Goal: Task Accomplishment & Management: Complete application form

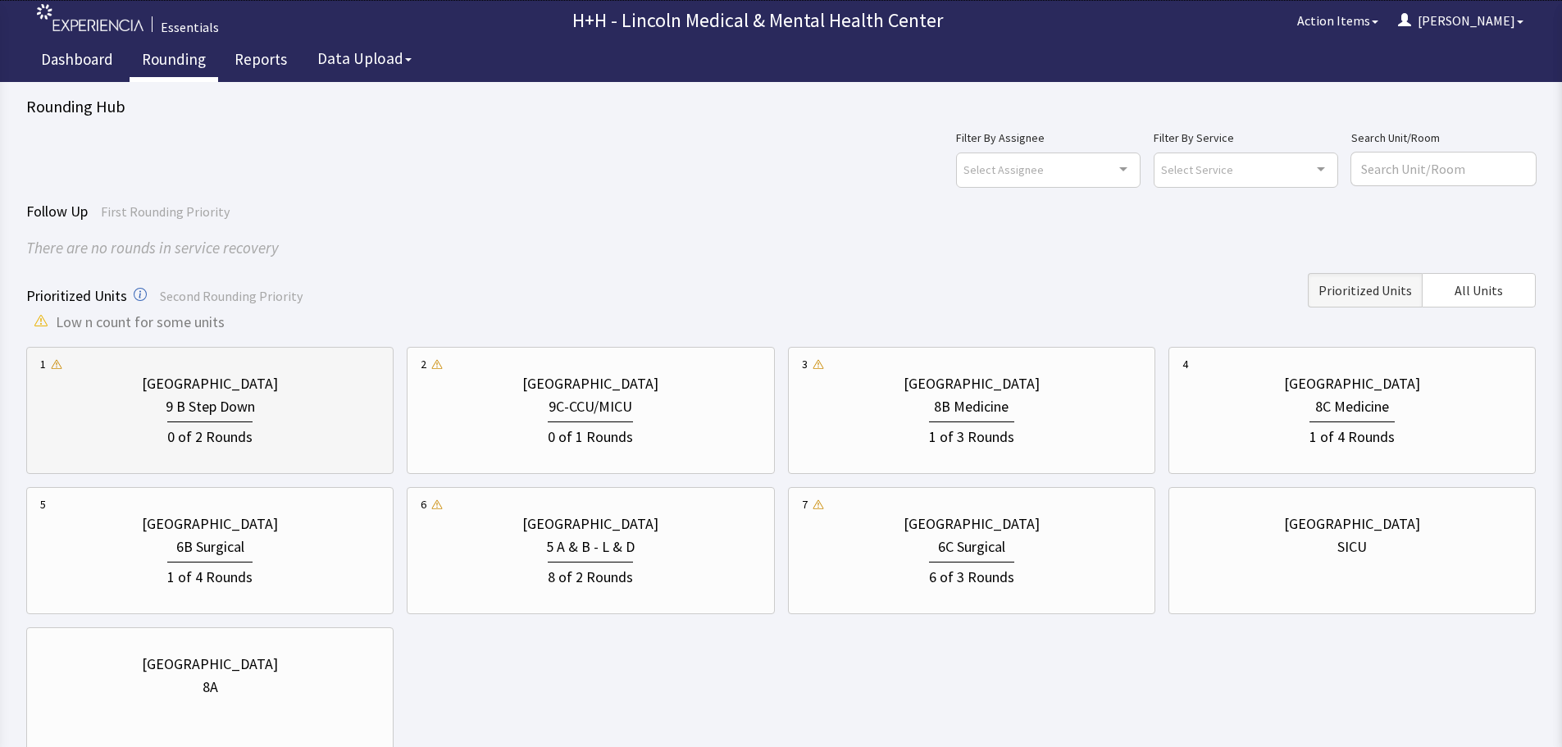
click at [326, 393] on div "[GEOGRAPHIC_DATA]" at bounding box center [209, 383] width 339 height 23
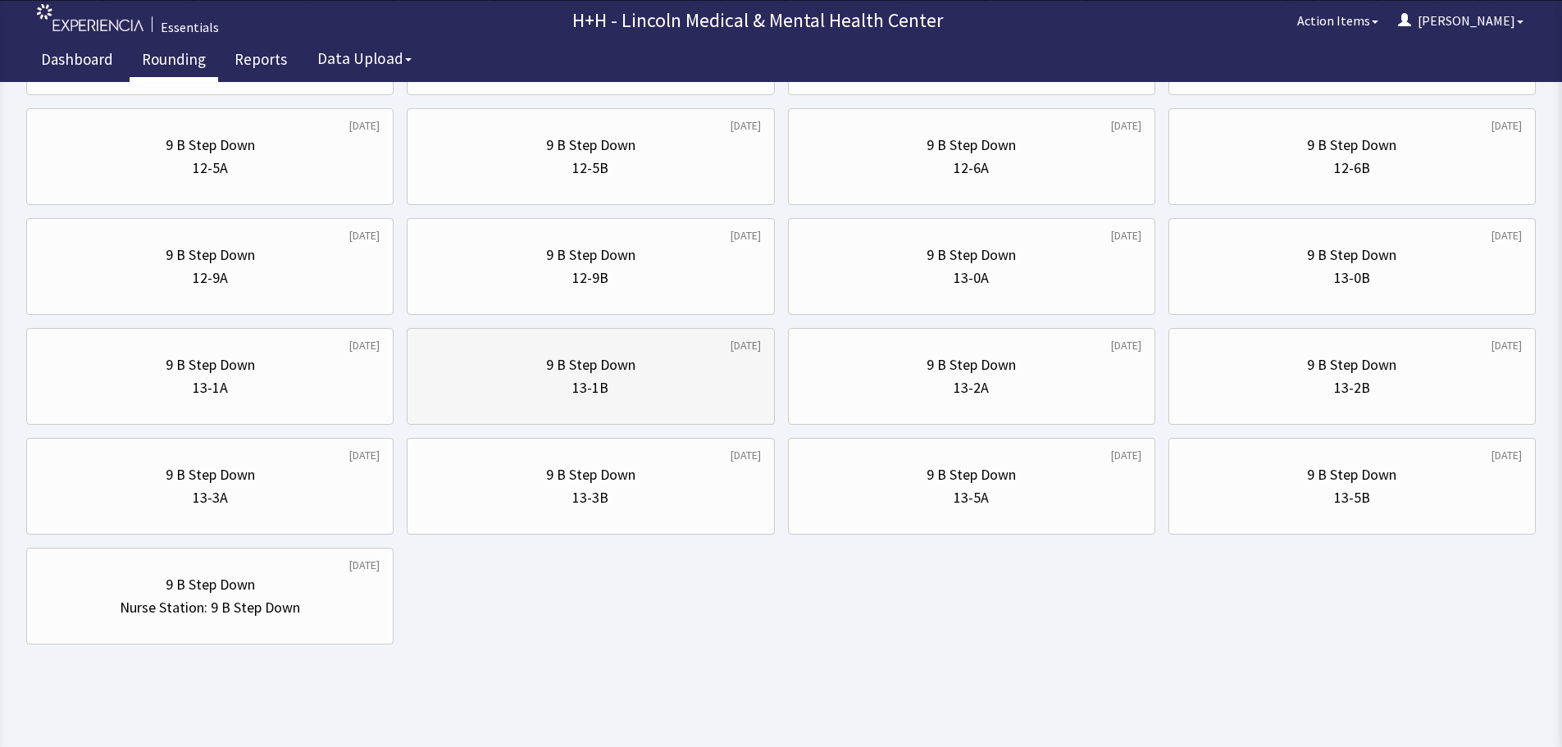
scroll to position [790, 0]
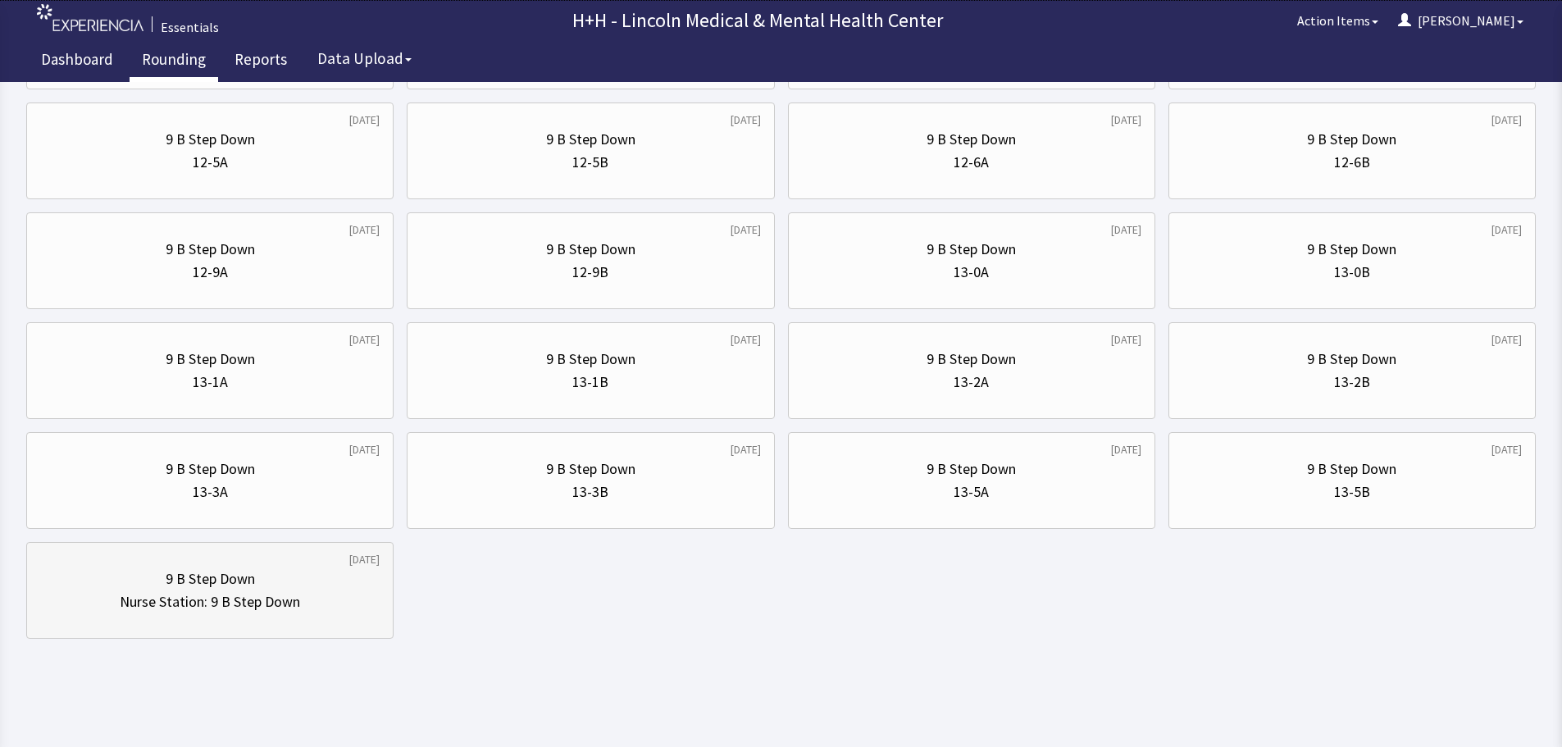
click at [336, 608] on div "Nurse Station: 9 B Step Down" at bounding box center [209, 601] width 339 height 23
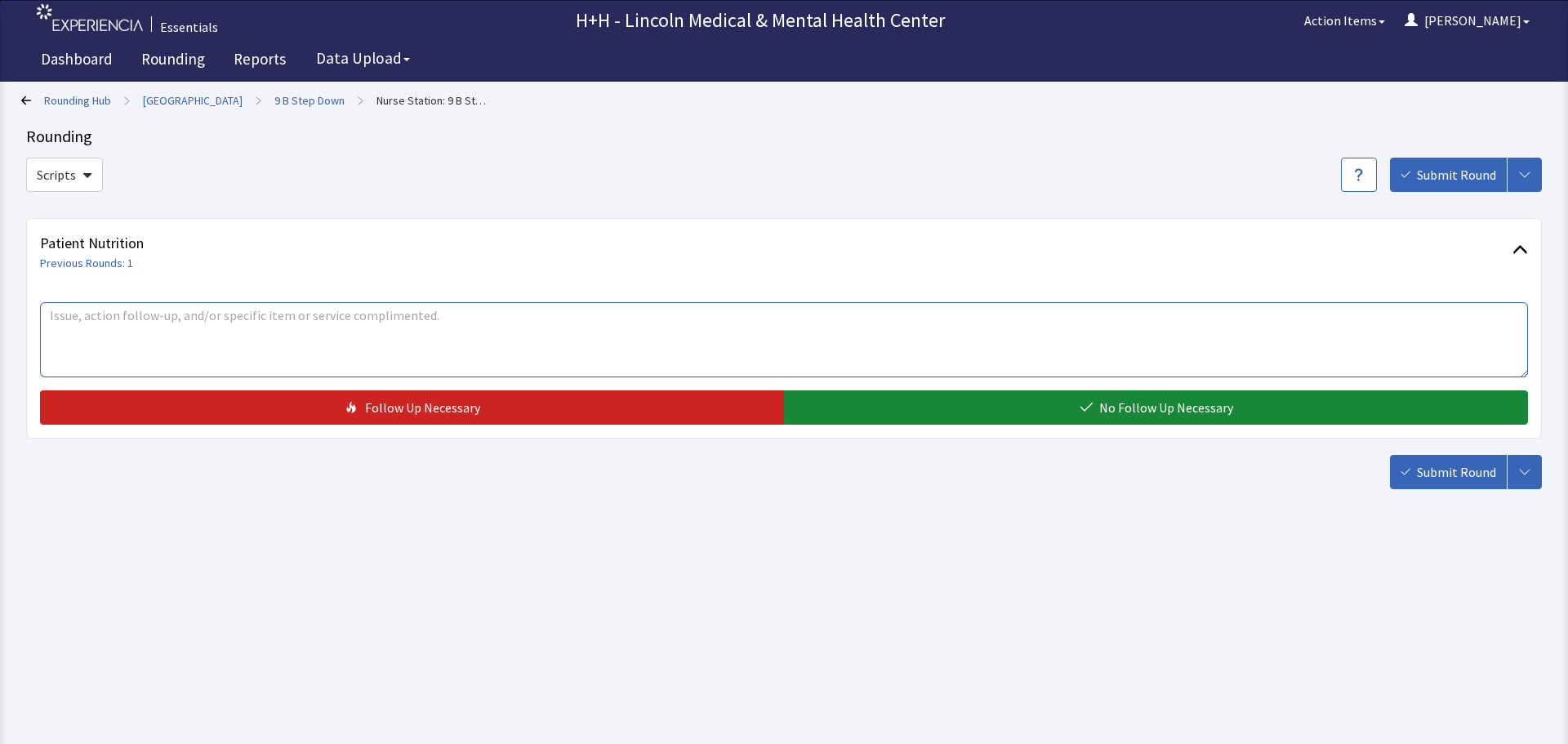
click at [74, 328] on textarea at bounding box center [784, 339] width 1488 height 75
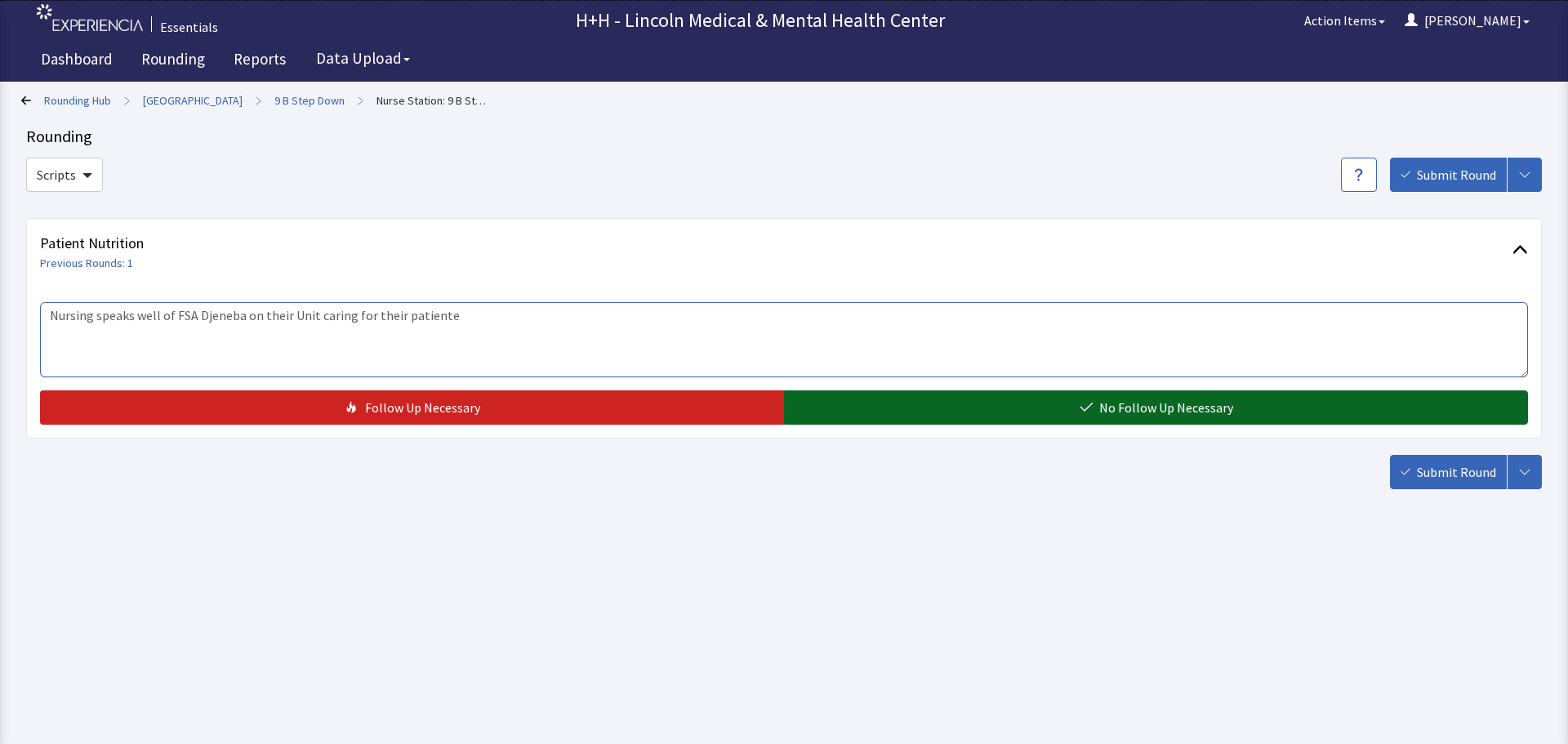
type textarea "Nursing speaks well of FSA Djeneba on their Unit caring for their patiente"
click at [893, 407] on button "No Follow Up Necessary" at bounding box center [1156, 407] width 744 height 34
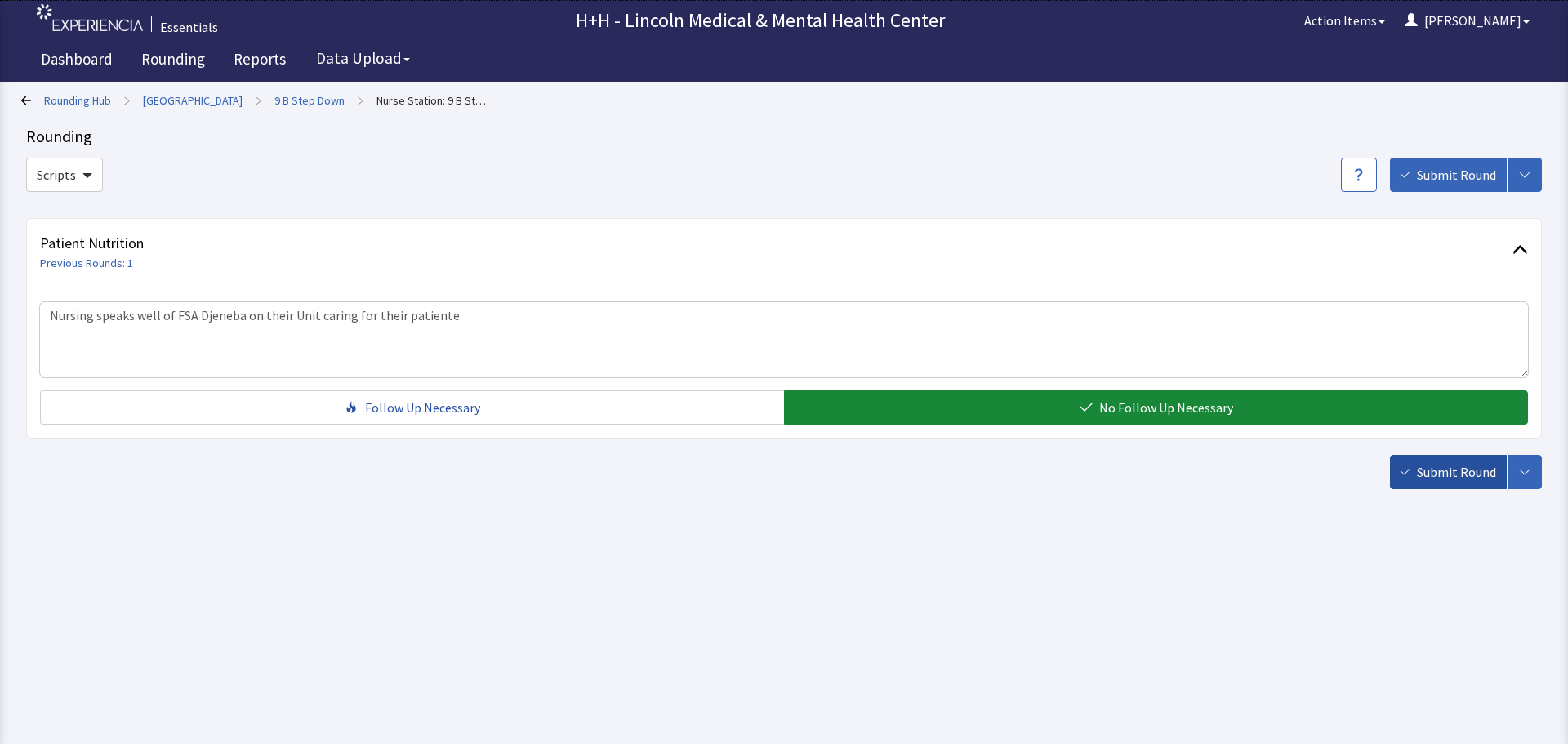
click at [1419, 470] on span "Submit Round" at bounding box center [1457, 472] width 80 height 20
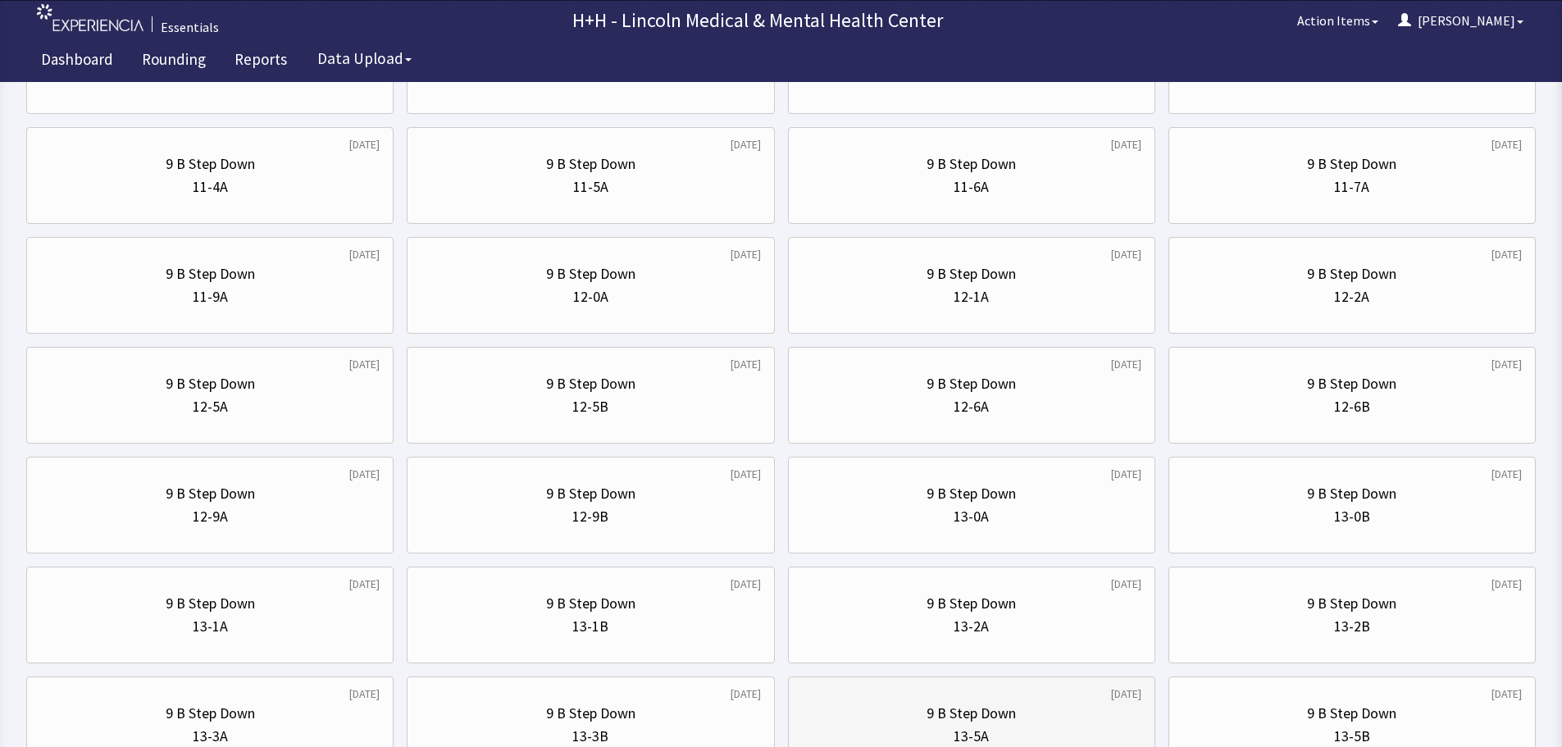
scroll to position [738, 0]
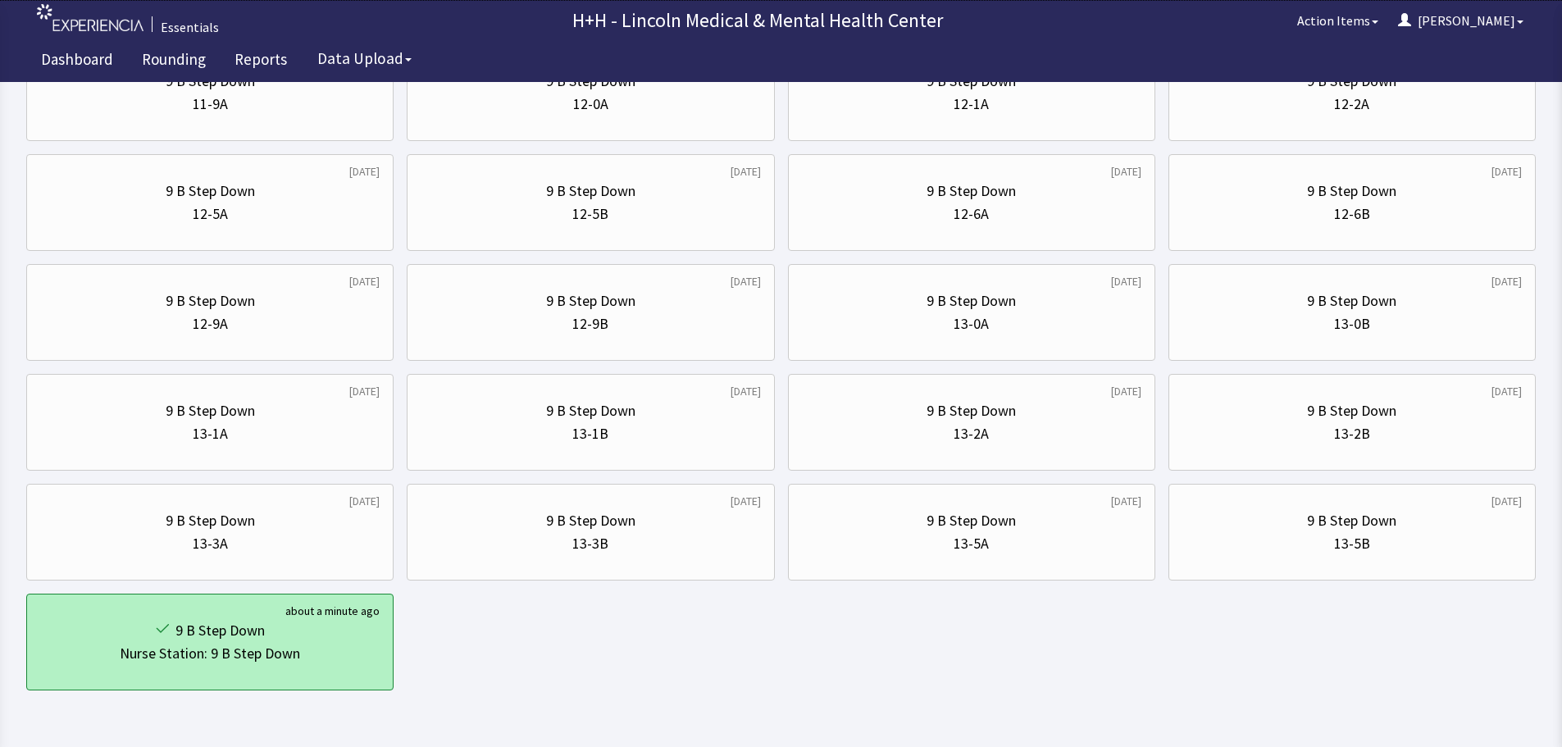
click at [294, 638] on div "9 B Step Down" at bounding box center [209, 630] width 339 height 23
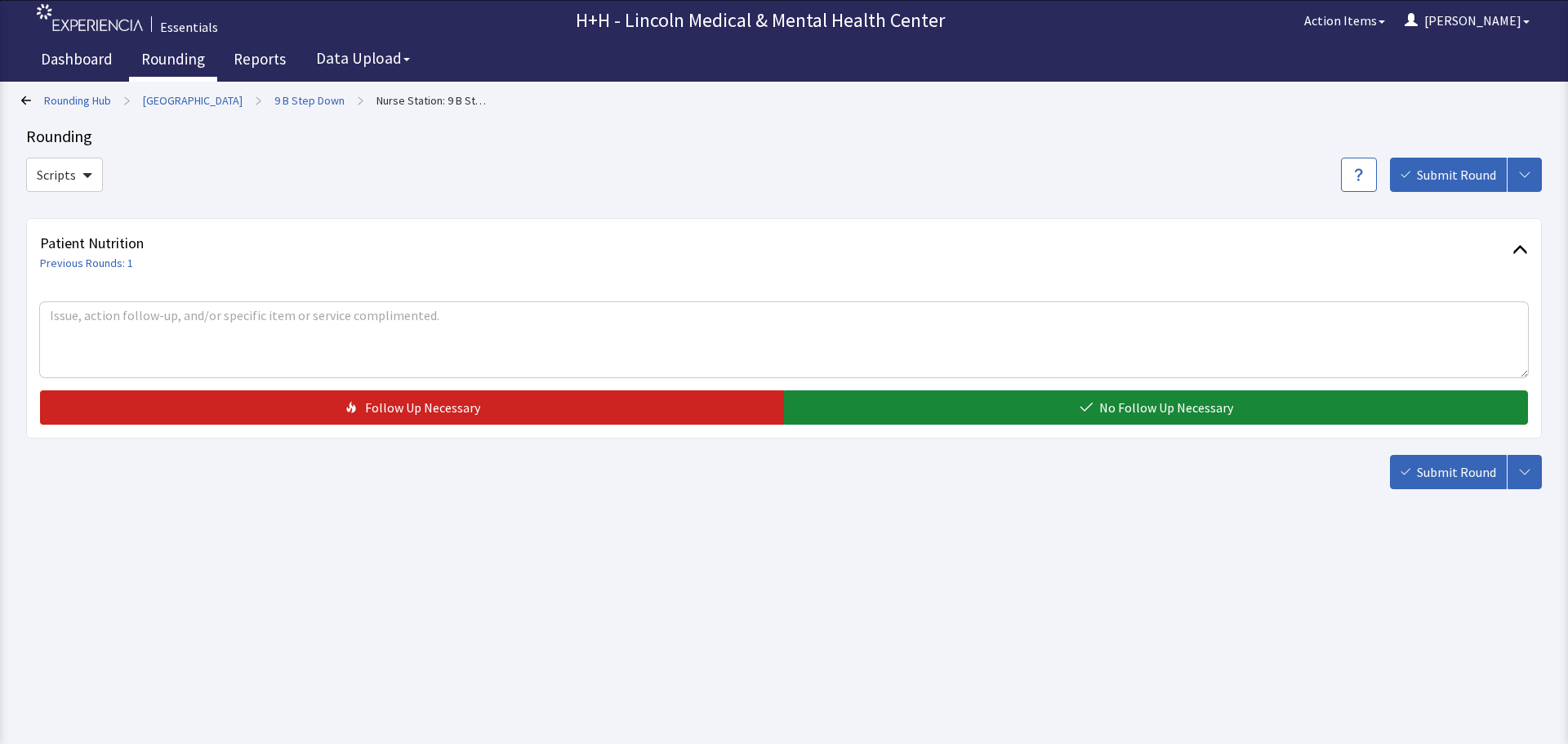
click at [187, 61] on link "Rounding" at bounding box center [173, 61] width 89 height 41
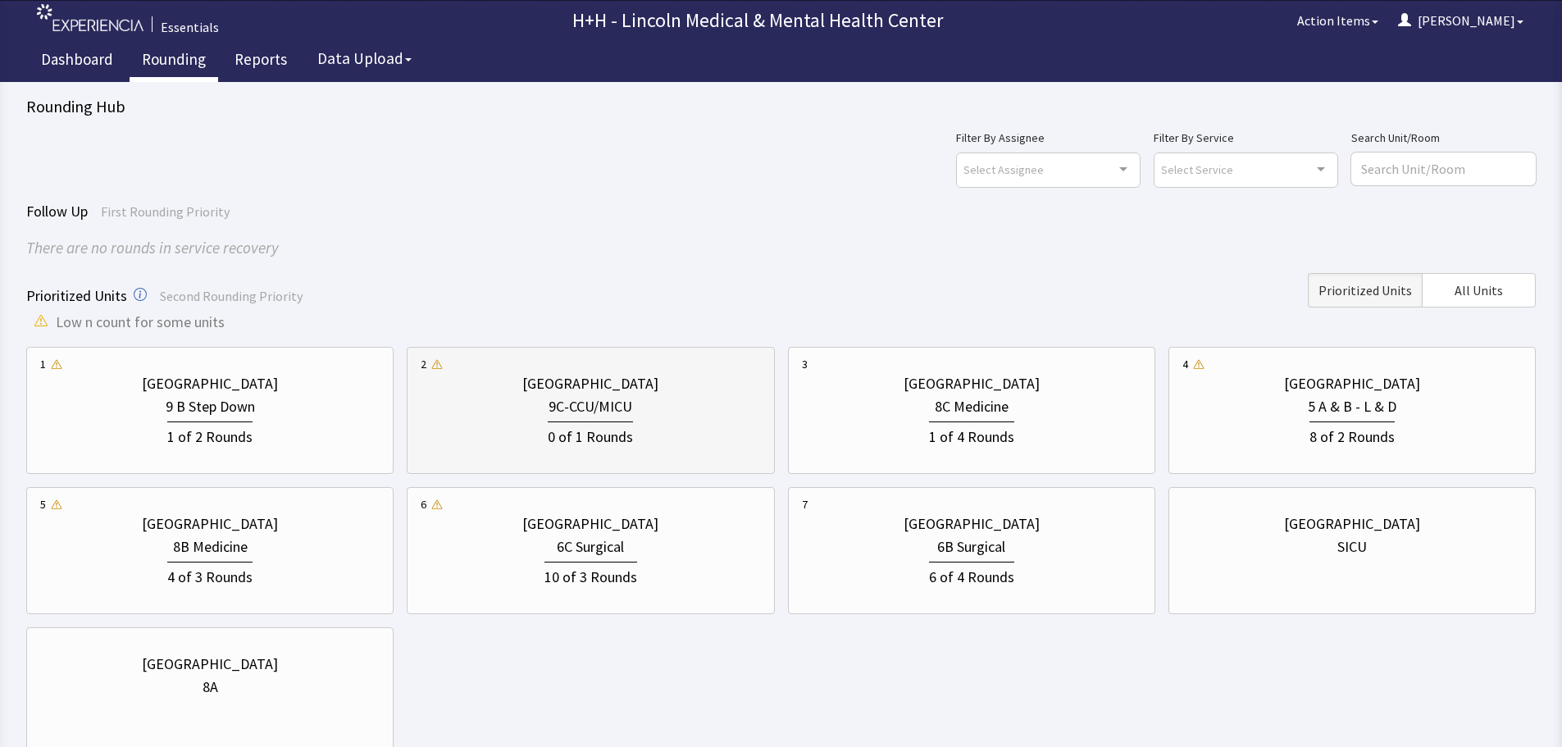
click at [631, 425] on div "0 of 1 Rounds" at bounding box center [590, 434] width 85 height 27
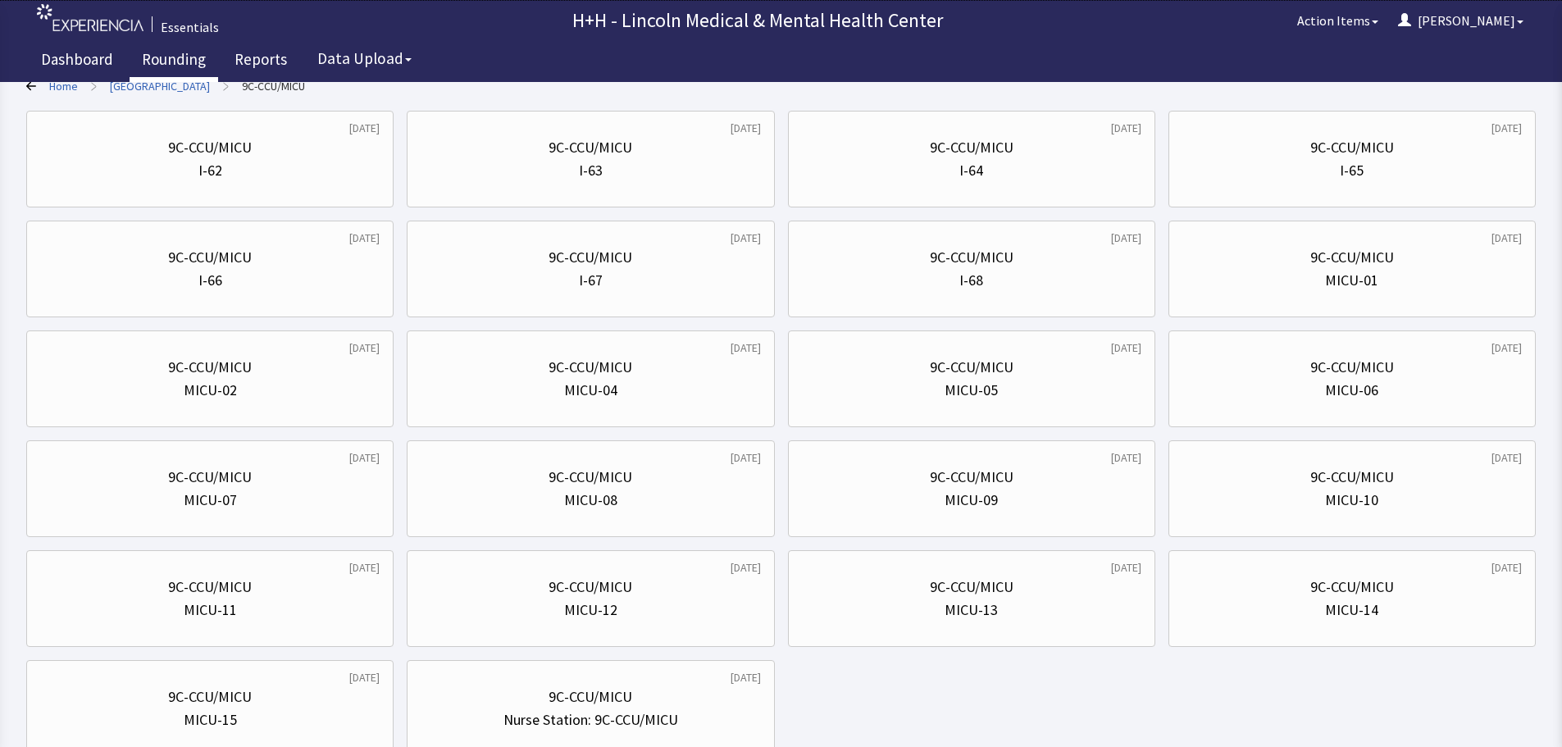
scroll to position [240, 0]
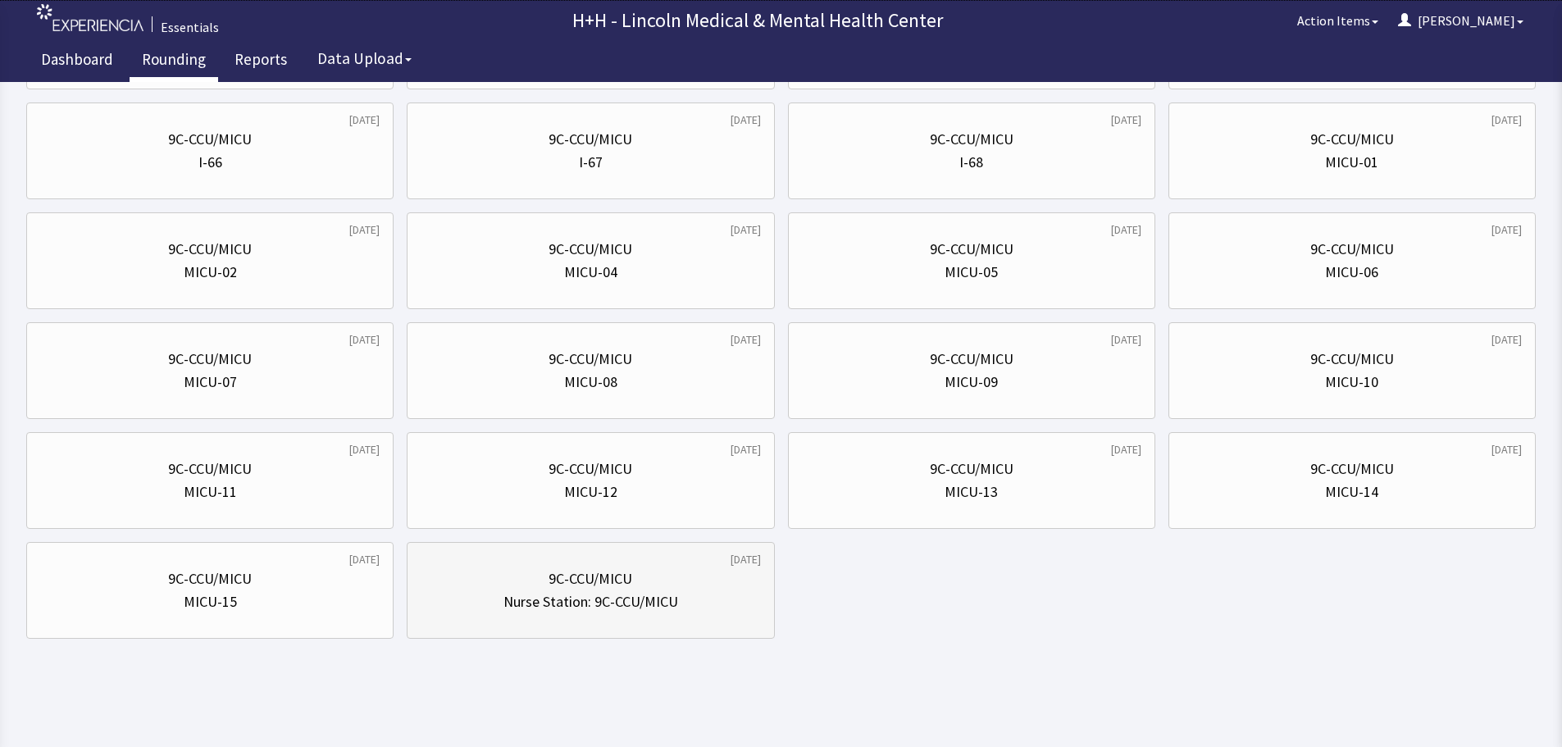
click at [648, 567] on div "9C-CCU/MICU" at bounding box center [590, 578] width 339 height 23
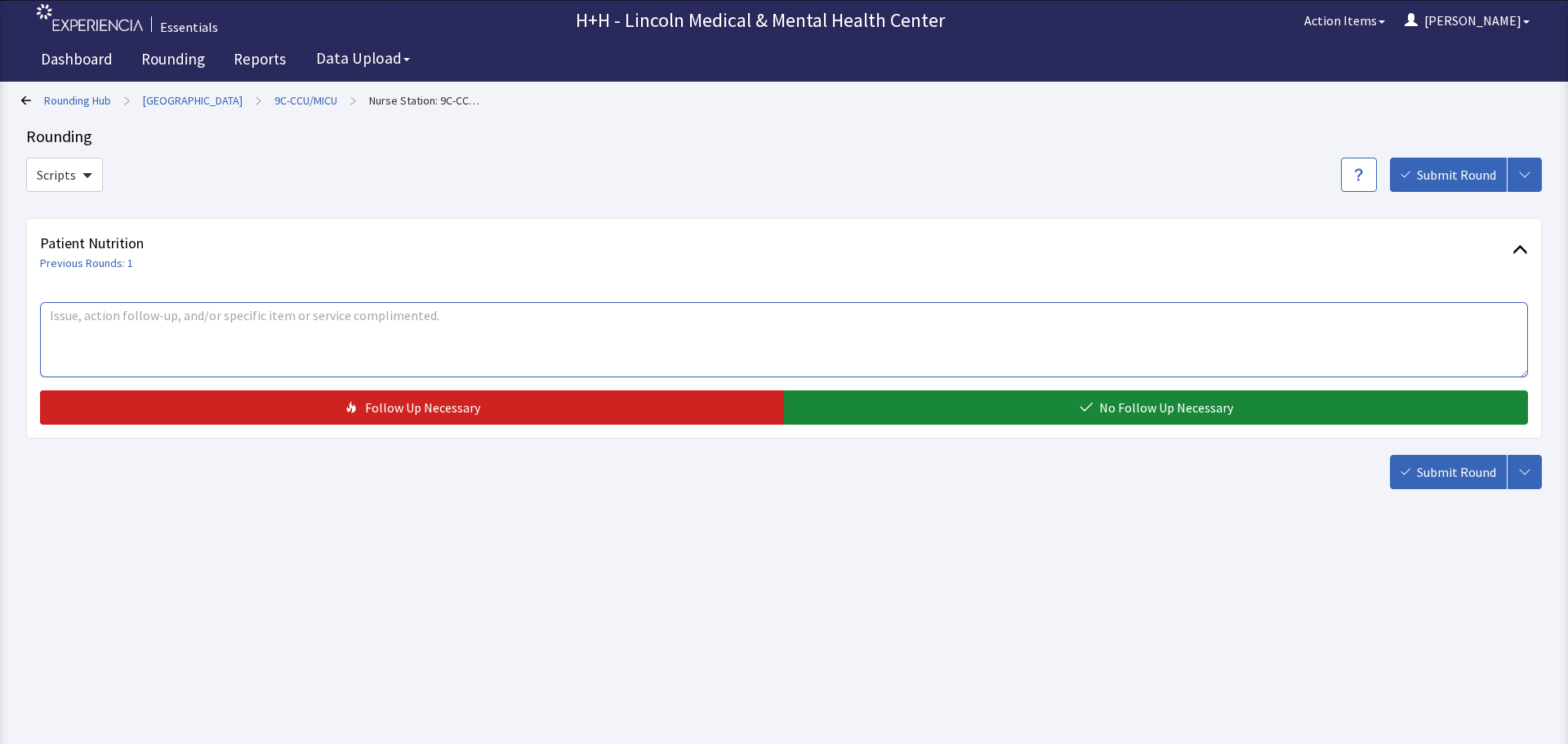
click at [192, 332] on textarea at bounding box center [784, 339] width 1488 height 75
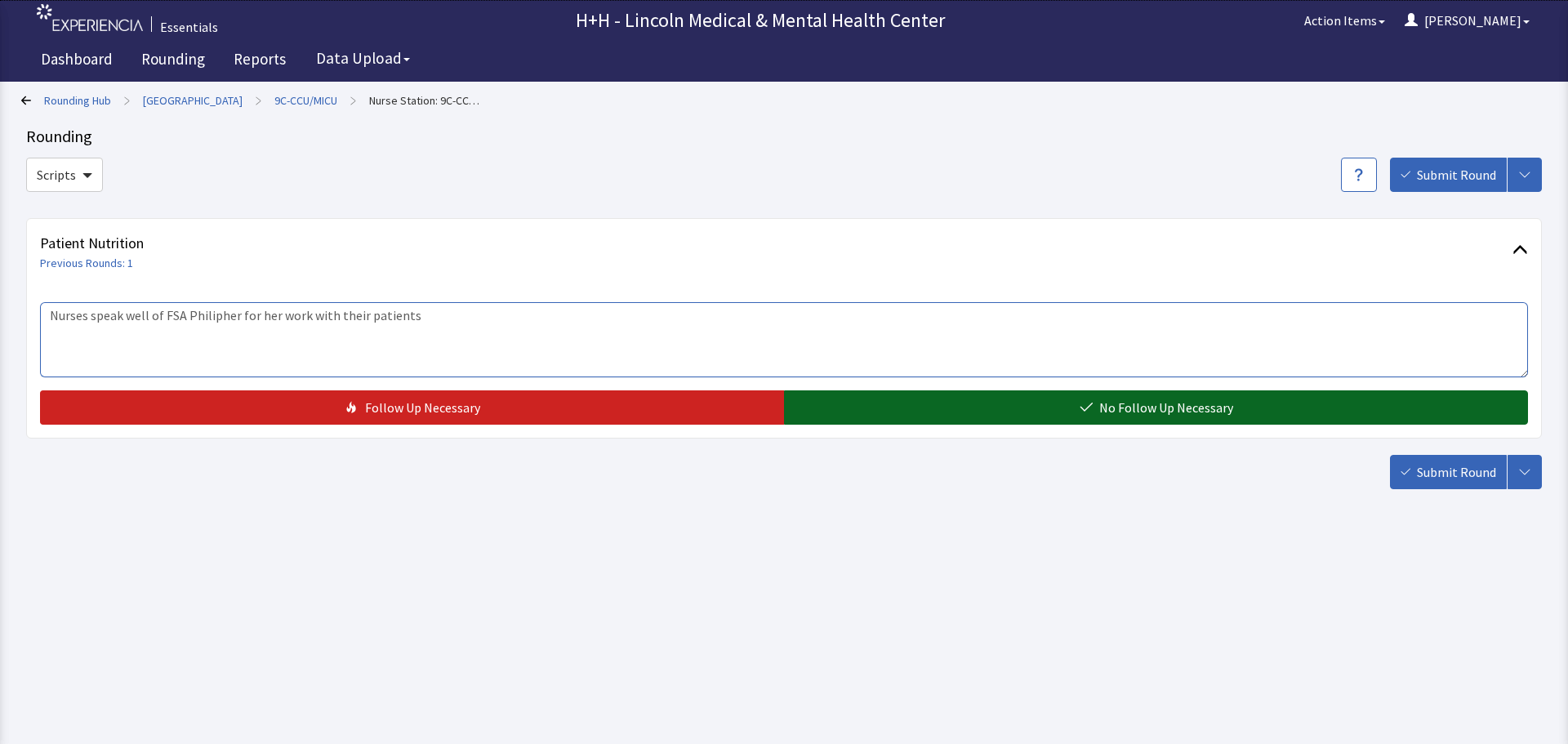
type textarea "Nurses speak well of FSA Philipher for her work with their patients"
click at [1095, 419] on button "No Follow Up Necessary" at bounding box center [1156, 407] width 744 height 34
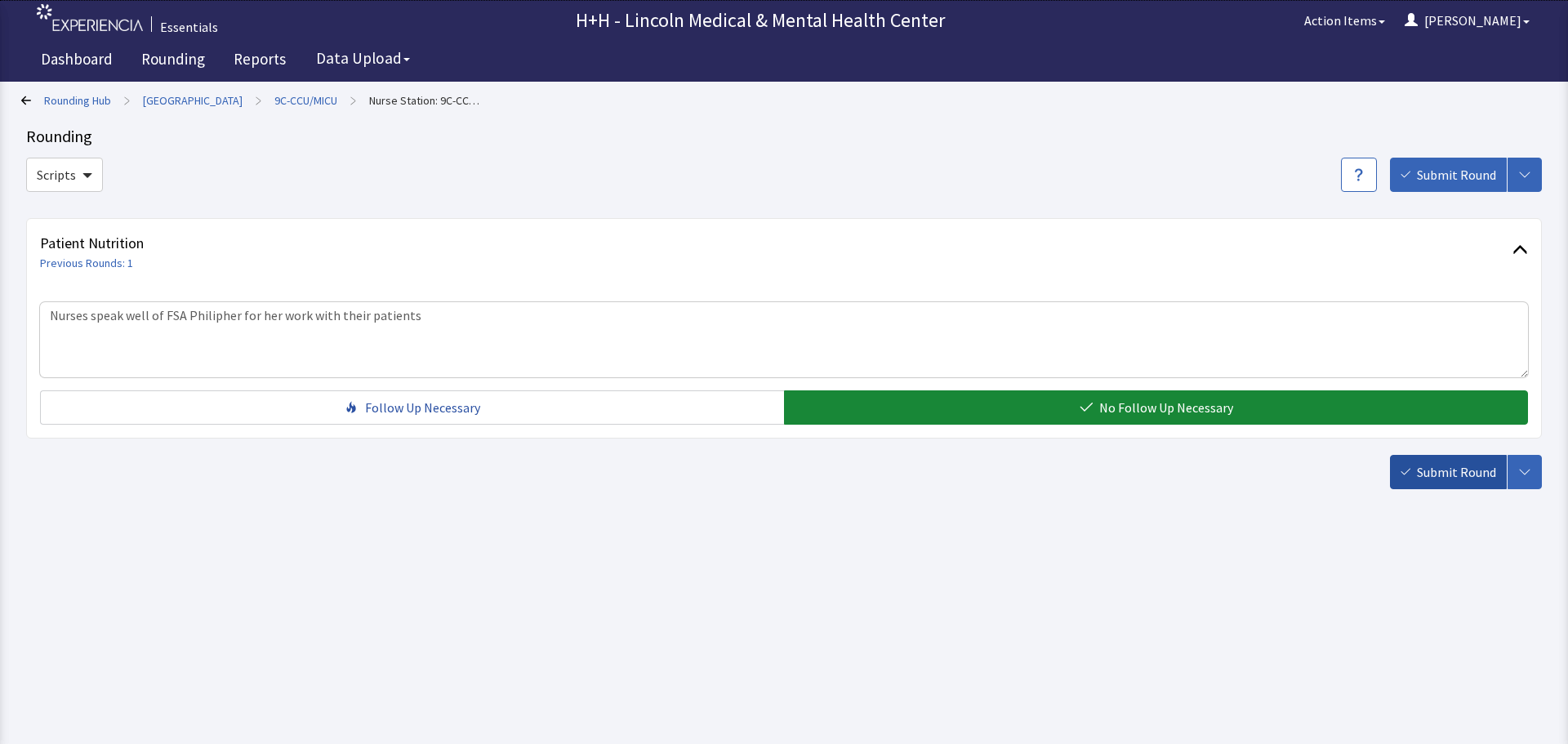
click at [1417, 474] on button "Submit Round" at bounding box center [1448, 472] width 117 height 34
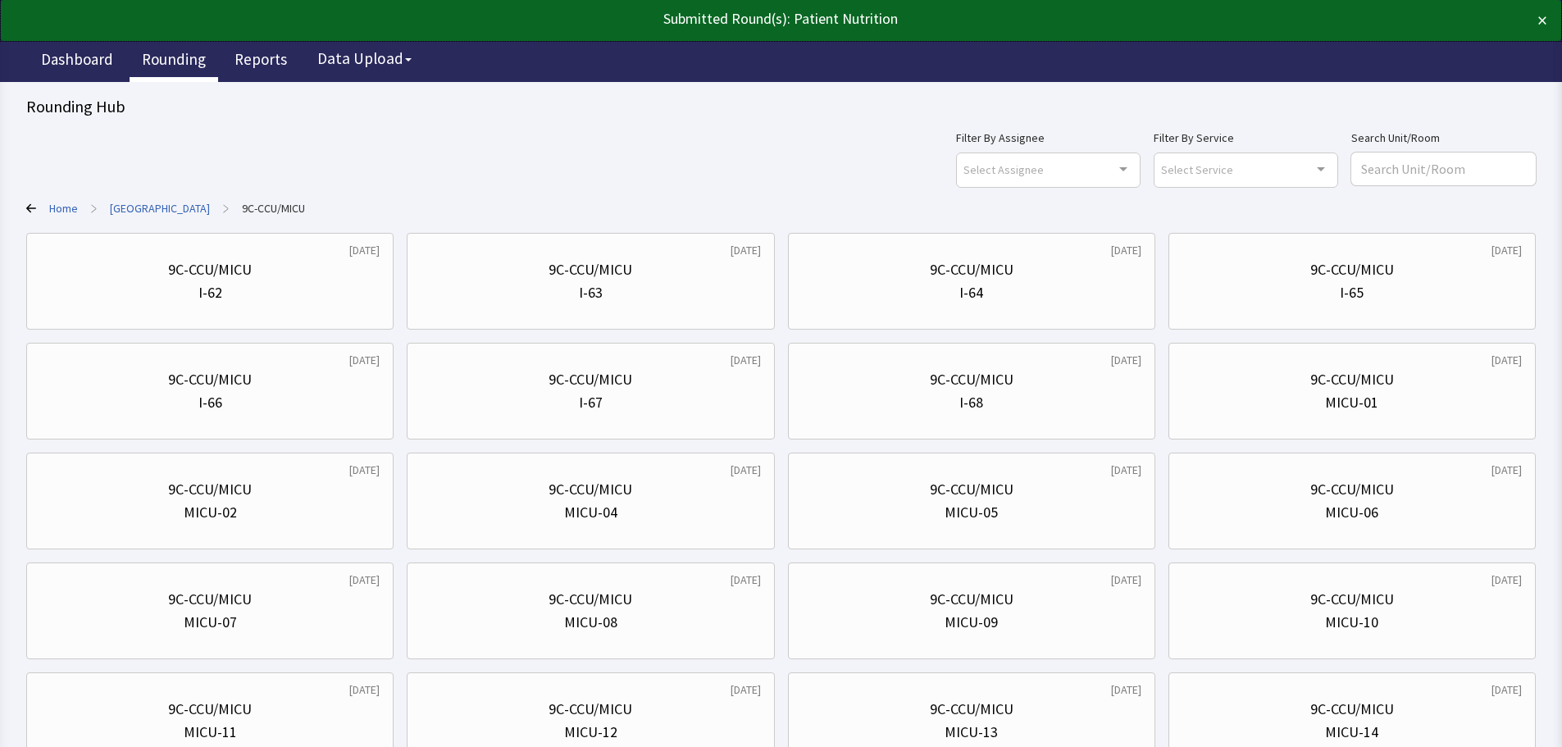
click at [193, 57] on link "Rounding" at bounding box center [174, 61] width 89 height 41
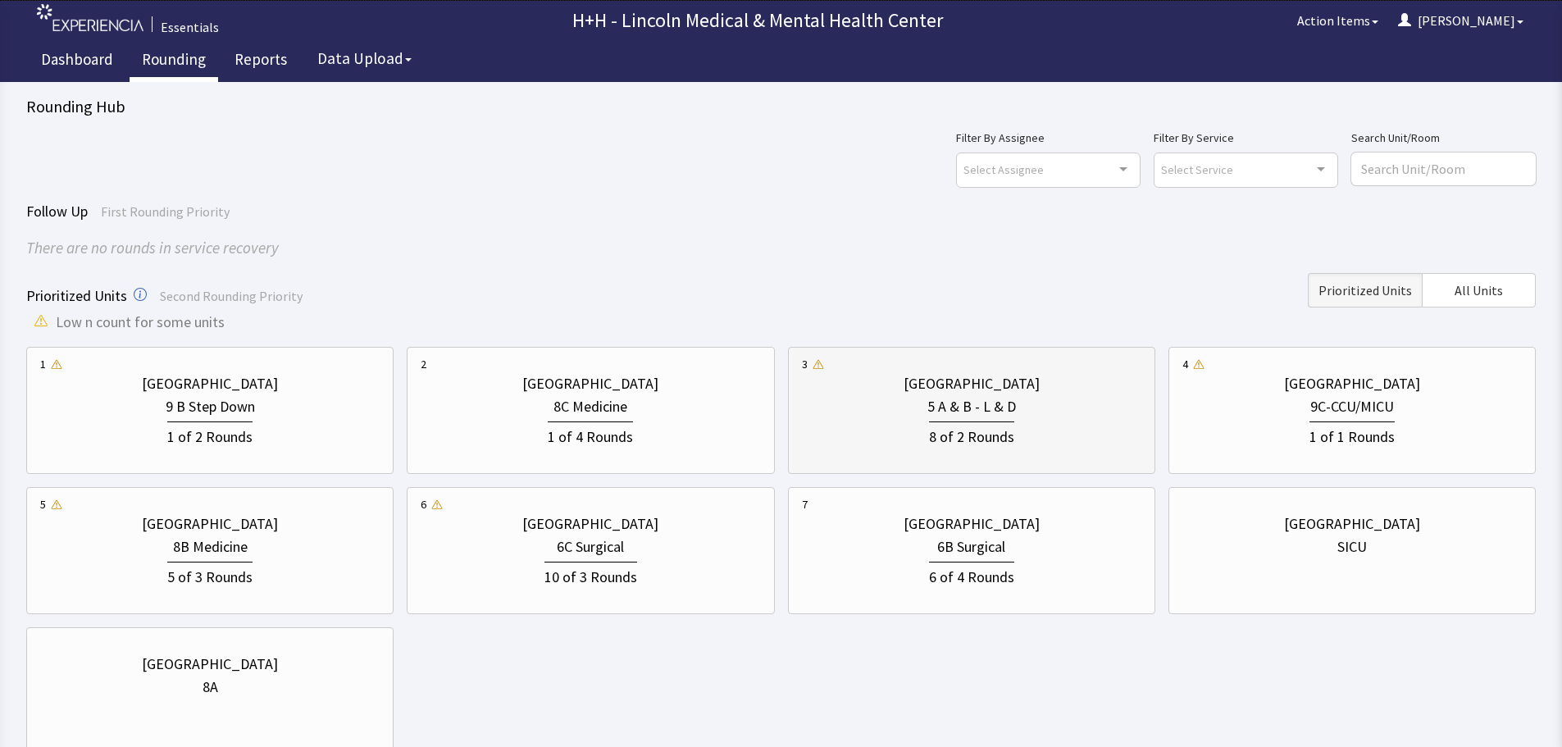
click at [1064, 427] on div "8 of 2 Rounds" at bounding box center [971, 433] width 339 height 30
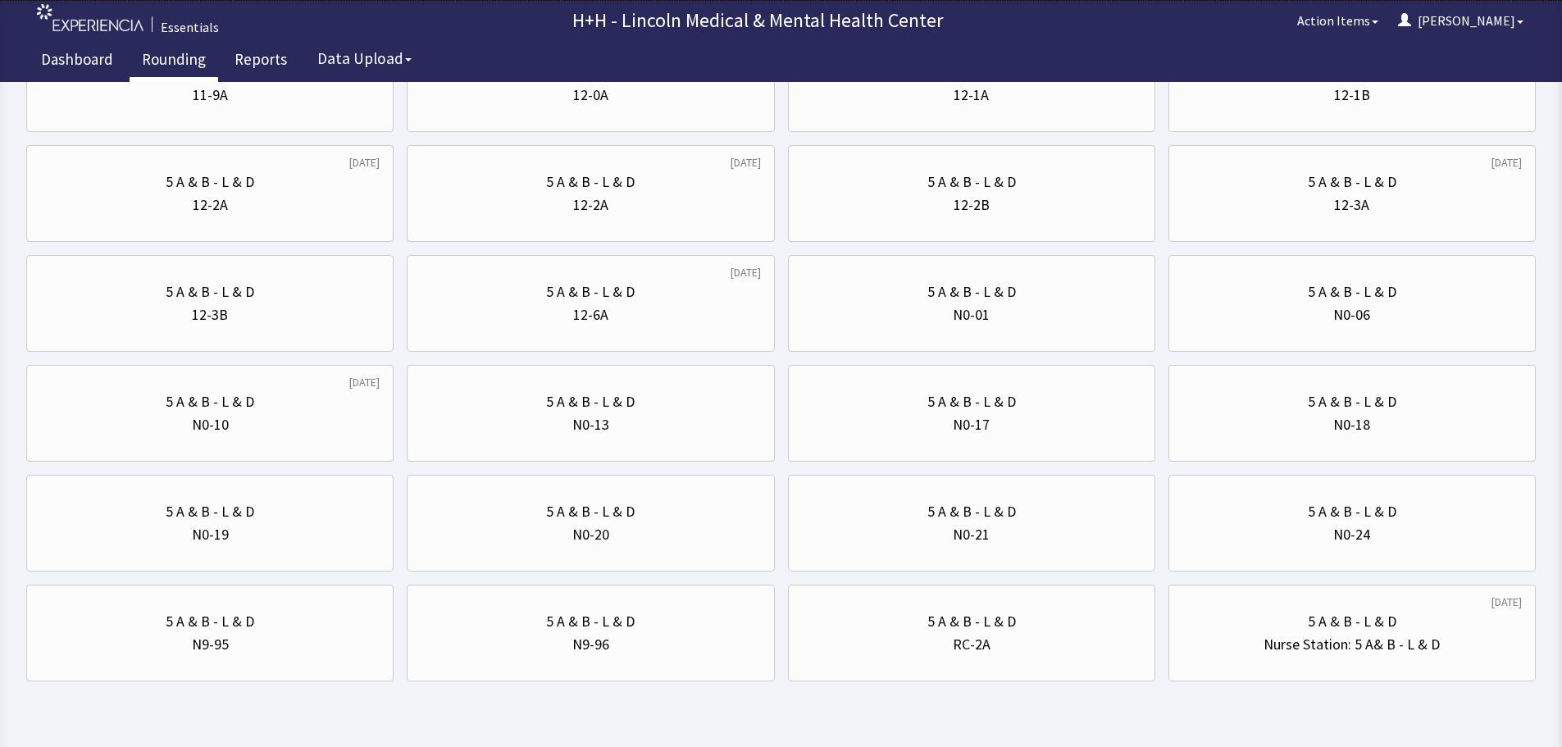
scroll to position [1009, 0]
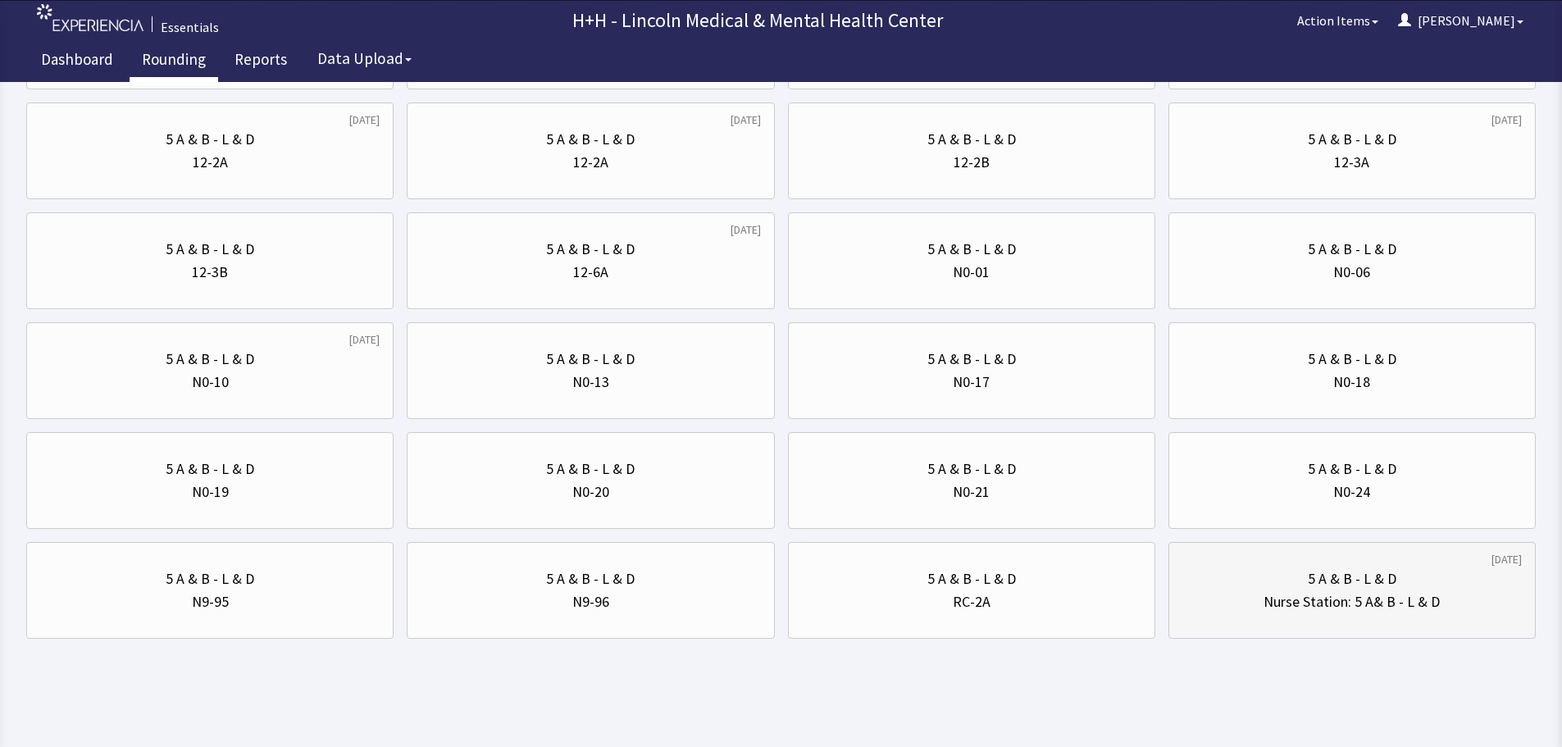
click at [1301, 588] on div "5 A & B - L & D" at bounding box center [1351, 578] width 339 height 23
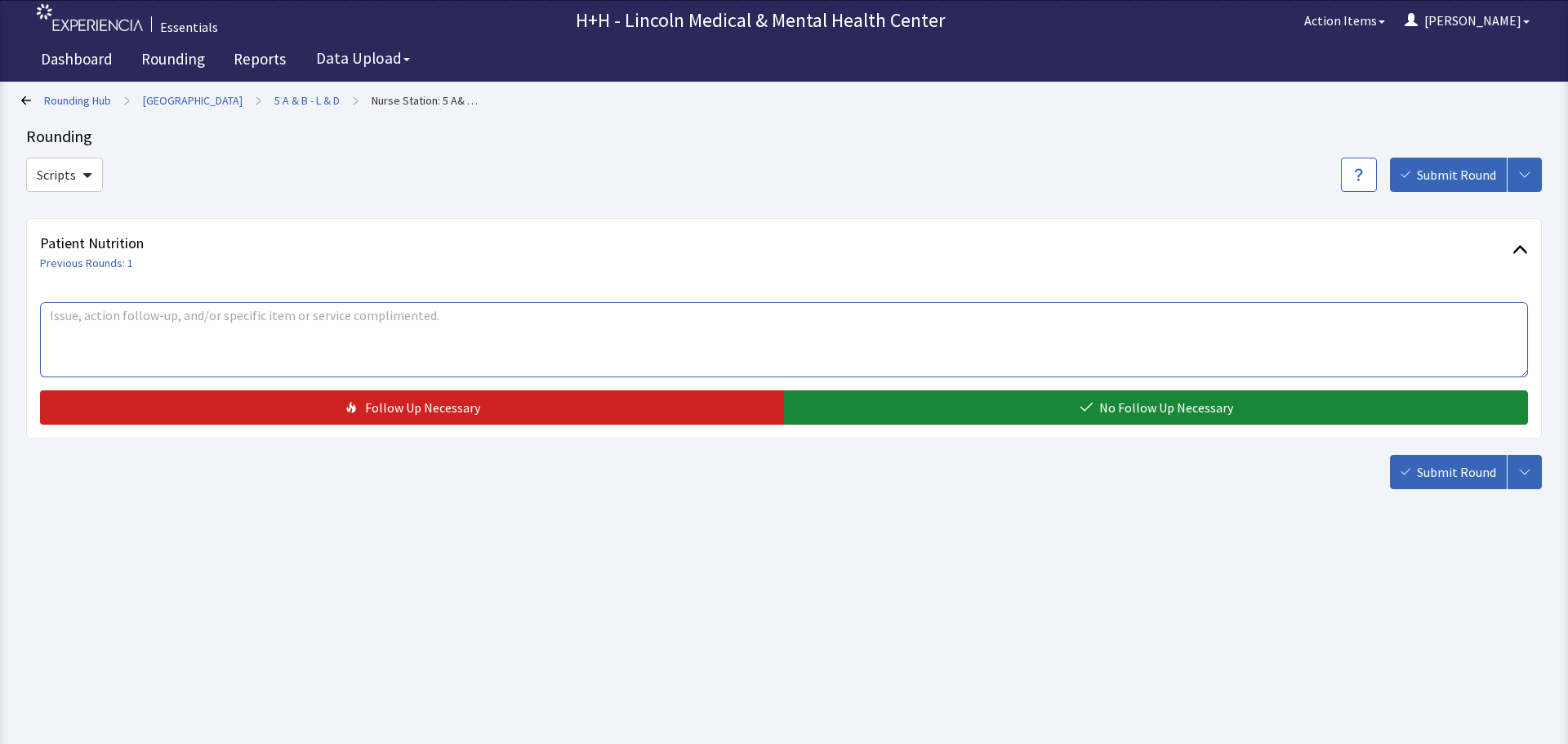
click at [153, 308] on textarea at bounding box center [784, 339] width 1488 height 75
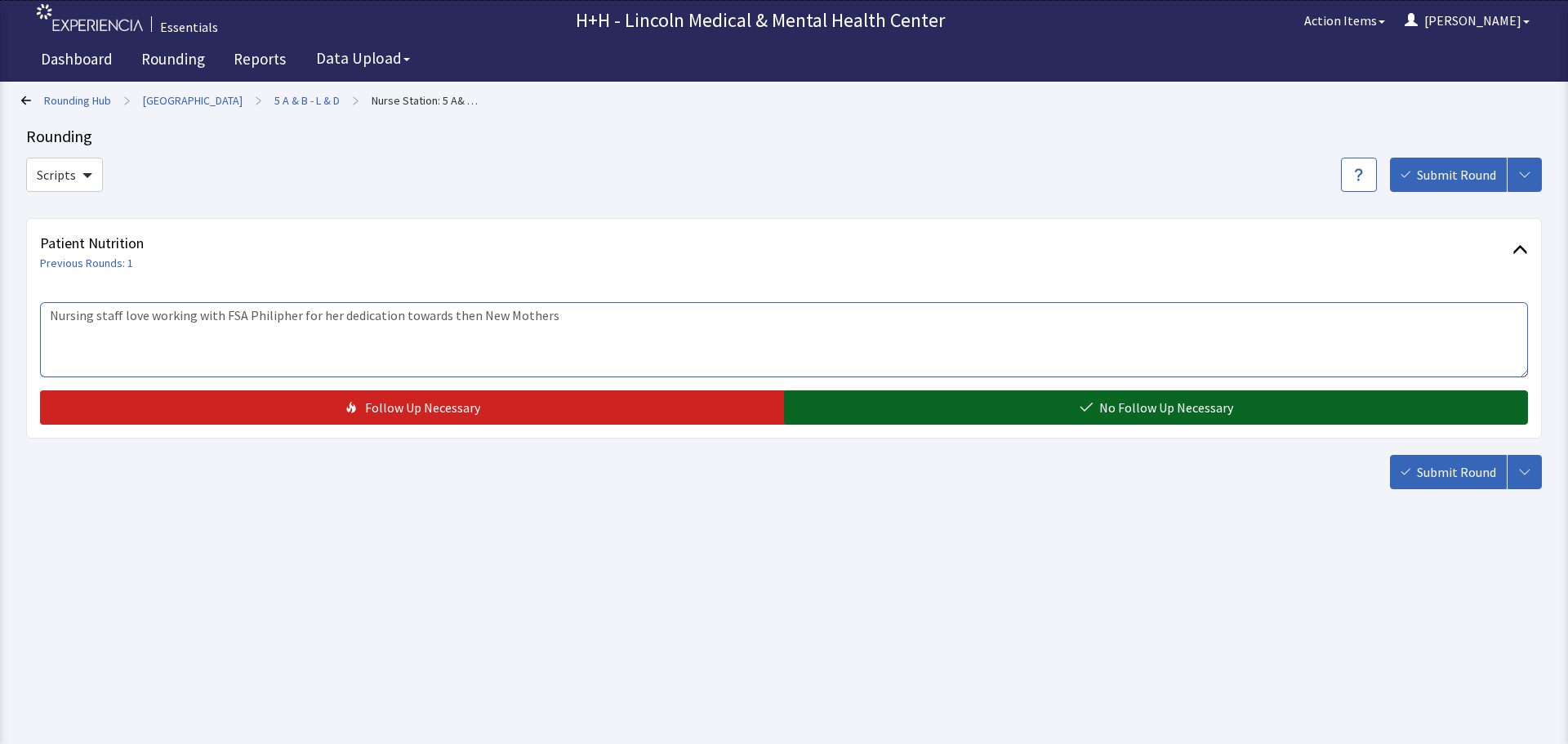
type textarea "Nursing staff love working with FSA Philipher for her dedication towards then N…"
click at [815, 404] on button "No Follow Up Necessary" at bounding box center [1156, 407] width 744 height 34
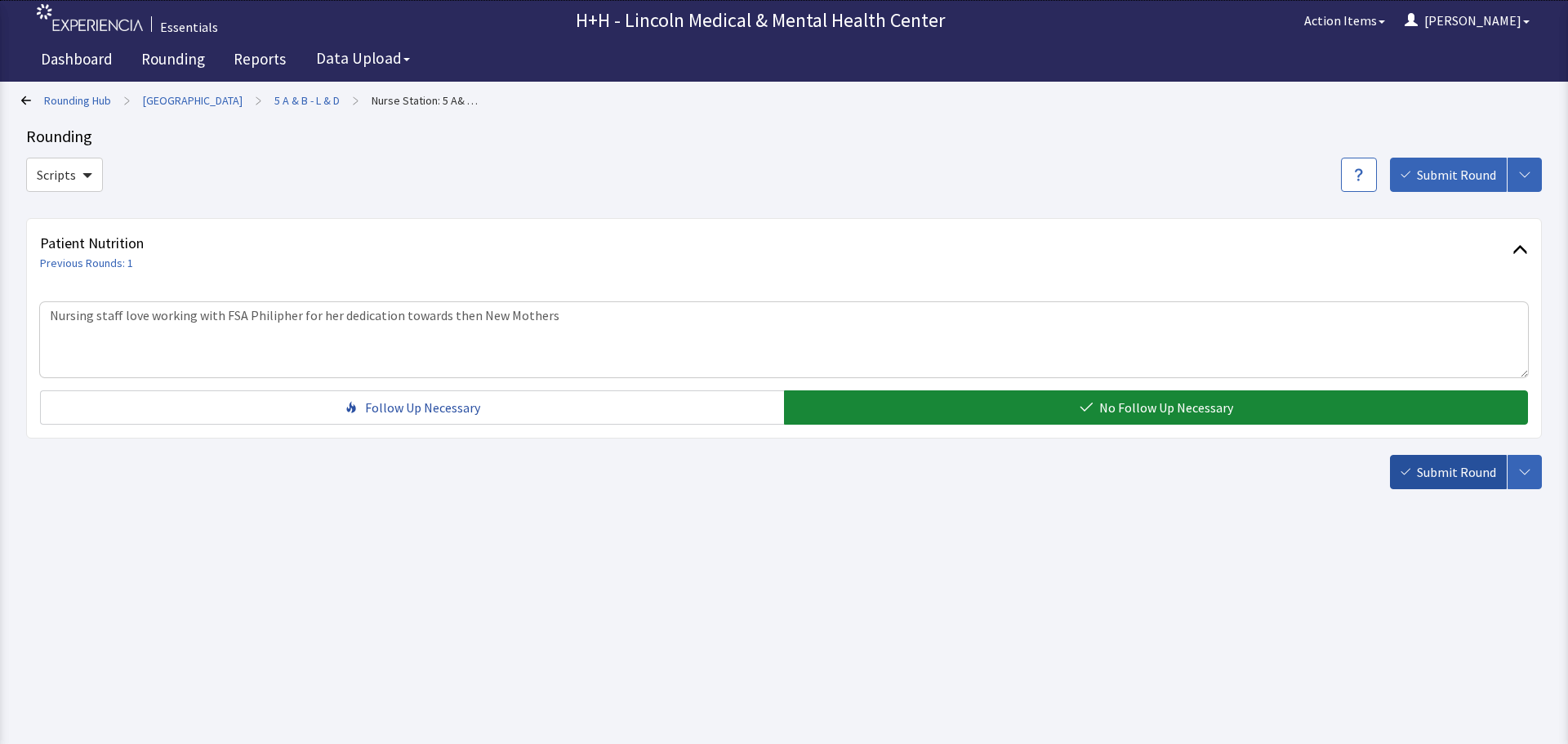
click at [1425, 470] on span "Submit Round" at bounding box center [1457, 472] width 80 height 20
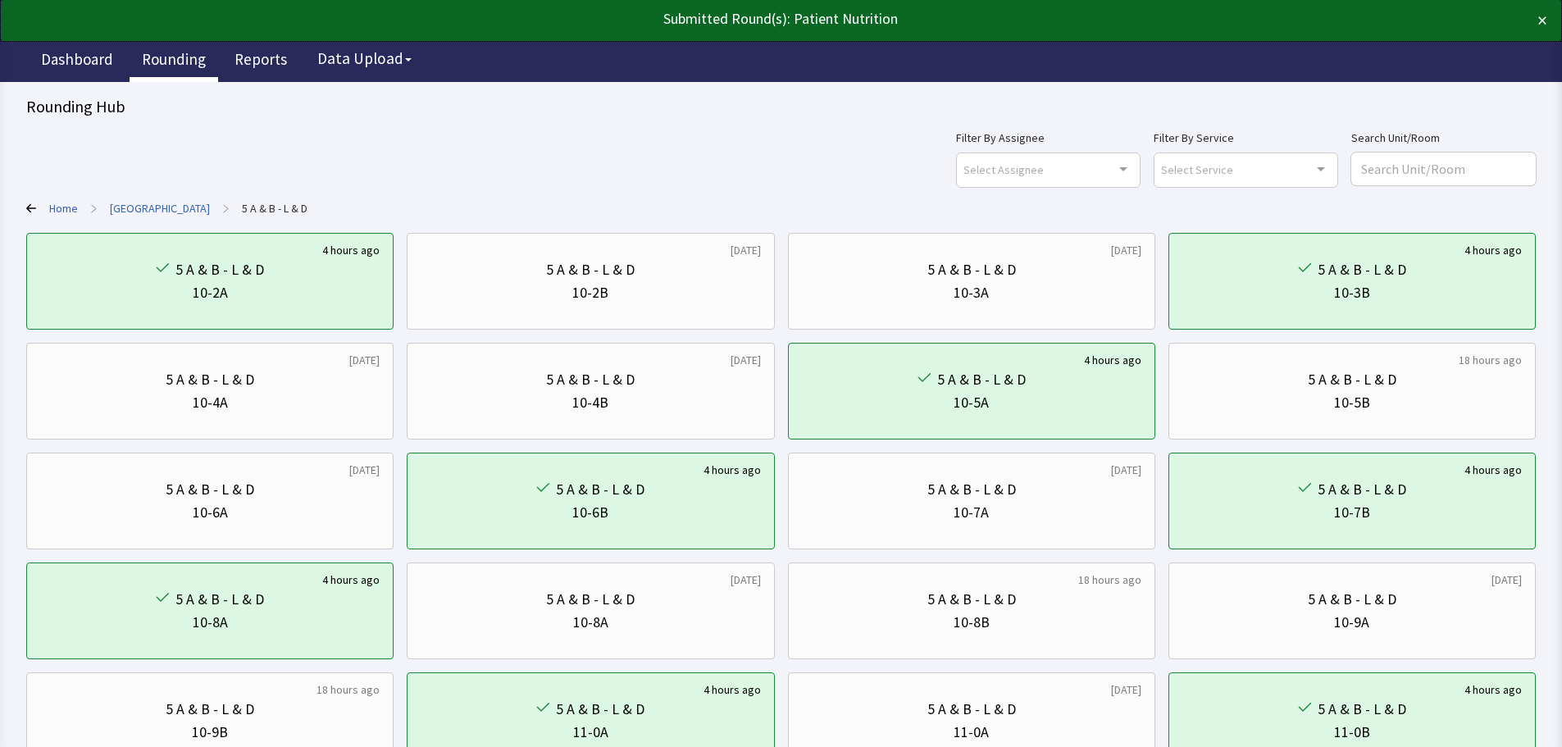
click at [169, 58] on link "Rounding" at bounding box center [174, 61] width 89 height 41
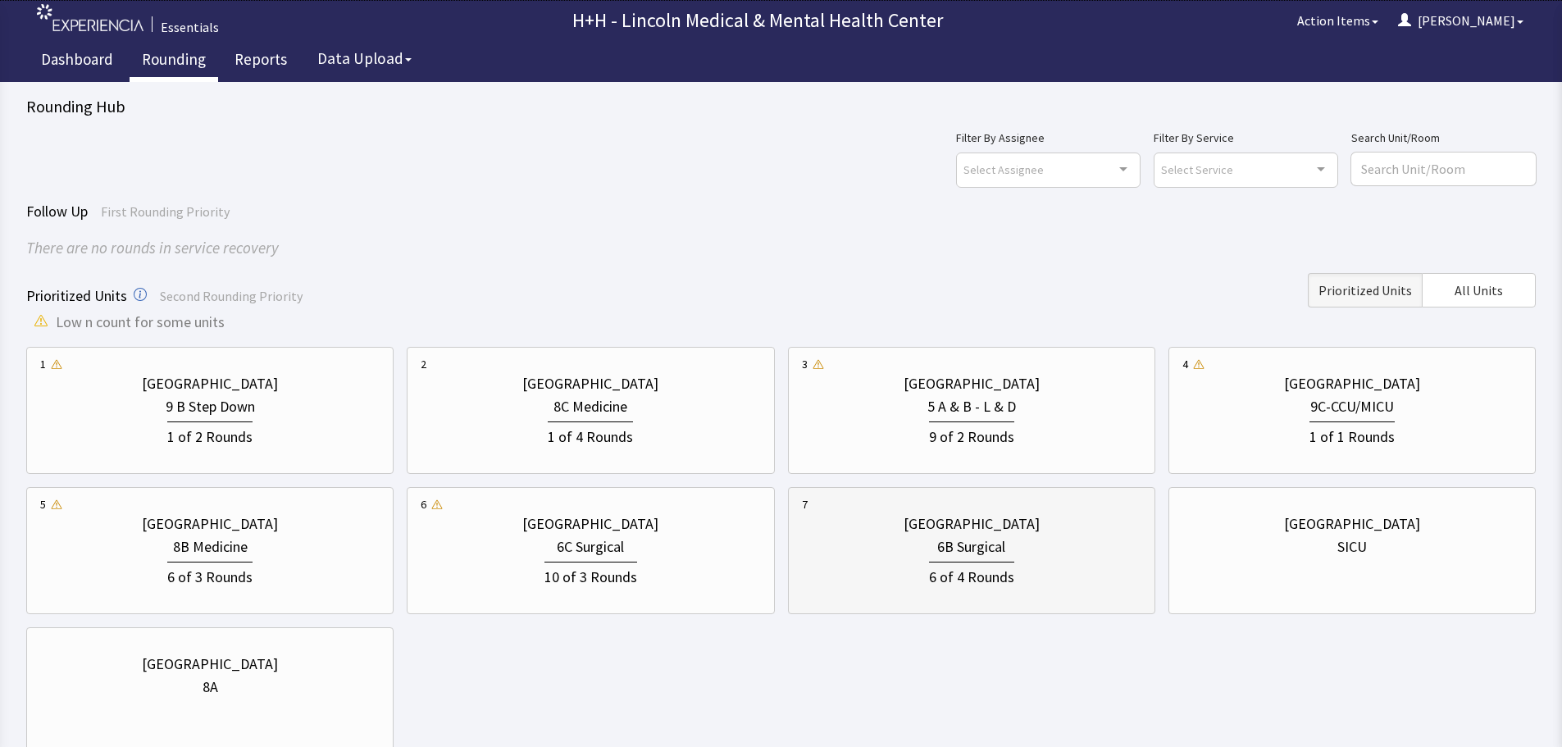
click at [897, 539] on div "6B Surgical" at bounding box center [971, 546] width 339 height 23
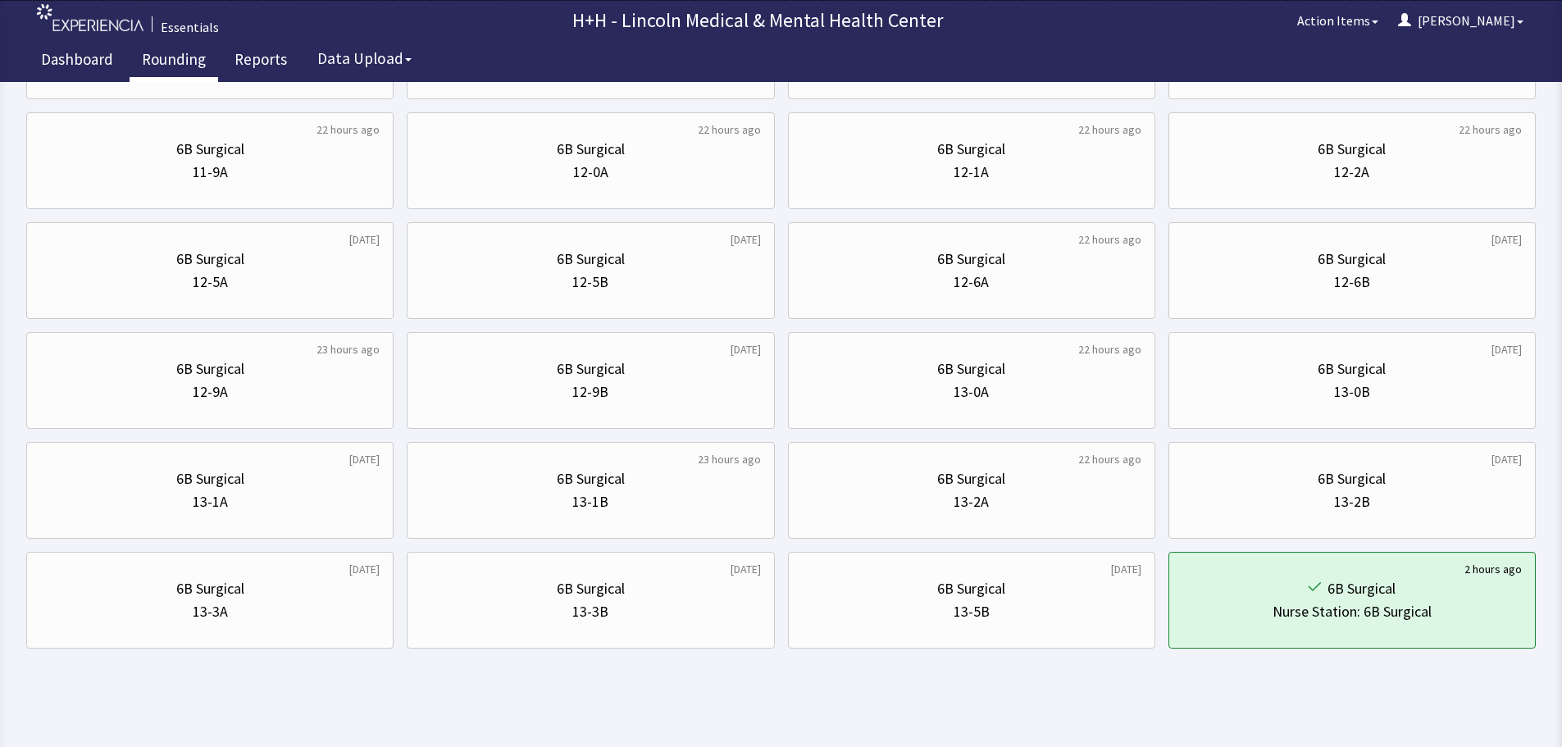
scroll to position [680, 0]
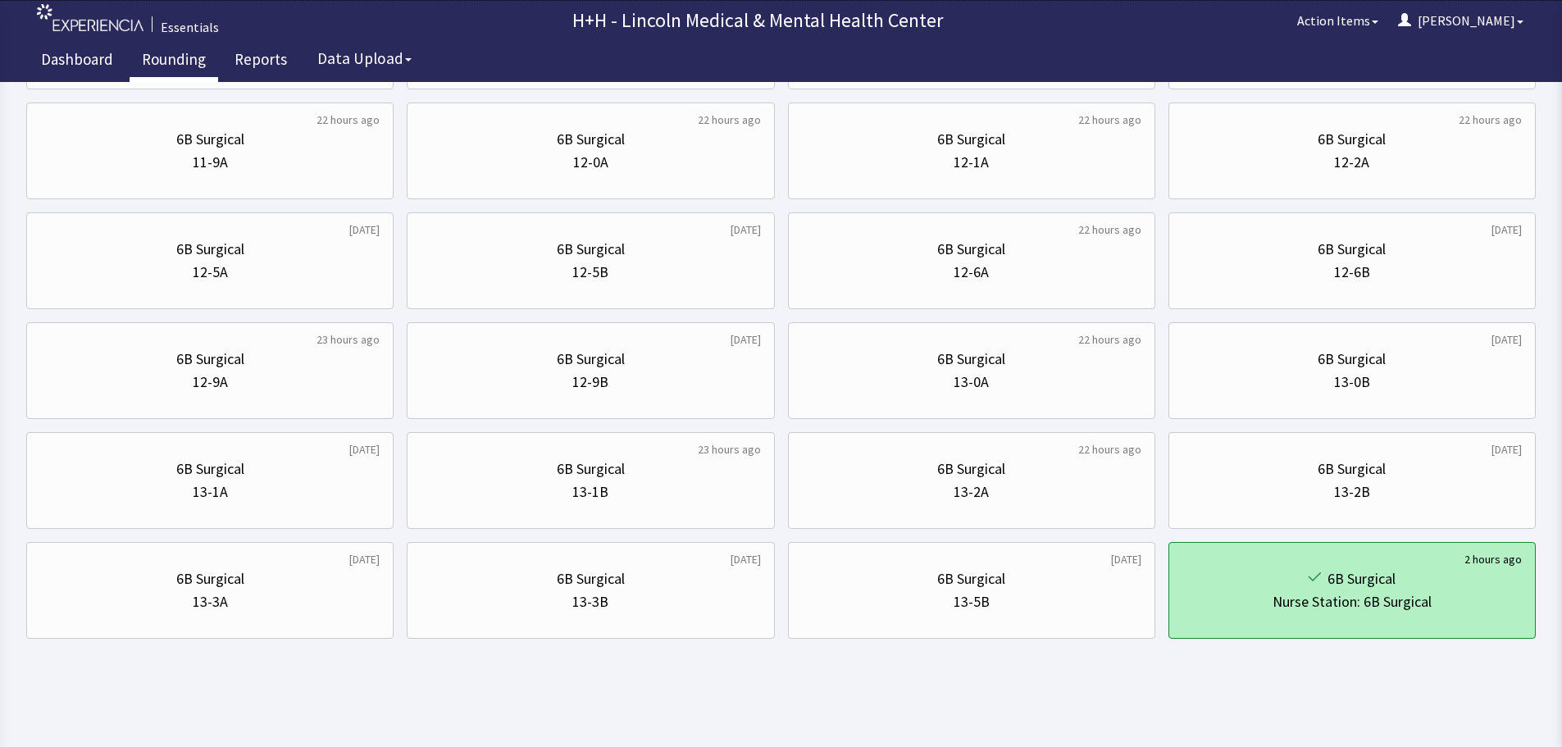
click at [1200, 586] on div "6B Surgical" at bounding box center [1351, 578] width 339 height 23
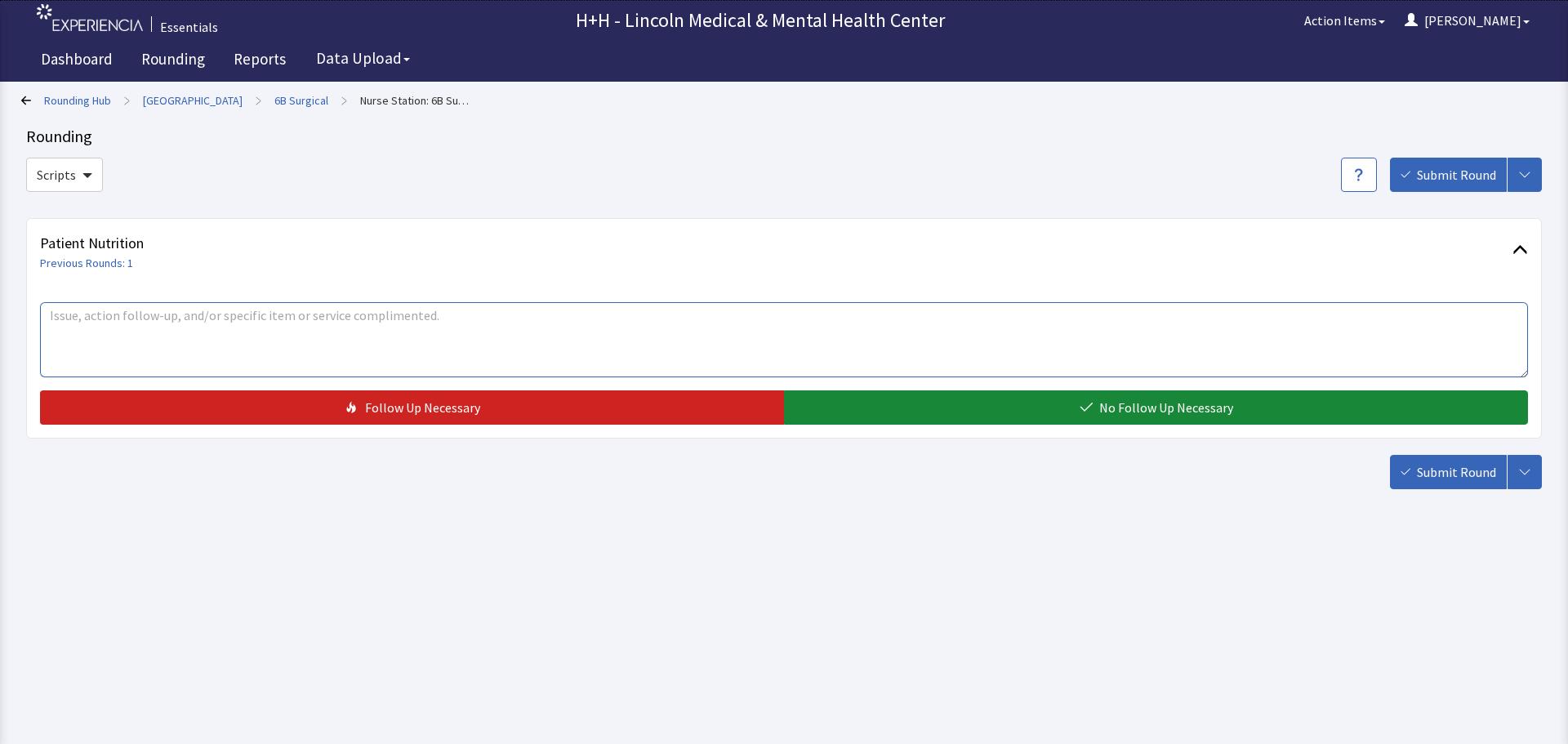
click at [481, 350] on textarea at bounding box center [784, 339] width 1488 height 75
click at [269, 316] on textarea "Nursing praises FSA Jessica for her good work" at bounding box center [784, 339] width 1488 height 75
click at [340, 309] on textarea "Nursing praises FSA Jessica for her caring work" at bounding box center [784, 339] width 1488 height 75
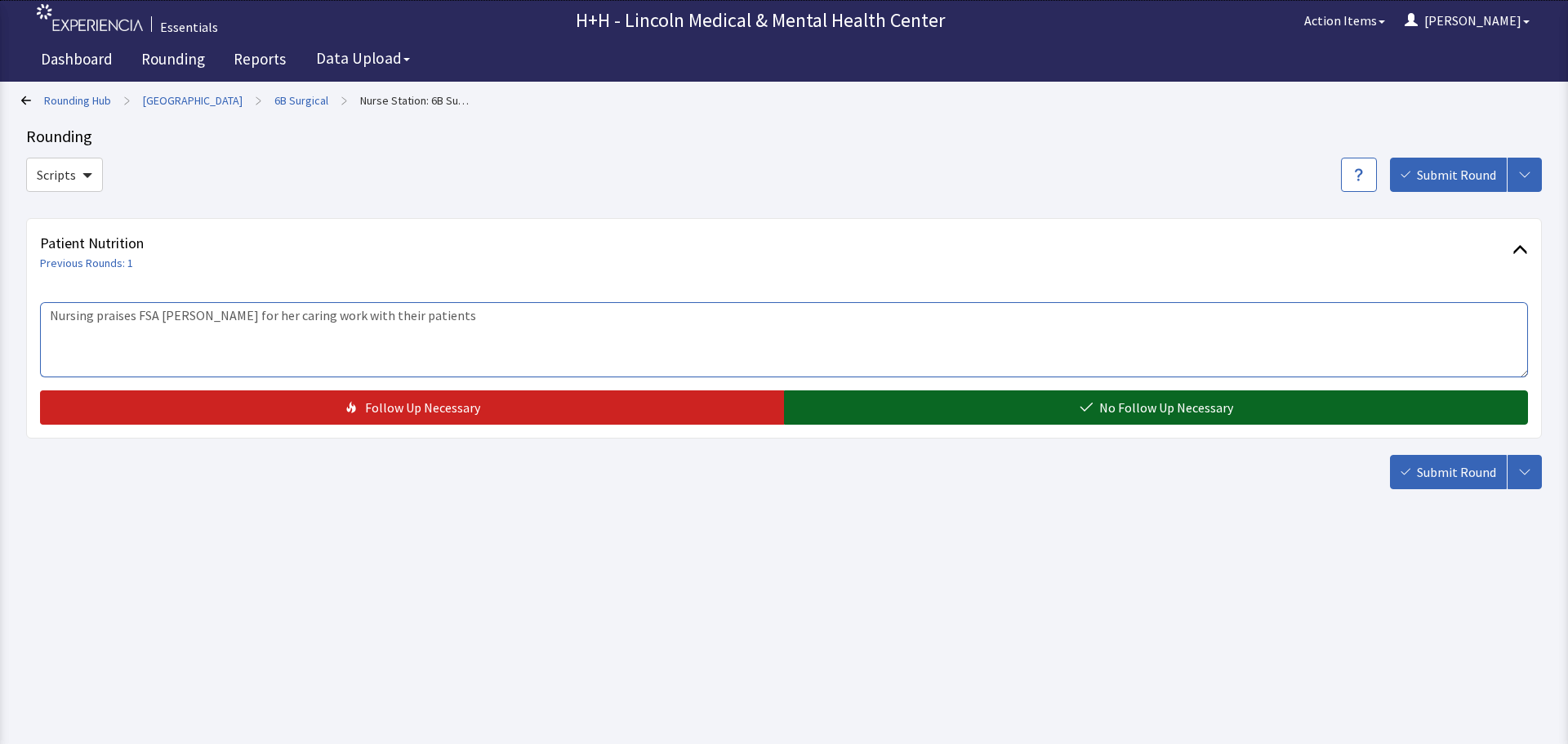
type textarea "Nursing praises FSA Jessica for her caring work with their patients"
click at [897, 399] on button "No Follow Up Necessary" at bounding box center [1156, 407] width 744 height 34
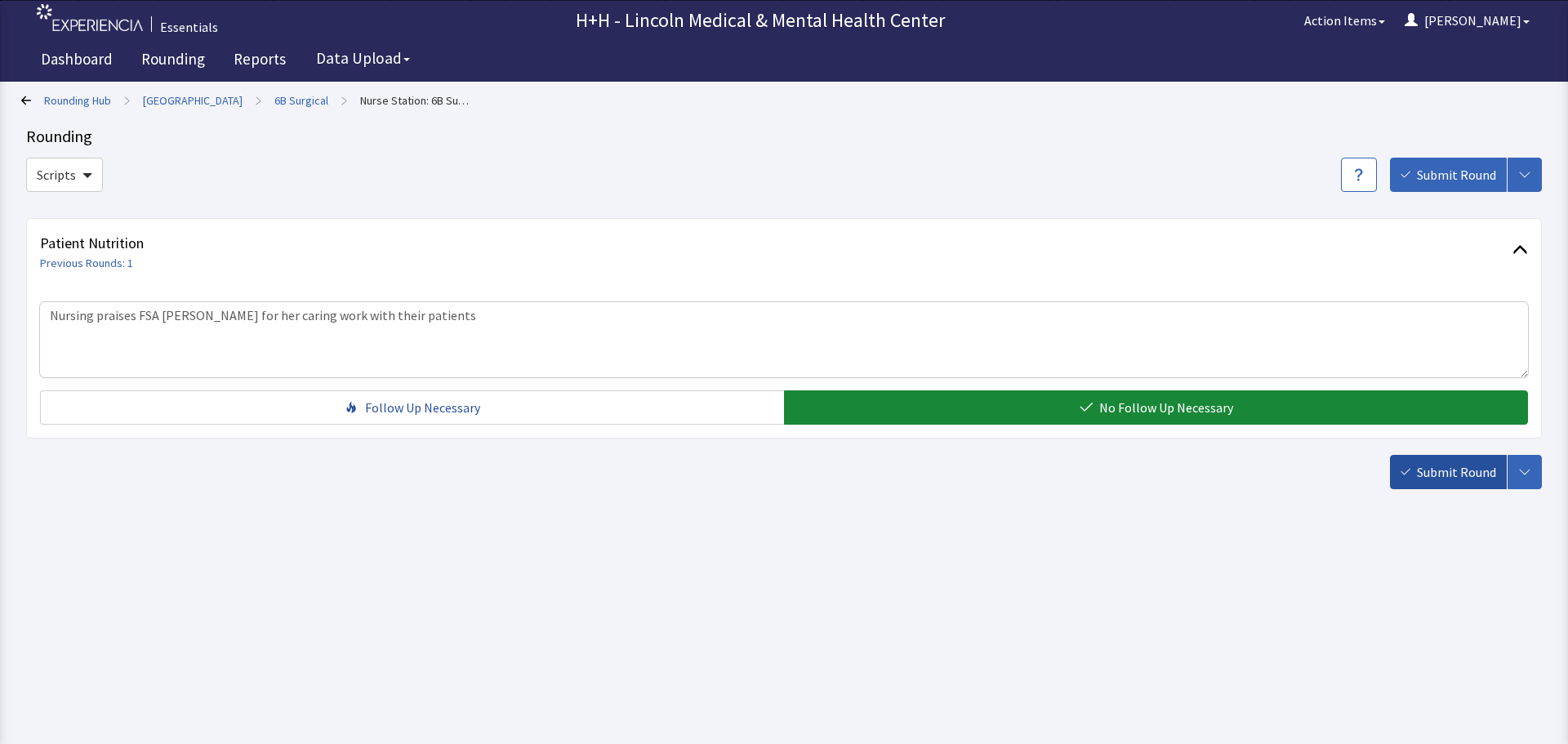
click at [1444, 470] on span "Submit Round" at bounding box center [1457, 472] width 80 height 20
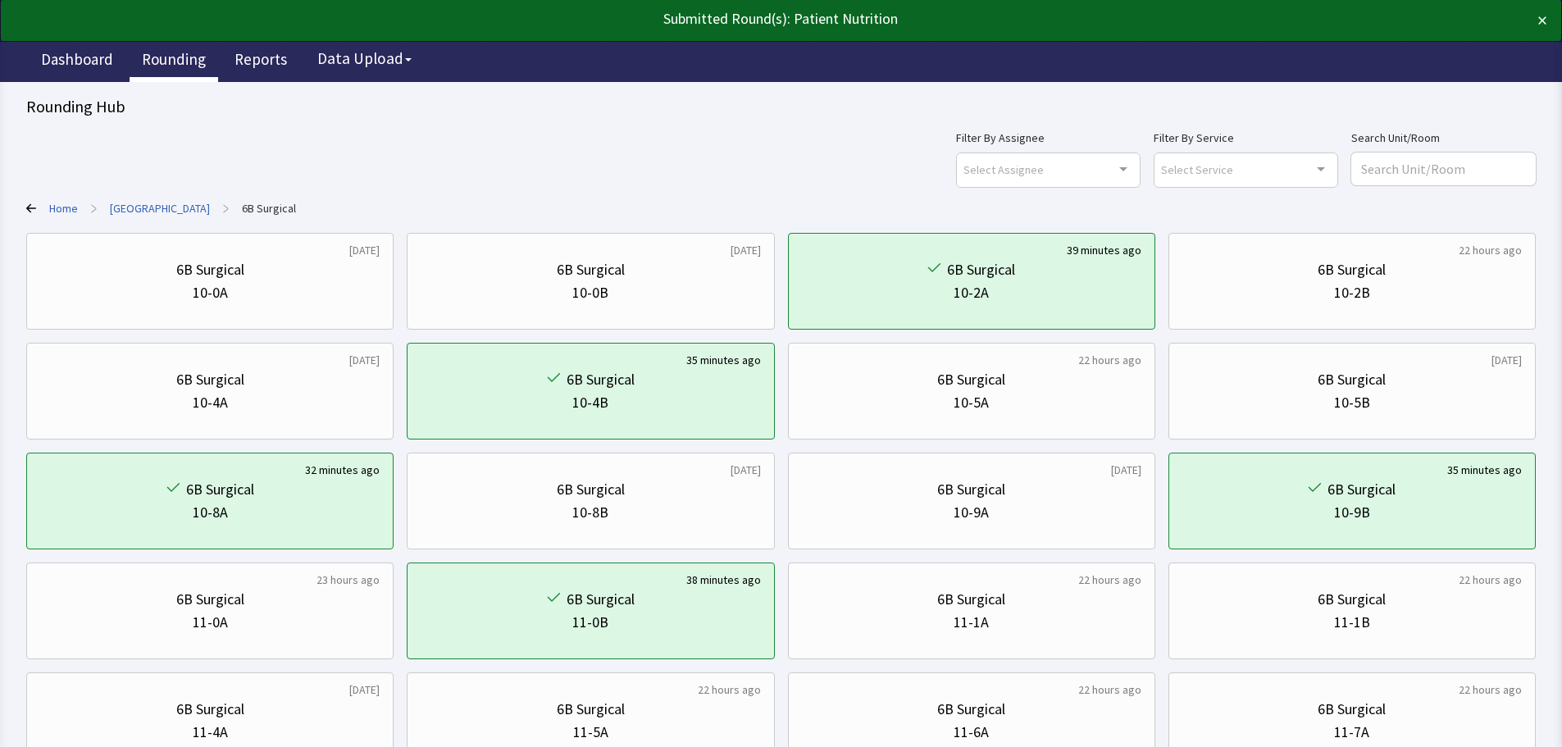
click at [146, 57] on link "Rounding" at bounding box center [174, 61] width 89 height 41
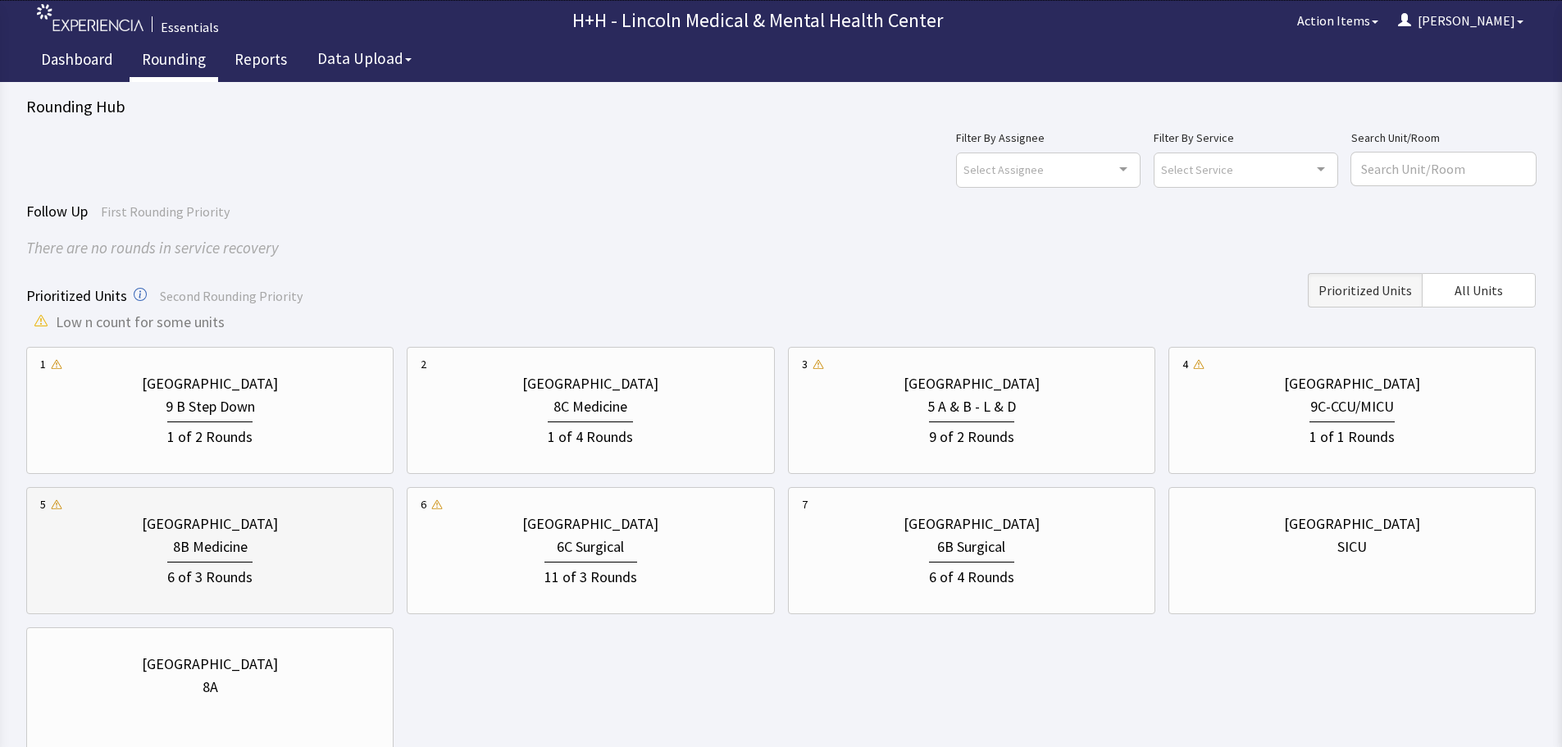
click at [250, 554] on div "8B Medicine" at bounding box center [209, 546] width 339 height 23
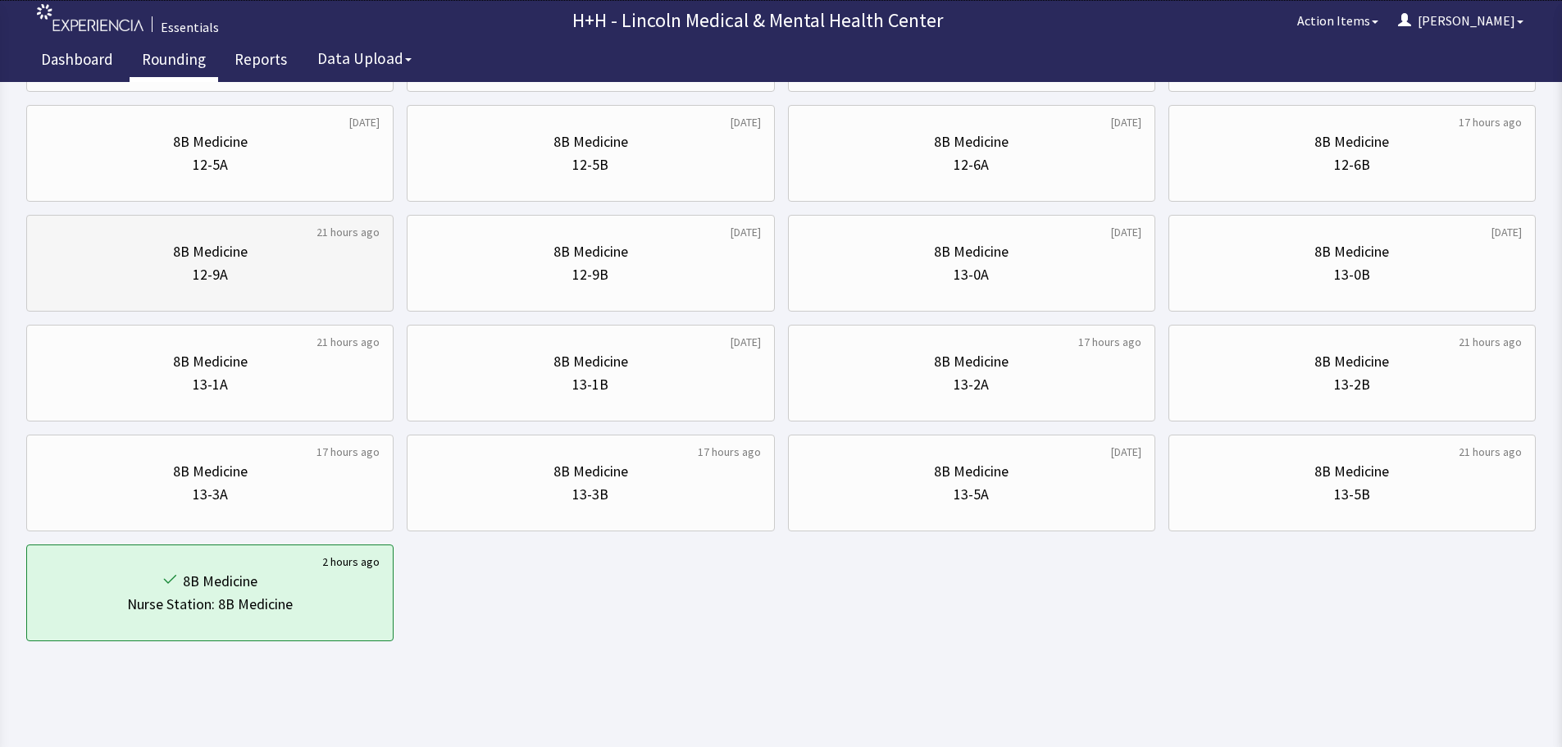
scroll to position [790, 0]
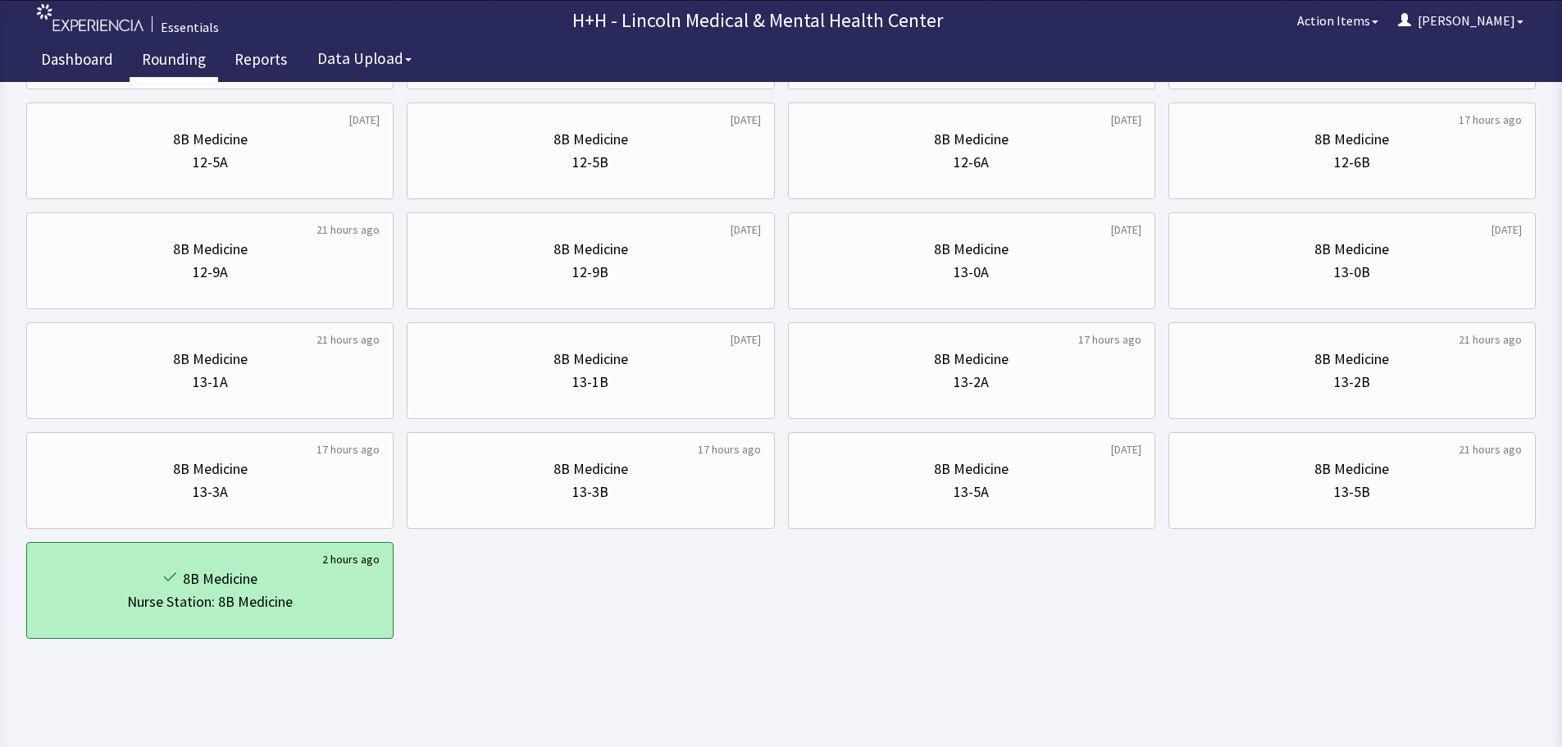
click at [335, 588] on div "8B Medicine" at bounding box center [209, 578] width 339 height 23
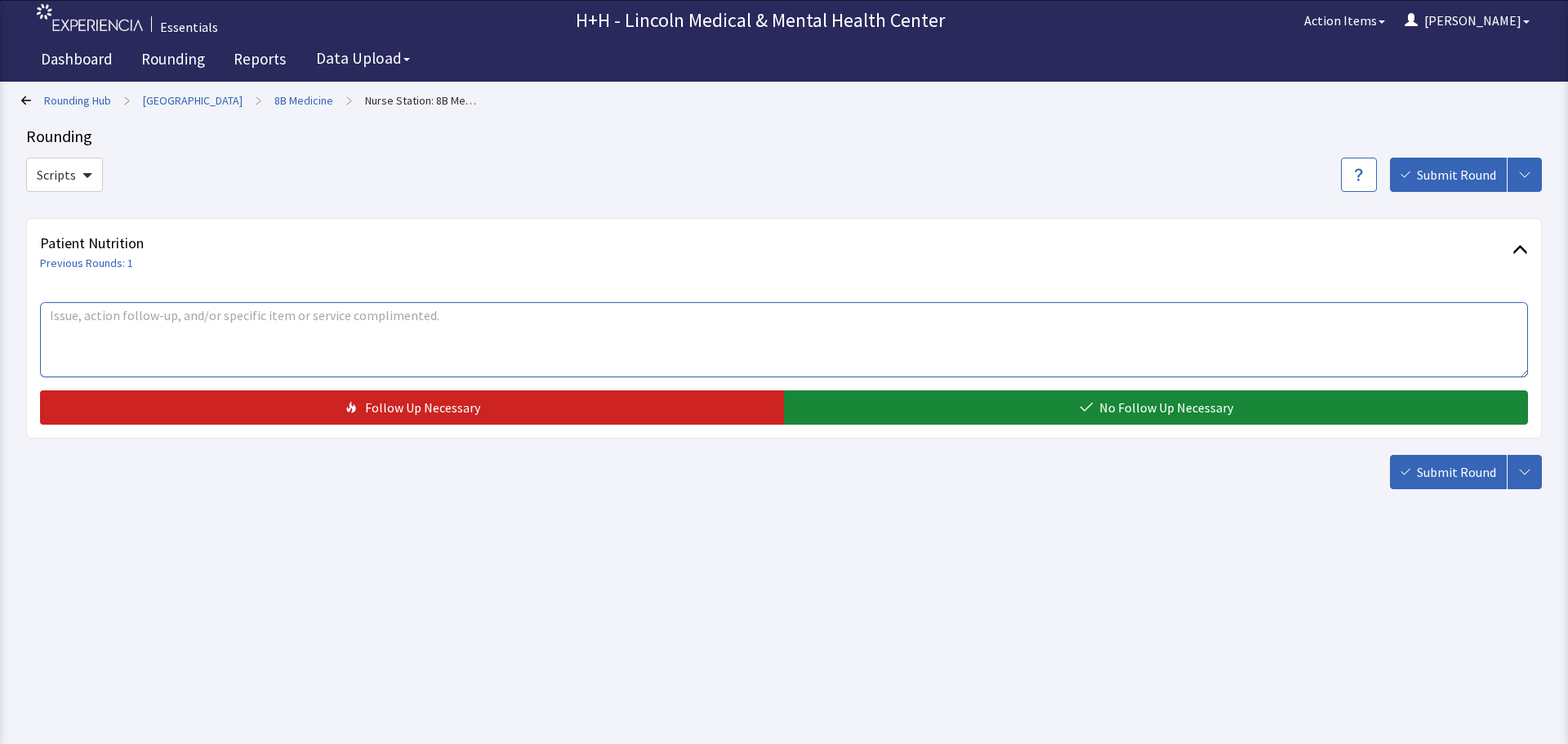
click at [178, 345] on textarea at bounding box center [784, 339] width 1488 height 75
click at [54, 311] on textarea "FSA Serah" at bounding box center [784, 339] width 1488 height 75
click at [52, 311] on textarea "FSA Serah" at bounding box center [784, 339] width 1488 height 75
click at [274, 316] on textarea "Nursing staff likes the way FSA Serah" at bounding box center [784, 339] width 1488 height 75
click at [431, 311] on textarea "Nursing staff likes the way FSA Serah works with their patients serving them" at bounding box center [784, 339] width 1488 height 75
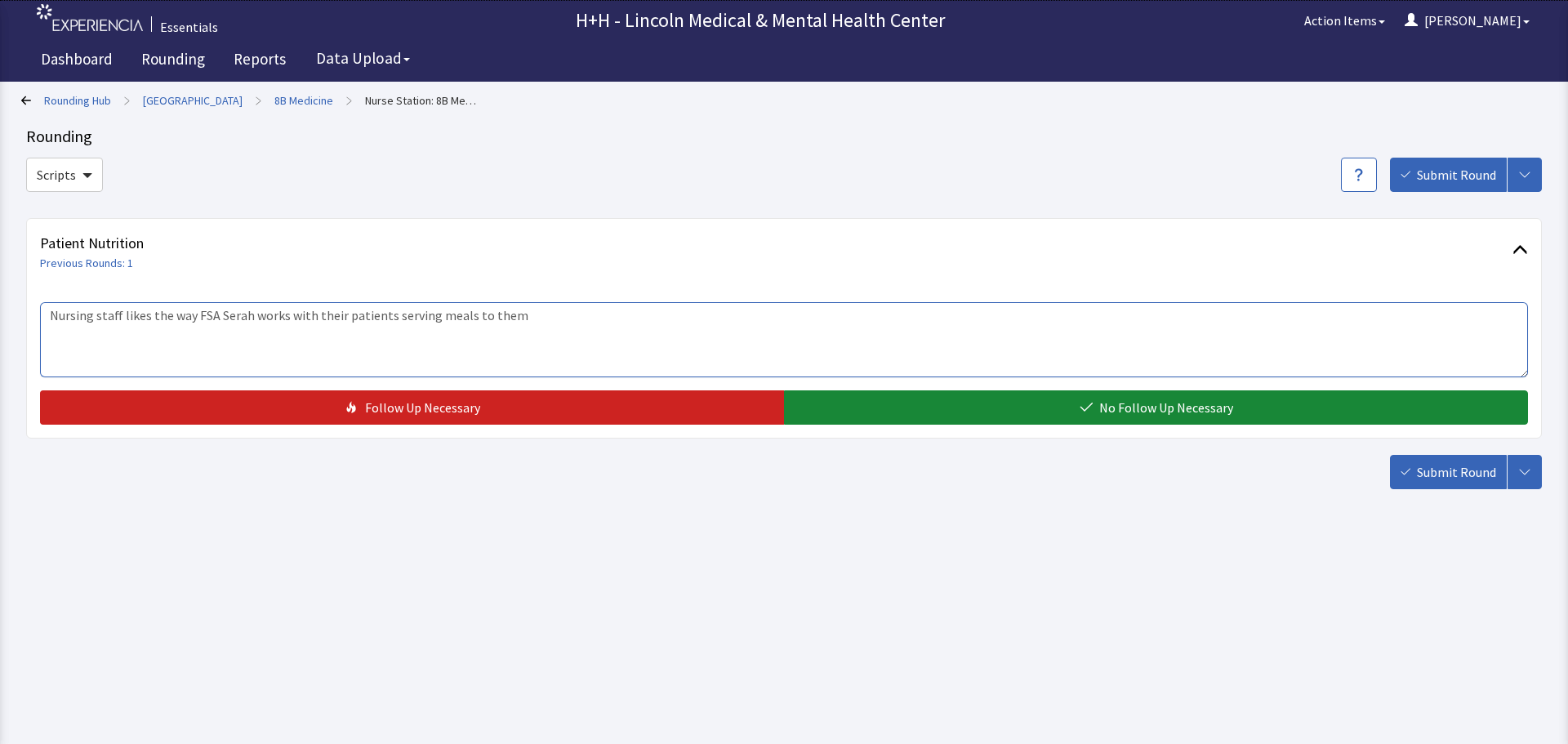
click at [632, 325] on textarea "Nursing staff likes the way FSA Serah works with their patients serving meals t…" at bounding box center [784, 339] width 1488 height 75
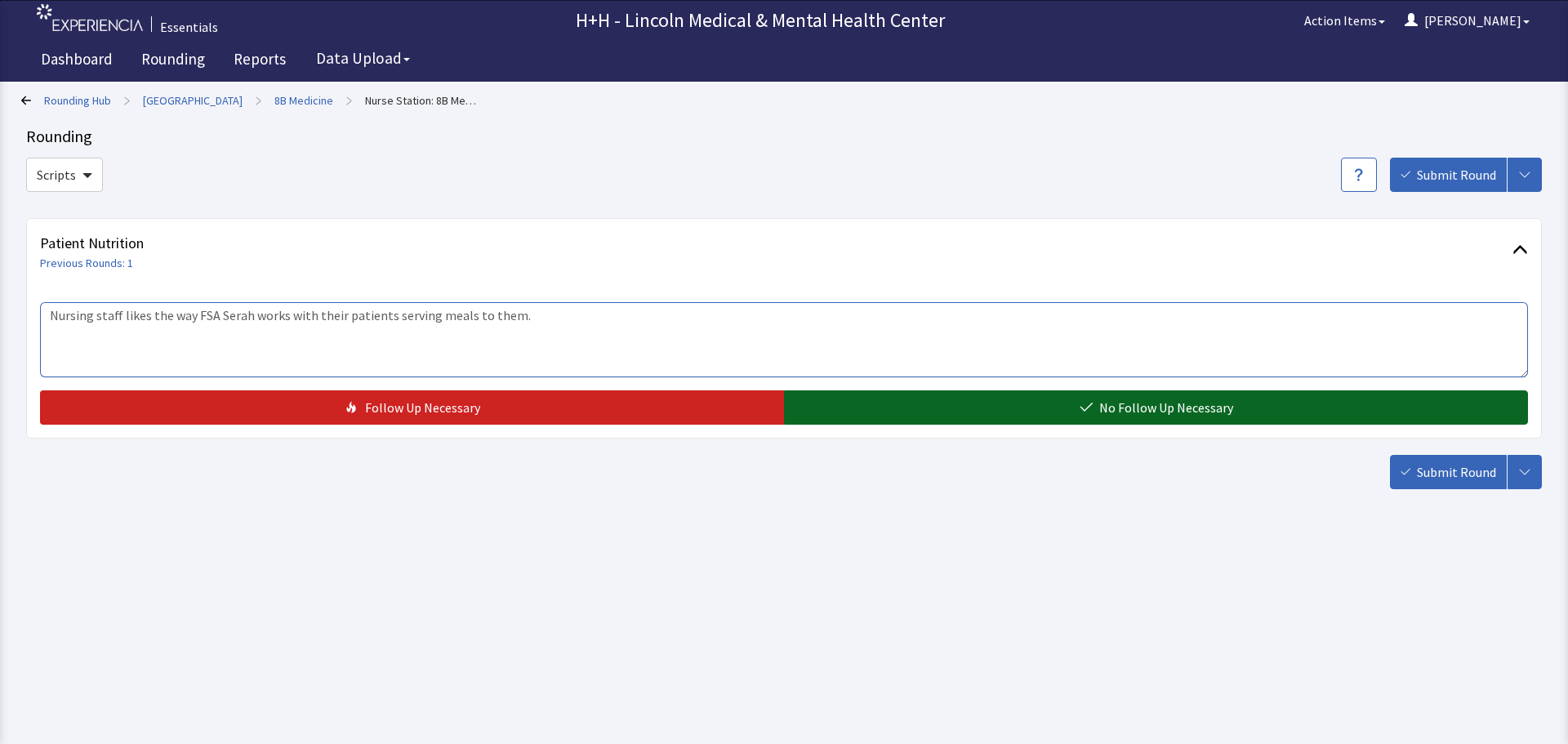
type textarea "Nursing staff likes the way FSA Serah works with their patients serving meals t…"
click at [1314, 407] on button "No Follow Up Necessary" at bounding box center [1156, 407] width 744 height 34
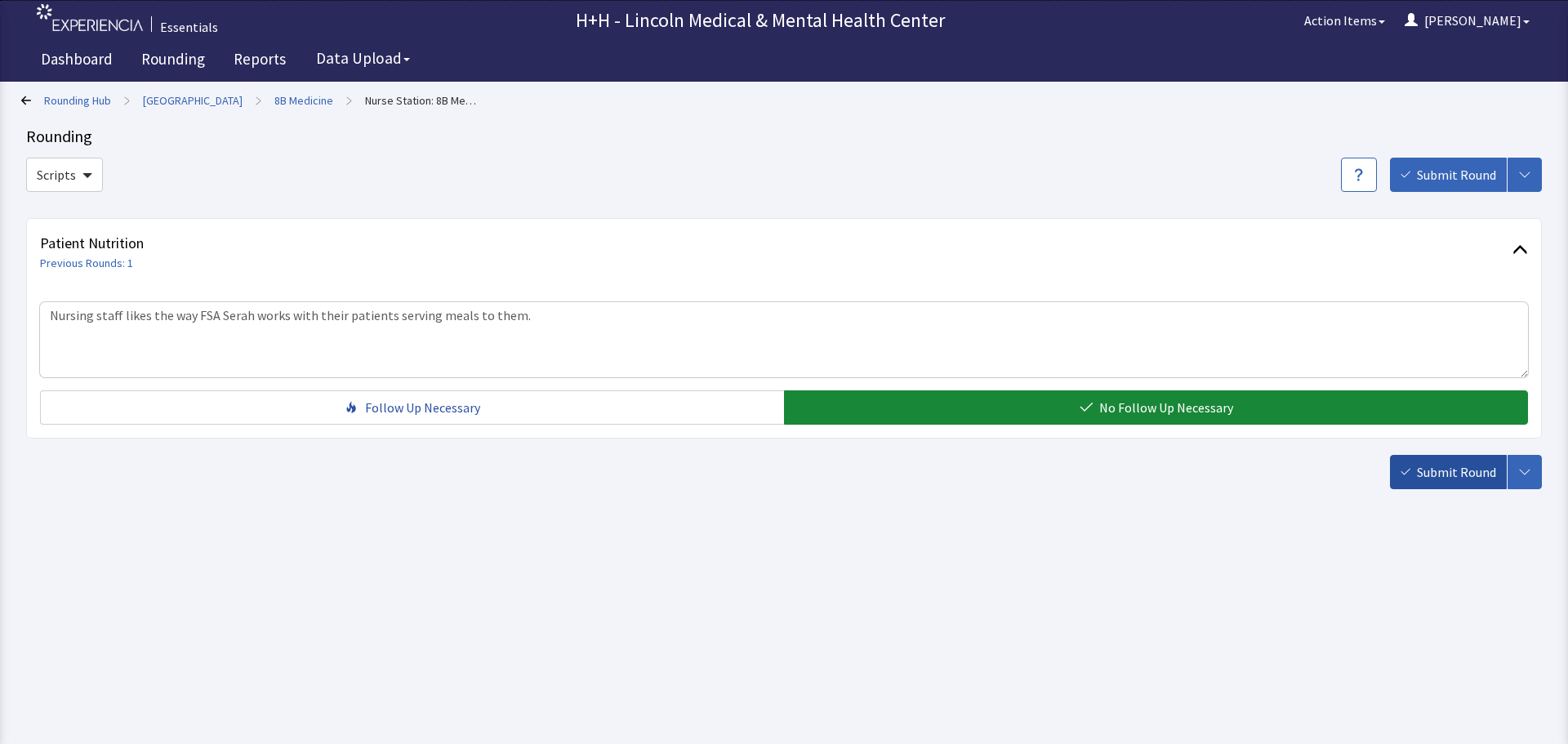
click at [1427, 474] on span "Submit Round" at bounding box center [1457, 472] width 80 height 20
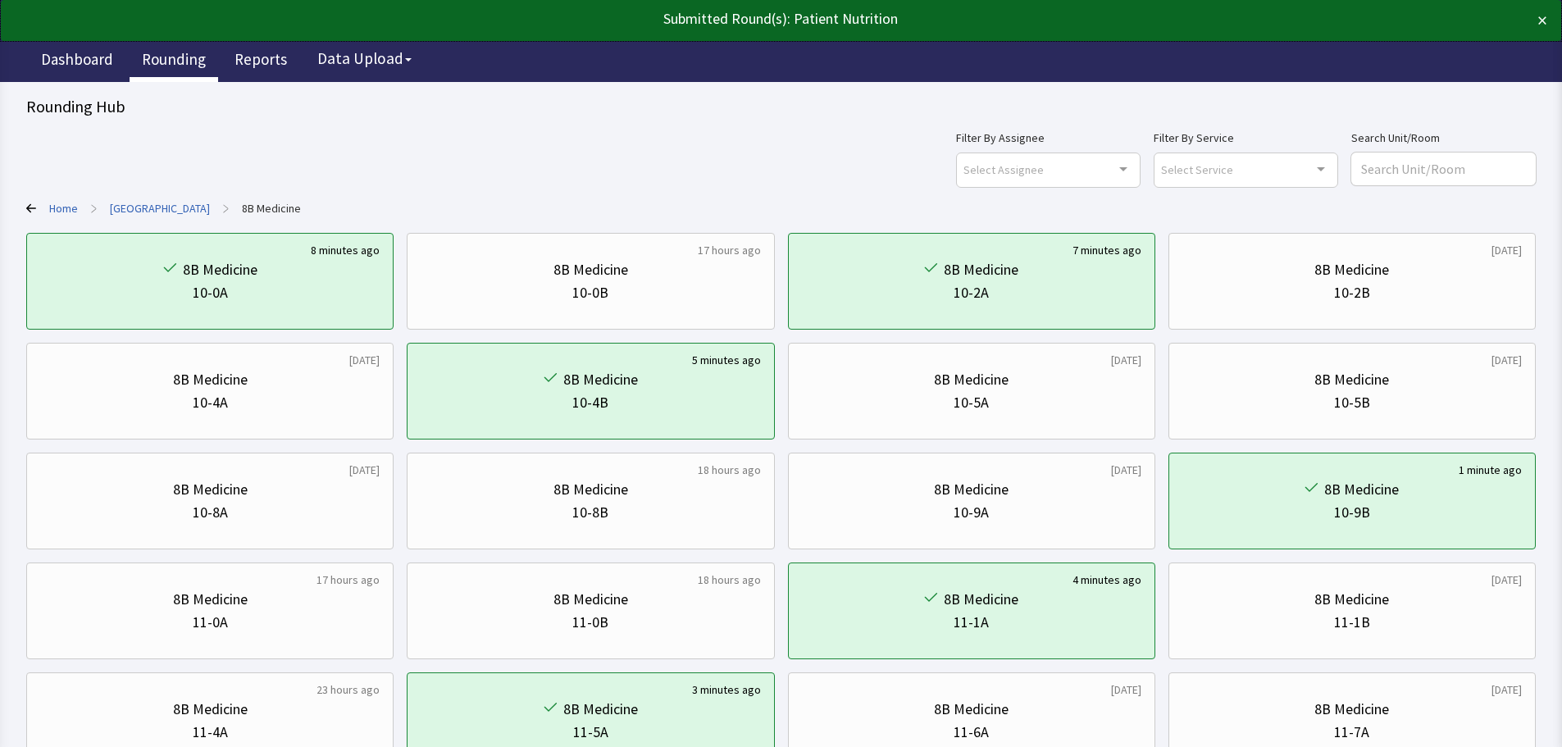
click at [153, 57] on link "Rounding" at bounding box center [174, 61] width 89 height 41
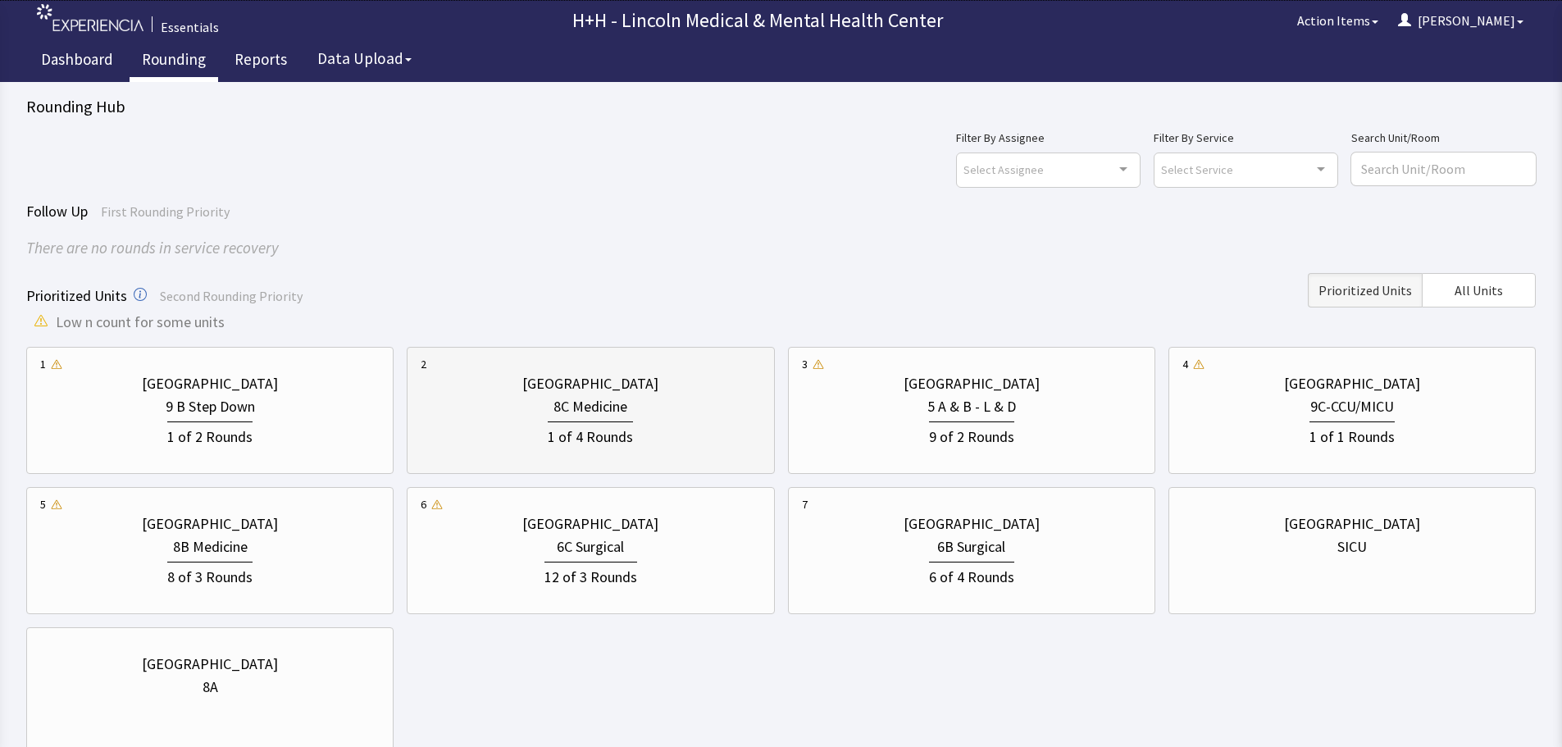
click at [672, 386] on div "[GEOGRAPHIC_DATA]" at bounding box center [590, 383] width 339 height 23
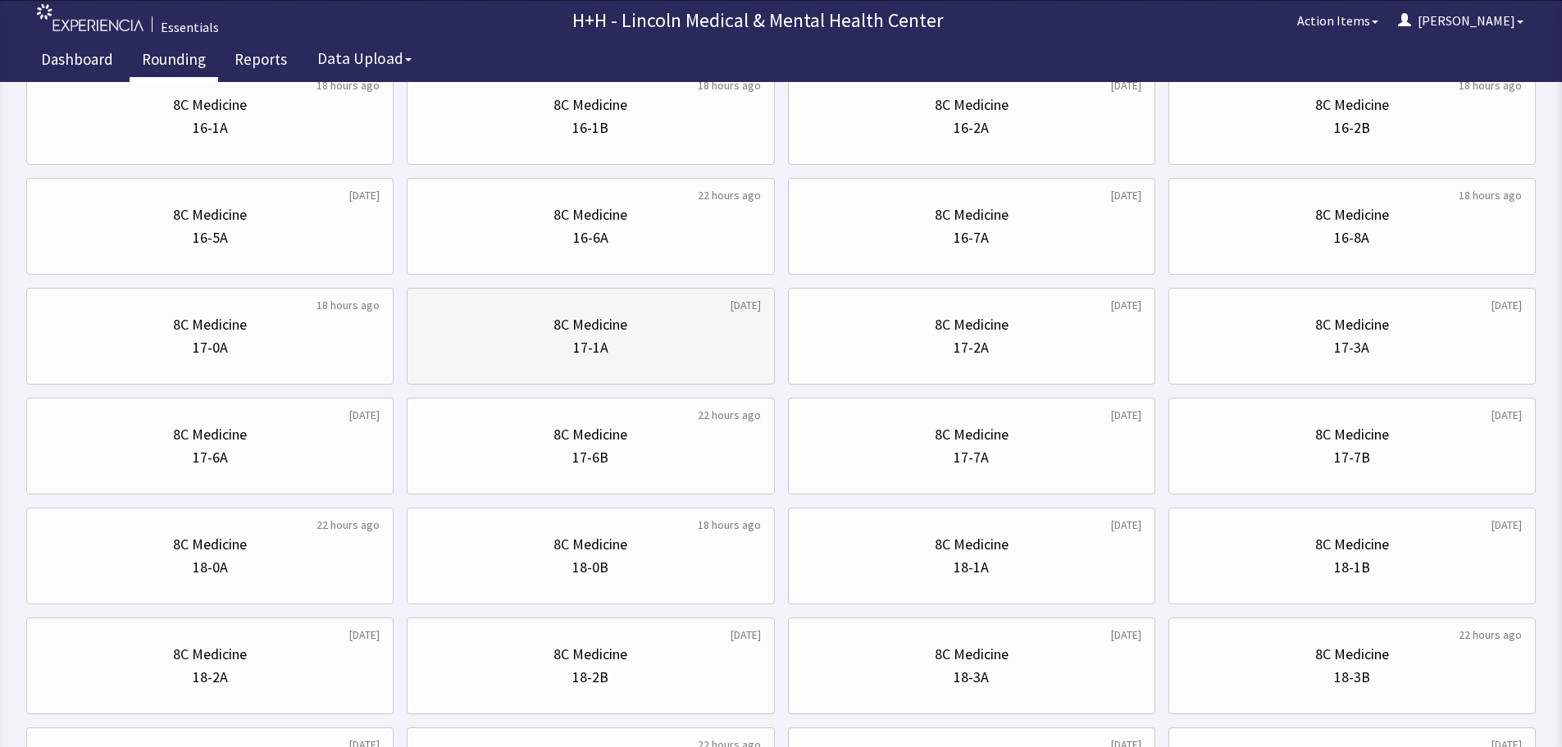
scroll to position [790, 0]
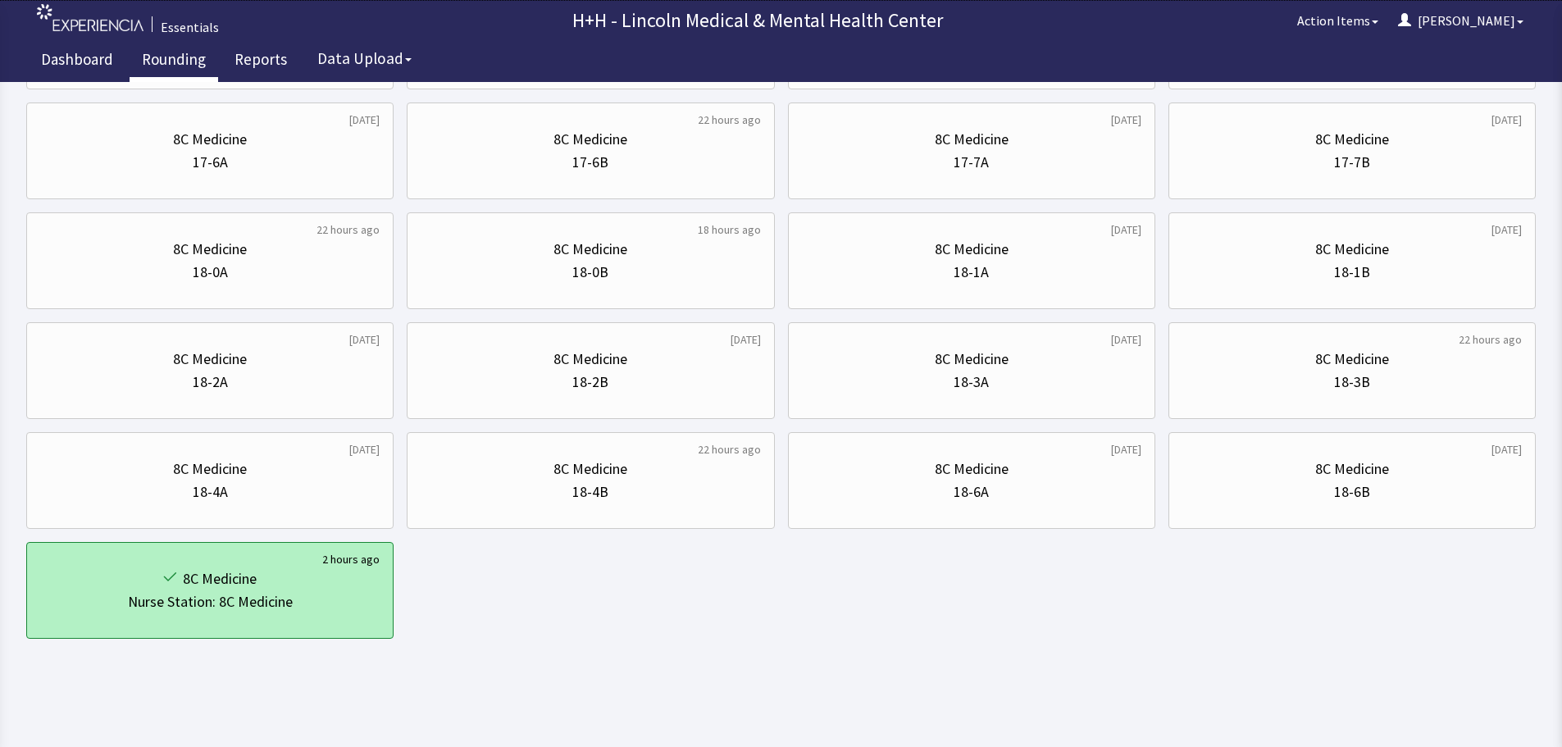
click at [343, 589] on div "8C Medicine" at bounding box center [209, 578] width 339 height 23
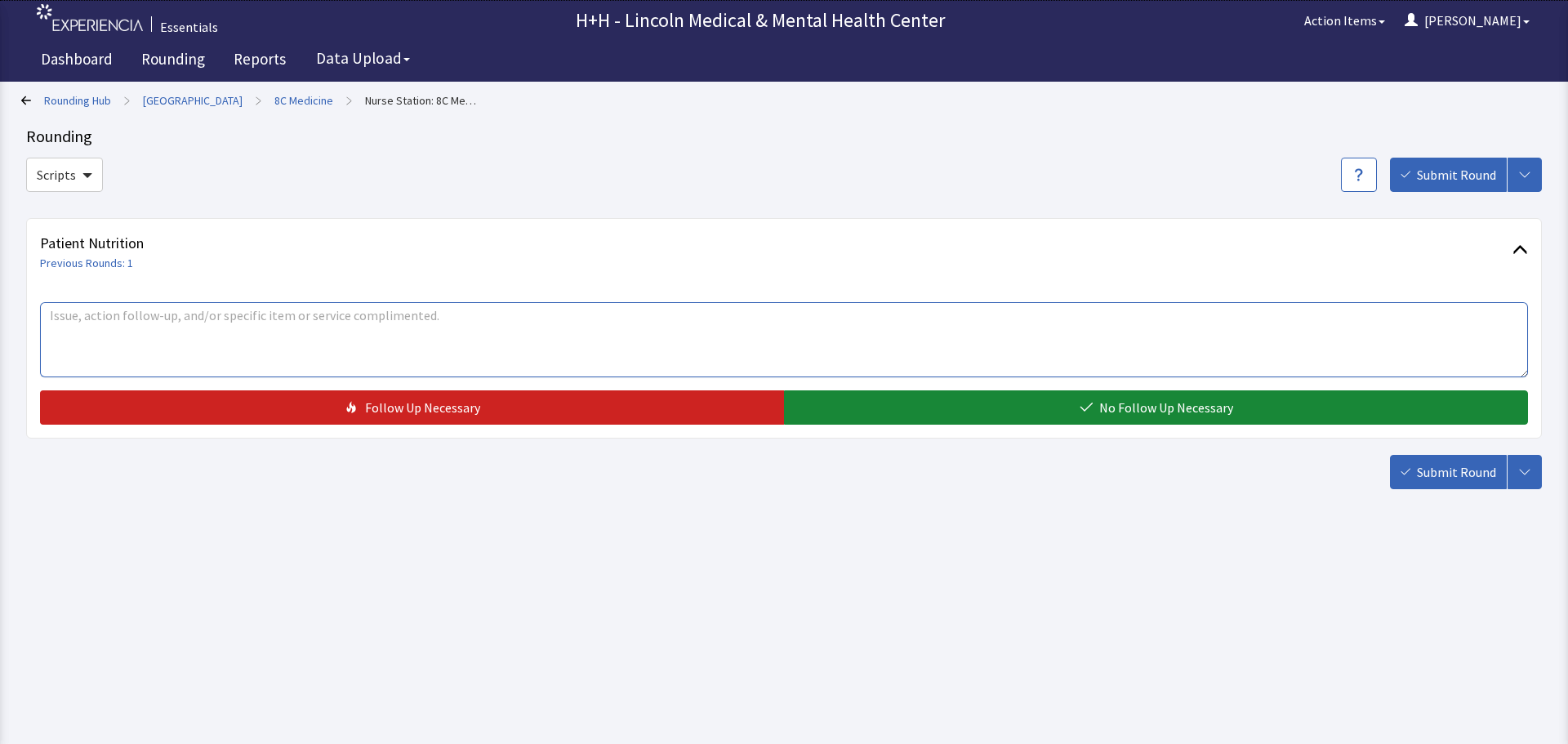
click at [143, 342] on textarea at bounding box center [784, 339] width 1488 height 75
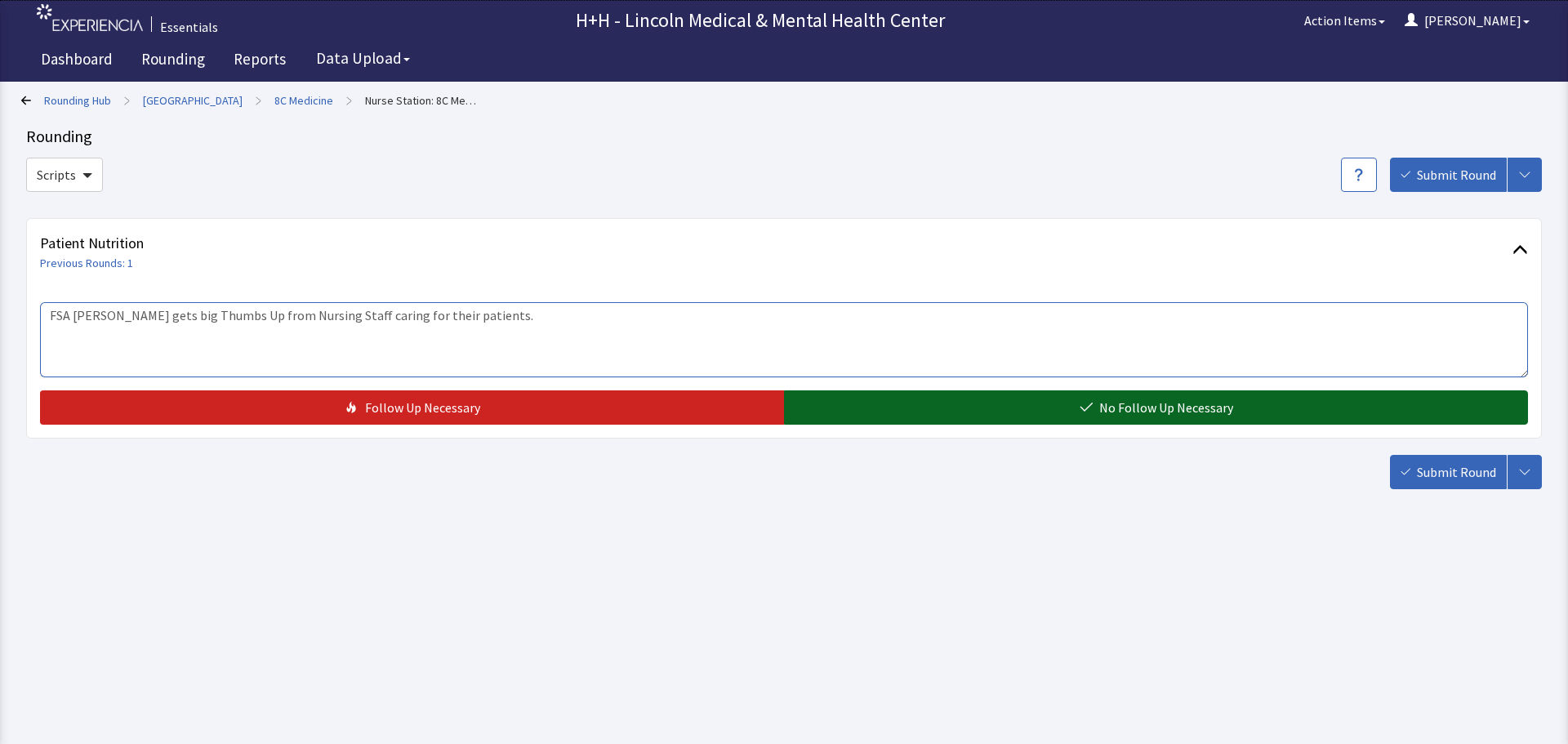
type textarea "FSA Kevin gets big Thumbs Up from Nursing Staff caring for their patients."
click at [955, 407] on button "No Follow Up Necessary" at bounding box center [1156, 407] width 744 height 34
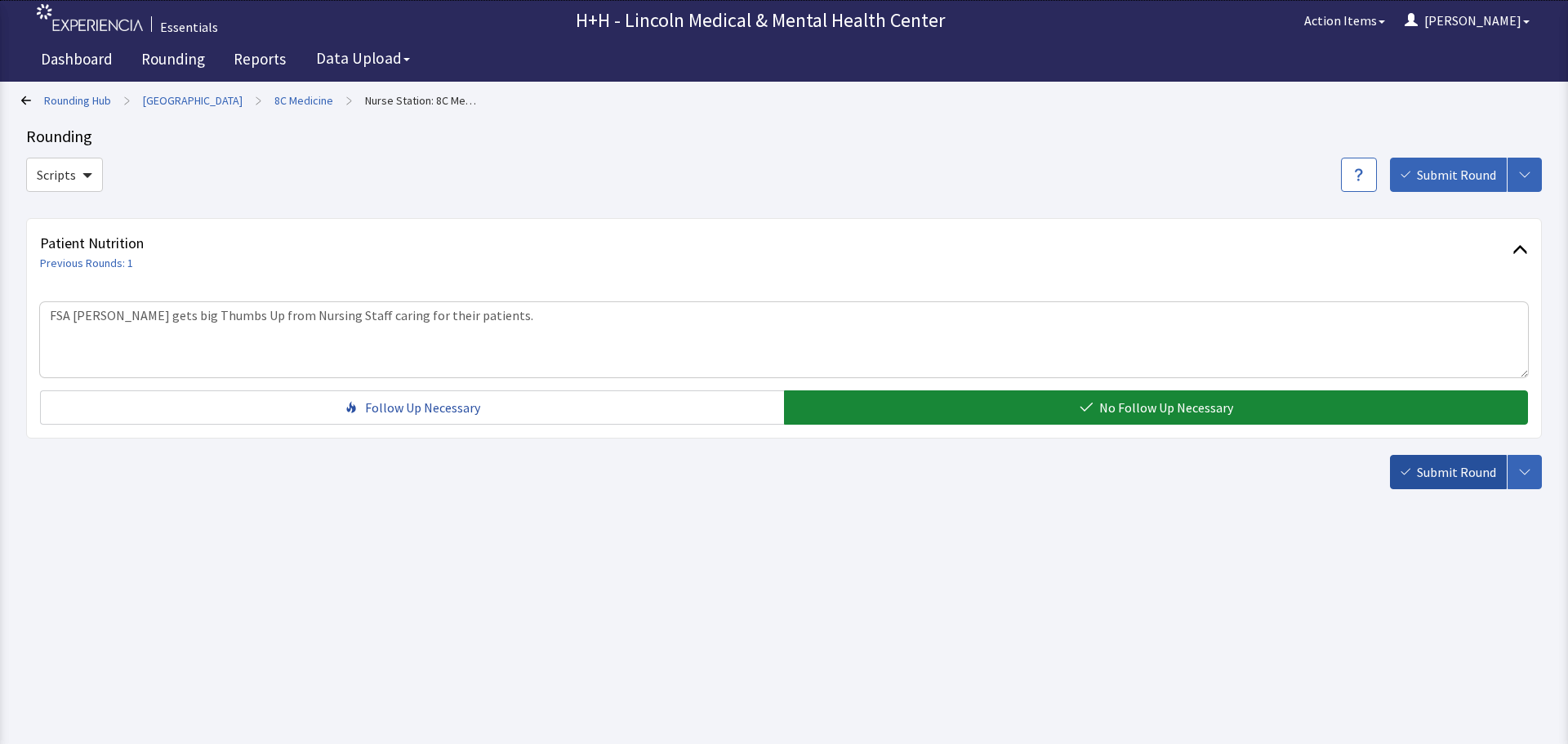
click at [1468, 478] on span "Submit Round" at bounding box center [1457, 472] width 80 height 20
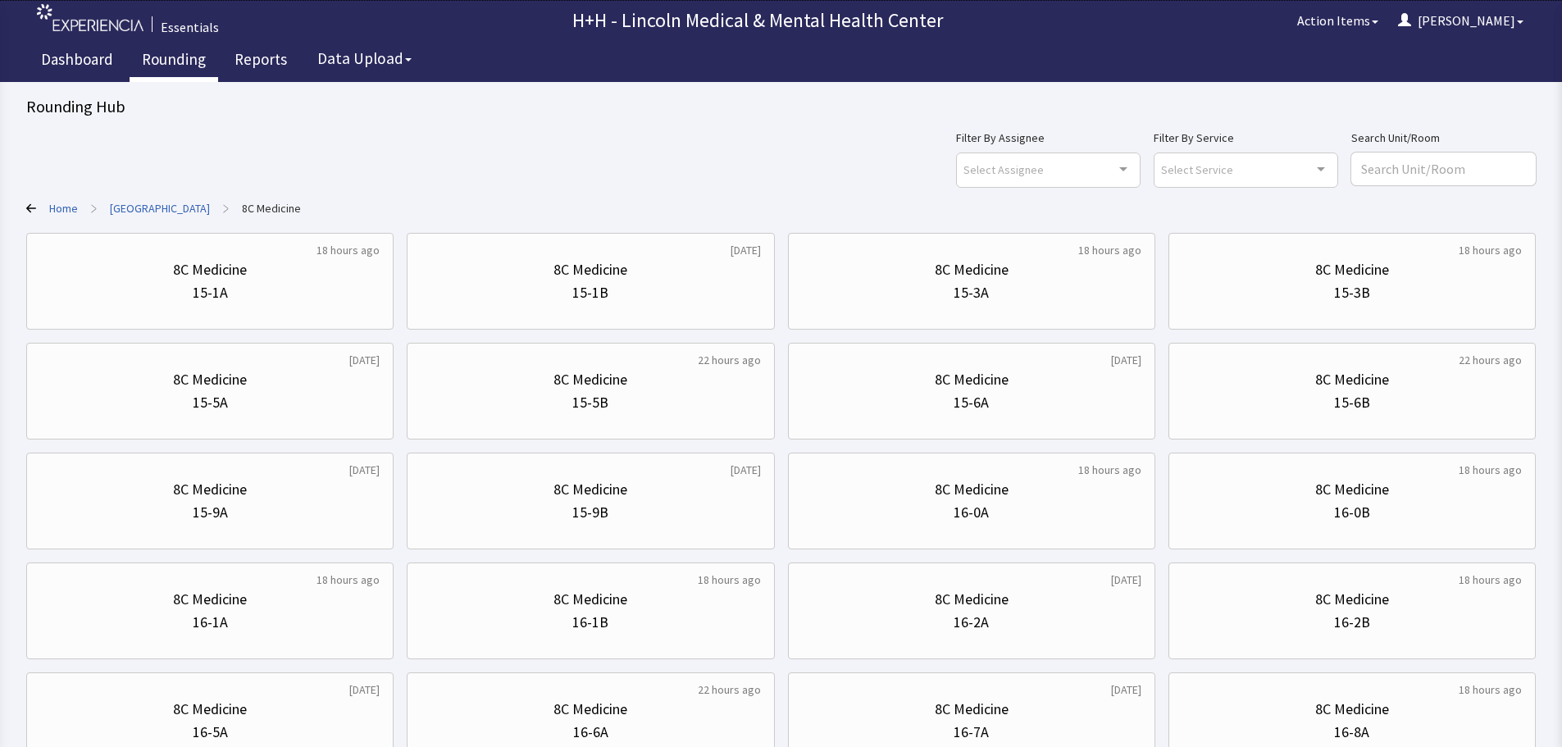
click at [171, 57] on link "Rounding" at bounding box center [174, 61] width 89 height 41
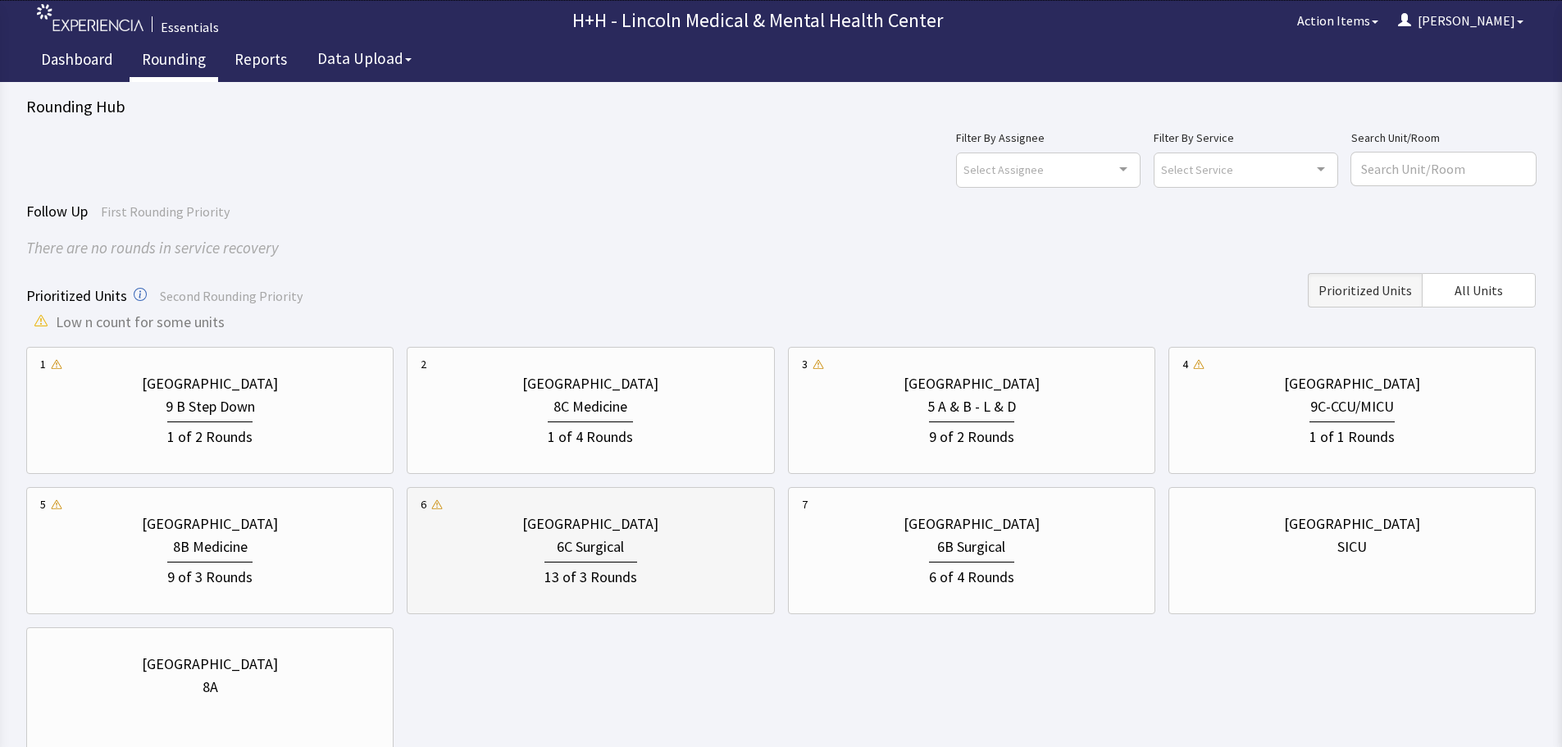
click at [672, 540] on div "6C Surgical" at bounding box center [590, 546] width 339 height 23
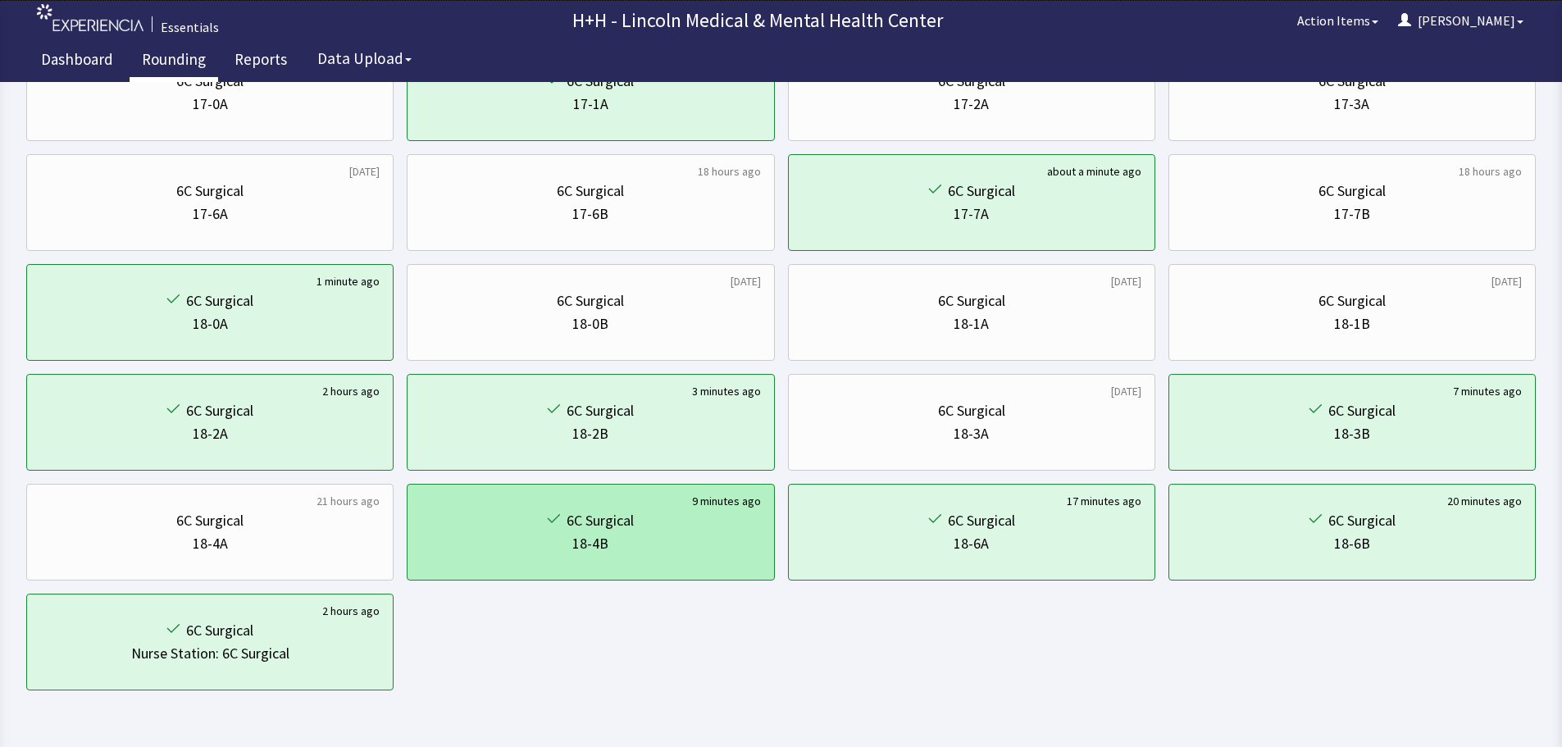
scroll to position [790, 0]
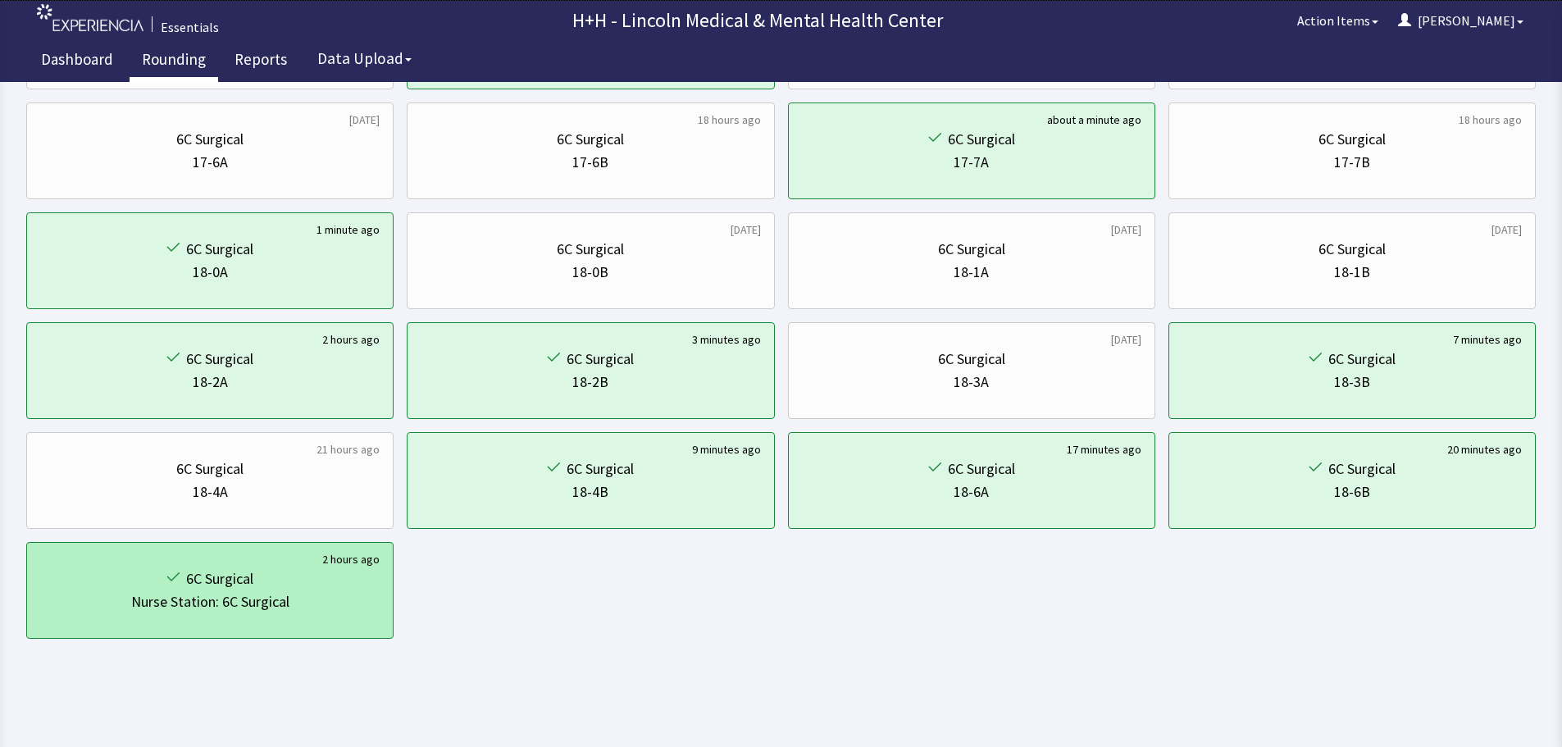
click at [339, 588] on div "6C Surgical" at bounding box center [209, 578] width 339 height 23
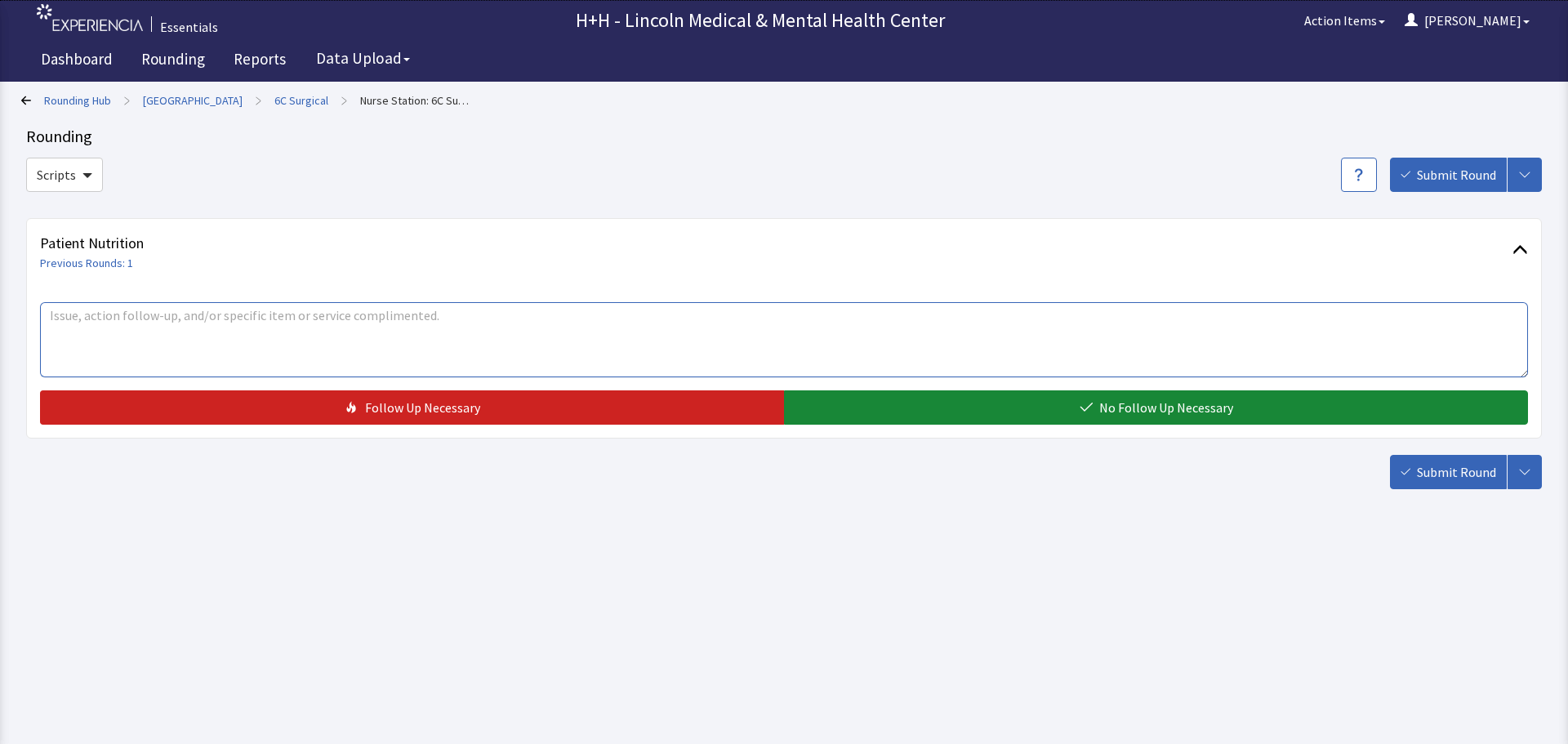
click at [106, 321] on textarea at bounding box center [784, 339] width 1488 height 75
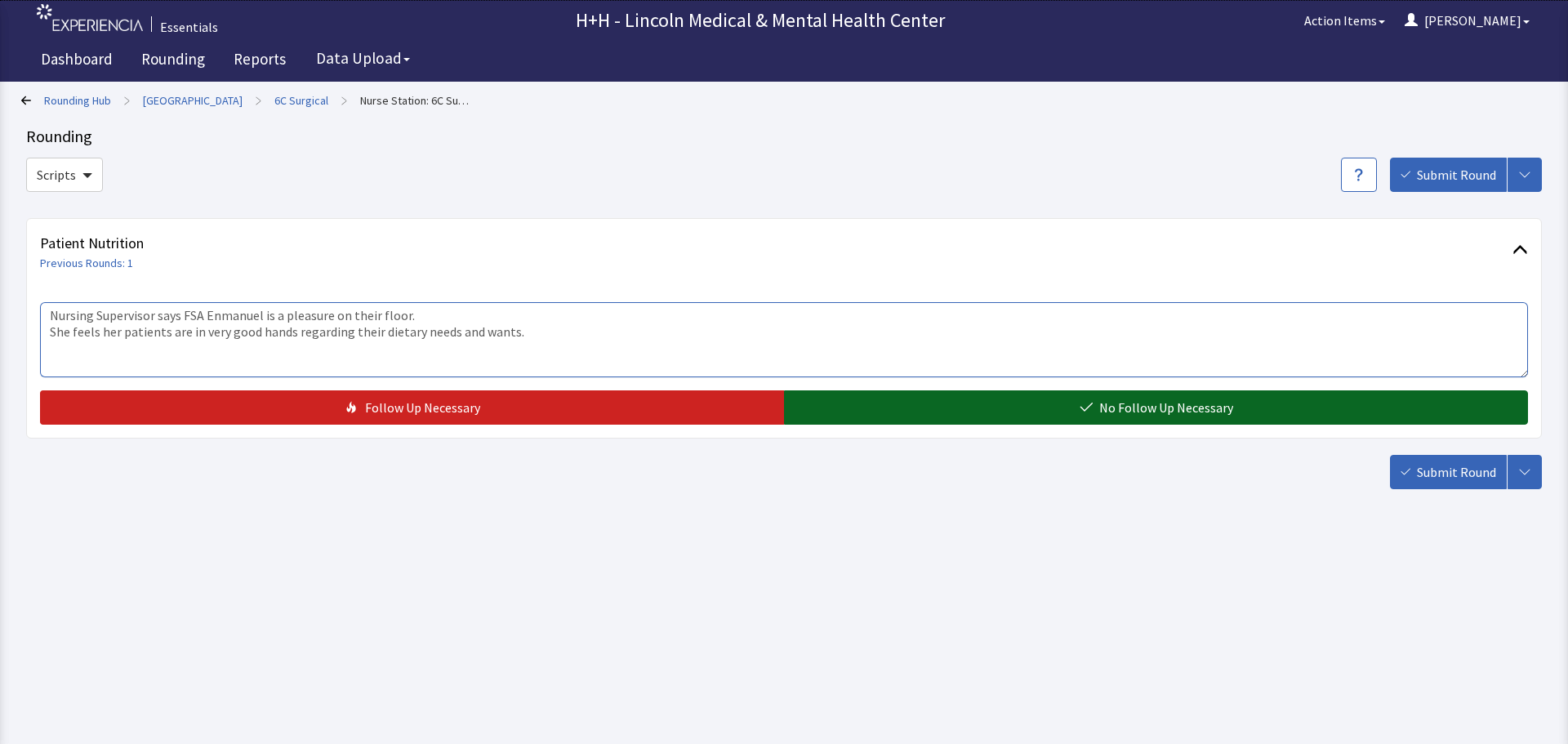
type textarea "Nursing Supervisor says FSA Enmanuel is a pleasure on their floor. She feels he…"
click at [987, 420] on button "No Follow Up Necessary" at bounding box center [1156, 407] width 744 height 34
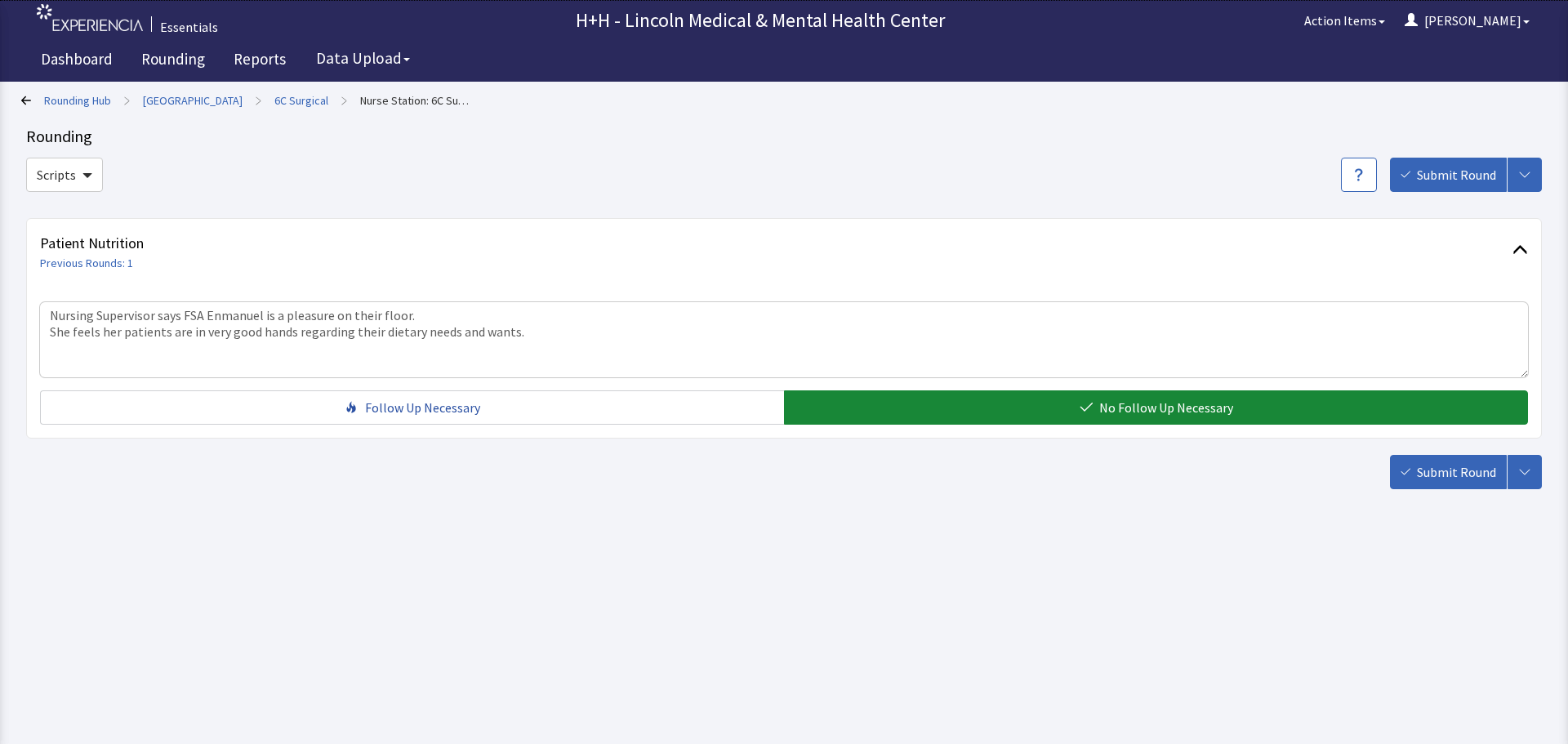
click at [1457, 473] on span "Submit Round" at bounding box center [1457, 472] width 80 height 20
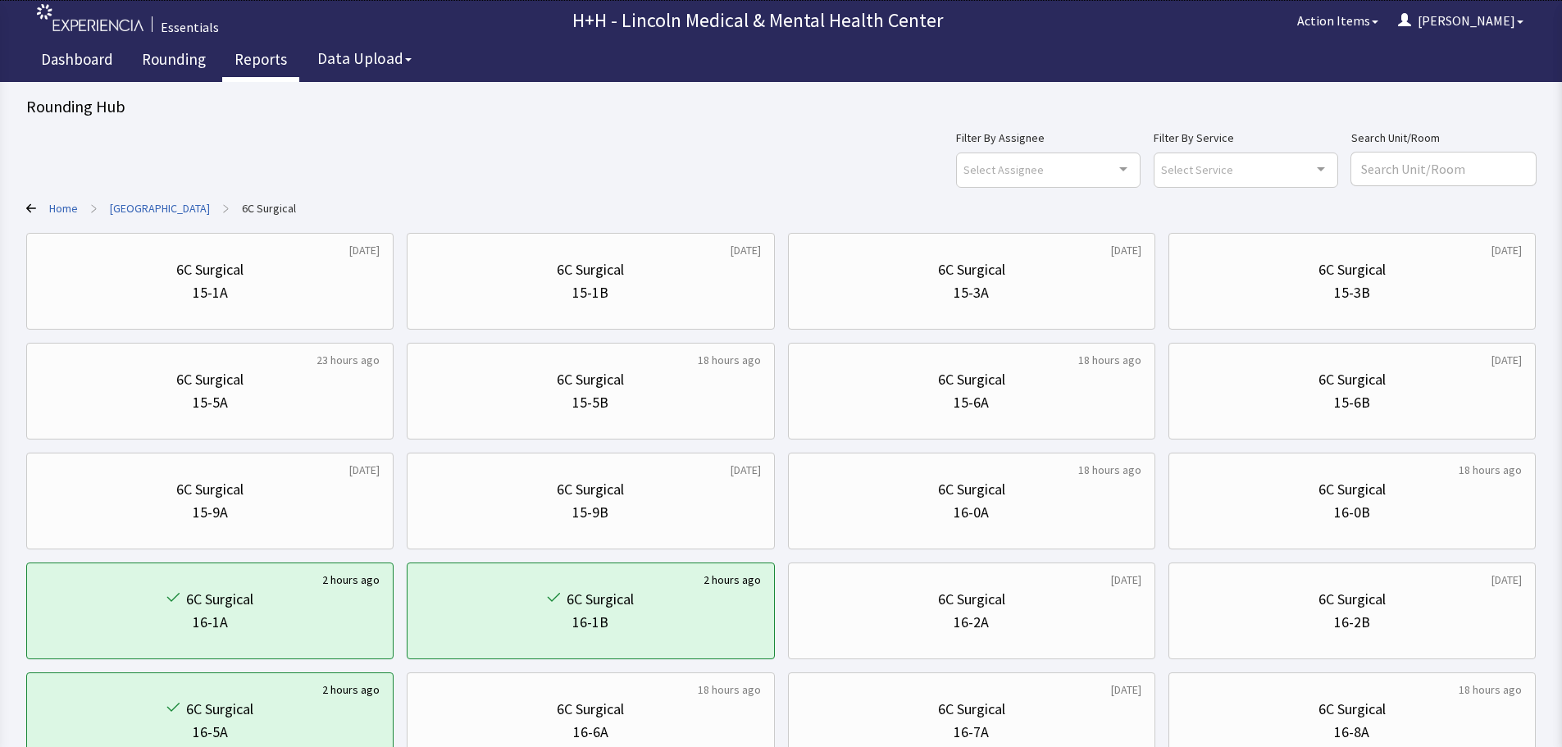
click at [253, 57] on link "Reports" at bounding box center [260, 61] width 77 height 41
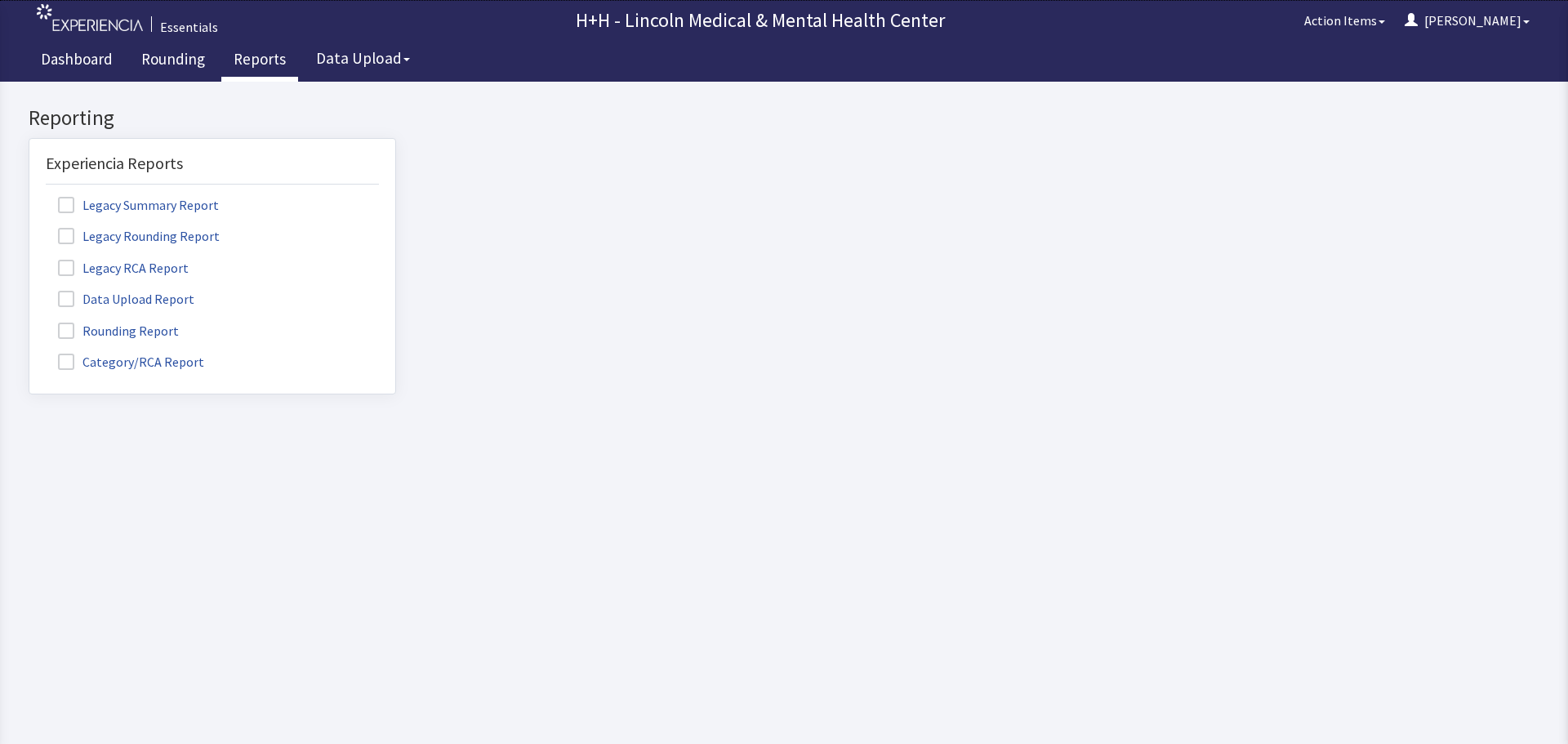
click at [169, 325] on label "Rounding Report" at bounding box center [121, 330] width 149 height 21
click at [30, 322] on input "Rounding Report" at bounding box center [30, 322] width 0 height 0
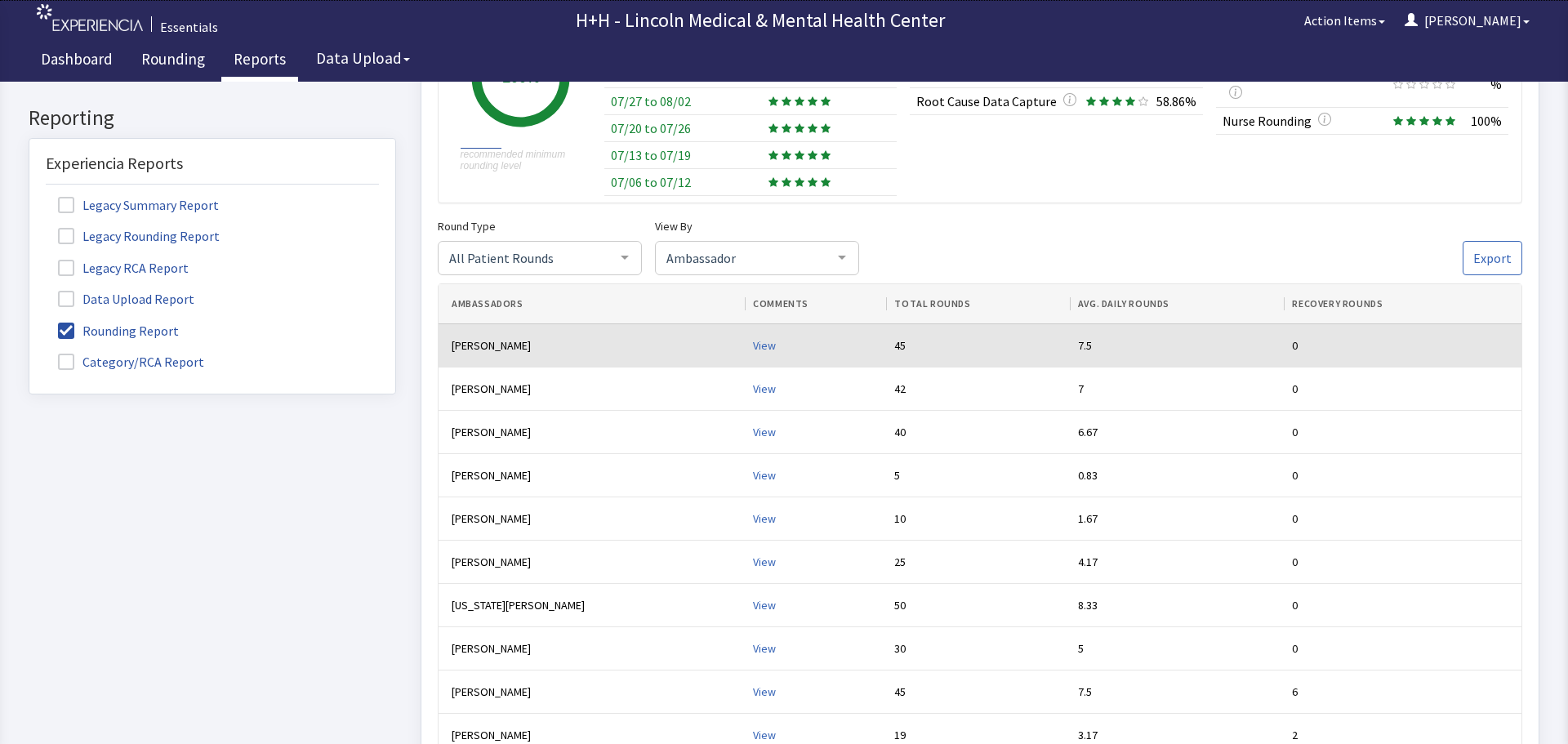
scroll to position [245, 0]
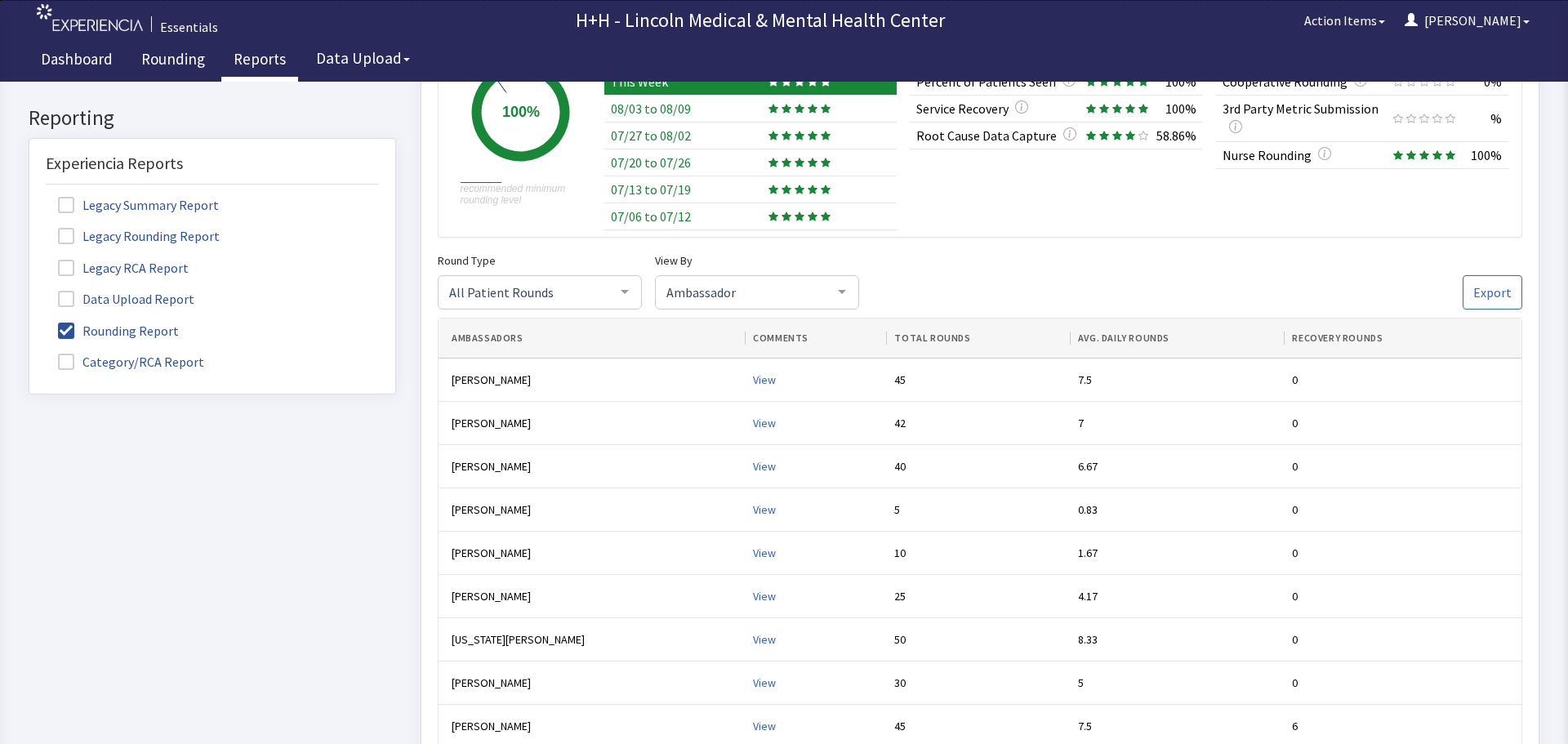
click div "All Patient Rounds"
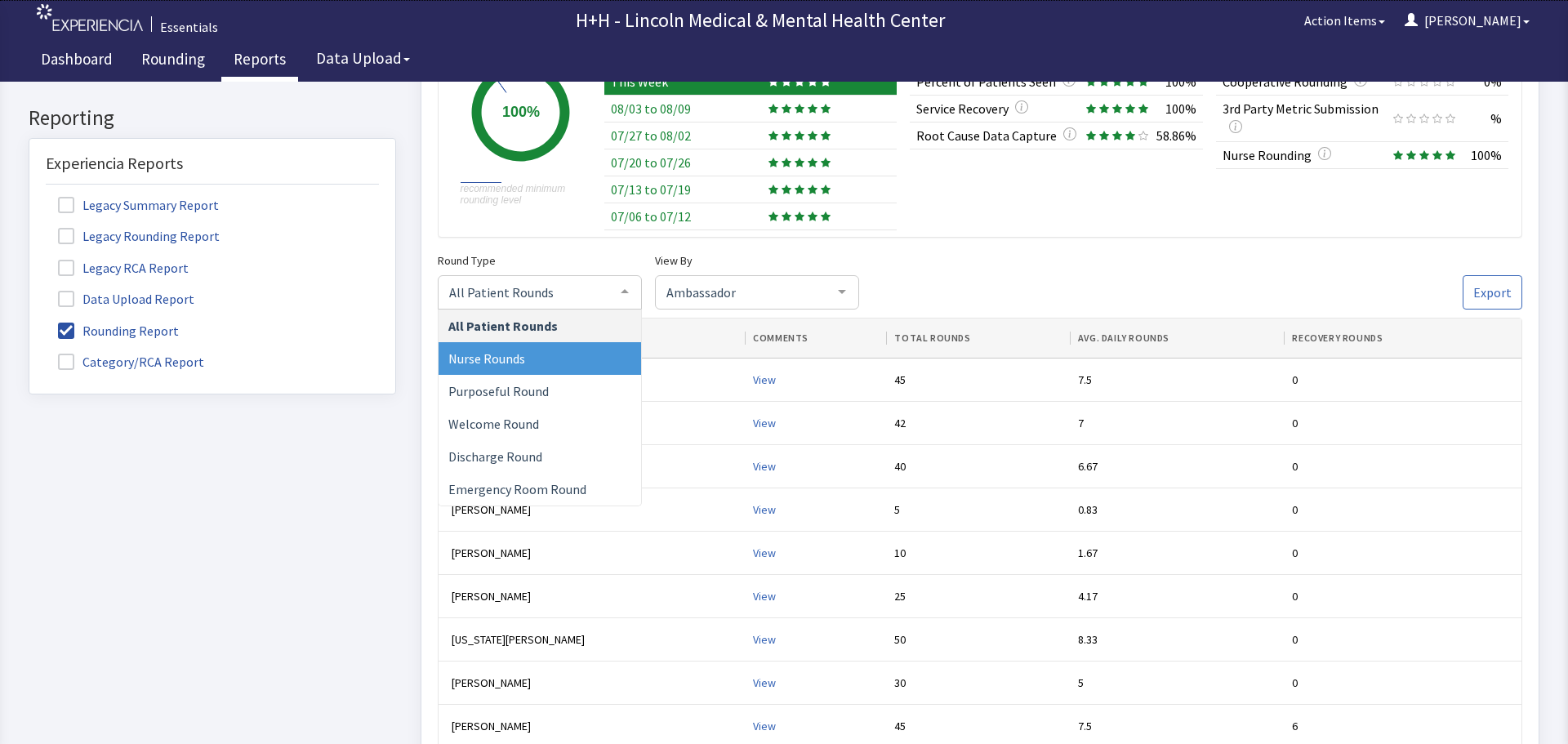
click at [536, 358] on span "Nurse Rounds" at bounding box center [539, 359] width 202 height 33
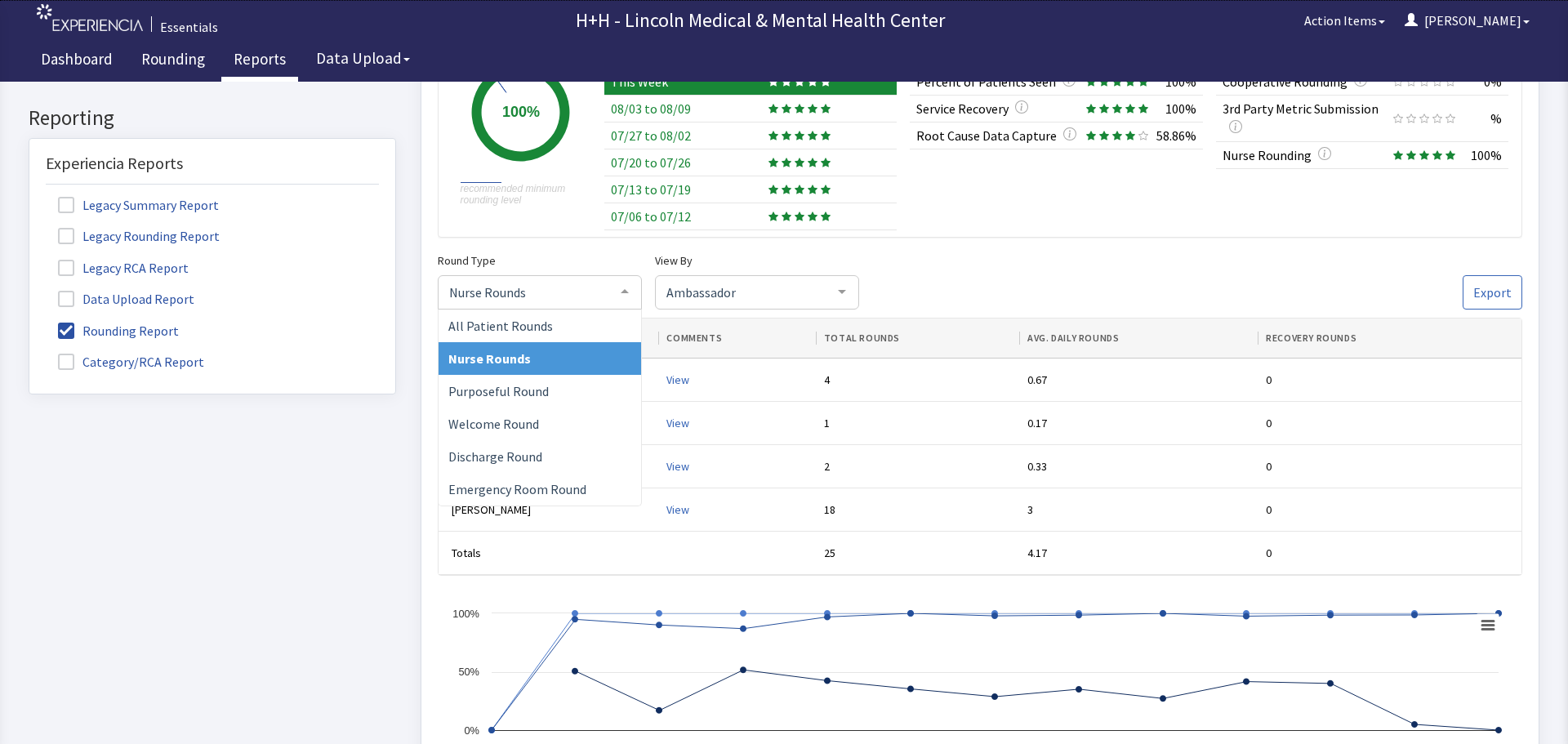
click span "Nurse Rounds"
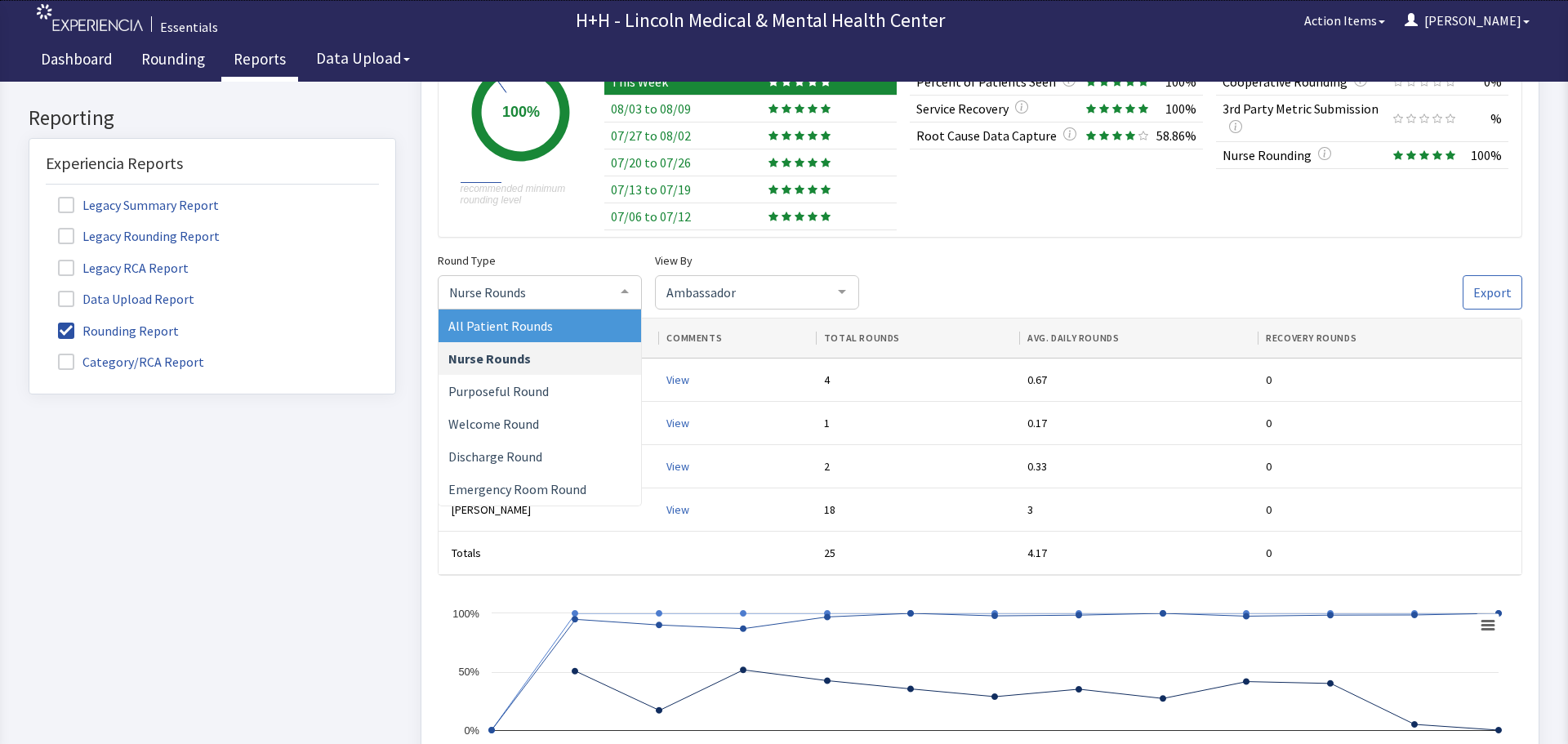
click at [548, 327] on span "All Patient Rounds" at bounding box center [539, 326] width 202 height 33
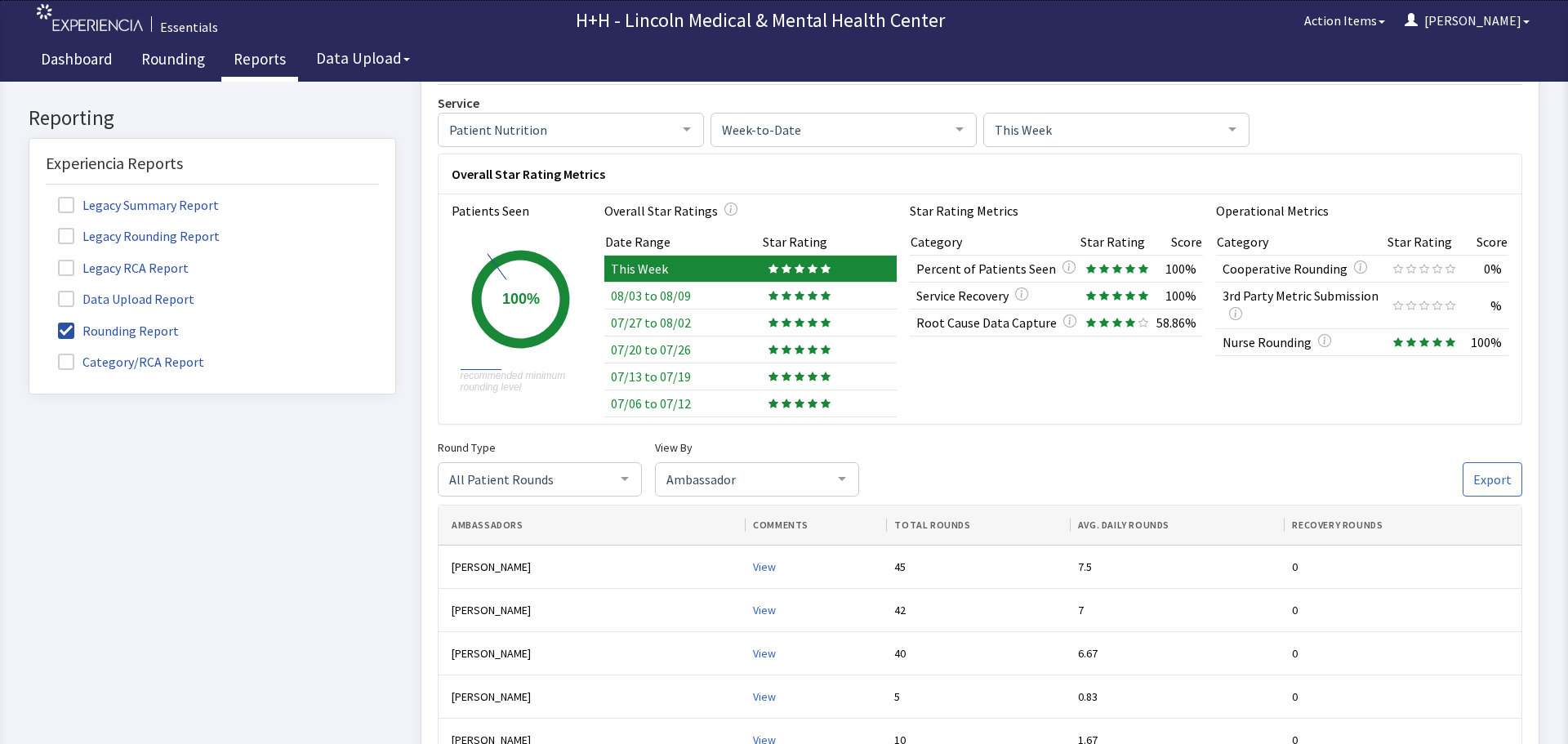
scroll to position [0, 0]
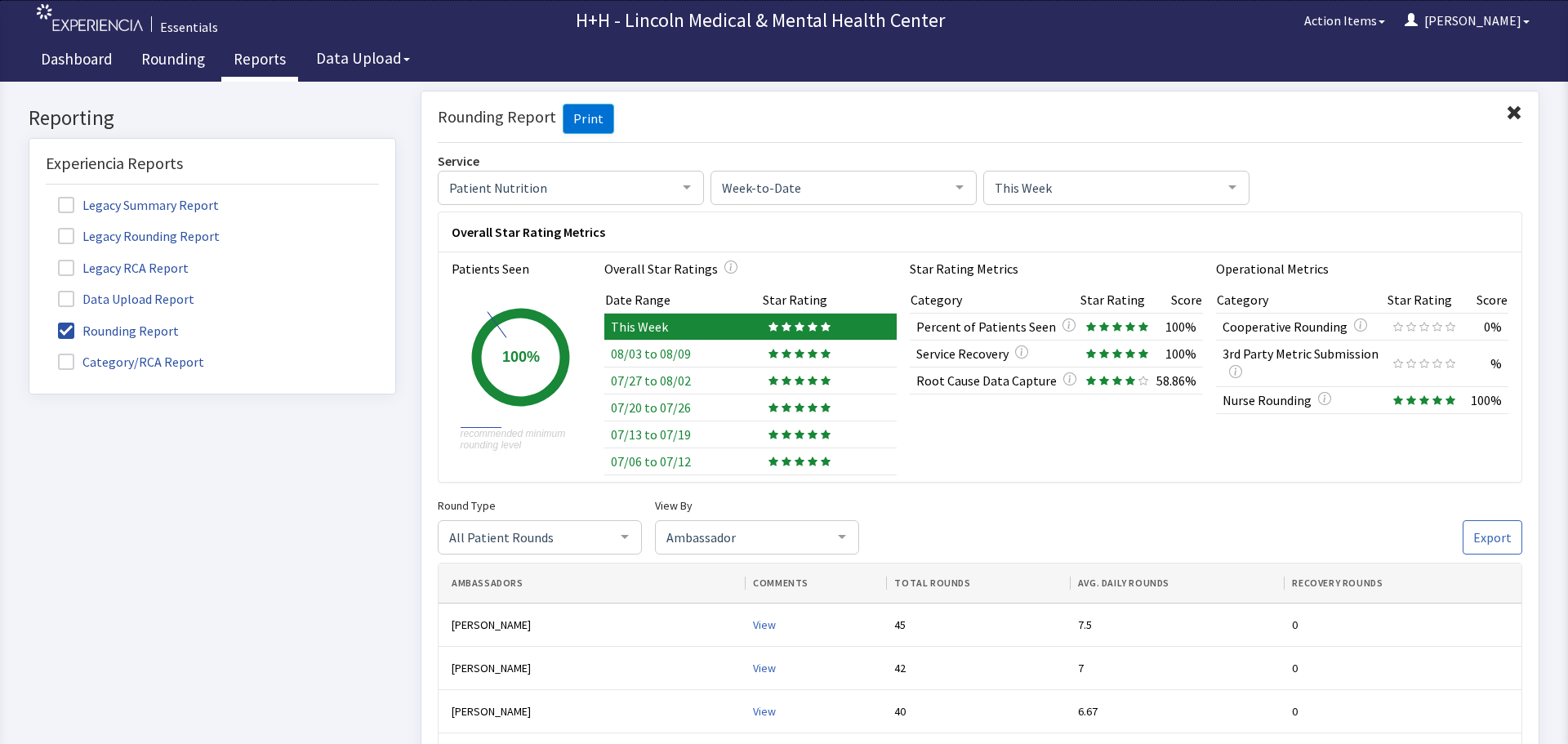
click at [1509, 112] on span at bounding box center [1514, 113] width 16 height 16
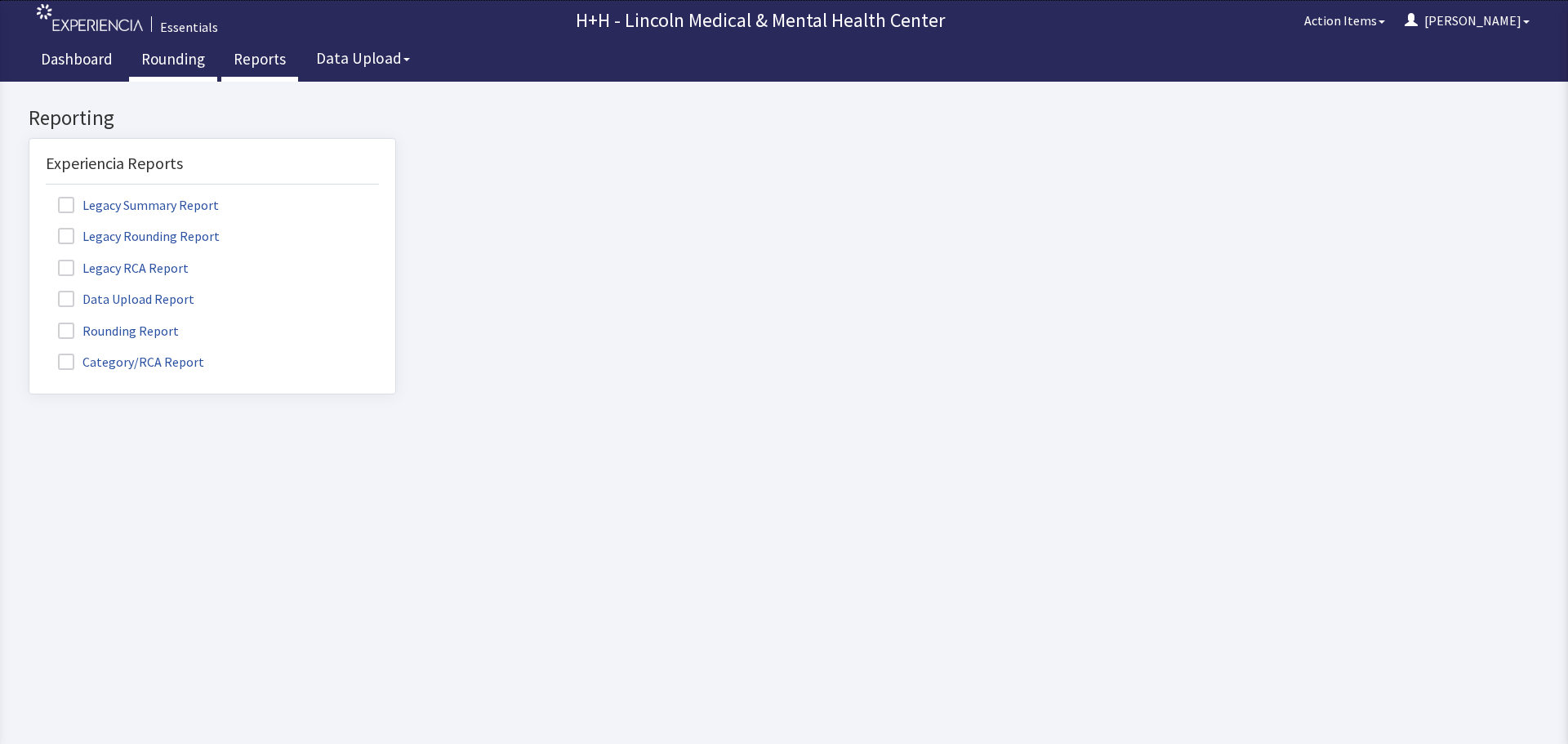
click at [170, 57] on link "Rounding" at bounding box center [173, 61] width 89 height 41
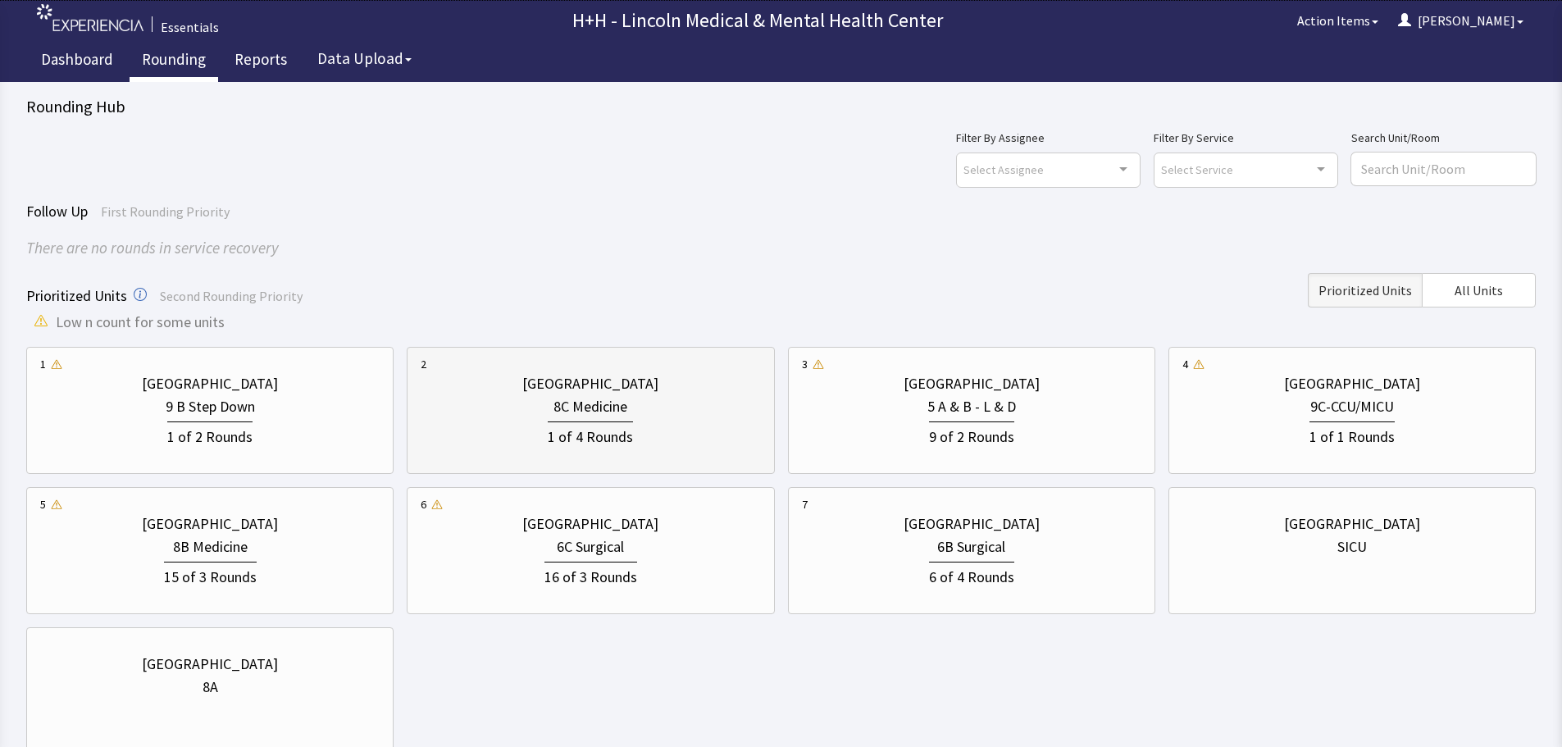
click at [514, 407] on div "8C Medicine" at bounding box center [590, 406] width 339 height 23
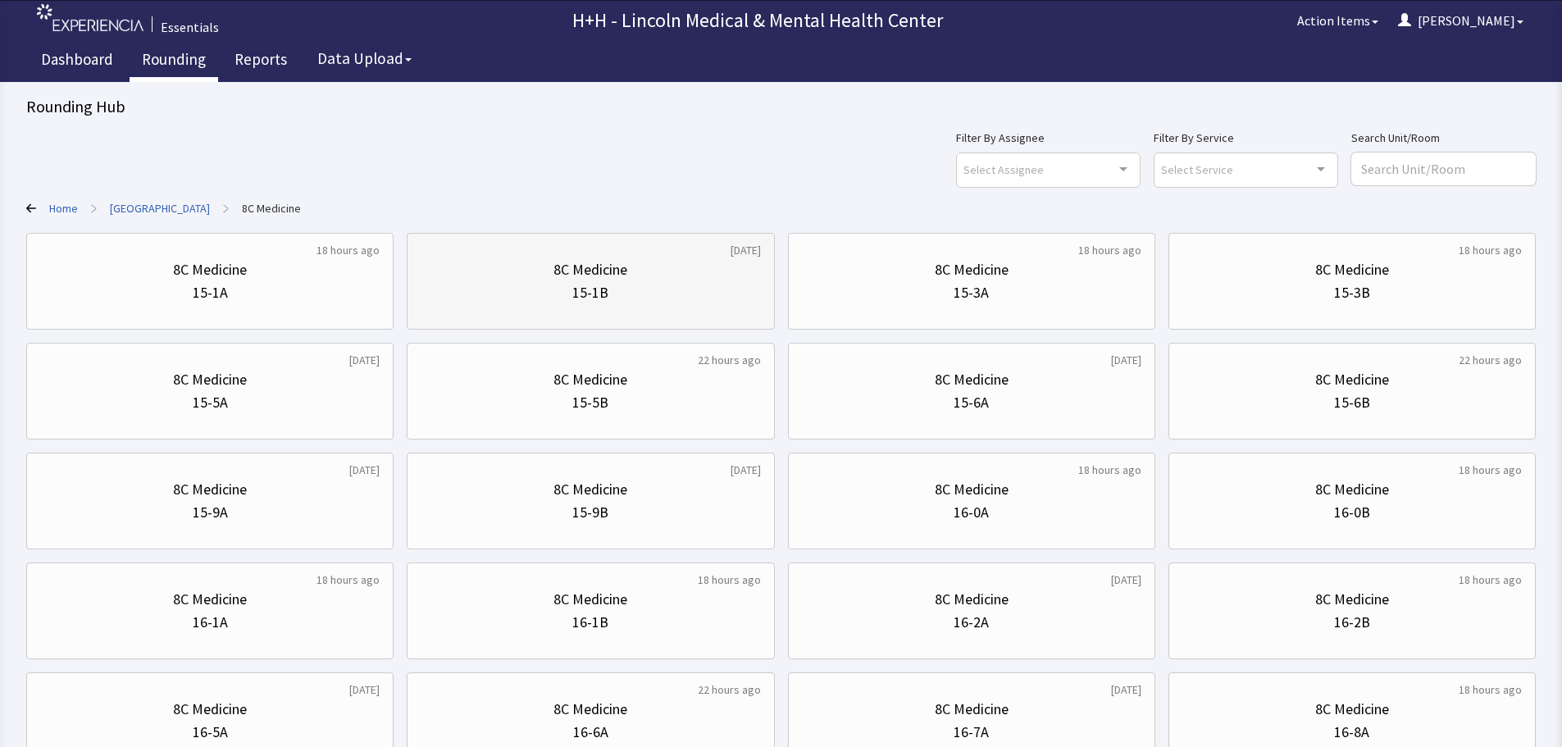
click at [640, 270] on div "8C Medicine" at bounding box center [590, 269] width 339 height 23
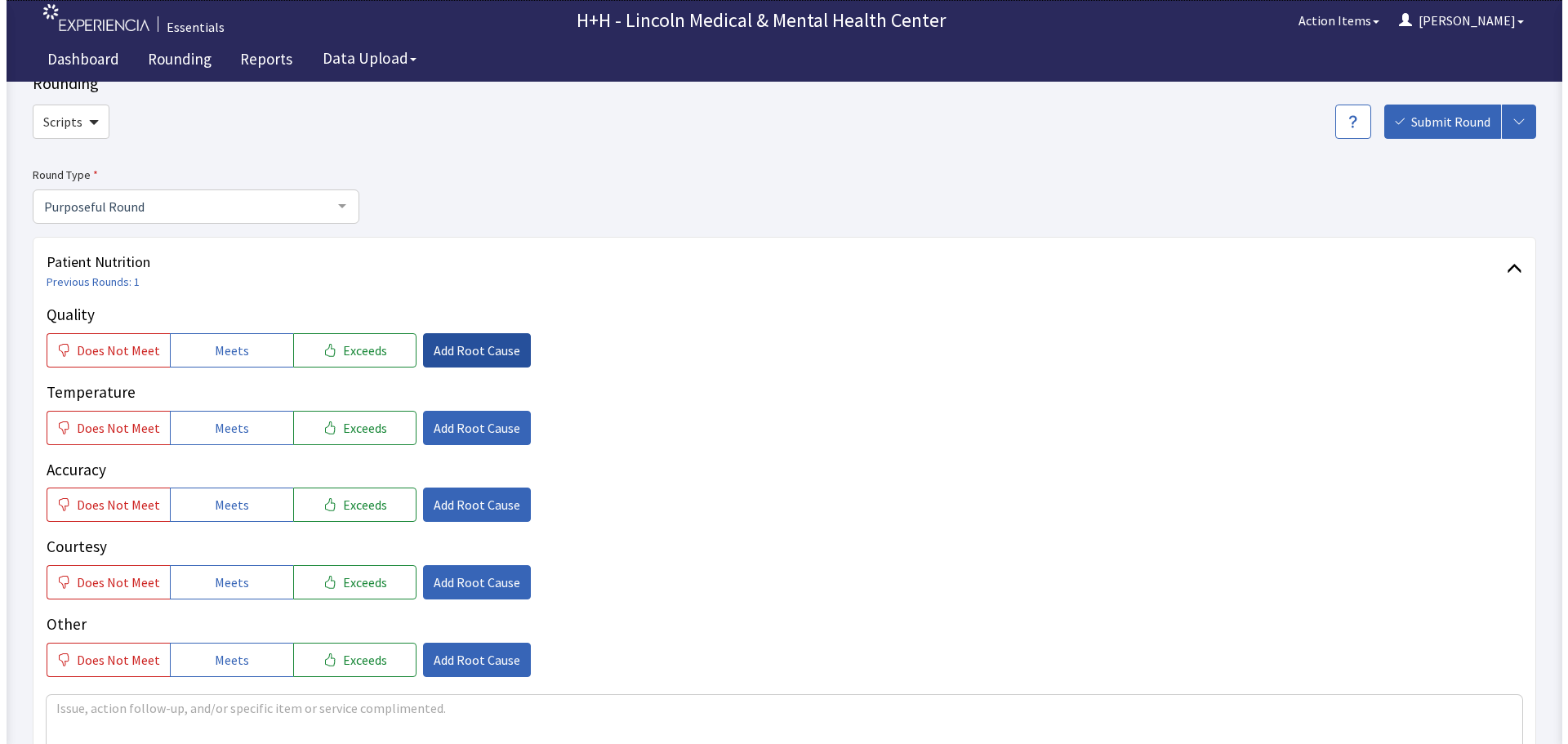
scroll to position [82, 0]
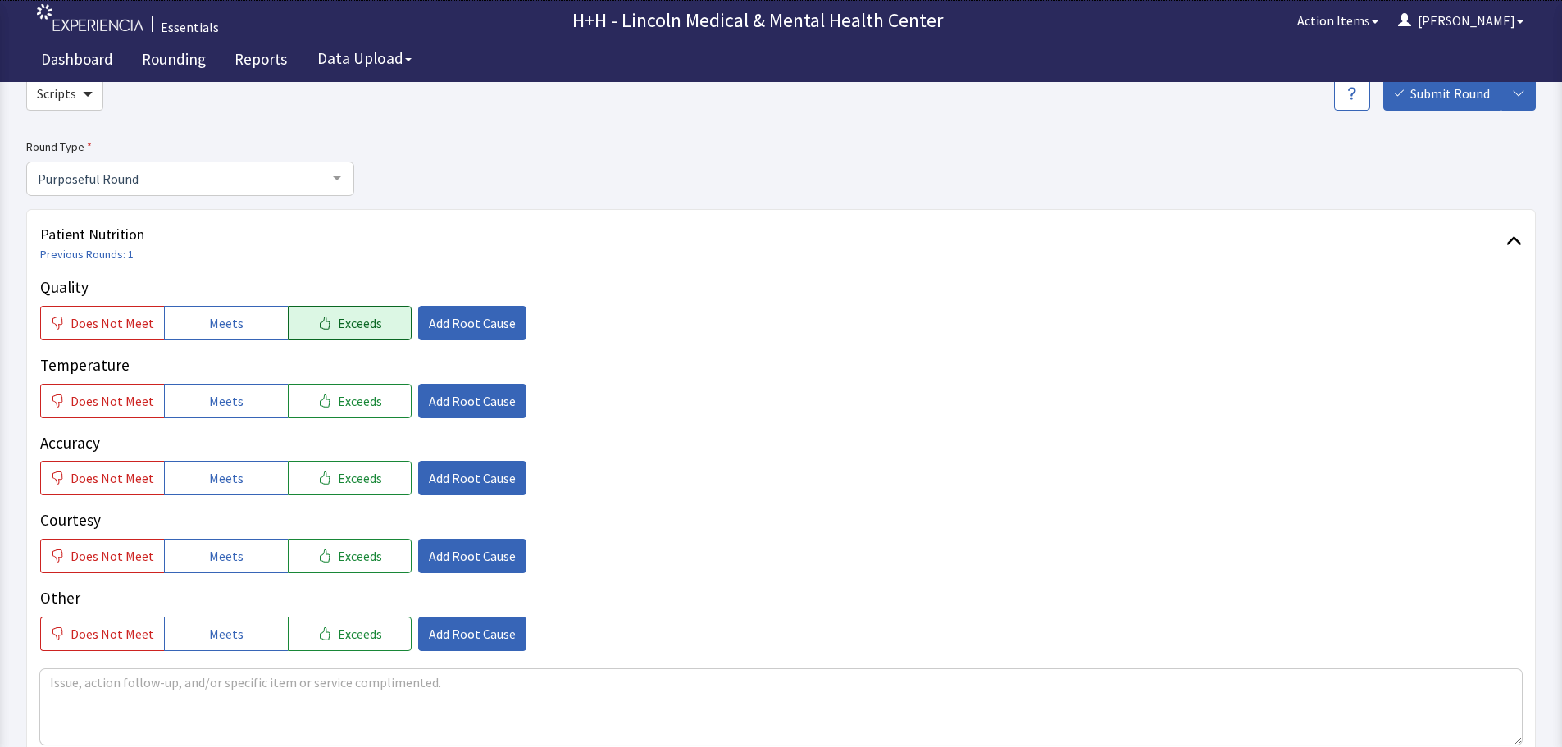
click at [353, 320] on span "Exceeds" at bounding box center [360, 323] width 44 height 20
click at [338, 399] on span "Exceeds" at bounding box center [360, 401] width 44 height 20
click at [352, 473] on span "Exceeds" at bounding box center [360, 478] width 44 height 20
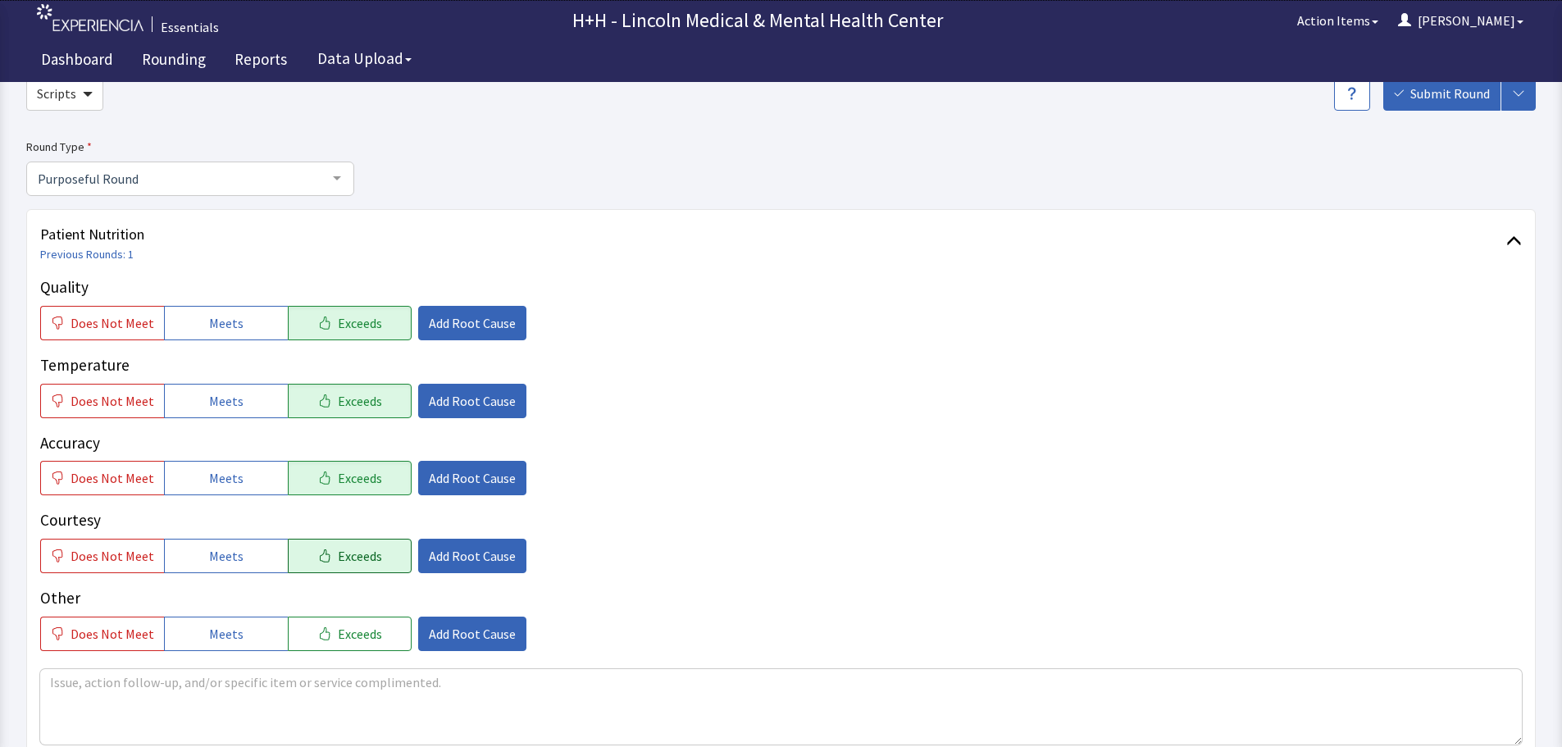
click at [341, 550] on span "Exceeds" at bounding box center [360, 556] width 44 height 20
click at [338, 627] on span "Exceeds" at bounding box center [360, 634] width 44 height 20
click at [463, 556] on span "Add Root Cause" at bounding box center [472, 556] width 87 height 20
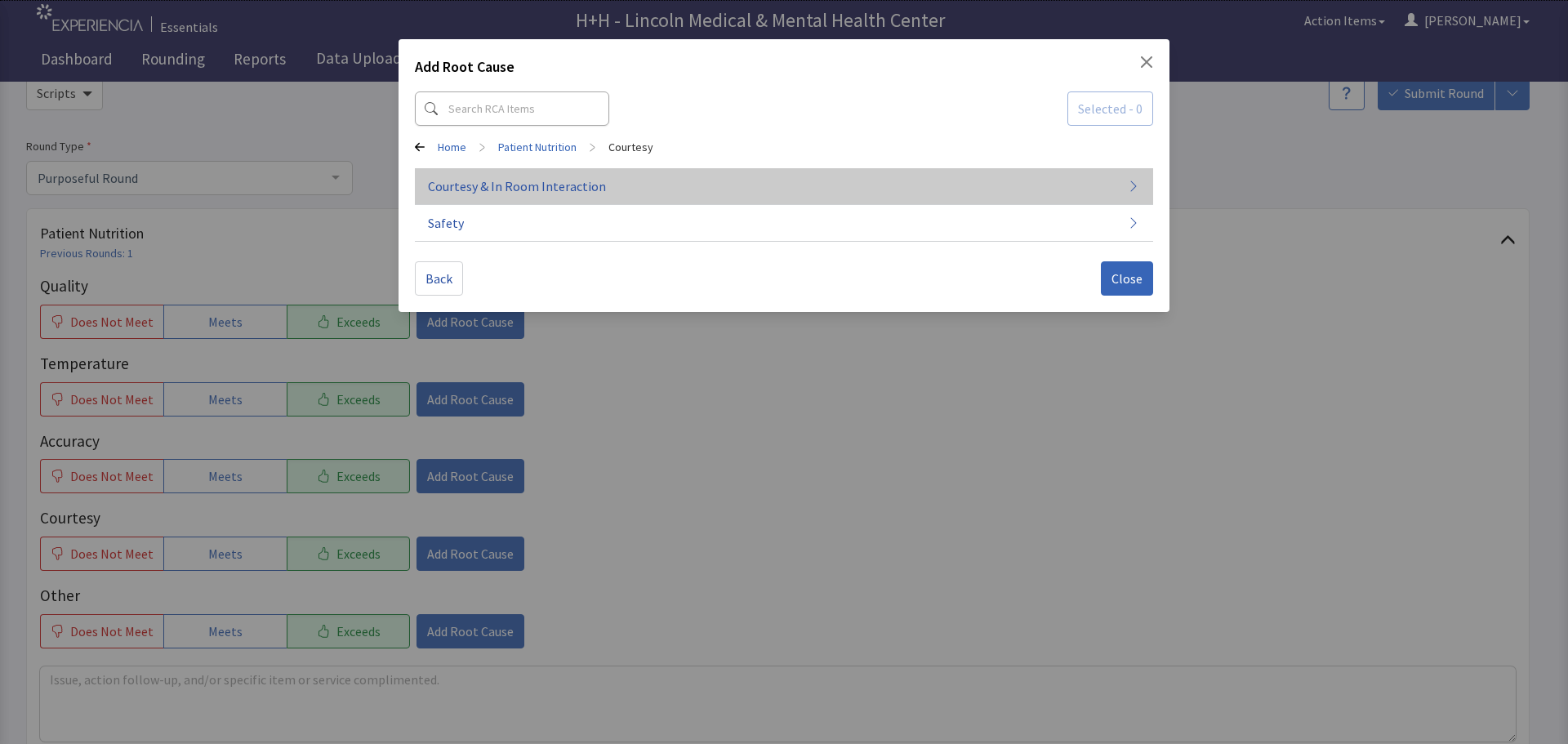
click at [474, 187] on span "Courtesy & In Room Interaction" at bounding box center [517, 186] width 178 height 20
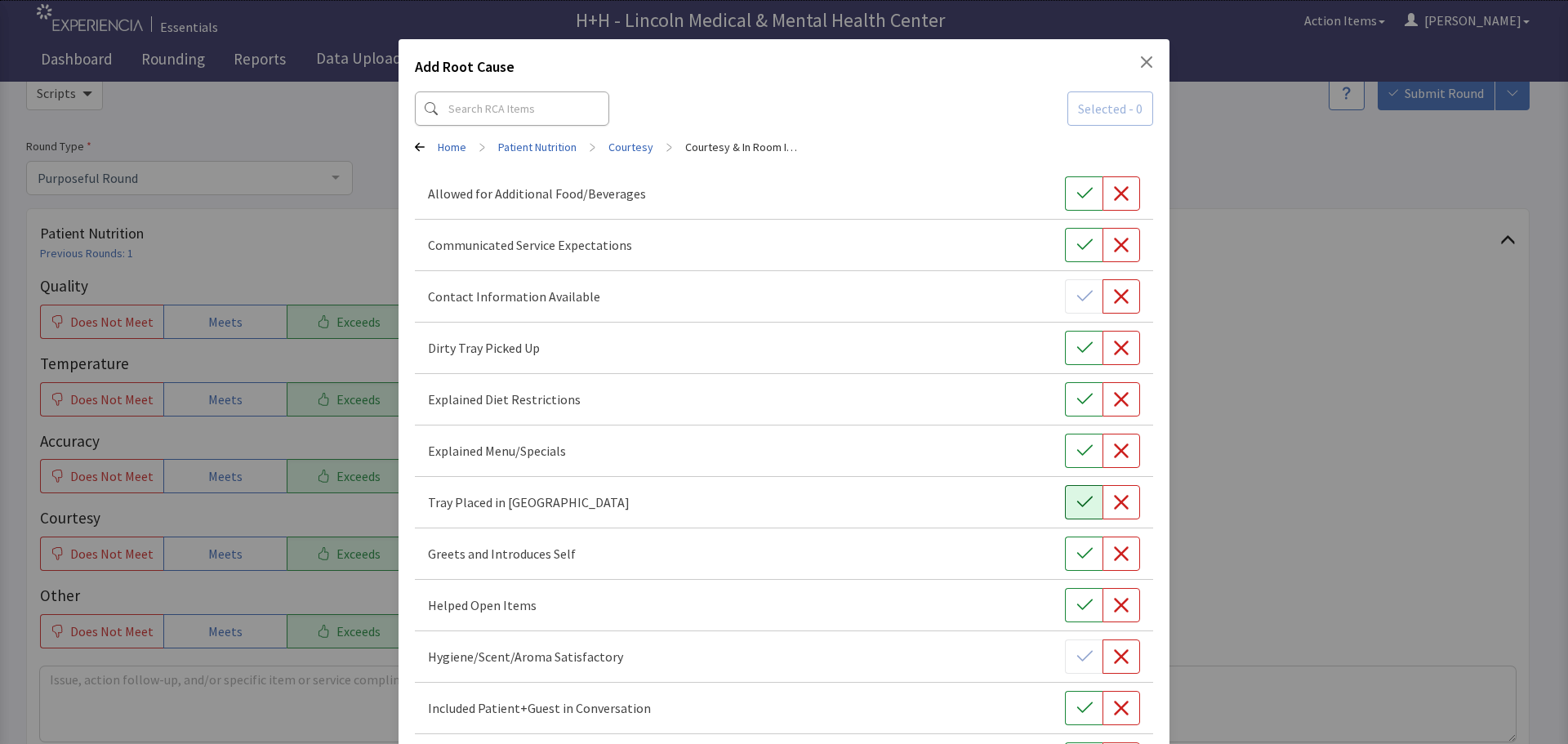
click at [1077, 497] on icon "button" at bounding box center [1085, 502] width 16 height 16
click at [1081, 549] on icon "button" at bounding box center [1085, 554] width 16 height 16
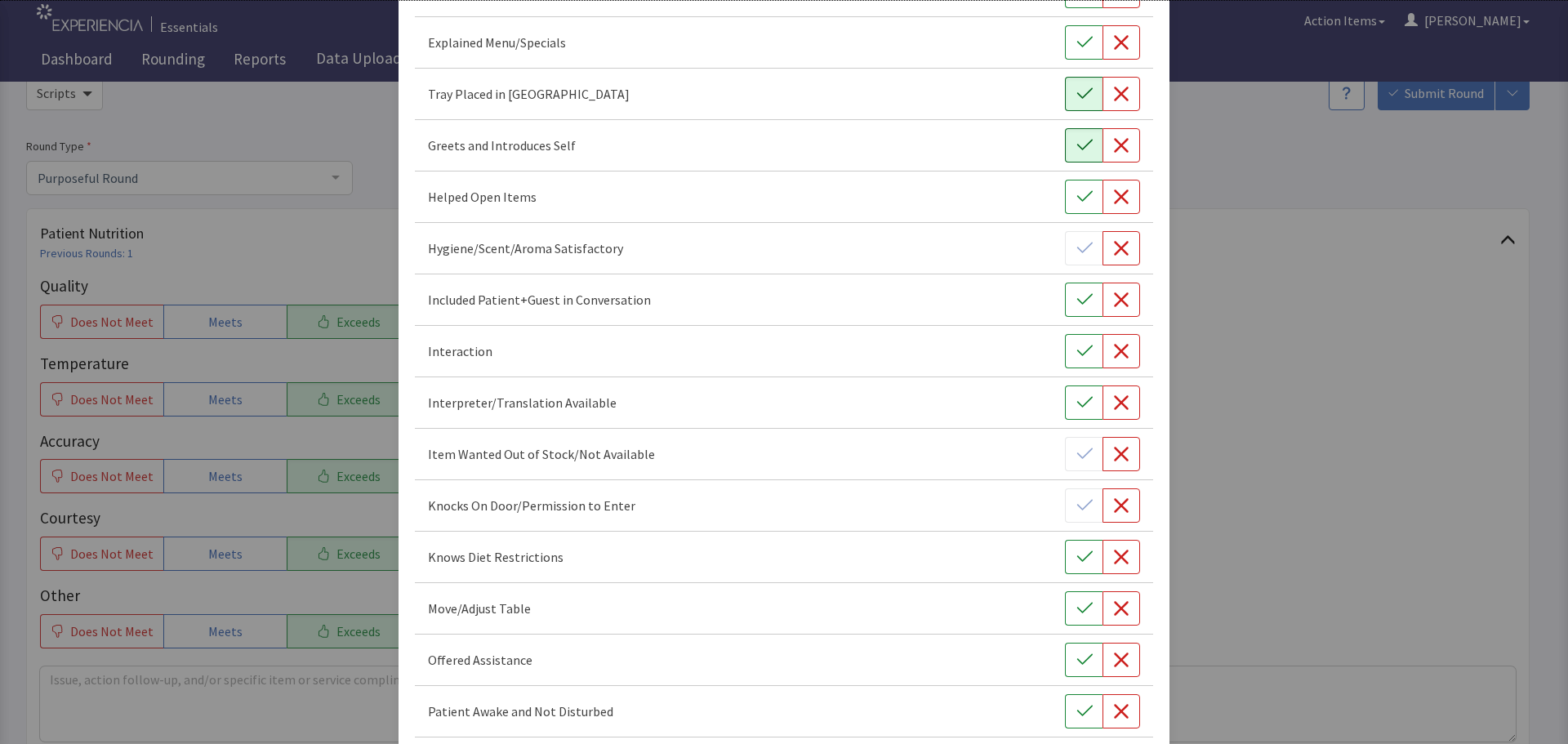
scroll to position [898, 0]
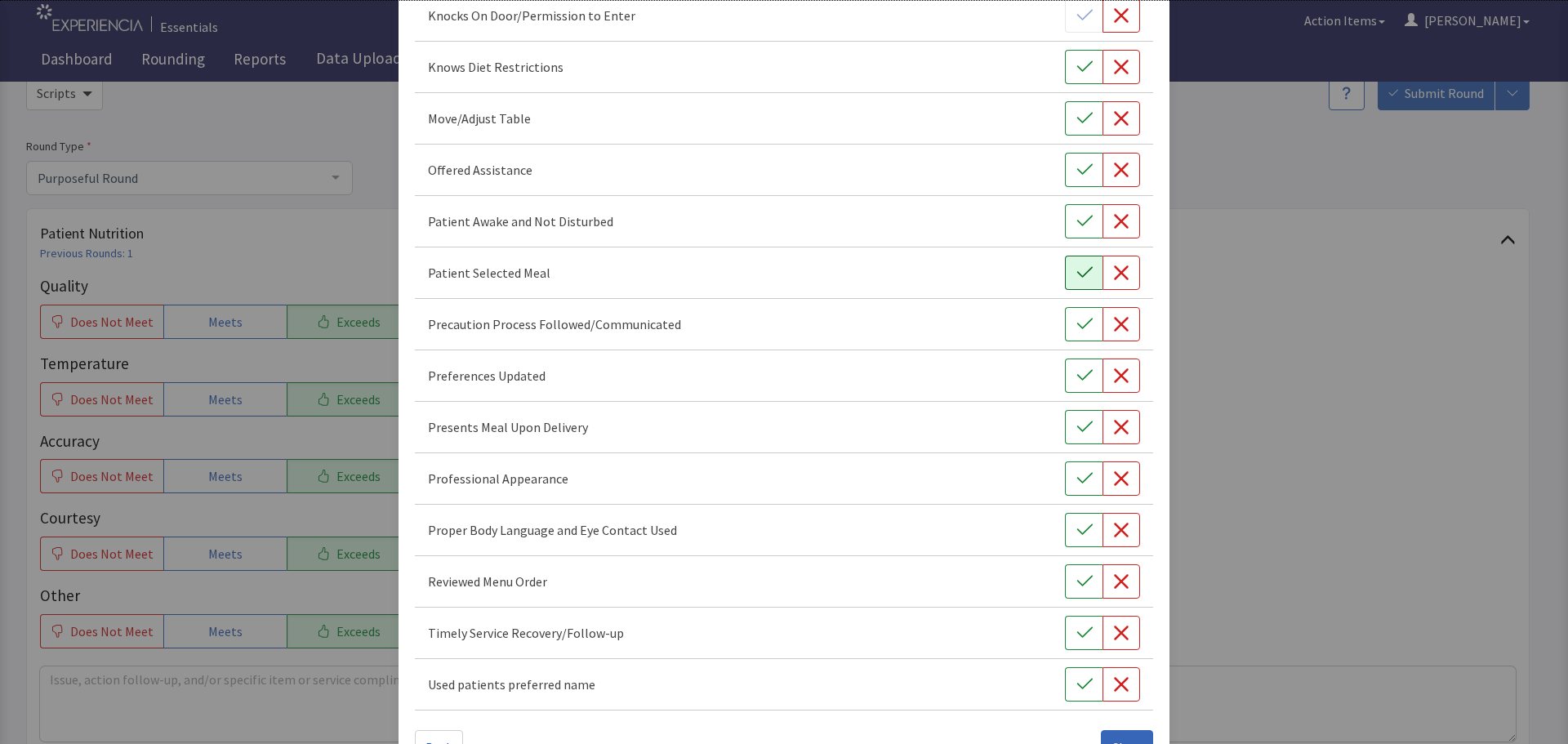
click at [1077, 270] on icon "button" at bounding box center [1085, 273] width 16 height 16
drag, startPoint x: 1081, startPoint y: 371, endPoint x: 1083, endPoint y: 383, distance: 12.2
click at [1082, 371] on icon "button" at bounding box center [1085, 375] width 16 height 16
drag, startPoint x: 1075, startPoint y: 426, endPoint x: 1072, endPoint y: 466, distance: 40.1
click at [1077, 426] on icon "button" at bounding box center [1085, 427] width 16 height 16
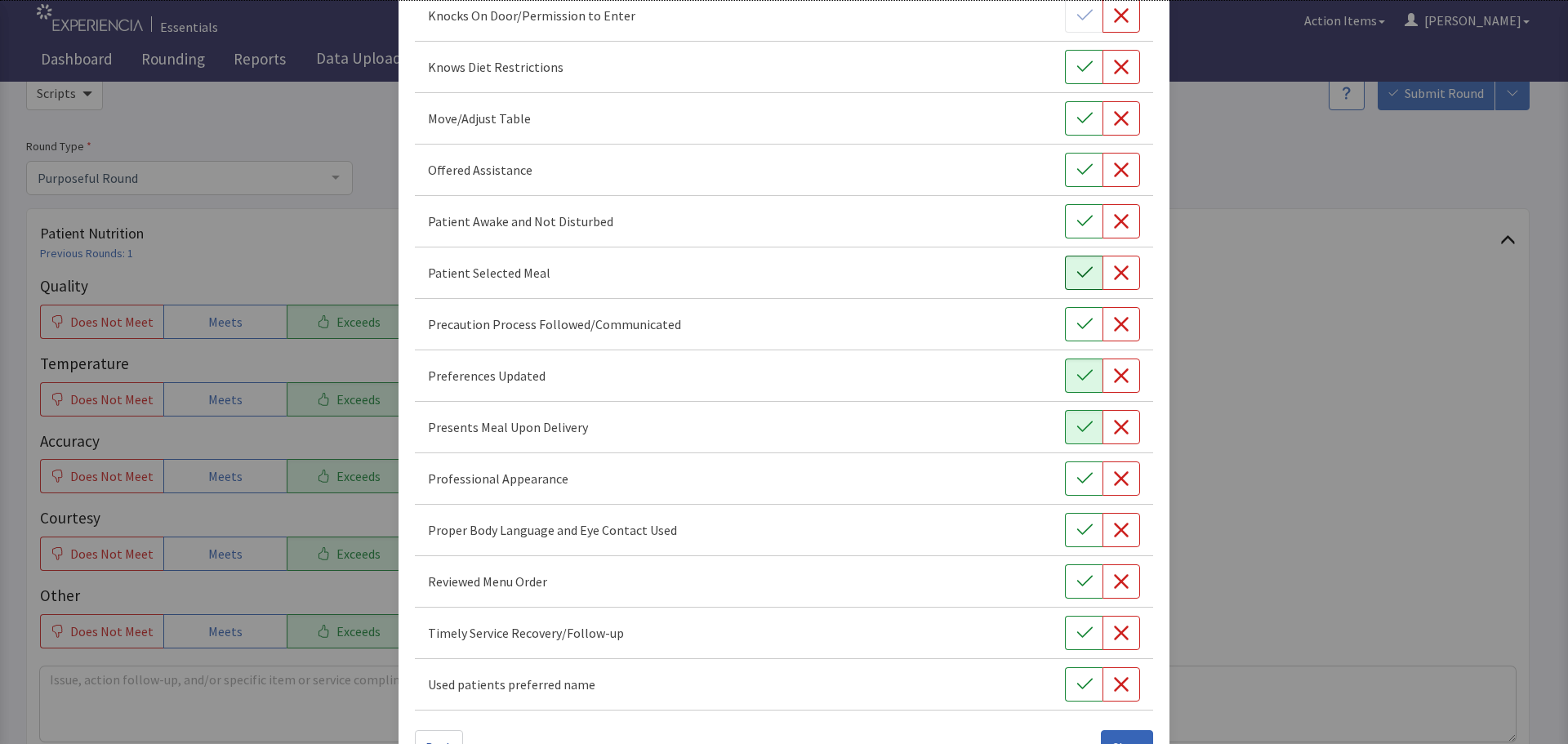
drag, startPoint x: 1074, startPoint y: 475, endPoint x: 1079, endPoint y: 501, distance: 26.5
click at [1077, 476] on icon "button" at bounding box center [1085, 478] width 16 height 16
click at [1083, 525] on icon "button" at bounding box center [1085, 529] width 16 height 11
click at [1079, 573] on button "button" at bounding box center [1084, 582] width 38 height 34
click at [1081, 620] on button "button" at bounding box center [1084, 632] width 38 height 34
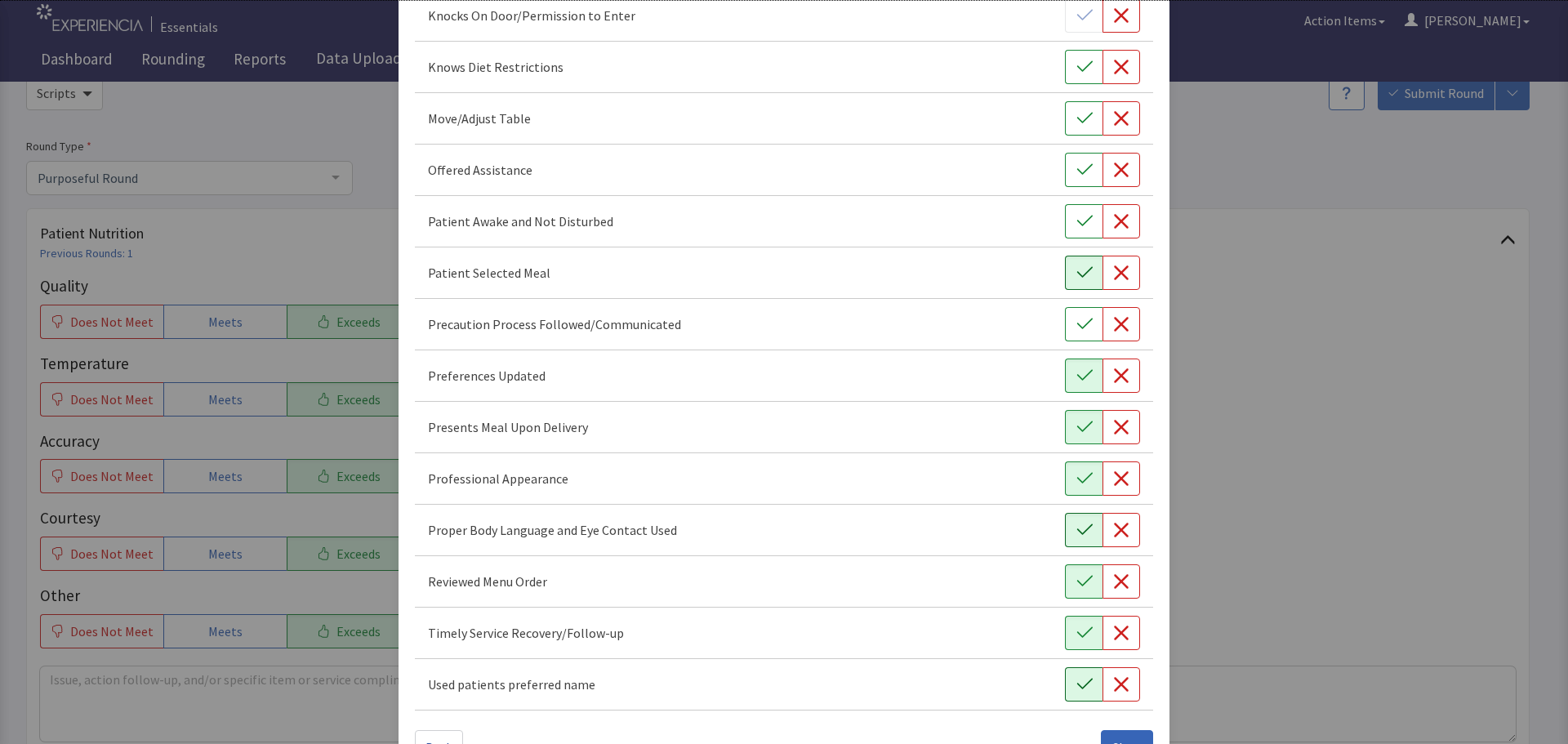
click at [1080, 680] on icon "button" at bounding box center [1085, 684] width 16 height 16
click at [1082, 213] on icon "button" at bounding box center [1085, 221] width 16 height 16
click at [1077, 171] on icon "button" at bounding box center [1085, 169] width 16 height 11
click at [1065, 121] on button "button" at bounding box center [1084, 119] width 38 height 34
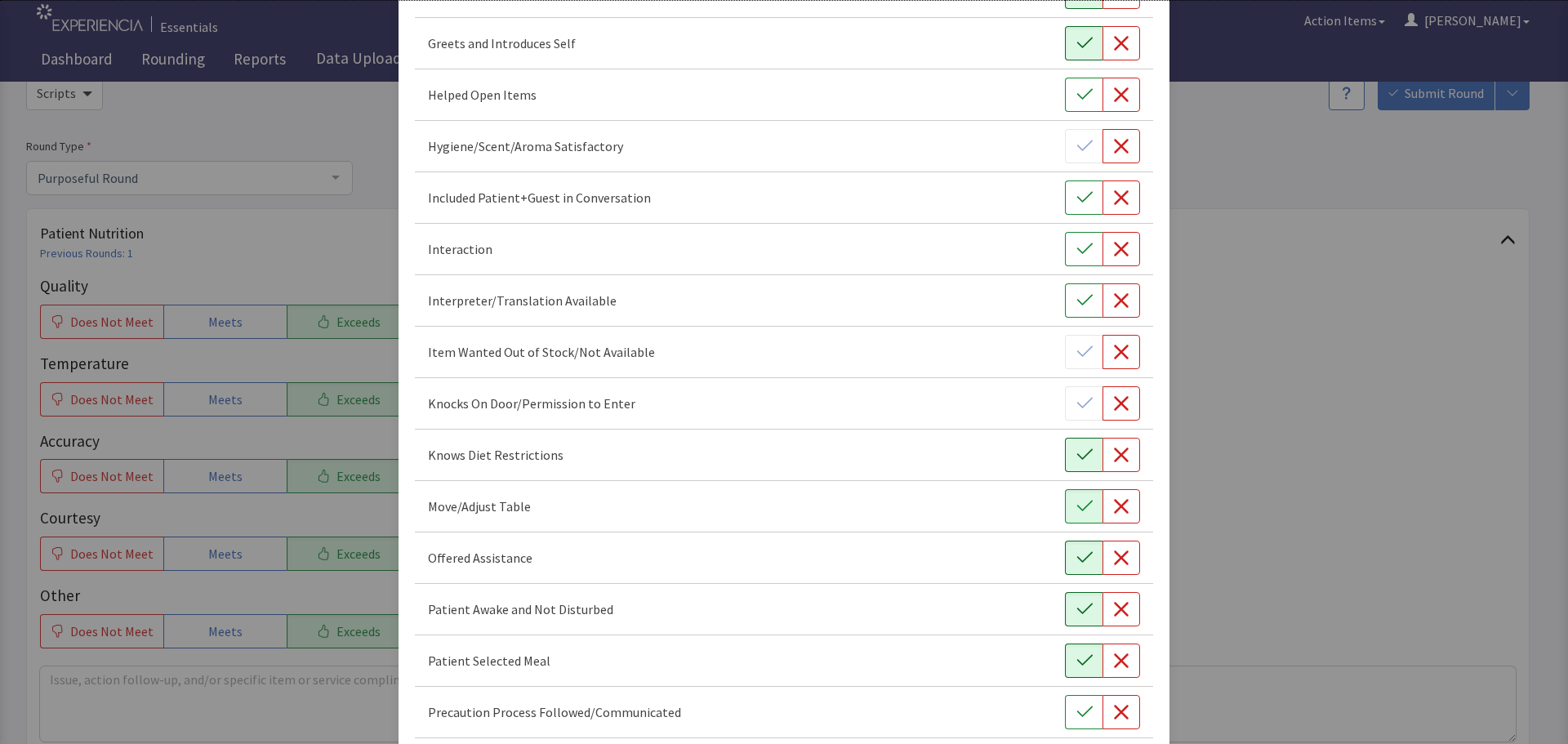
scroll to position [490, 0]
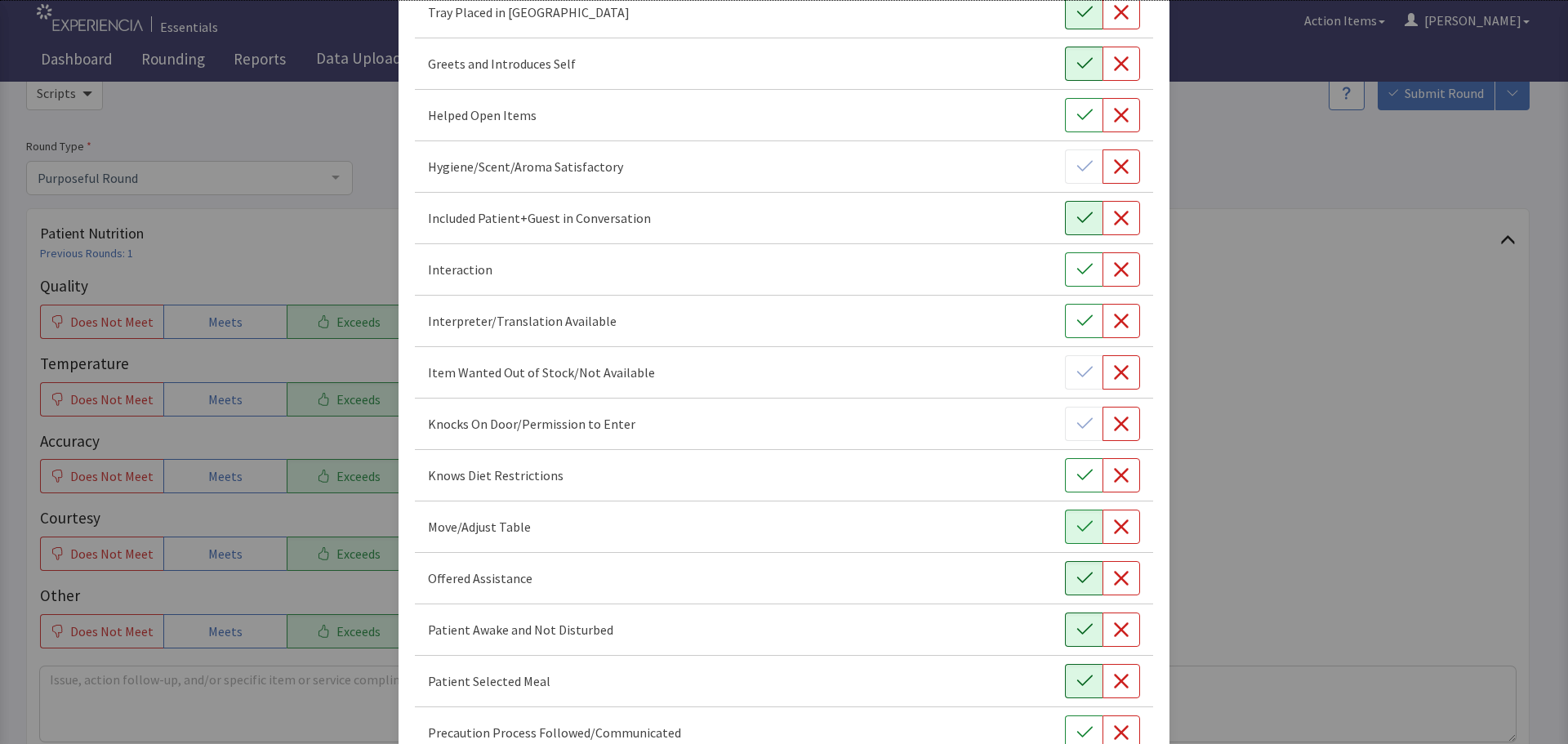
click at [1077, 215] on icon "button" at bounding box center [1085, 218] width 16 height 16
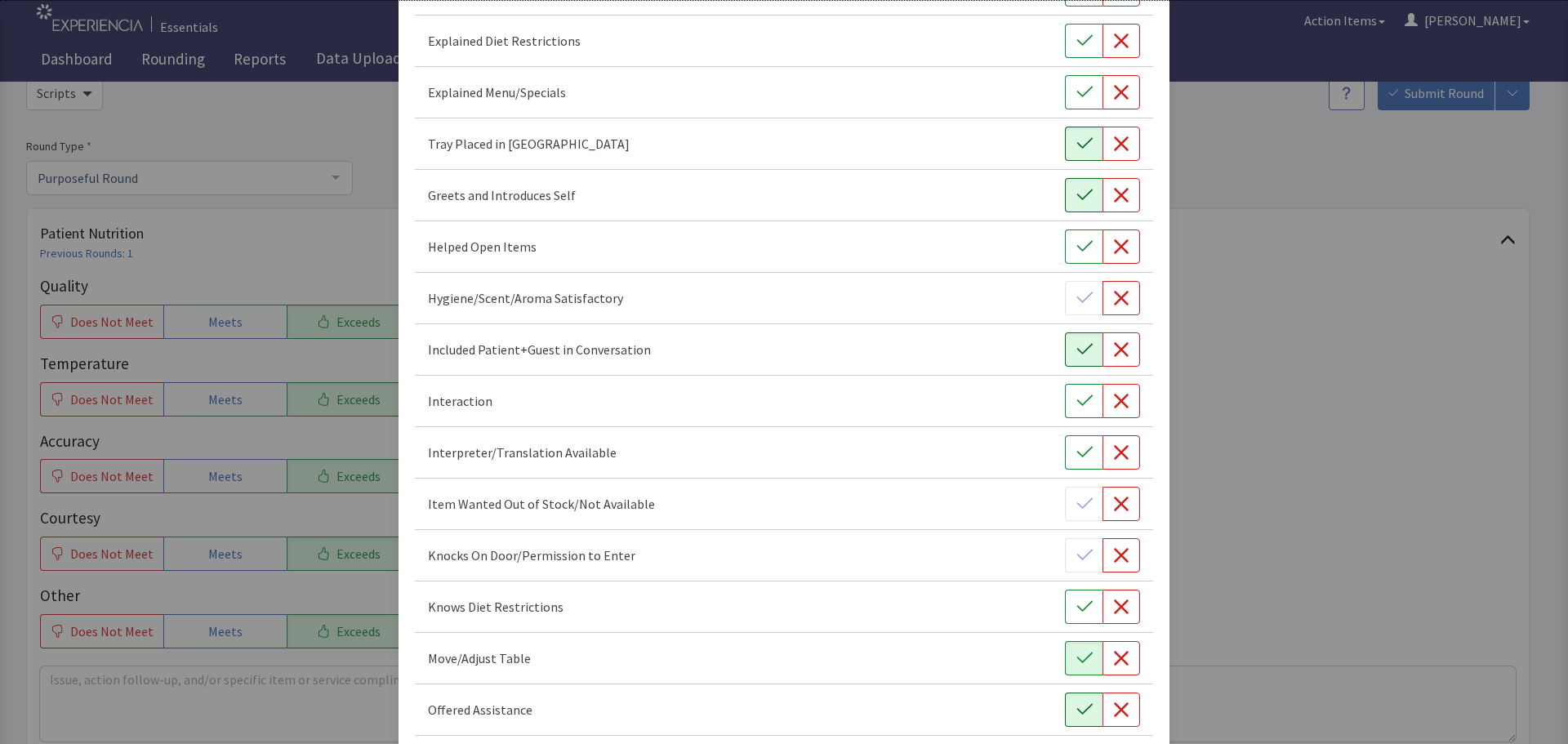
scroll to position [327, 0]
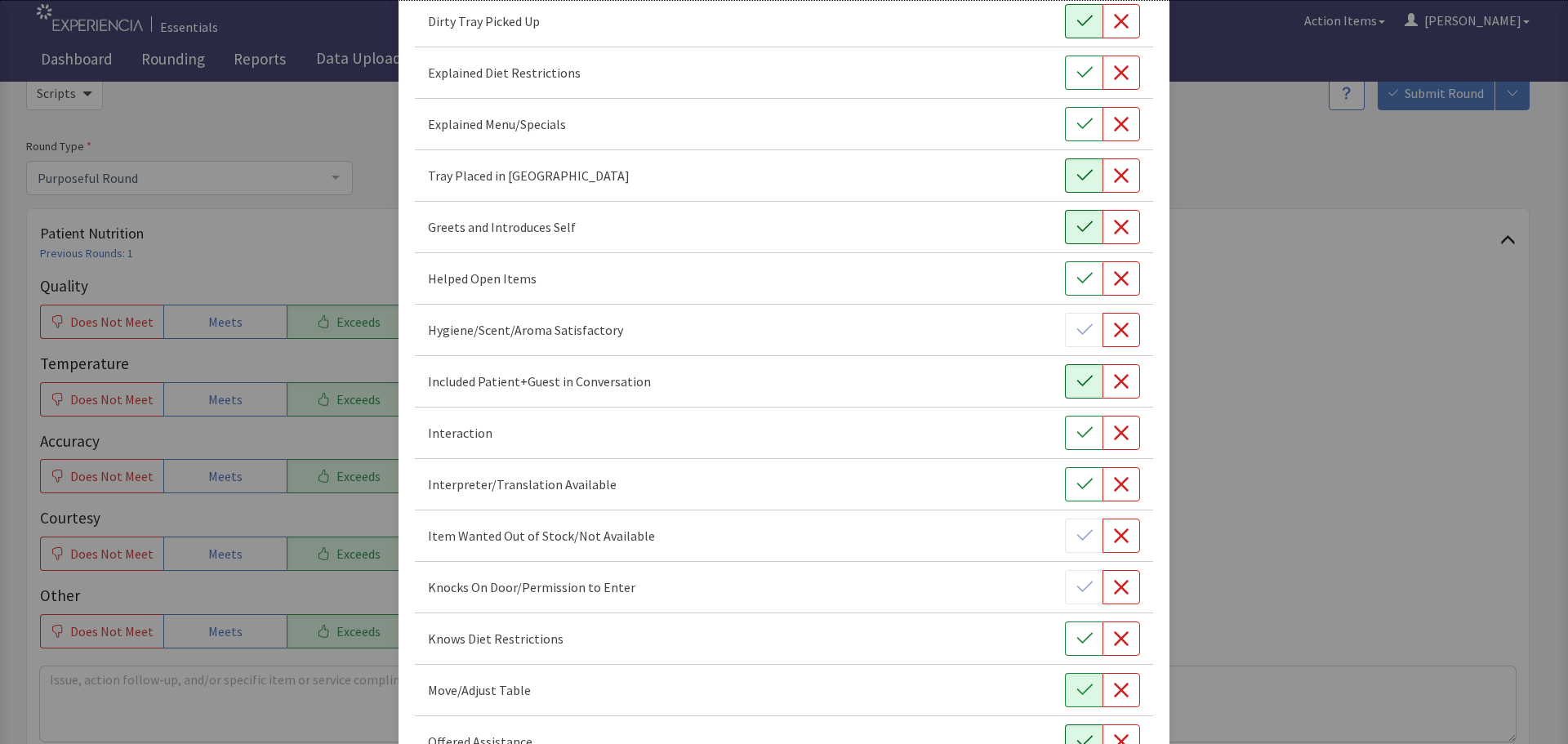
click at [1065, 16] on button "button" at bounding box center [1084, 21] width 38 height 34
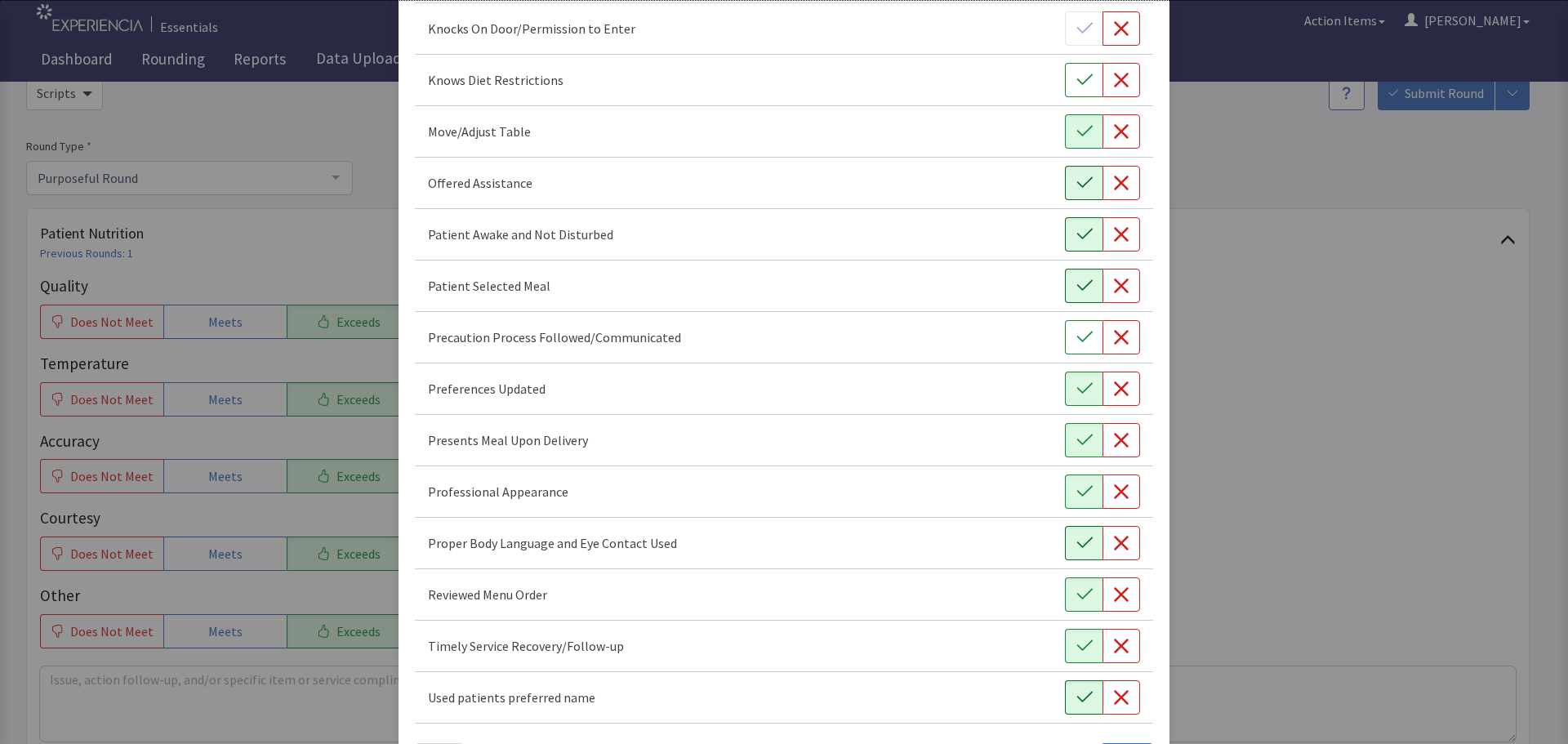
scroll to position [948, 0]
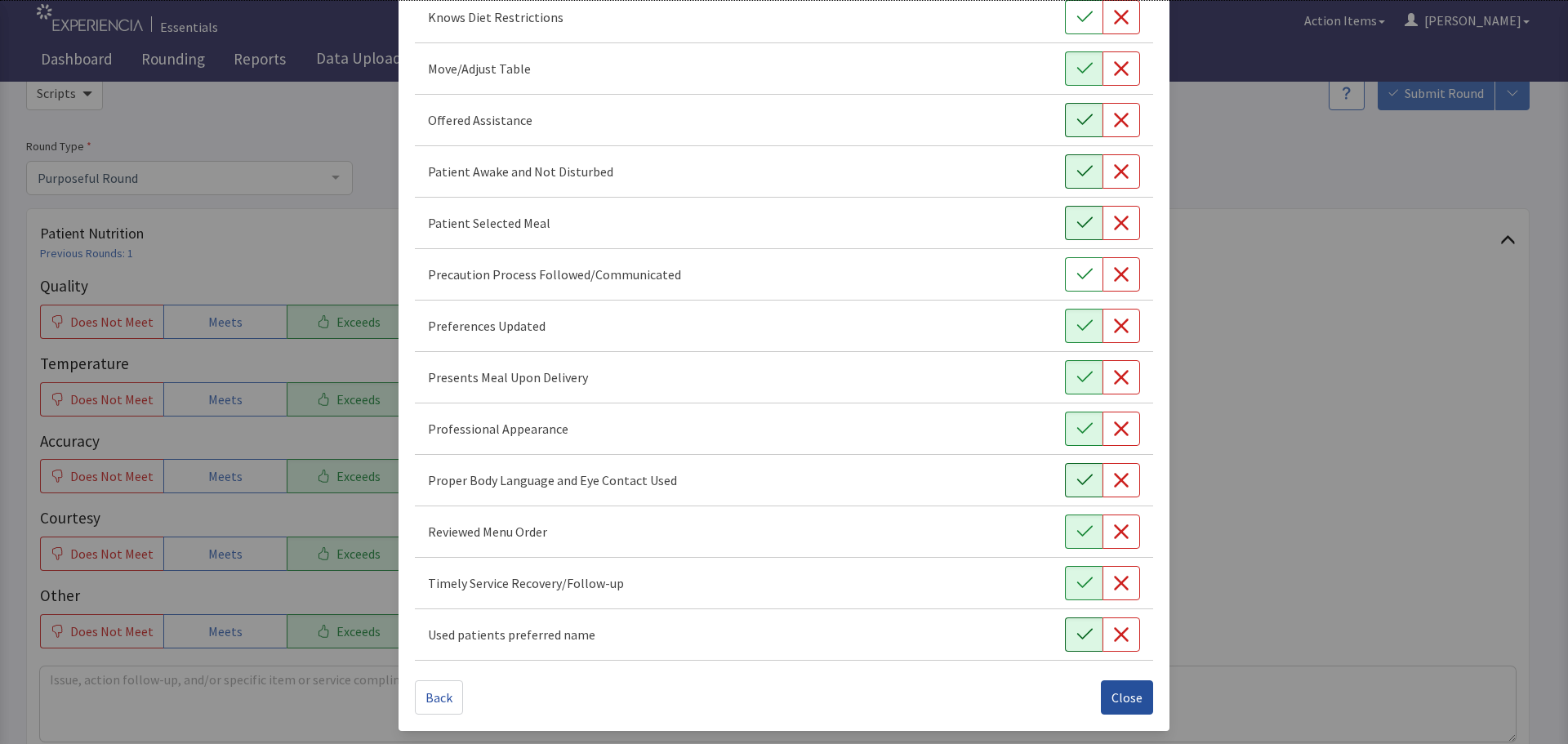
click at [1135, 697] on button "Close" at bounding box center [1127, 697] width 52 height 34
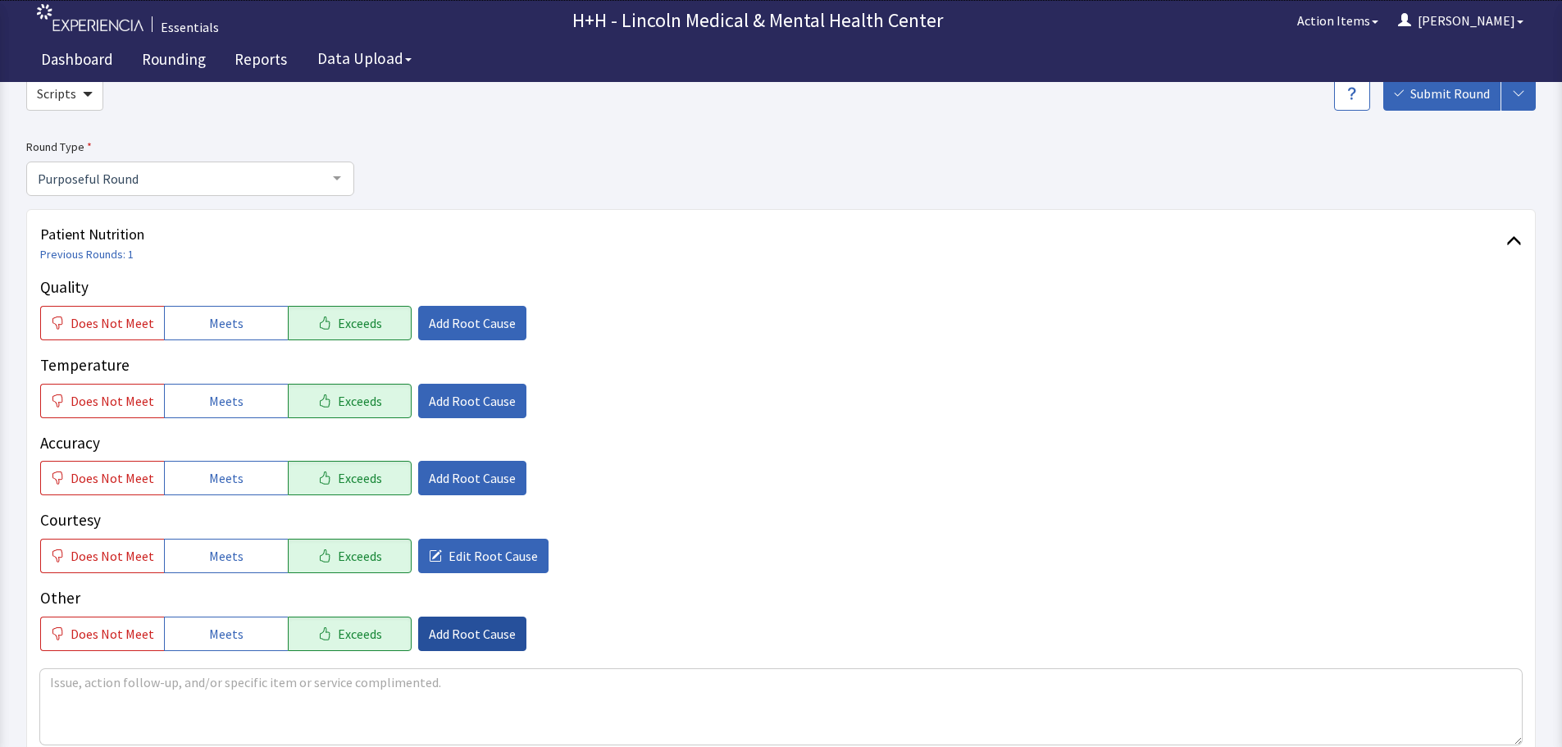
click at [465, 634] on span "Add Root Cause" at bounding box center [472, 634] width 87 height 20
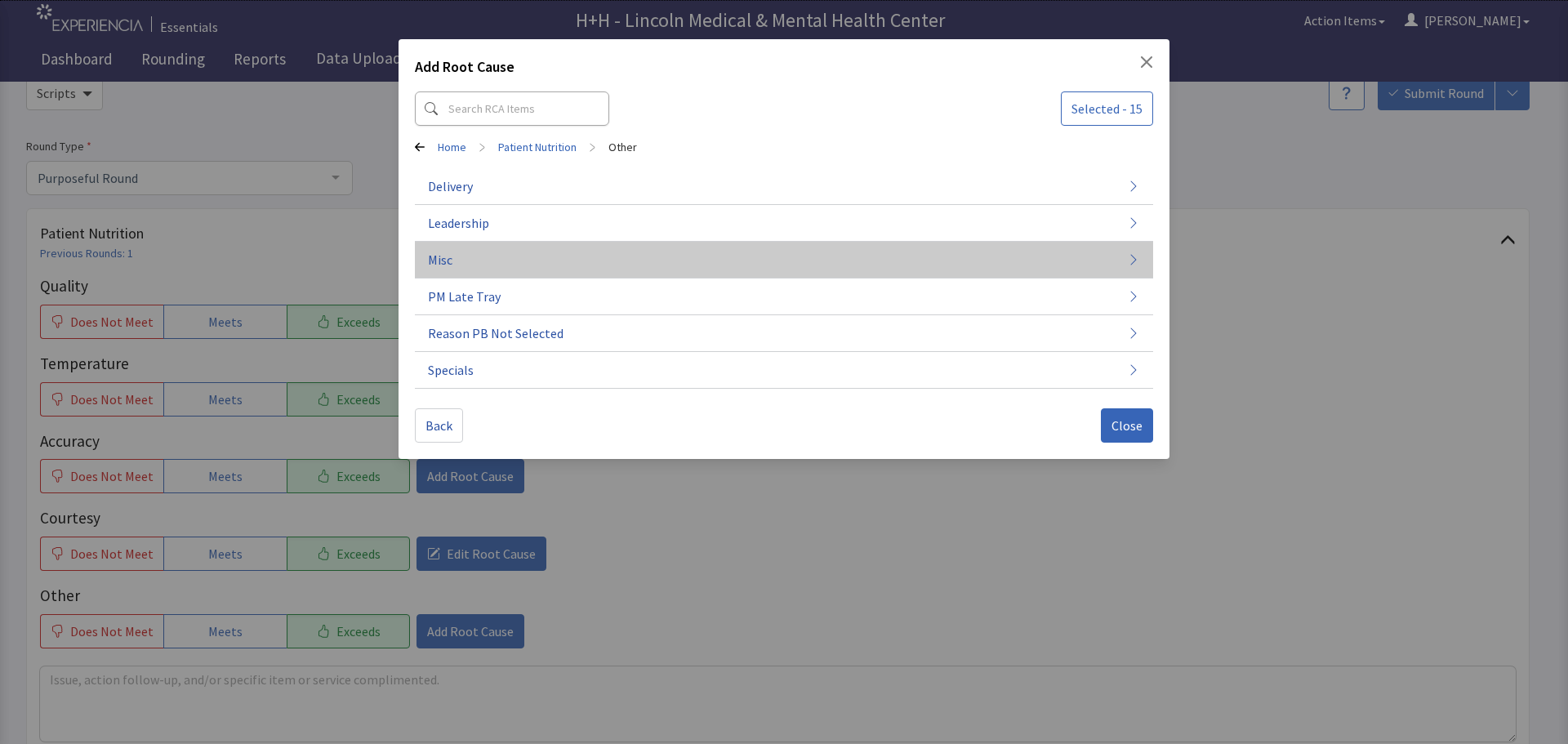
click at [451, 253] on span "Misc" at bounding box center [440, 260] width 25 height 20
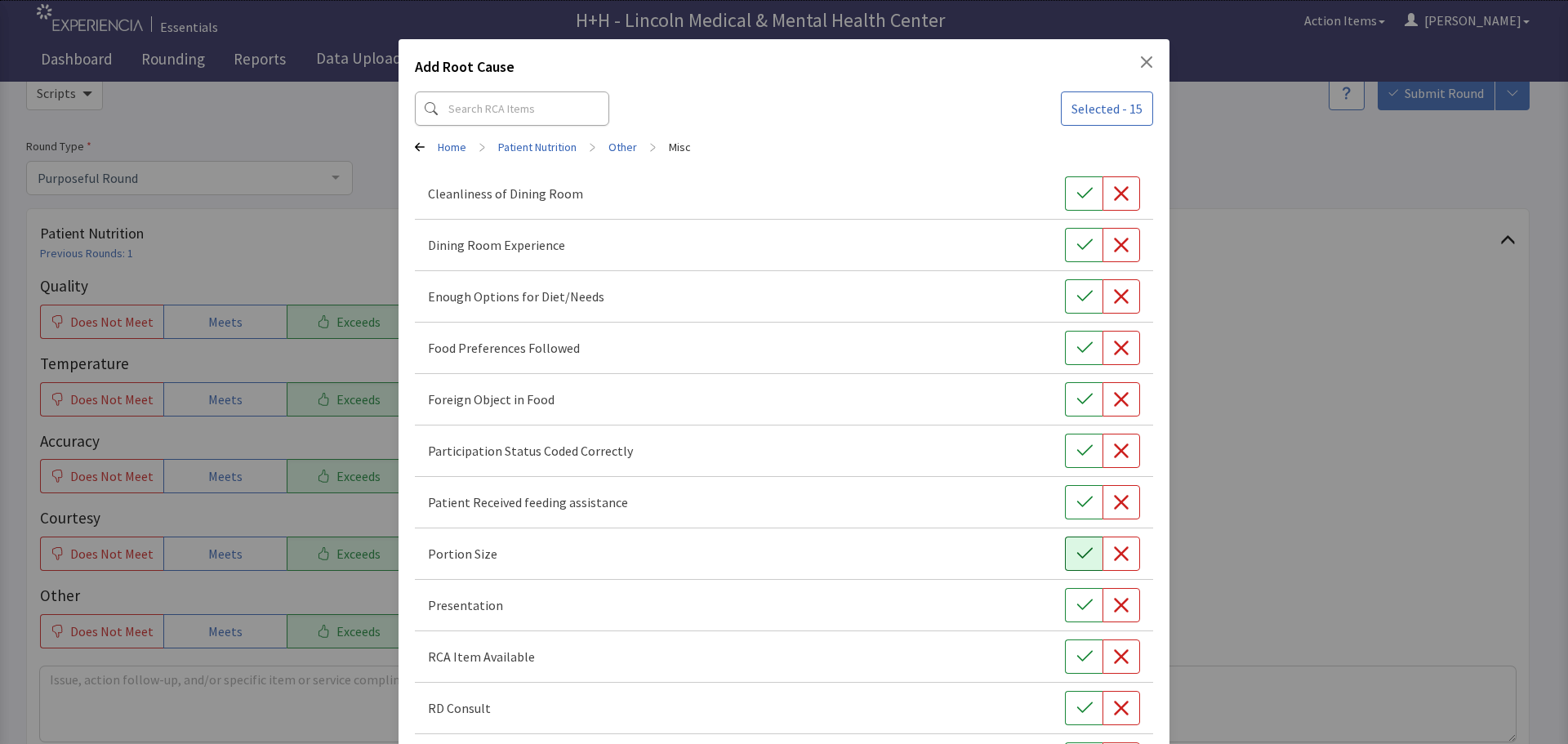
click at [1083, 552] on icon "button" at bounding box center [1085, 554] width 16 height 16
click at [1077, 606] on icon "button" at bounding box center [1085, 605] width 16 height 11
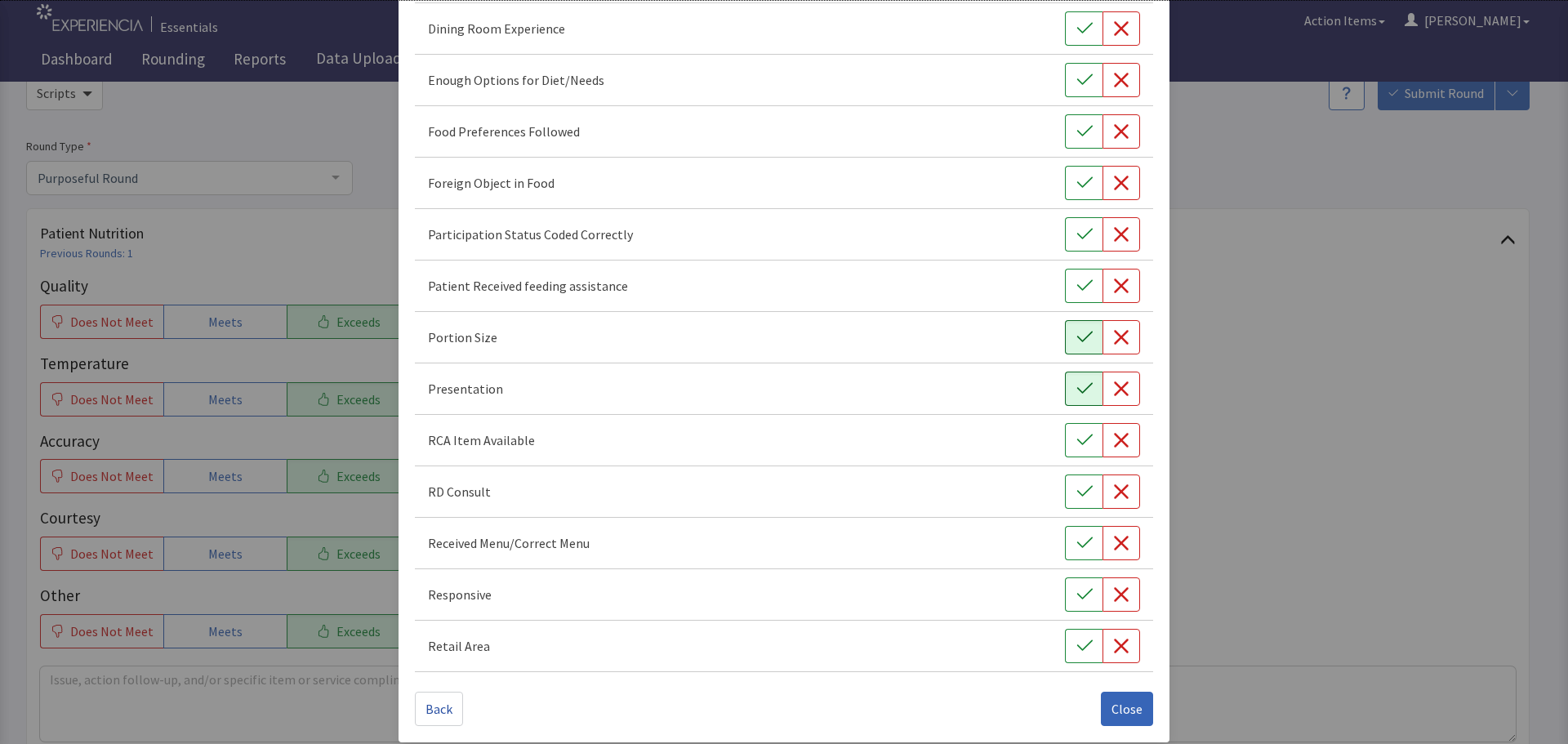
scroll to position [228, 0]
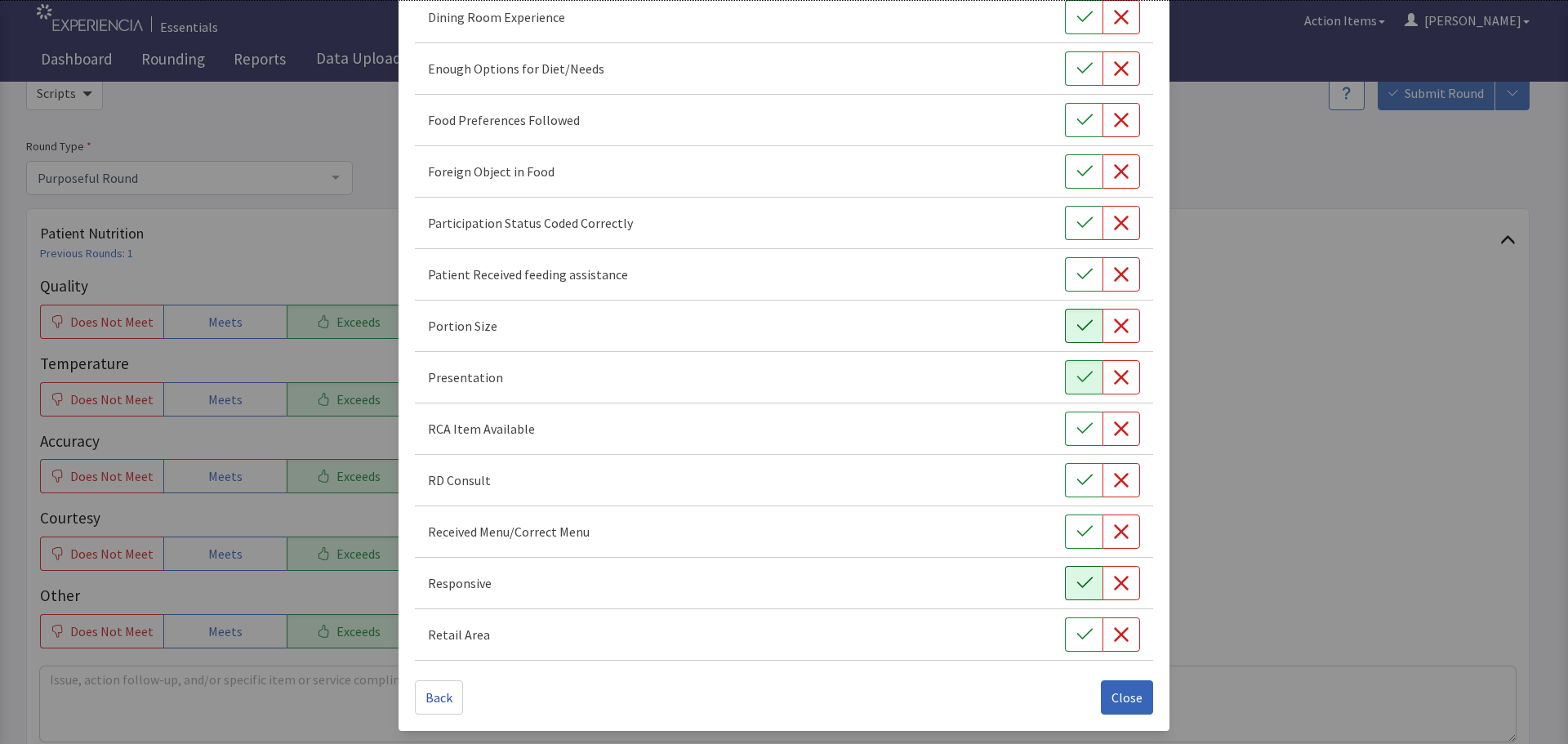
click at [1077, 591] on icon "button" at bounding box center [1085, 583] width 16 height 16
click at [1065, 115] on button "button" at bounding box center [1084, 120] width 38 height 34
click at [1112, 691] on span "Close" at bounding box center [1127, 697] width 31 height 20
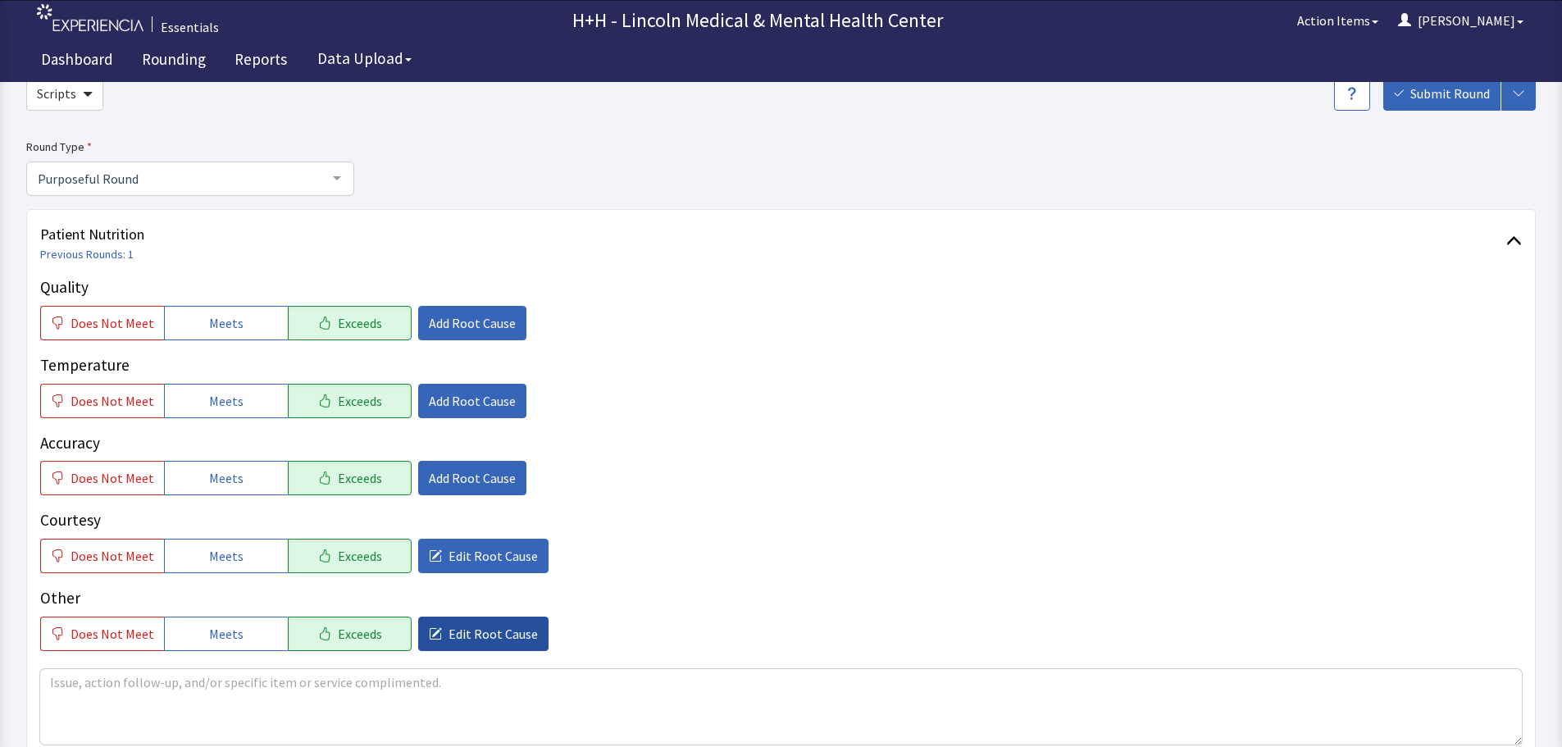
click at [484, 630] on span "Edit Root Cause" at bounding box center [493, 634] width 89 height 20
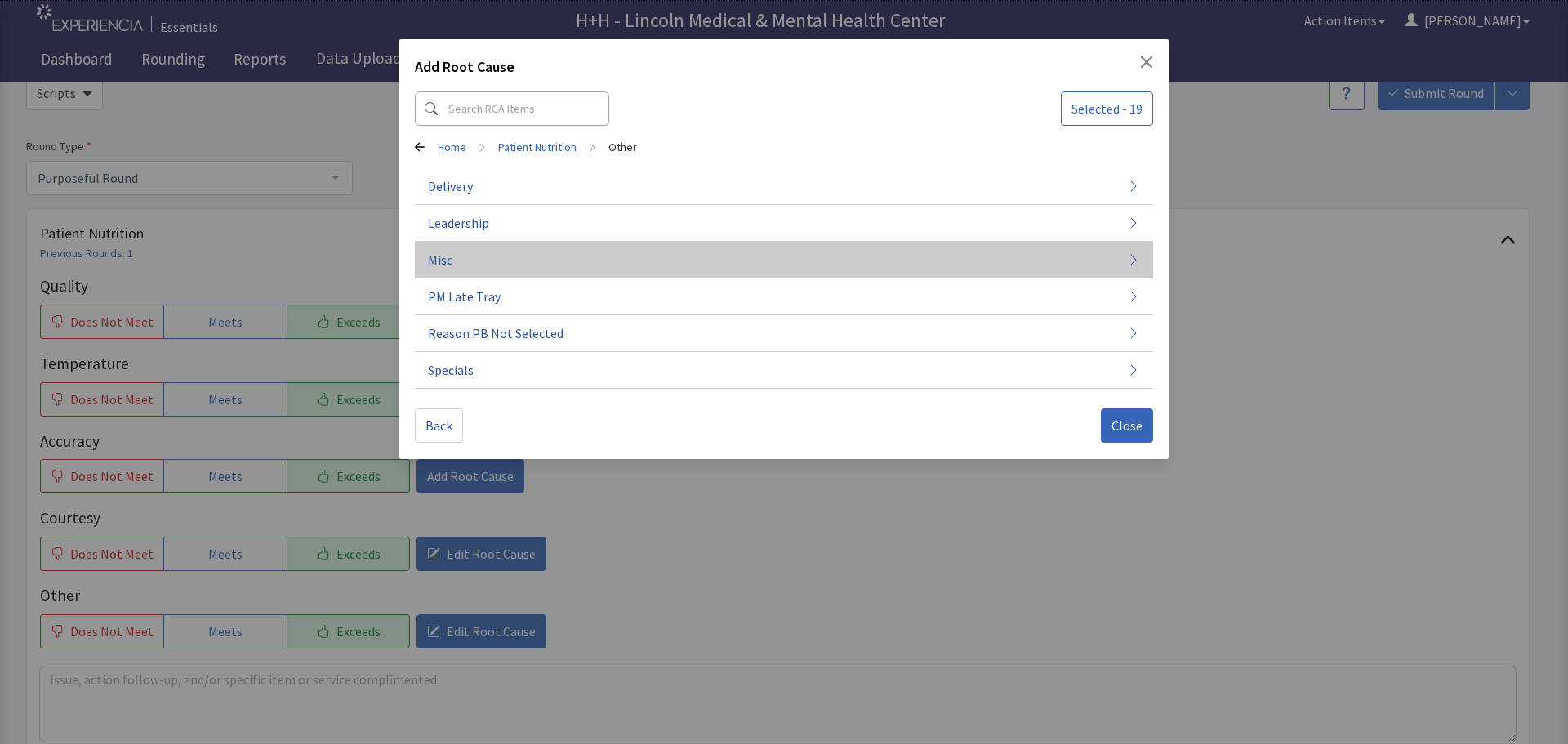
click at [479, 260] on button "Misc" at bounding box center [784, 260] width 738 height 37
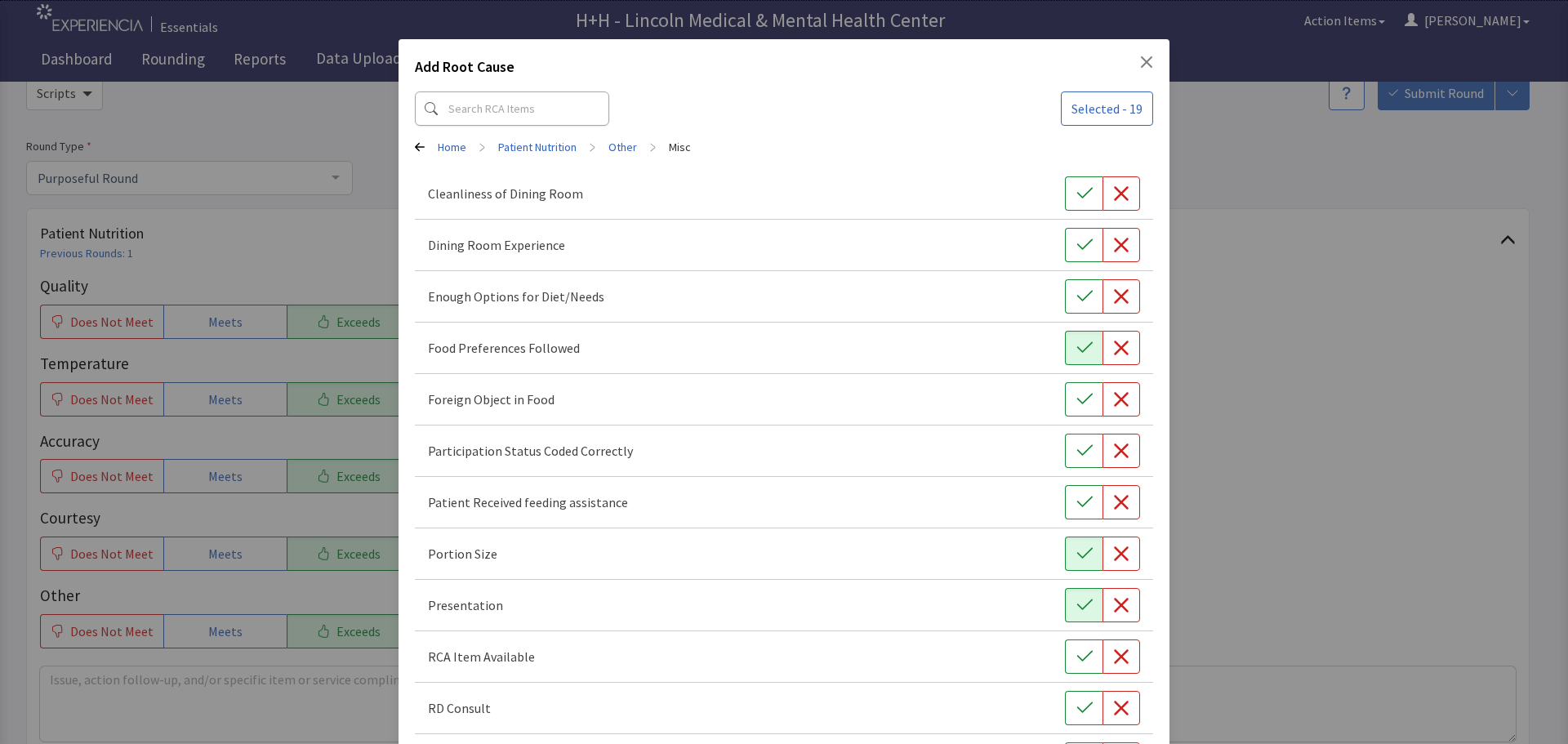
click at [416, 146] on icon at bounding box center [420, 147] width 10 height 10
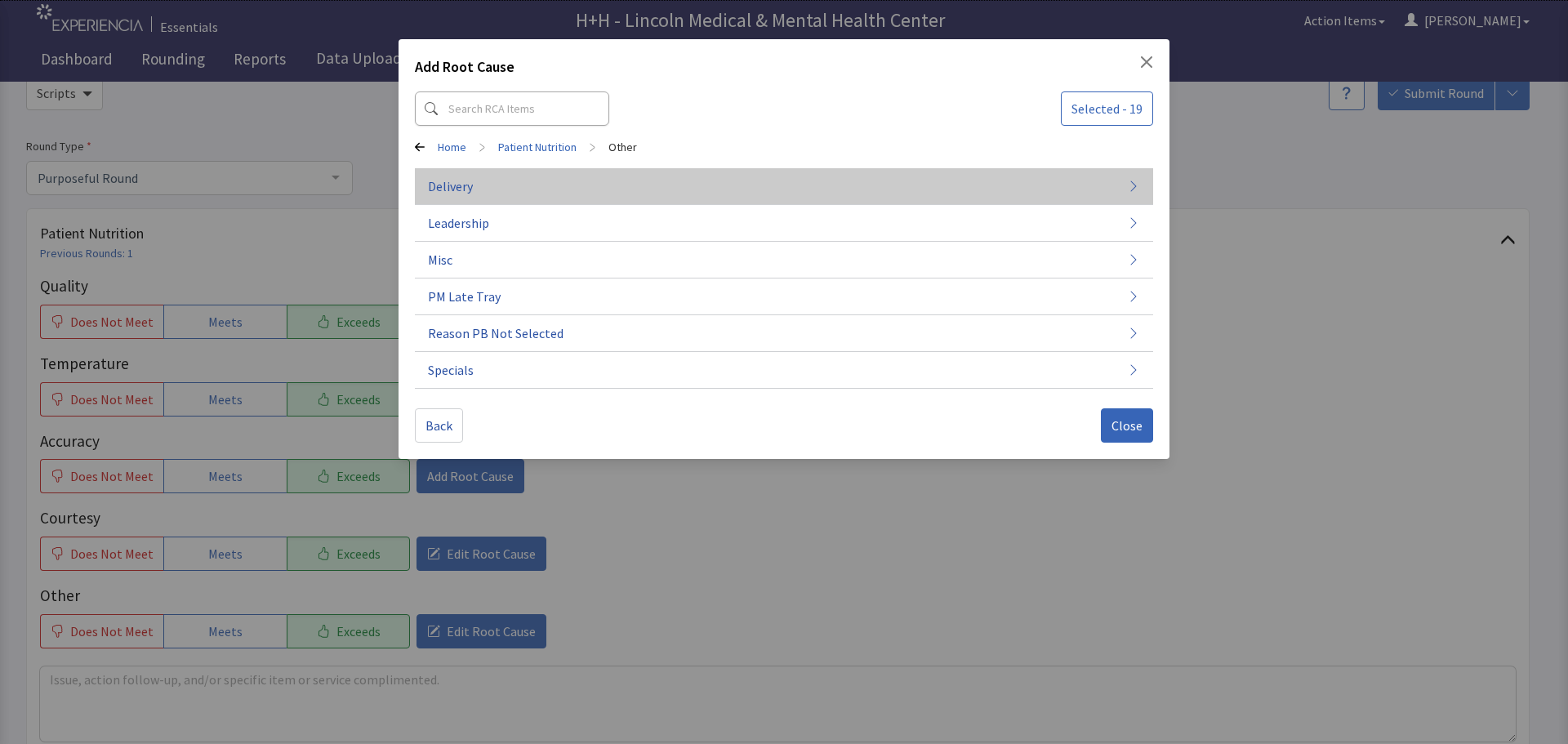
click at [479, 242] on button "Delivery" at bounding box center [784, 260] width 738 height 37
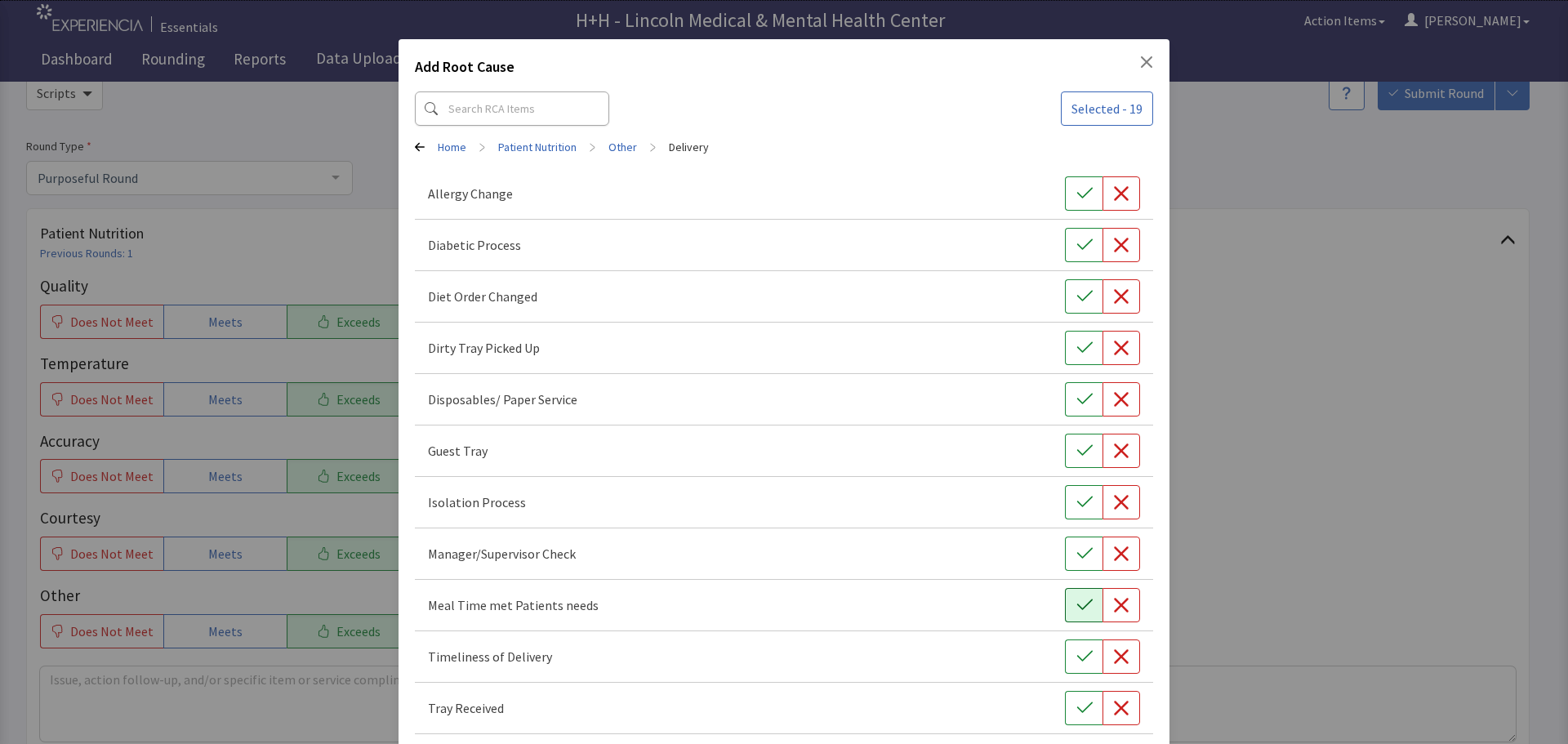
click at [1085, 605] on button "button" at bounding box center [1084, 605] width 38 height 34
click at [1065, 658] on button "button" at bounding box center [1084, 656] width 38 height 34
click at [1077, 706] on icon "button" at bounding box center [1085, 708] width 16 height 16
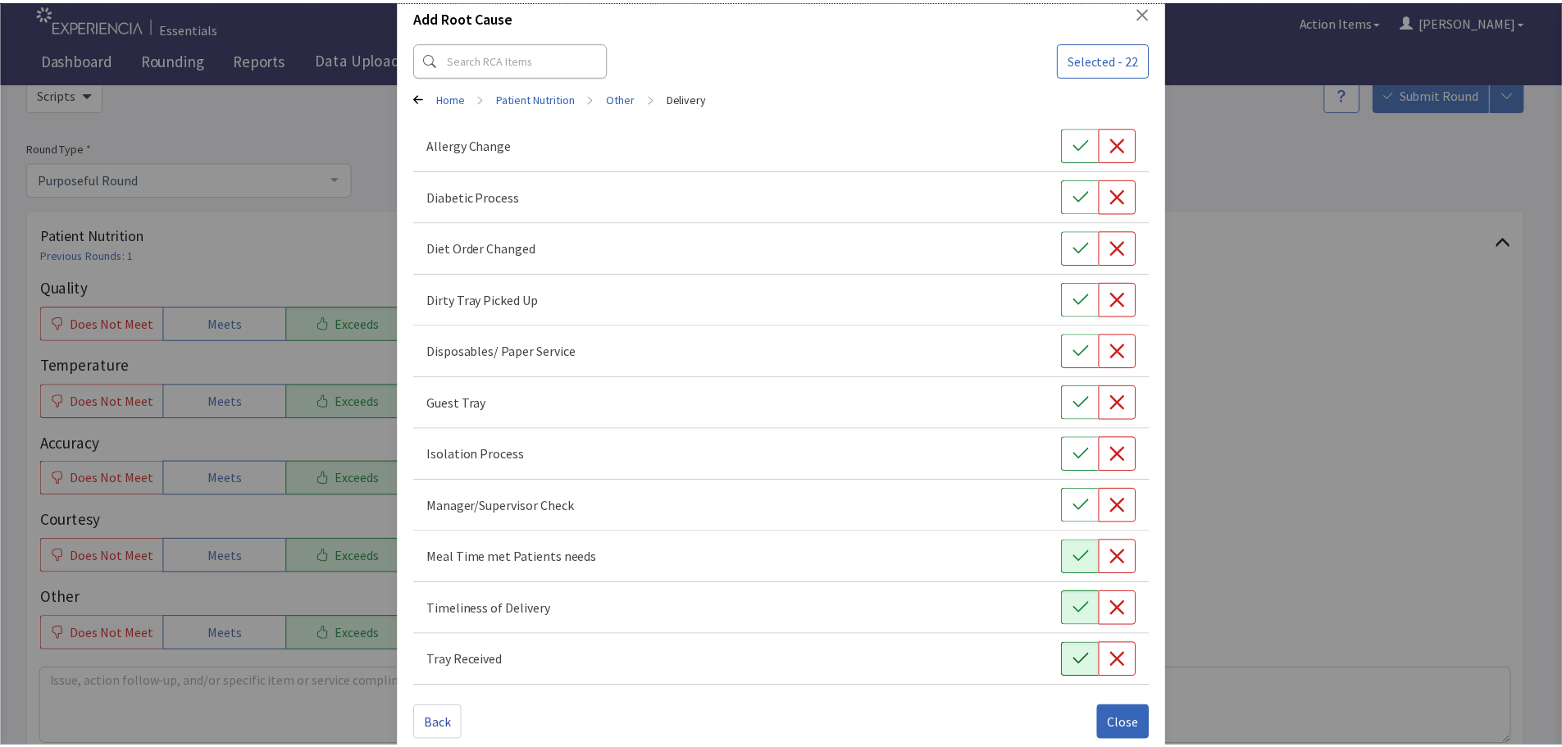
scroll to position [74, 0]
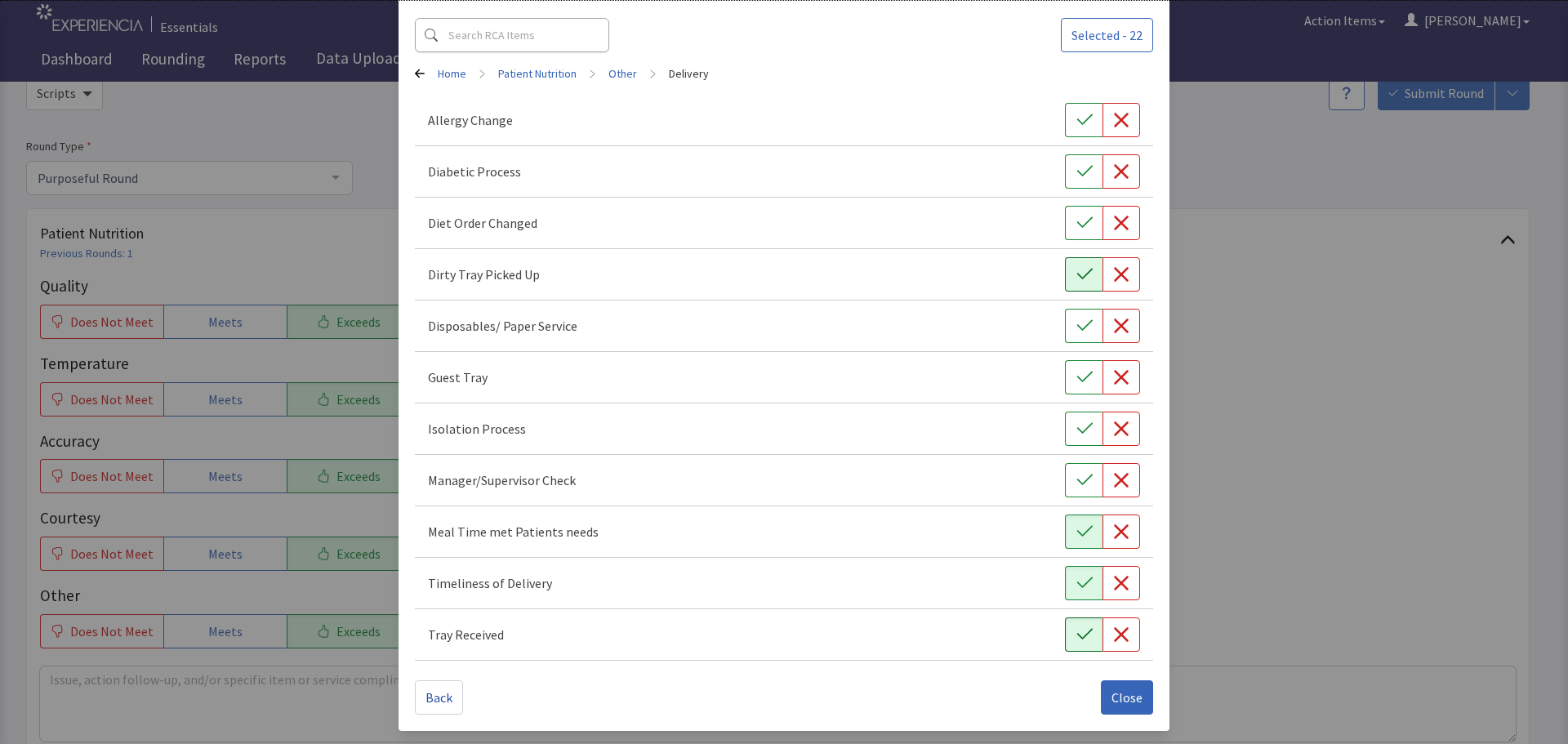
click at [1077, 272] on icon "button" at bounding box center [1085, 274] width 16 height 16
click at [1116, 694] on span "Close" at bounding box center [1127, 697] width 31 height 20
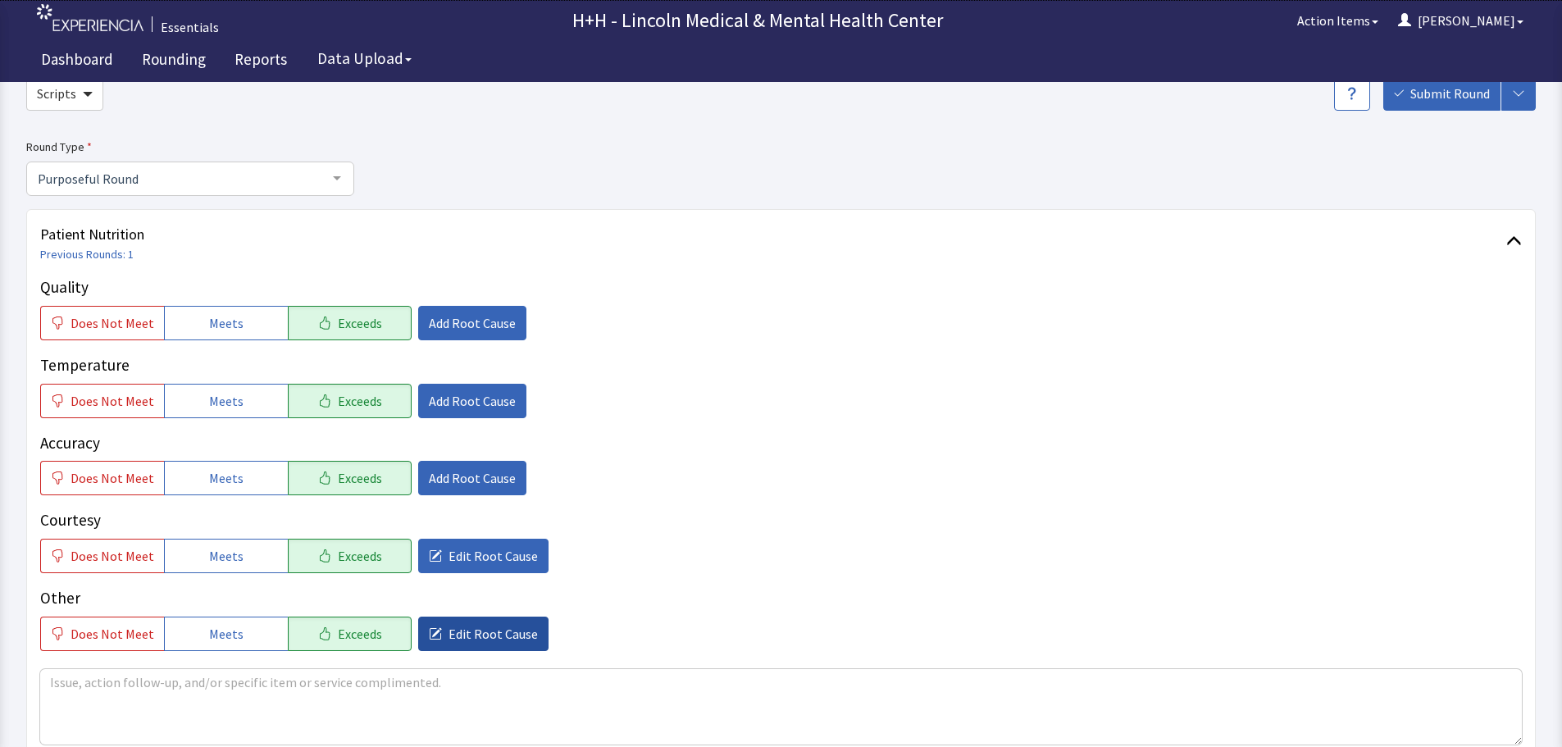
click at [485, 640] on span "Edit Root Cause" at bounding box center [493, 634] width 89 height 20
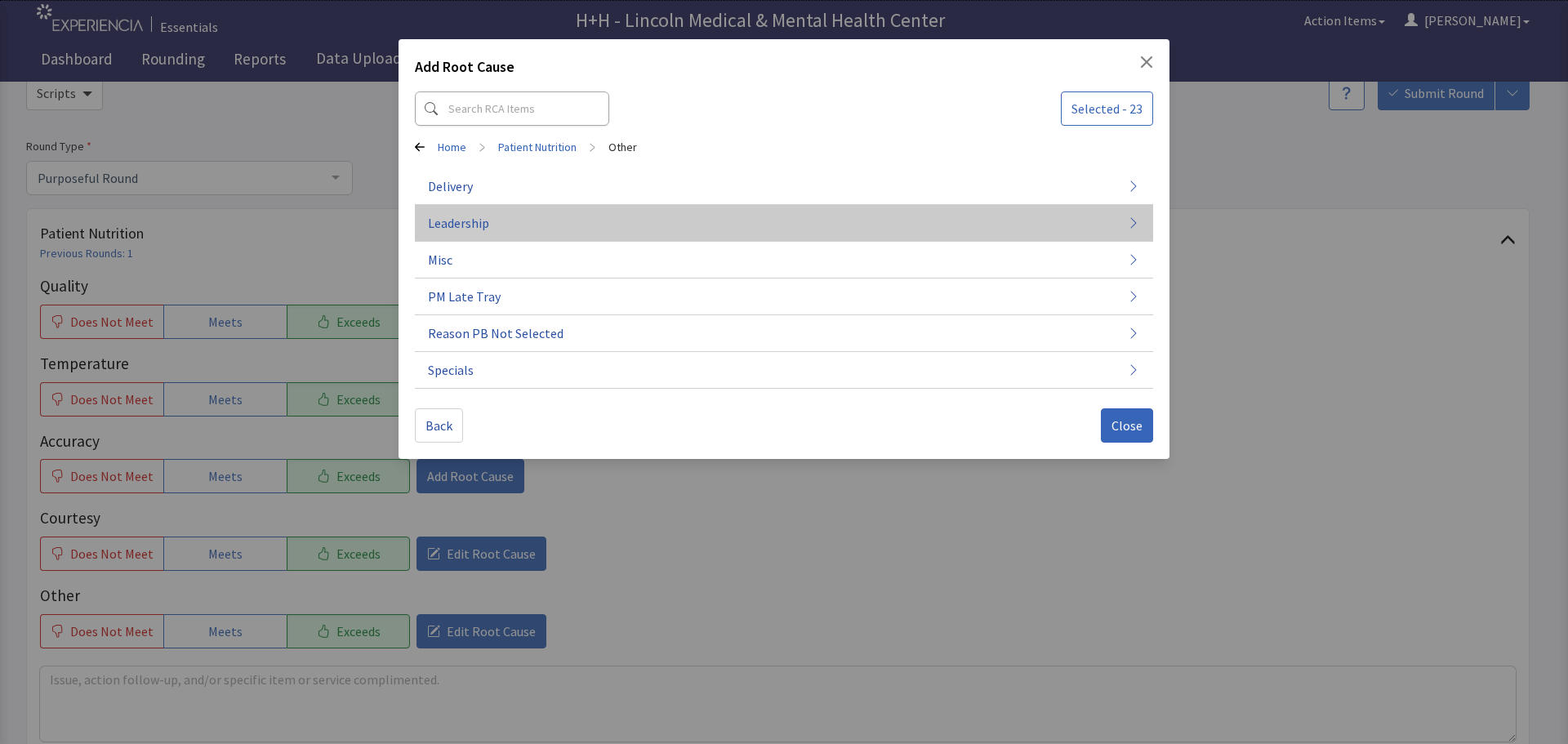
click at [499, 352] on button "Leadership" at bounding box center [784, 370] width 738 height 37
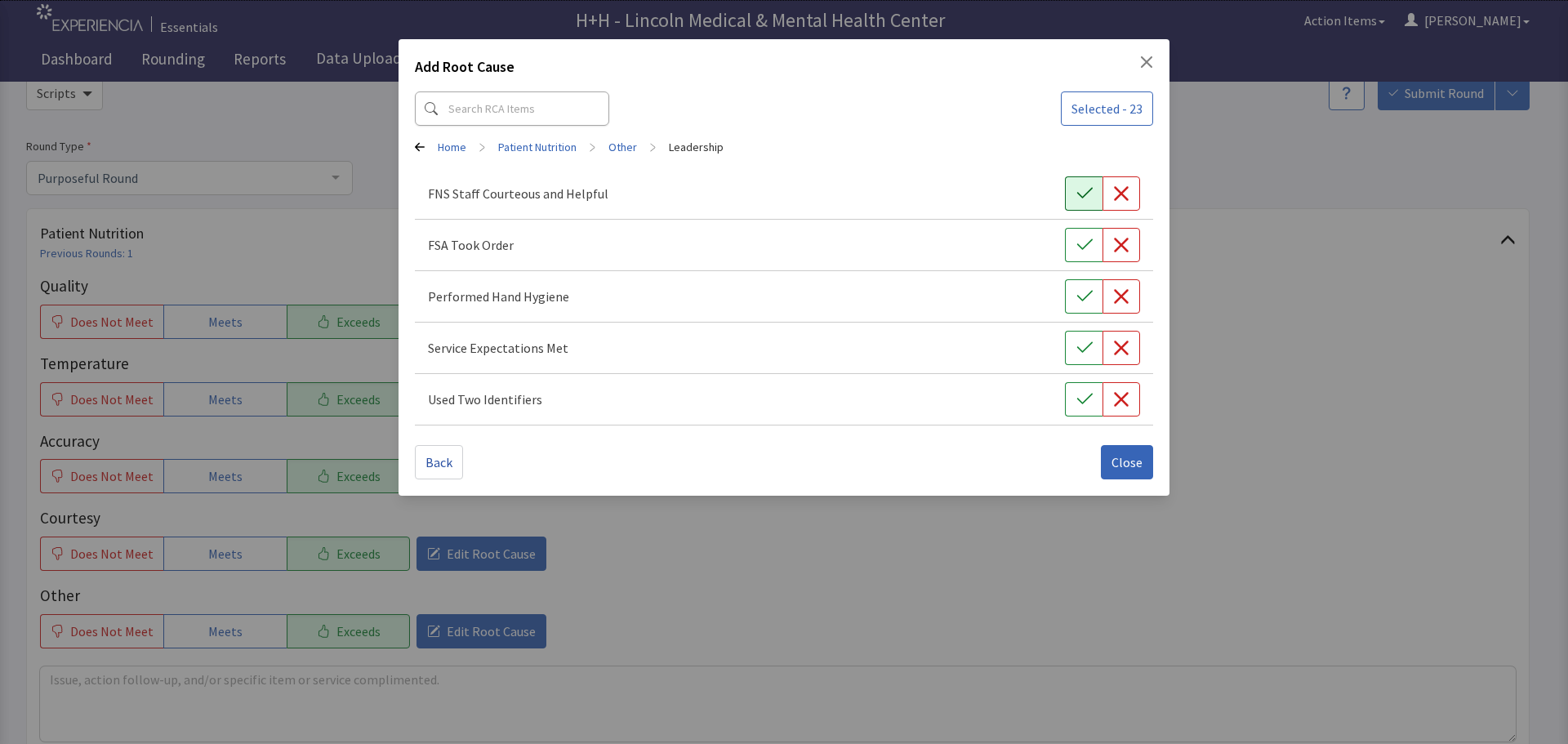
click at [1082, 200] on icon "button" at bounding box center [1085, 193] width 16 height 16
click at [1088, 242] on icon "button" at bounding box center [1085, 245] width 16 height 16
click at [1091, 287] on button "button" at bounding box center [1084, 296] width 38 height 34
click at [1078, 342] on icon "button" at bounding box center [1085, 348] width 16 height 16
click at [1075, 395] on button "button" at bounding box center [1084, 399] width 38 height 34
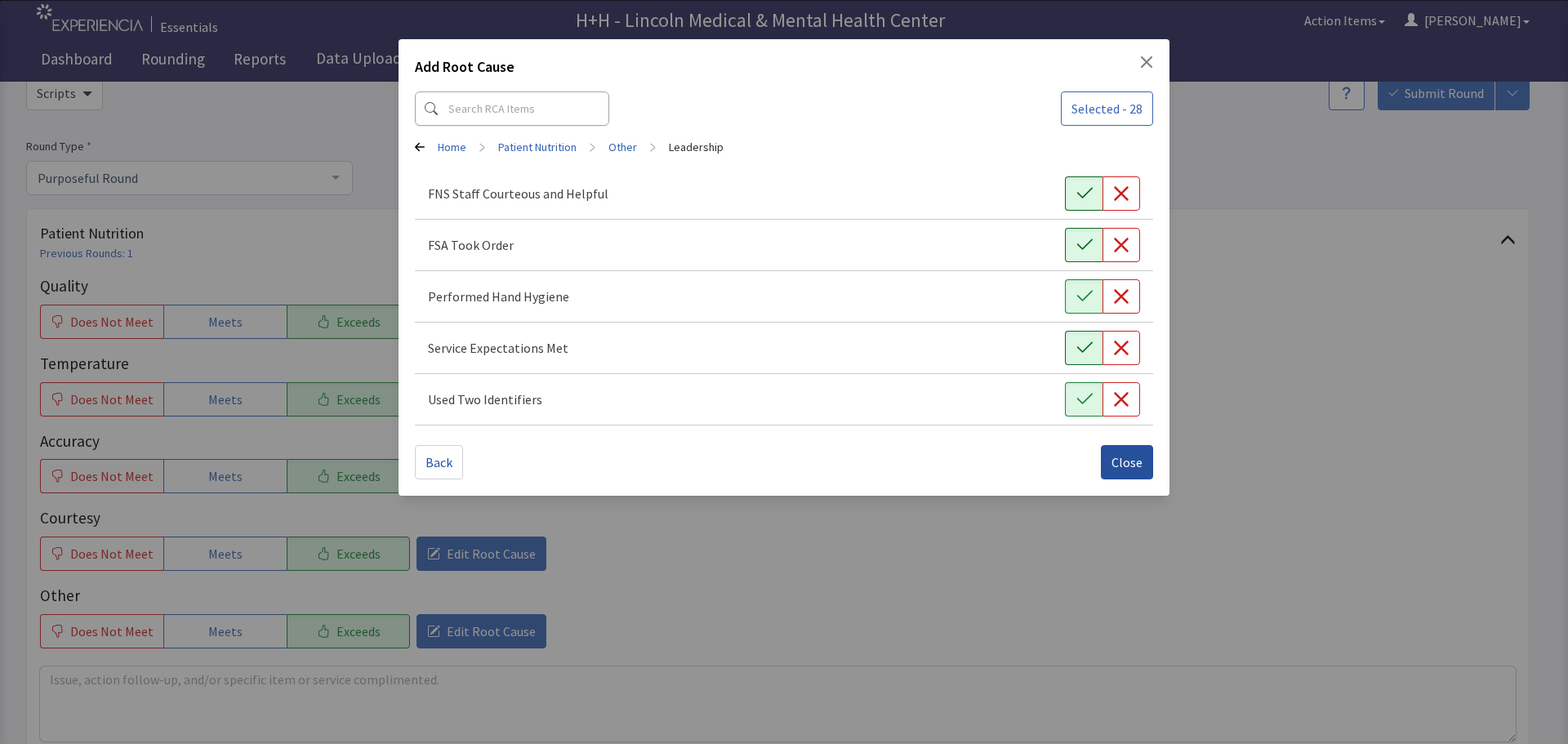
click at [1110, 452] on button "Close" at bounding box center [1127, 462] width 52 height 34
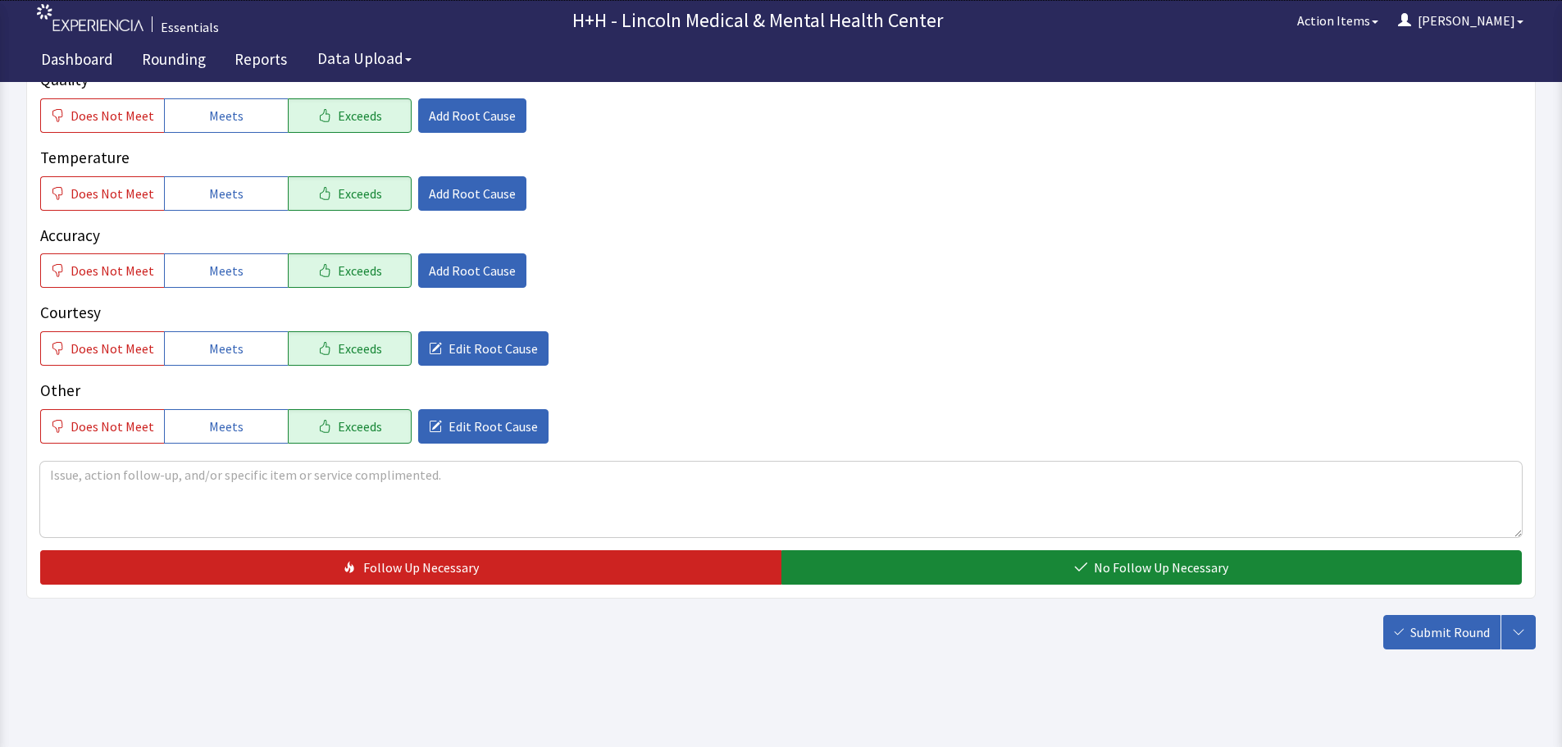
scroll to position [300, 0]
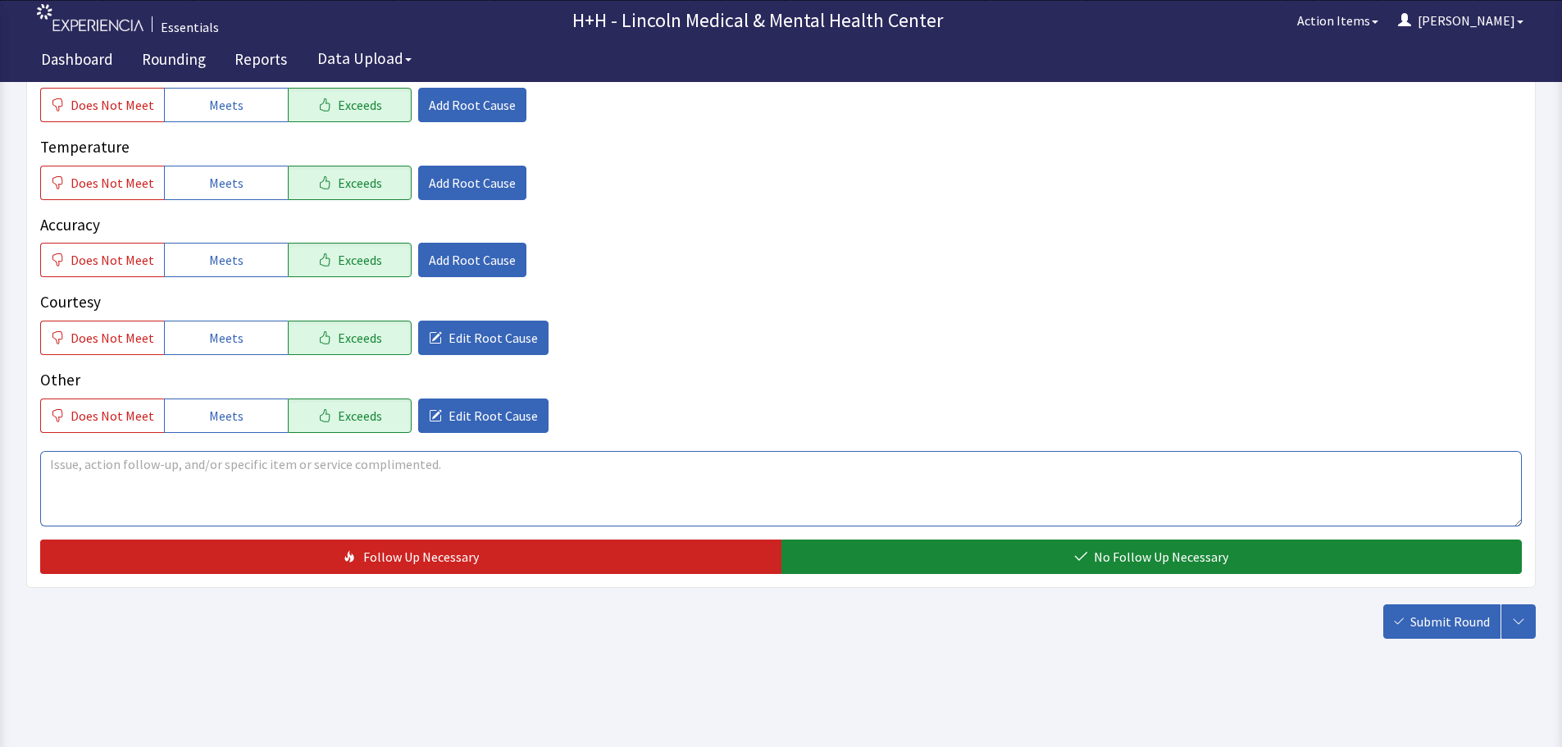
click at [57, 471] on textarea at bounding box center [781, 488] width 1482 height 75
type textarea "Patient said her meals have been very hot and flavorful; she enjoyed them great…"
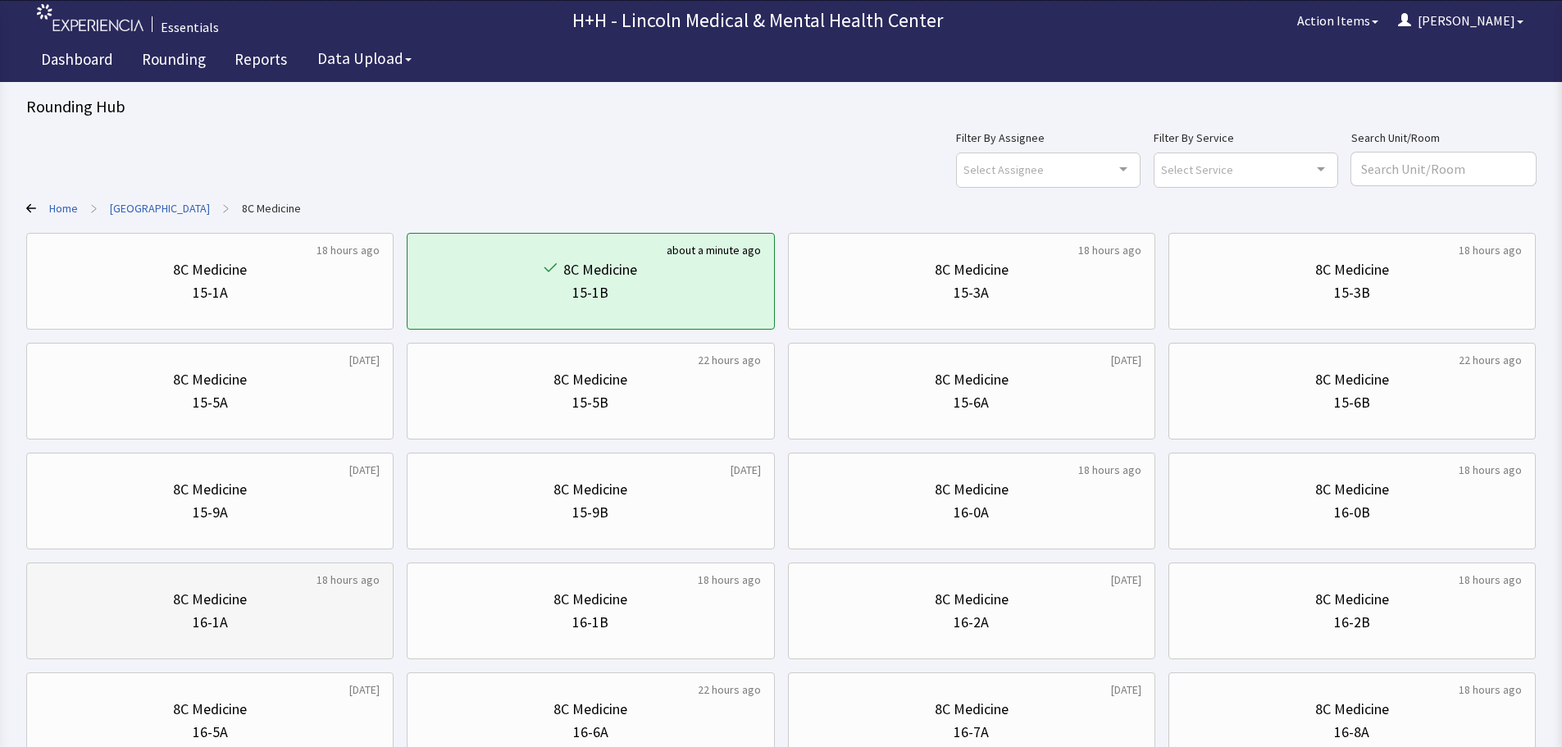
click at [284, 627] on div "16-1A" at bounding box center [209, 622] width 339 height 23
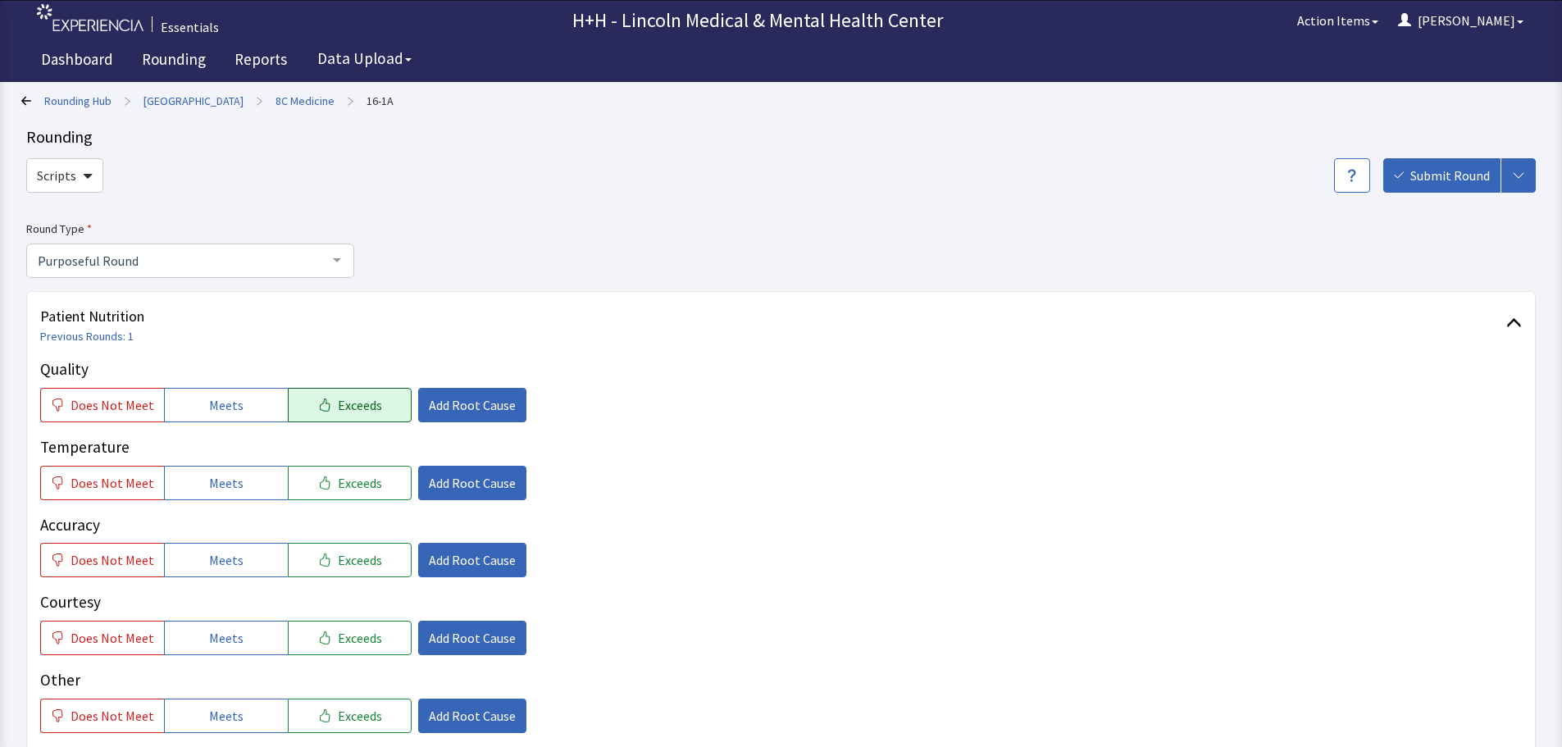
click at [352, 405] on span "Exceeds" at bounding box center [360, 405] width 44 height 20
click at [338, 482] on span "Exceeds" at bounding box center [360, 483] width 44 height 20
click at [358, 553] on span "Exceeds" at bounding box center [360, 560] width 44 height 20
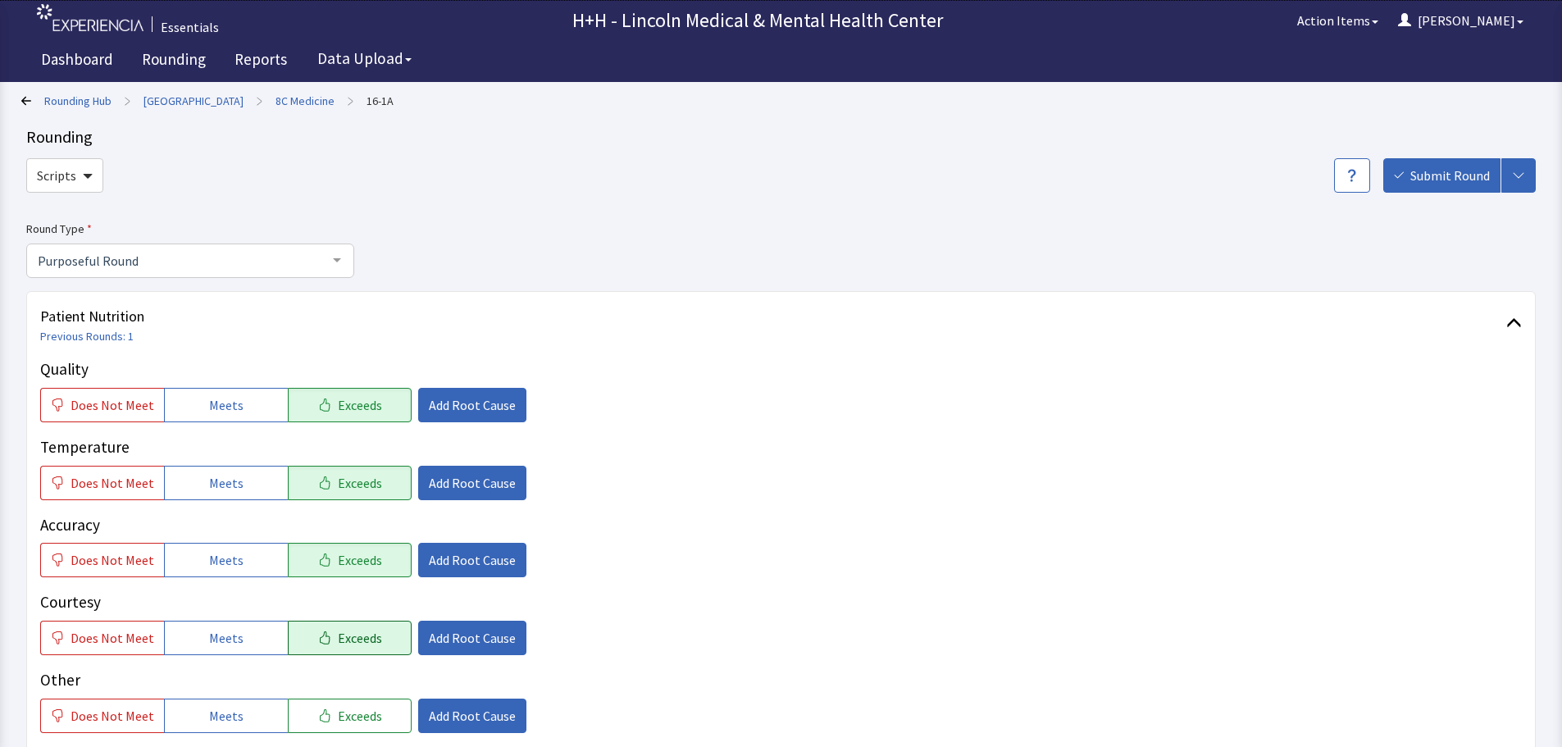
click at [344, 637] on span "Exceeds" at bounding box center [360, 638] width 44 height 20
click at [344, 712] on span "Exceeds" at bounding box center [360, 716] width 44 height 20
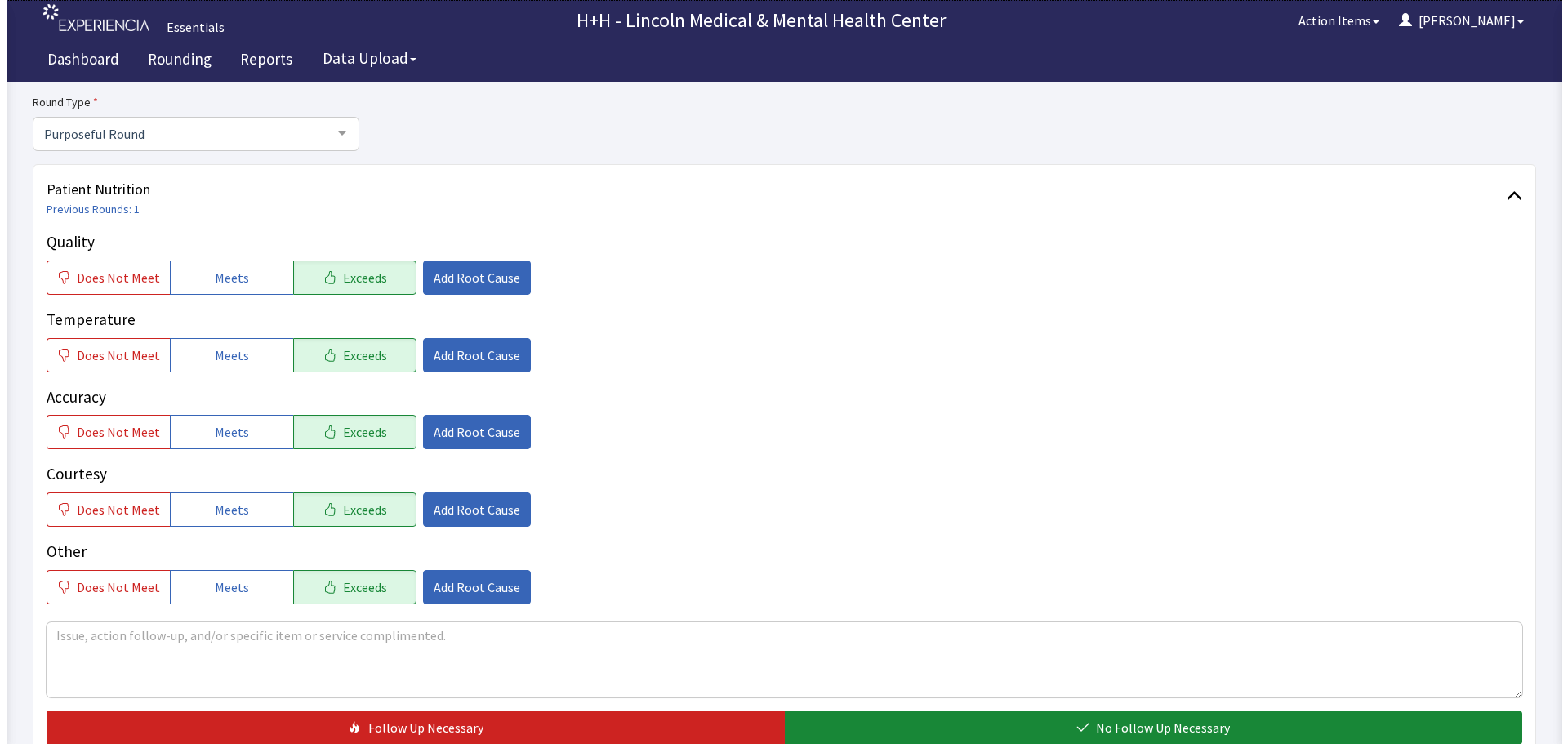
scroll to position [163, 0]
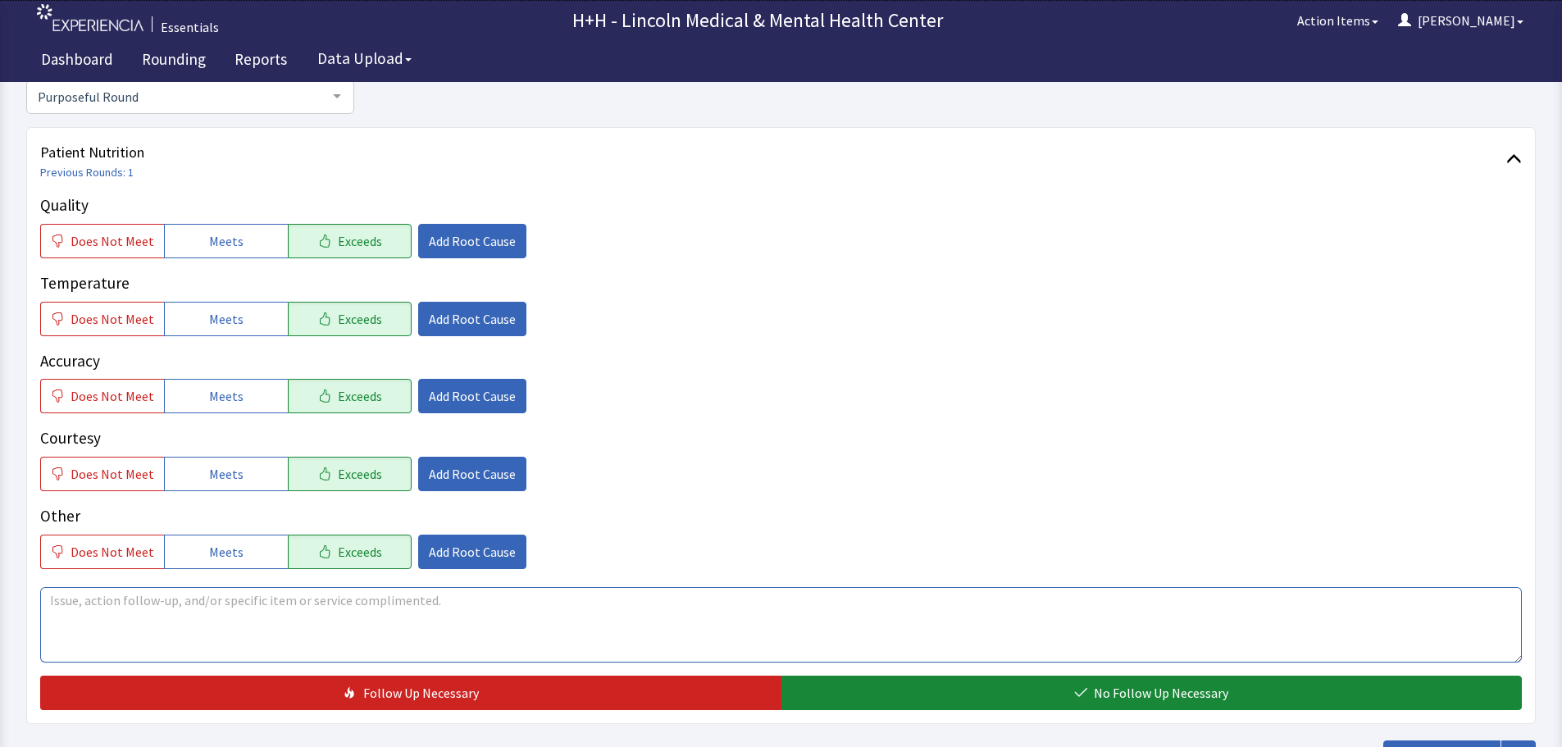
click at [92, 604] on textarea at bounding box center [781, 624] width 1482 height 75
click at [57, 598] on textarea "gentleman said" at bounding box center [781, 624] width 1482 height 75
click at [158, 607] on textarea "Gentleman said" at bounding box center [781, 624] width 1482 height 75
click at [435, 473] on span "Add Root Cause" at bounding box center [472, 474] width 87 height 20
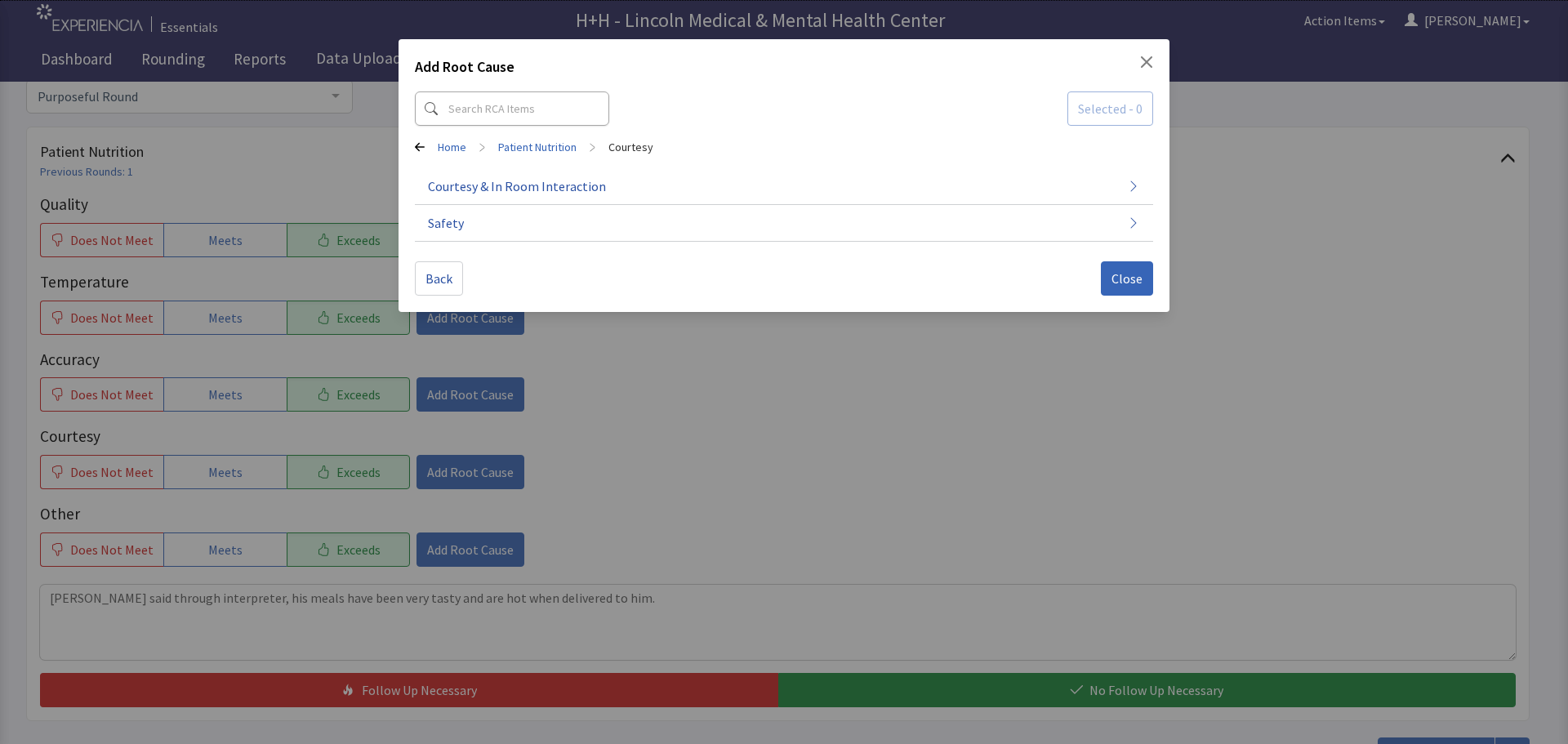
click at [650, 606] on div "Add Root Cause Selected - 0 Home > Patient Nutrition > Courtesy Courtesy & In R…" at bounding box center [784, 372] width 1568 height 744
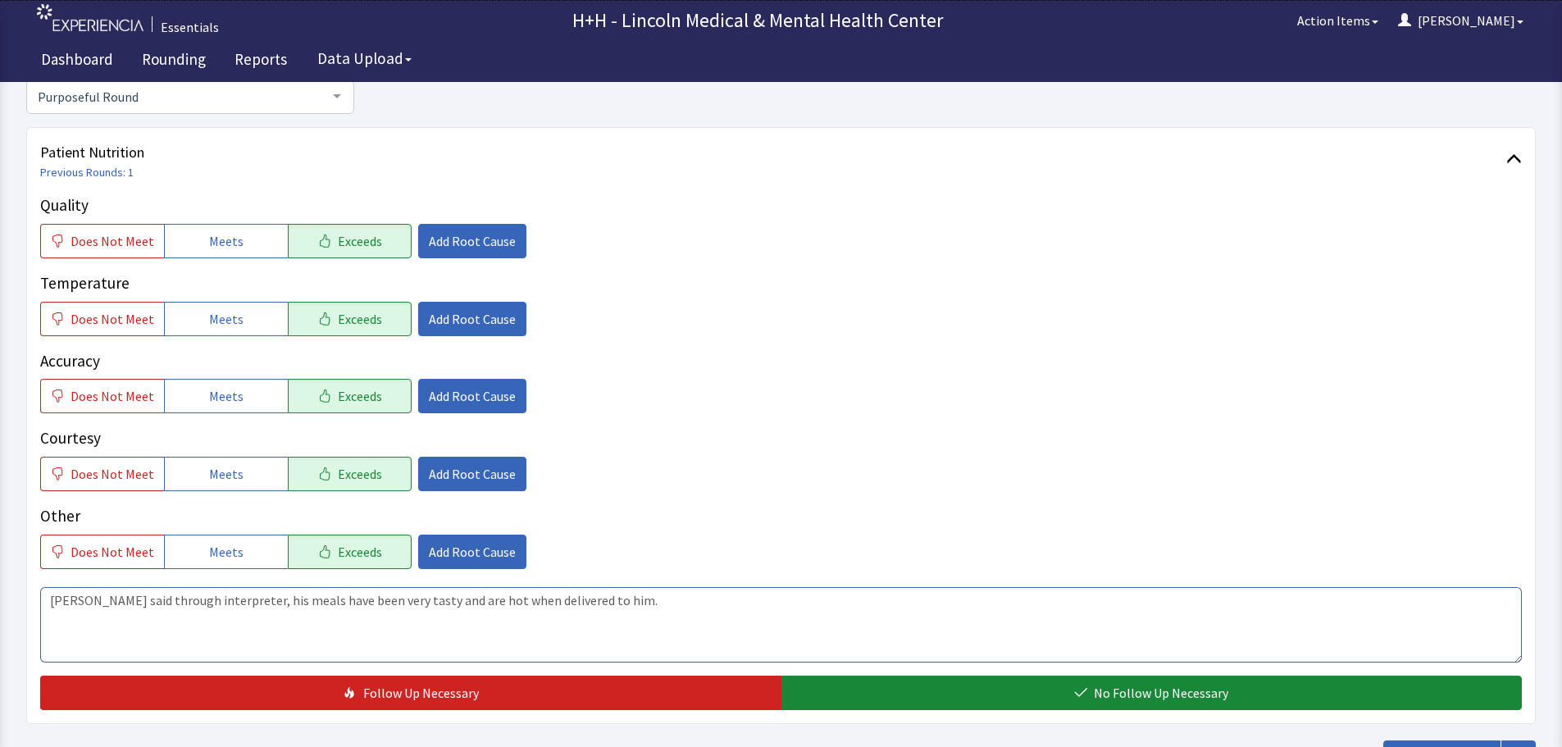
click at [417, 598] on textarea "Gentleman said through interpreter, his meals have been very tasty and are hot …" at bounding box center [781, 624] width 1482 height 75
type textarea "Gentleman said through interpreter, his meals have been very tasty, plenty to e…"
click at [489, 478] on span "Add Root Cause" at bounding box center [472, 474] width 87 height 20
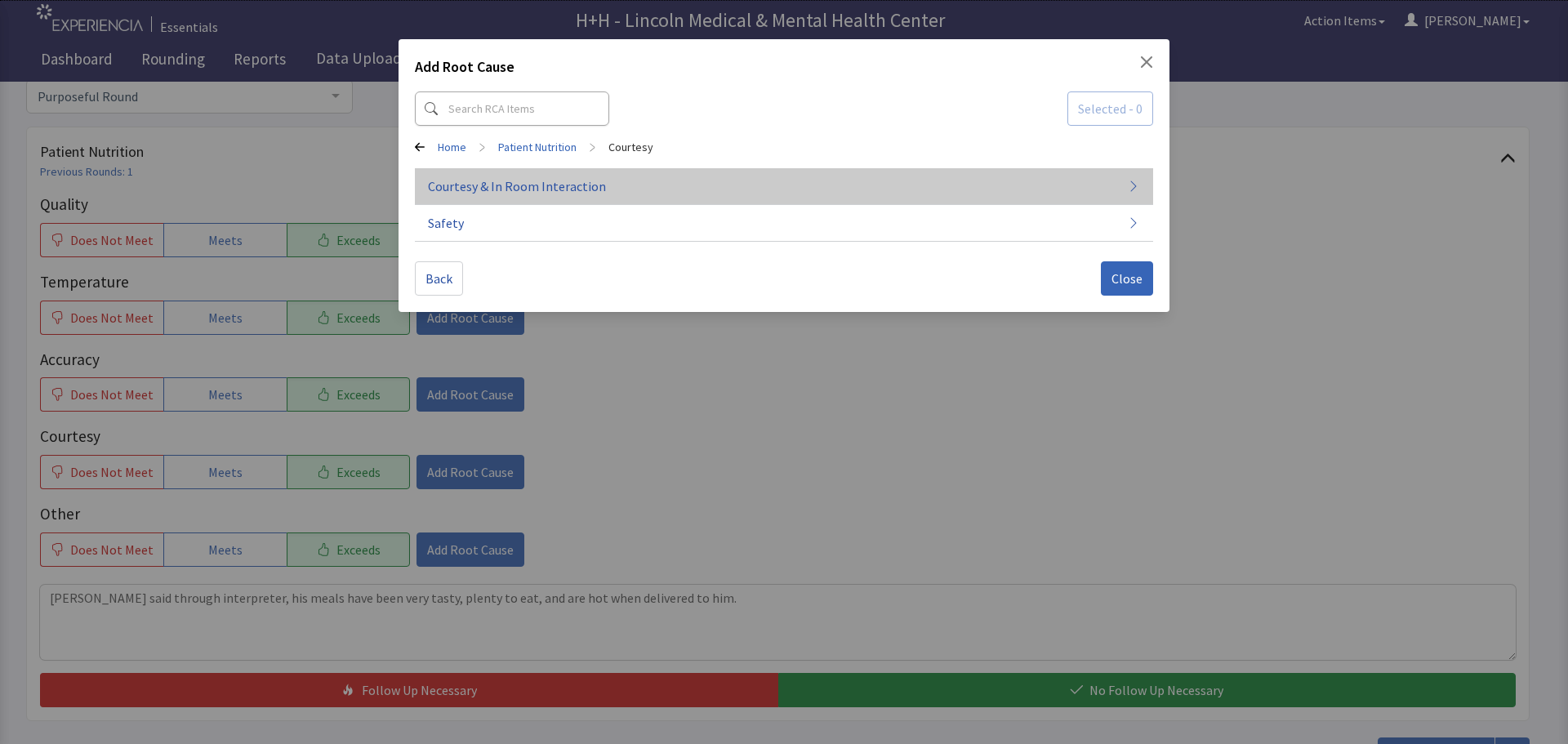
click at [547, 186] on span "Courtesy & In Room Interaction" at bounding box center [517, 186] width 178 height 20
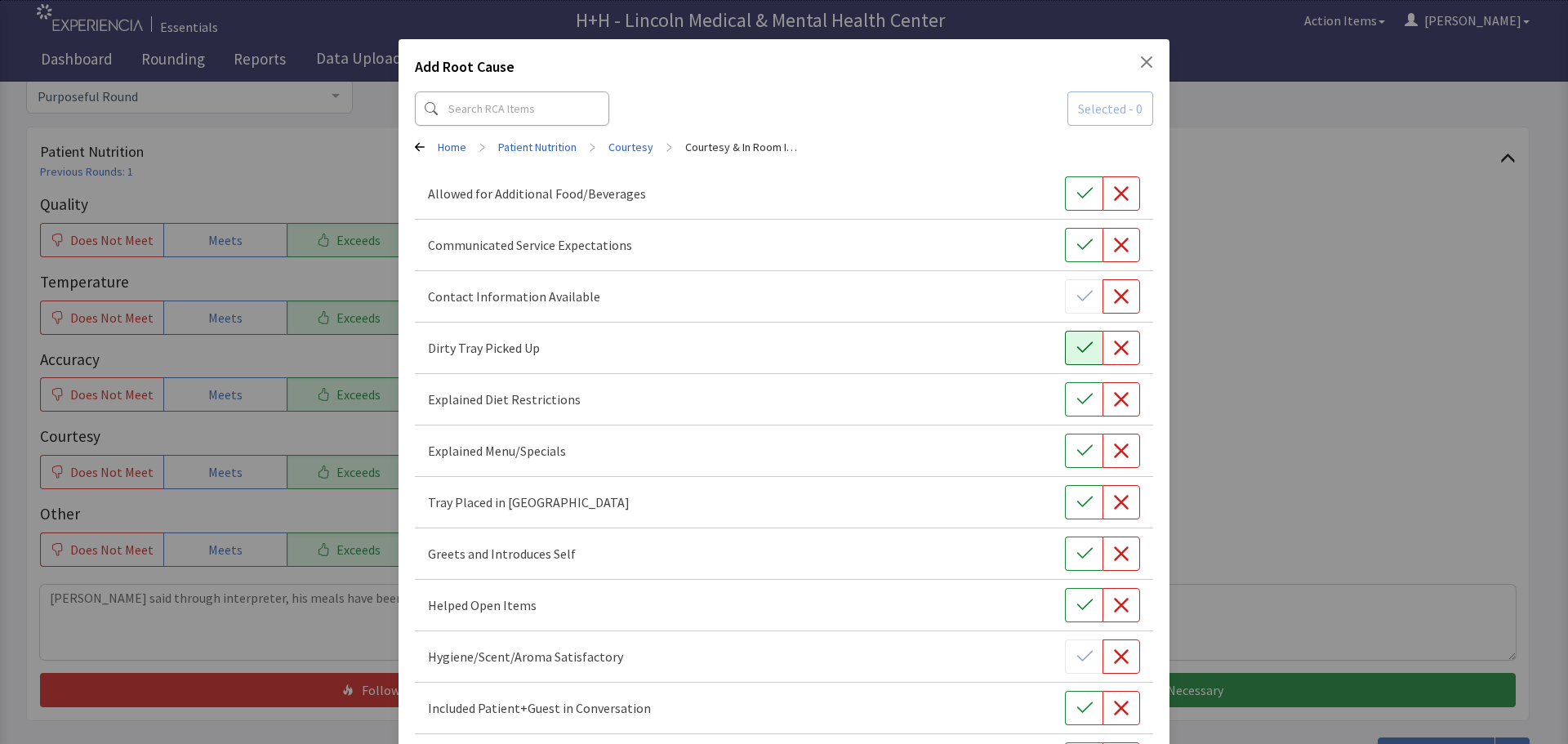
click at [1077, 341] on icon "button" at bounding box center [1085, 348] width 16 height 16
click at [1077, 497] on icon "button" at bounding box center [1085, 502] width 16 height 16
click at [1078, 549] on icon "button" at bounding box center [1085, 554] width 16 height 16
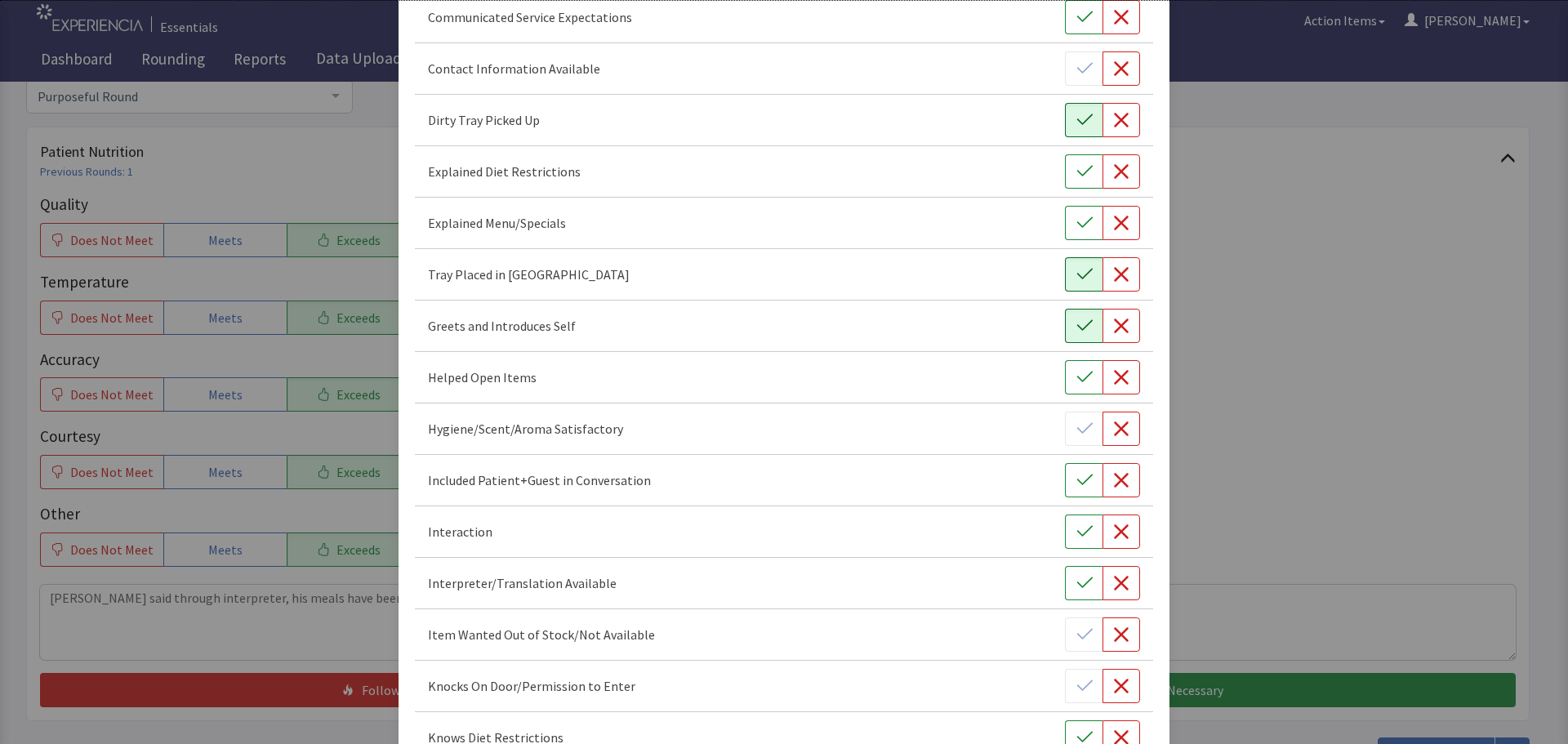
scroll to position [245, 0]
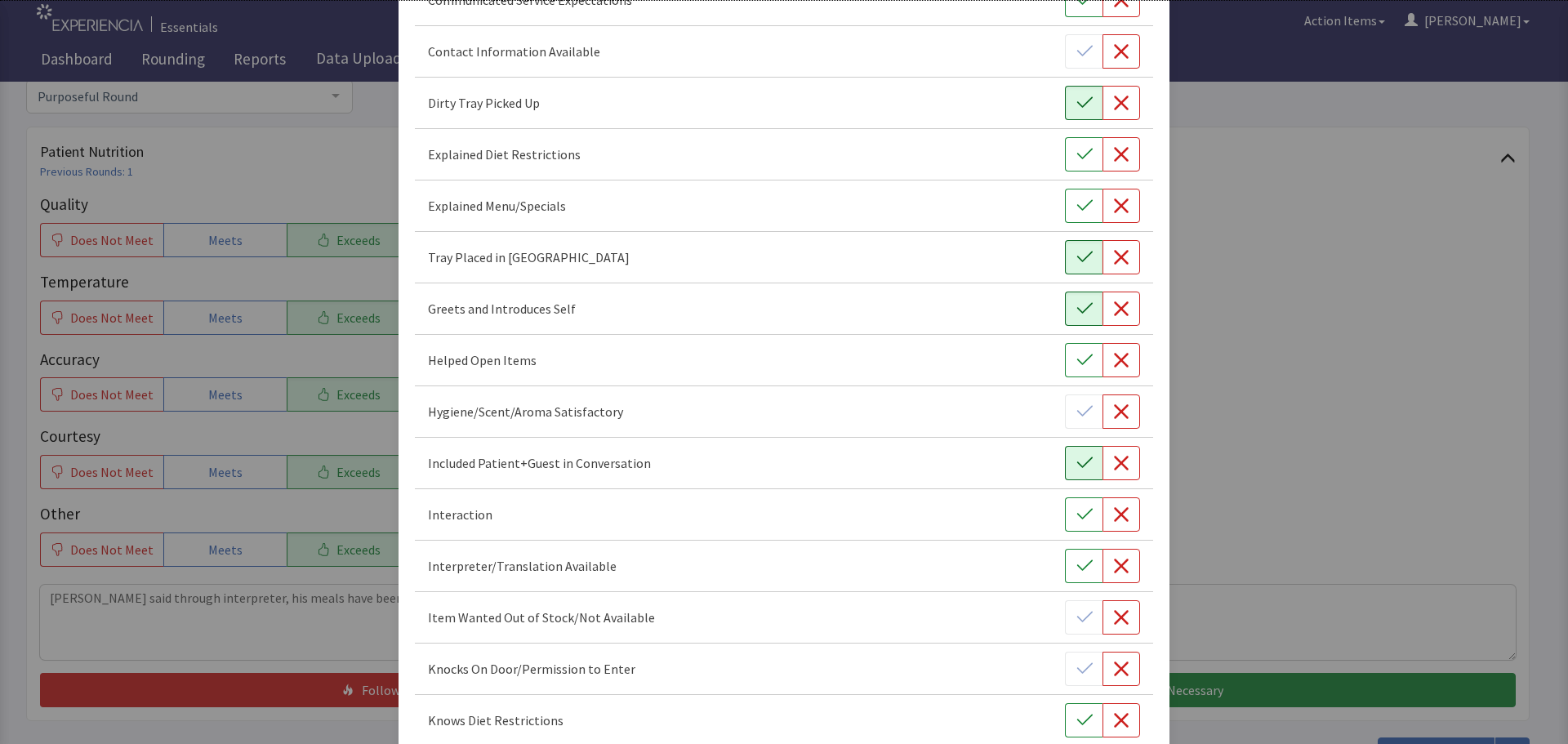
click at [1077, 467] on icon "button" at bounding box center [1085, 463] width 16 height 16
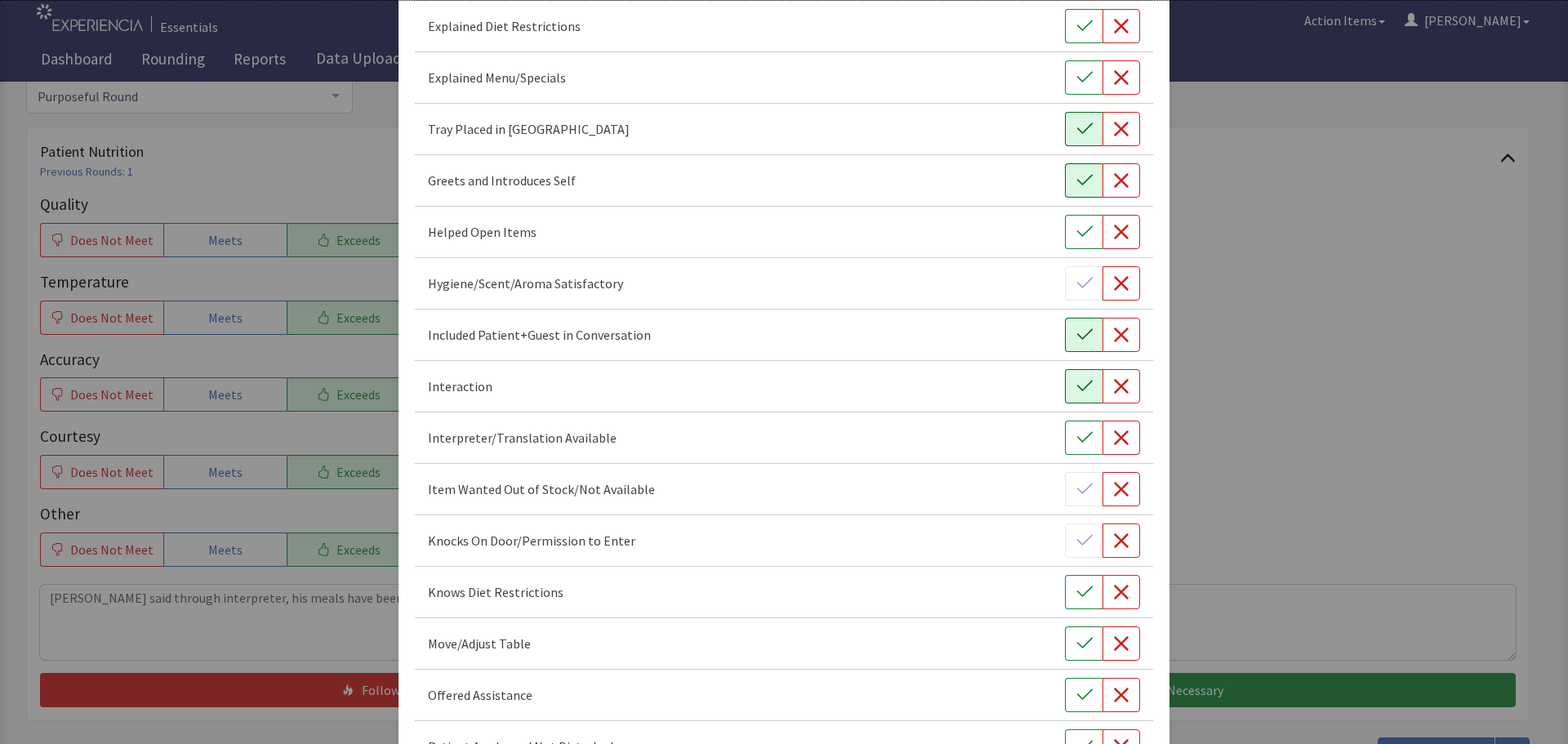
scroll to position [408, 0]
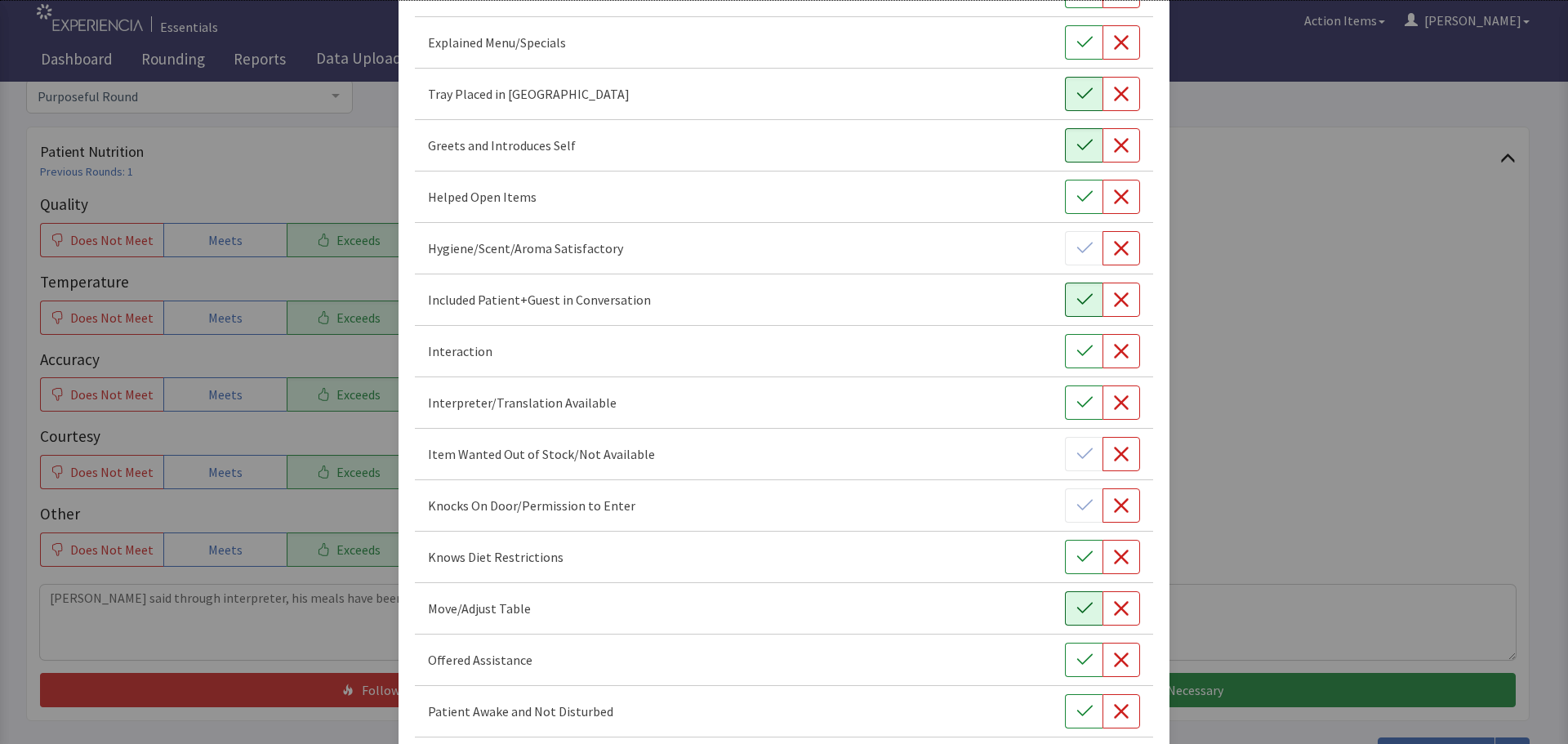
click at [1077, 608] on icon "button" at bounding box center [1085, 608] width 16 height 11
click at [1077, 657] on icon "button" at bounding box center [1085, 659] width 16 height 16
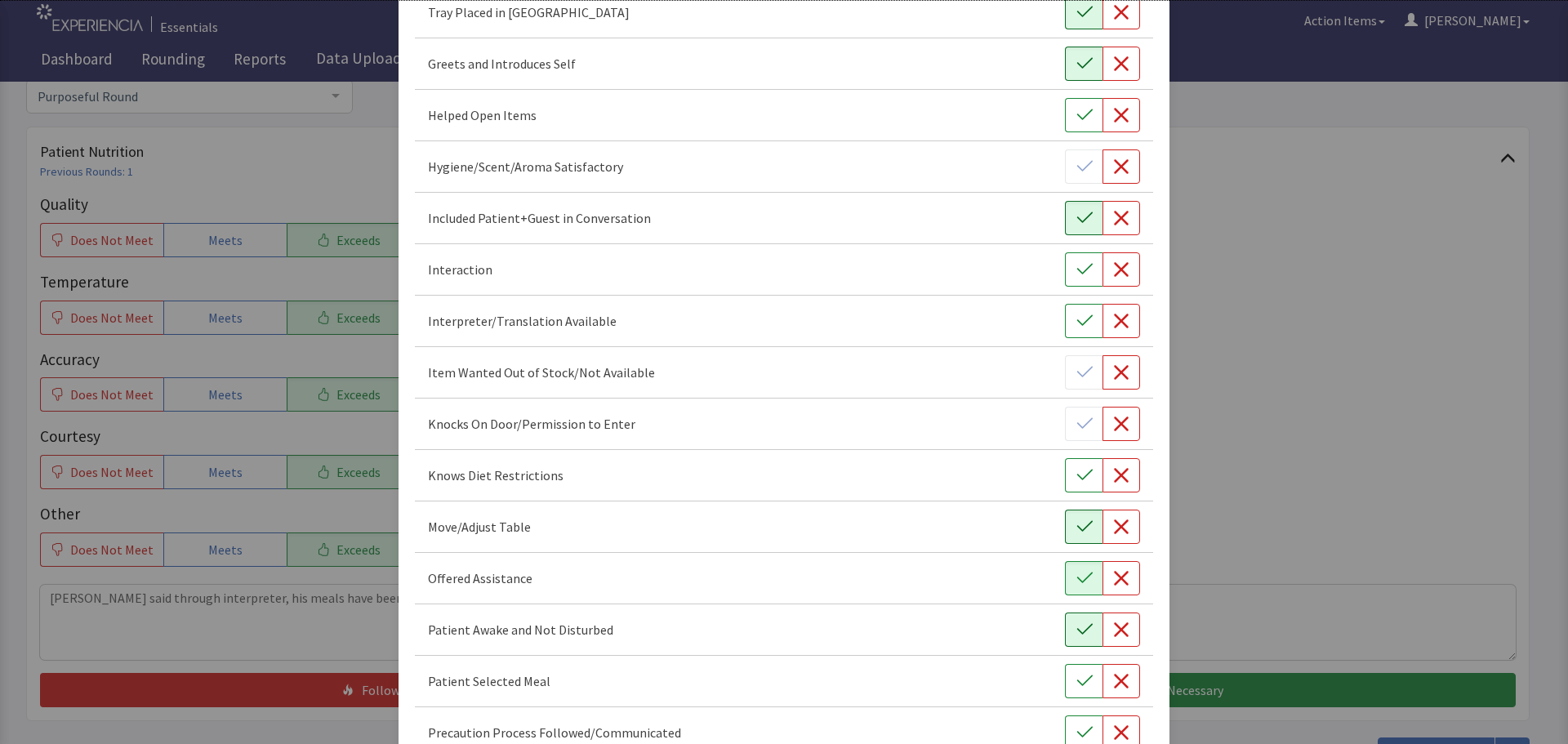
click at [1078, 629] on icon "button" at bounding box center [1085, 629] width 16 height 16
click at [1070, 672] on button "button" at bounding box center [1084, 681] width 38 height 34
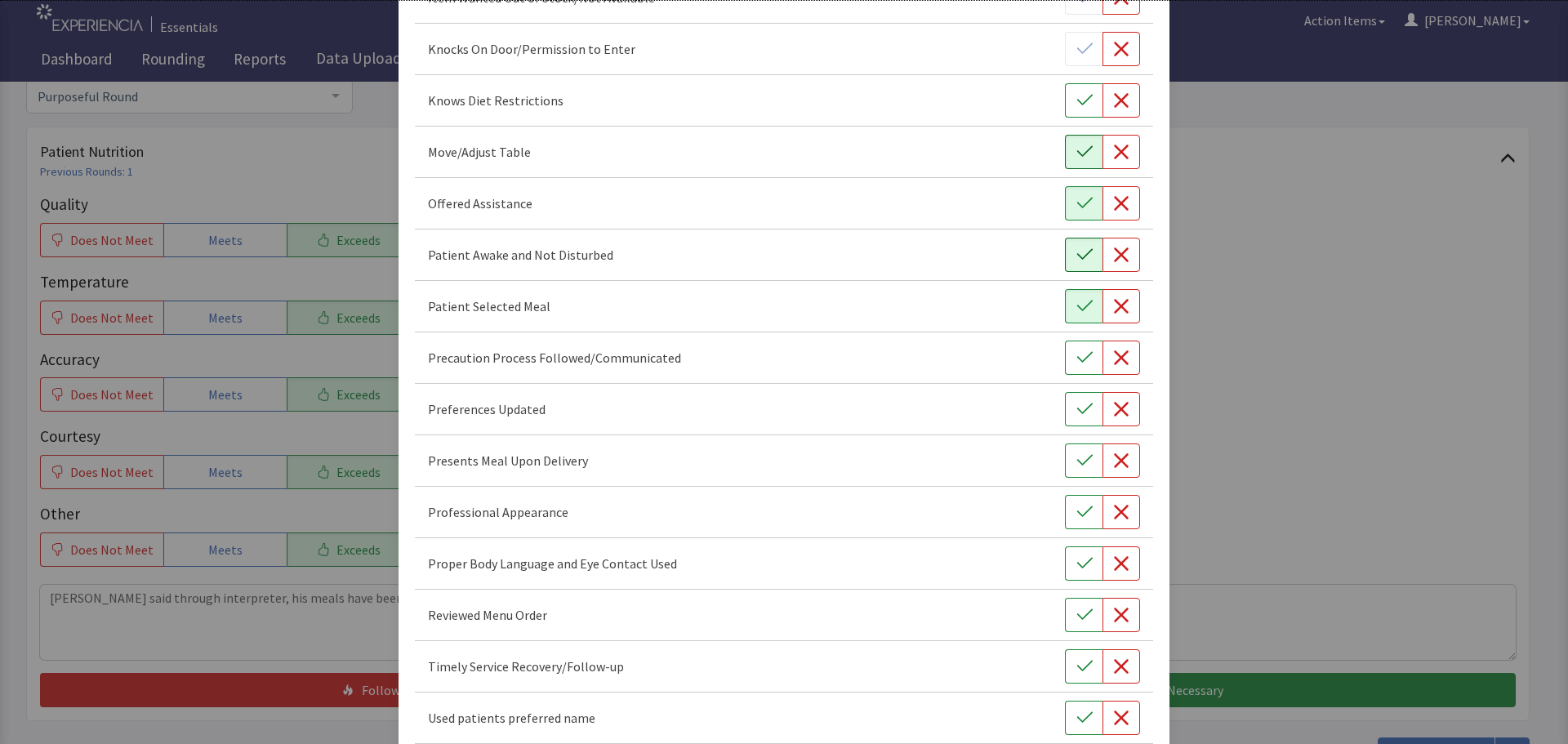
scroll to position [898, 0]
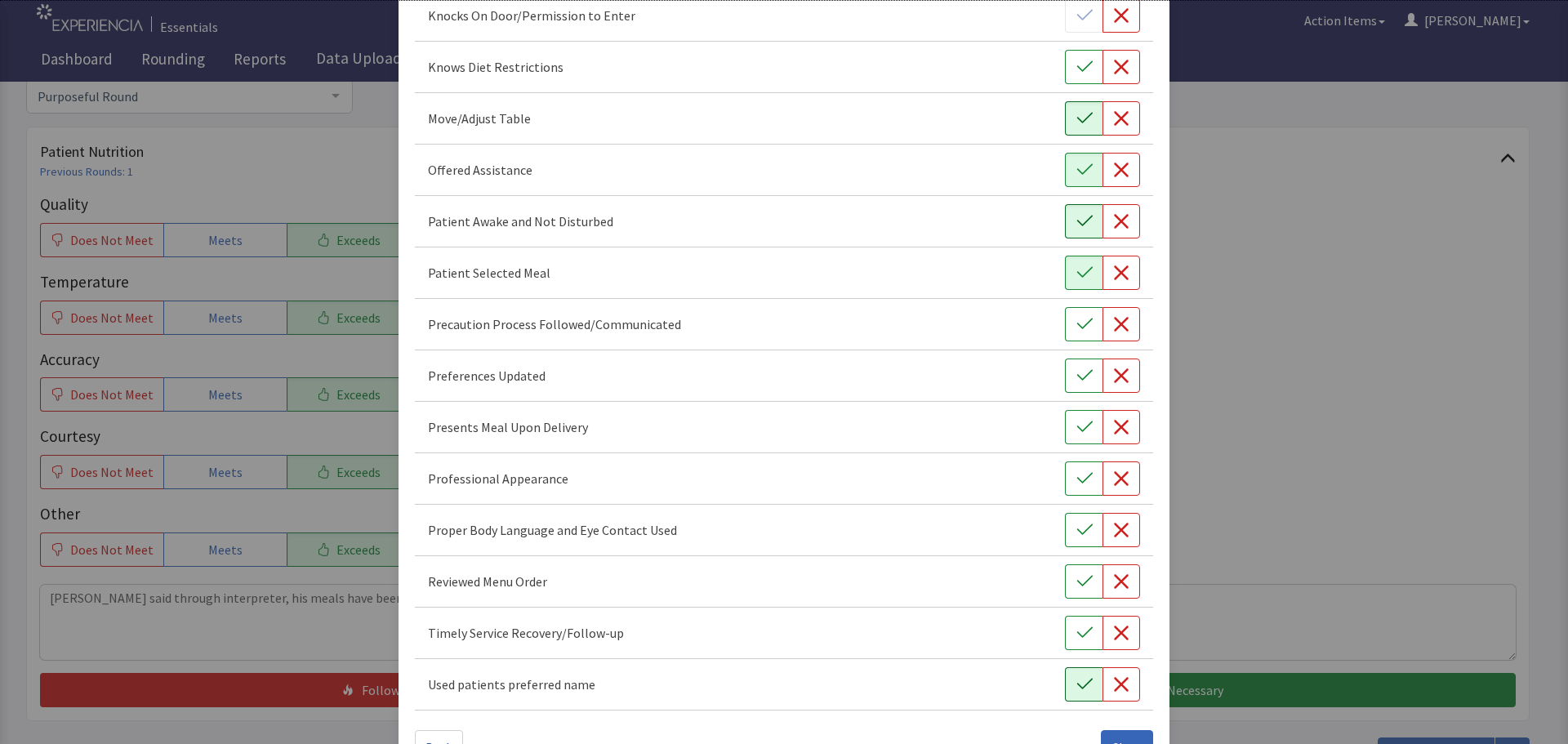
drag, startPoint x: 1079, startPoint y: 676, endPoint x: 1078, endPoint y: 632, distance: 44.0
click at [1079, 673] on button "button" at bounding box center [1084, 684] width 38 height 34
click at [1078, 632] on icon "button" at bounding box center [1085, 632] width 16 height 11
click at [1082, 583] on icon "button" at bounding box center [1085, 582] width 16 height 16
click at [1077, 529] on icon "button" at bounding box center [1085, 530] width 16 height 16
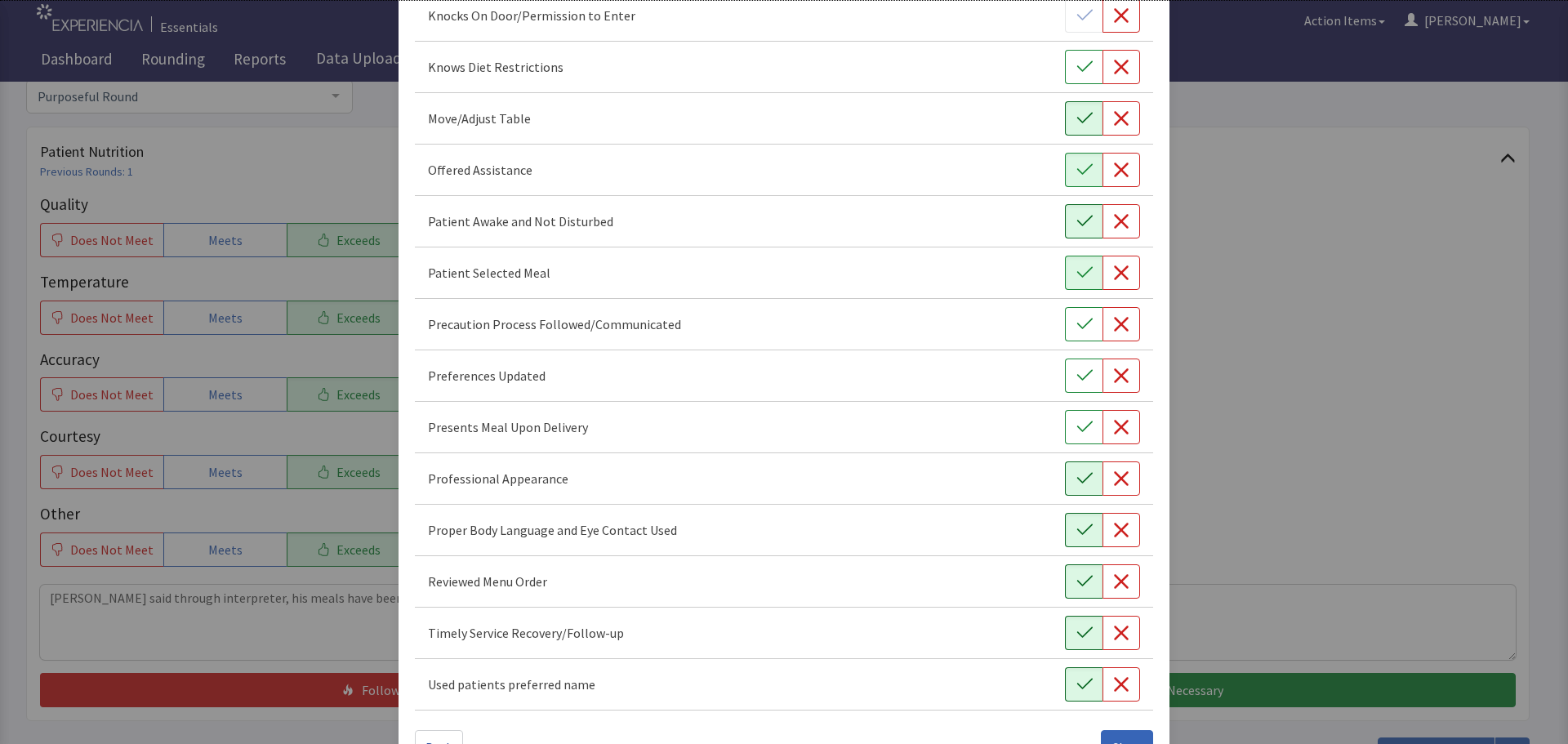
click at [1077, 484] on icon "button" at bounding box center [1085, 478] width 16 height 16
click at [1077, 430] on icon "button" at bounding box center [1085, 427] width 16 height 16
click at [1065, 378] on button "button" at bounding box center [1084, 375] width 38 height 34
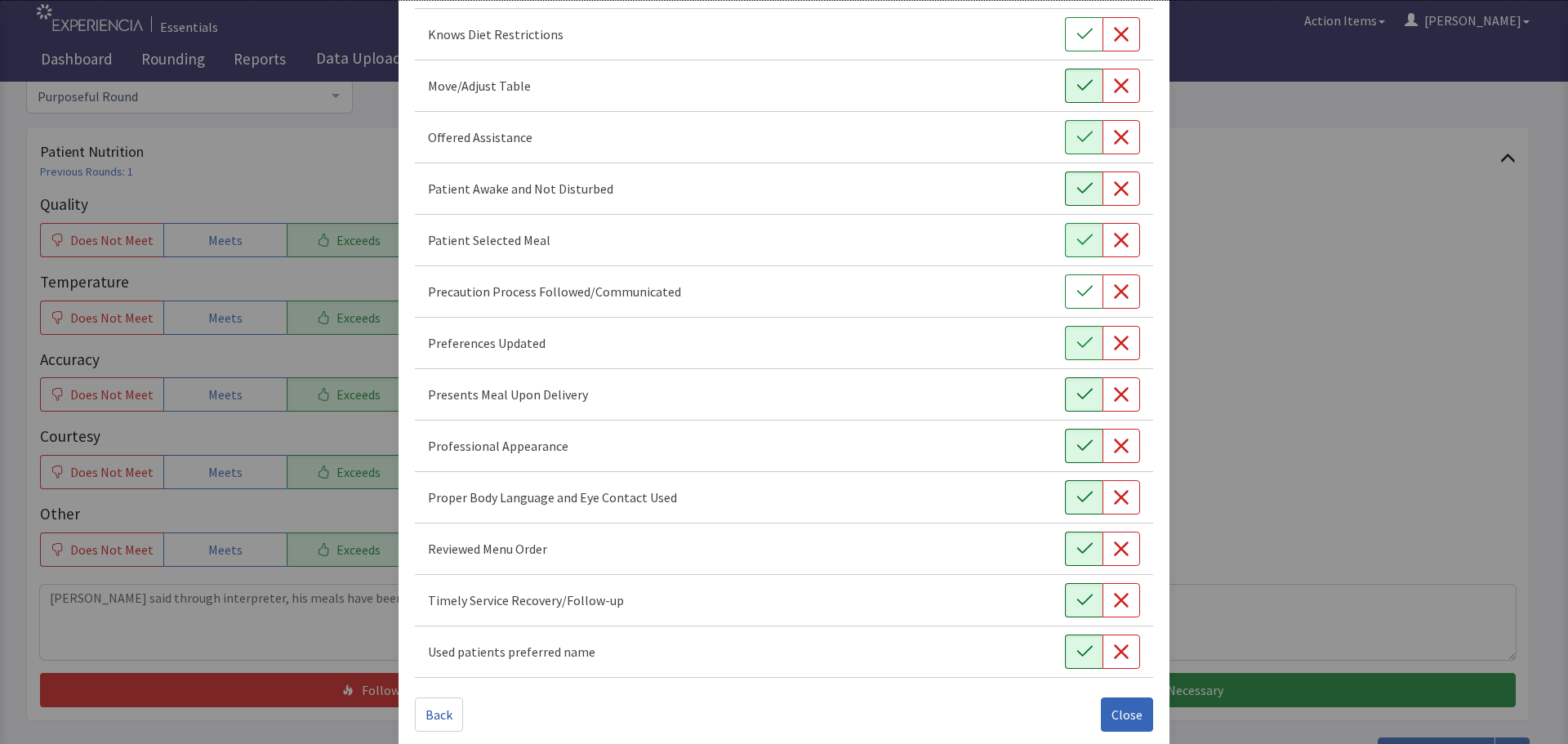
scroll to position [948, 0]
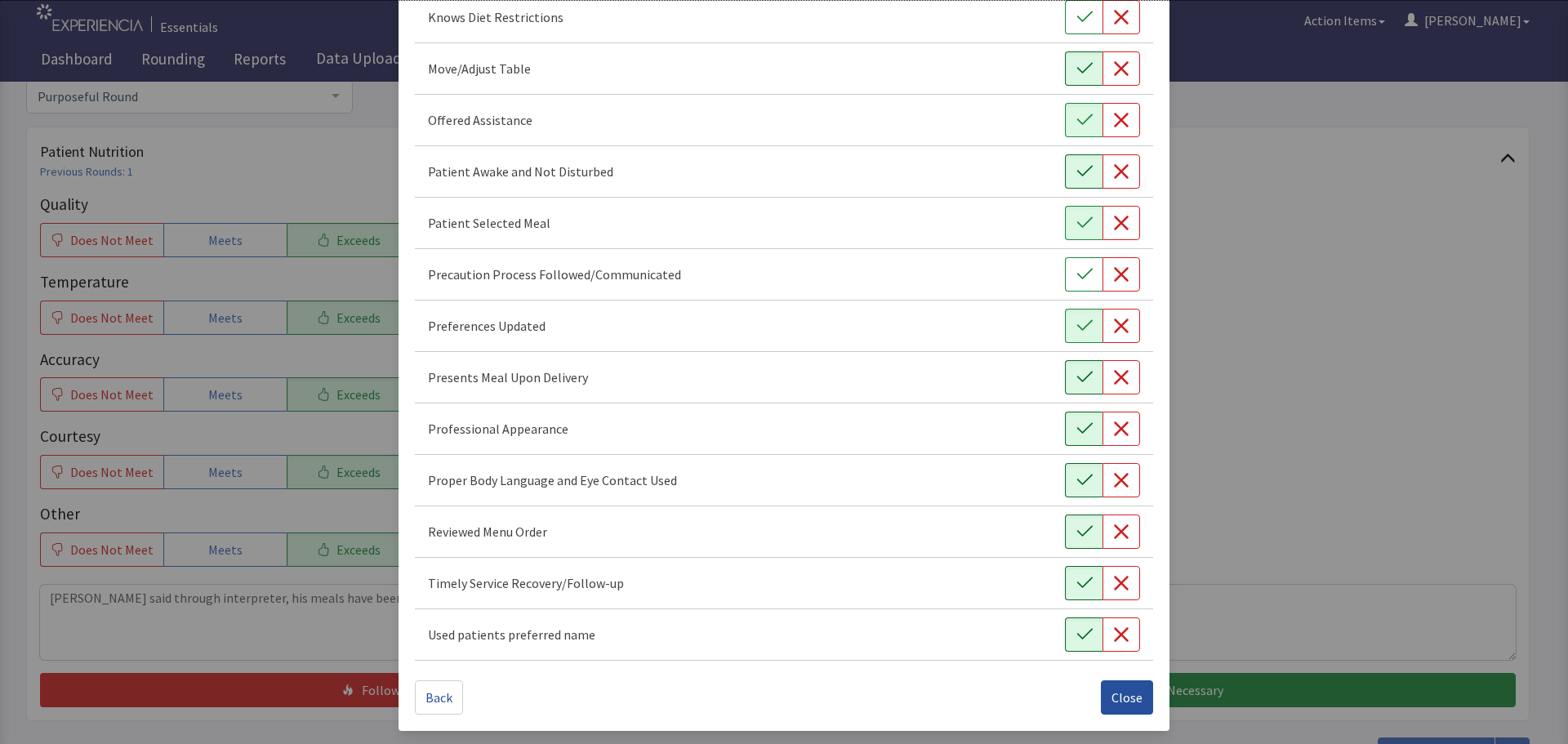
click at [1131, 698] on span "Close" at bounding box center [1127, 697] width 31 height 20
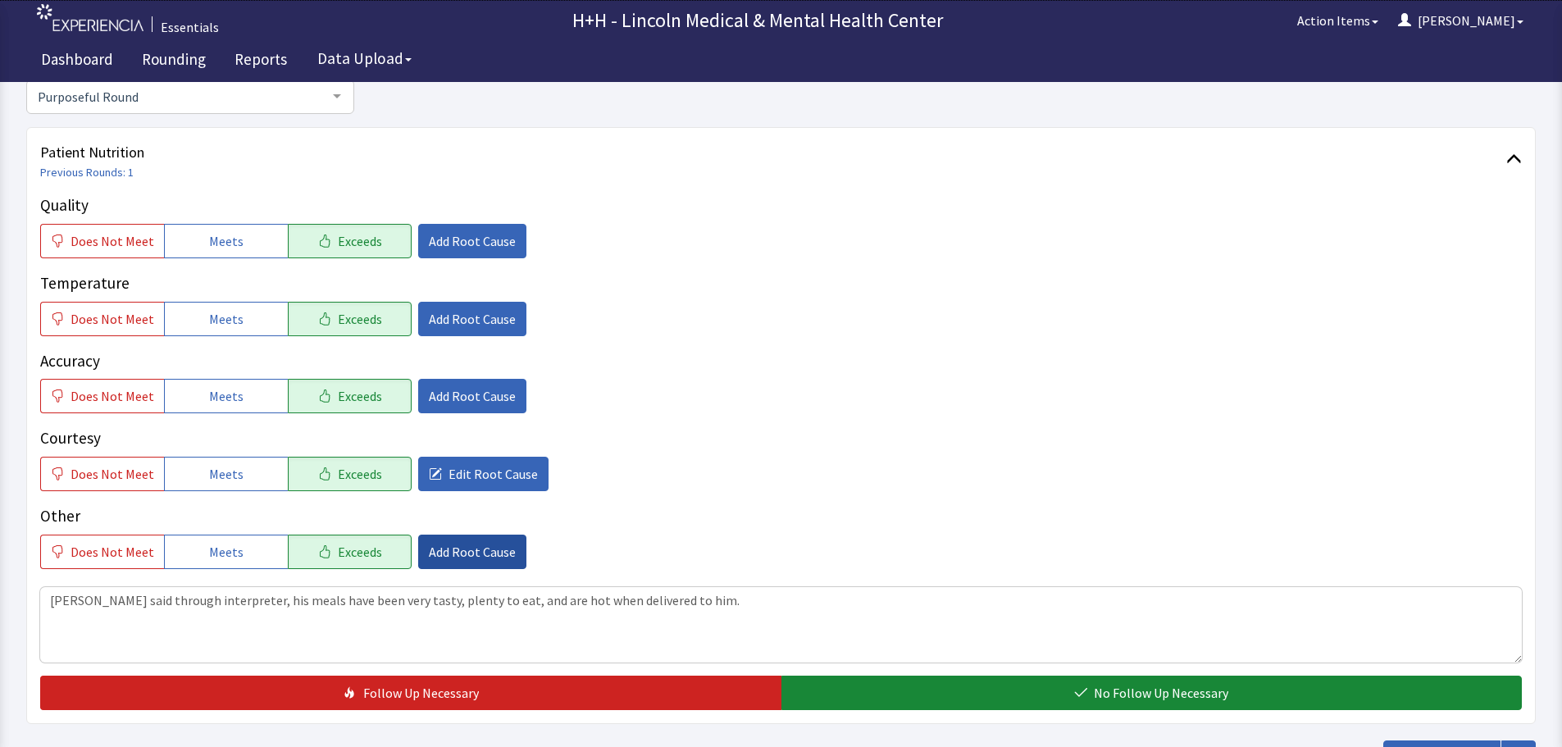
click at [481, 555] on span "Add Root Cause" at bounding box center [472, 552] width 87 height 20
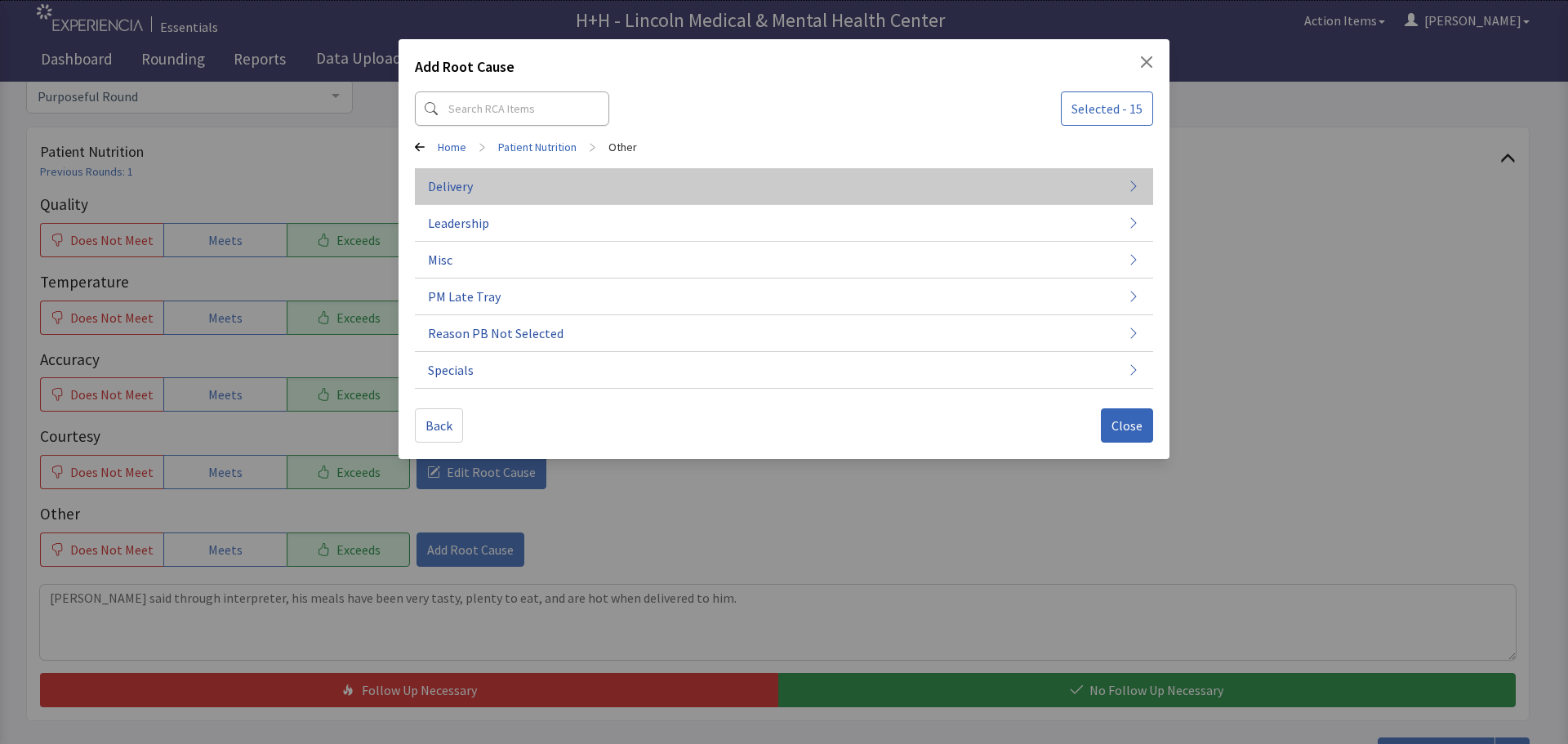
click at [442, 186] on span "Delivery" at bounding box center [450, 186] width 45 height 20
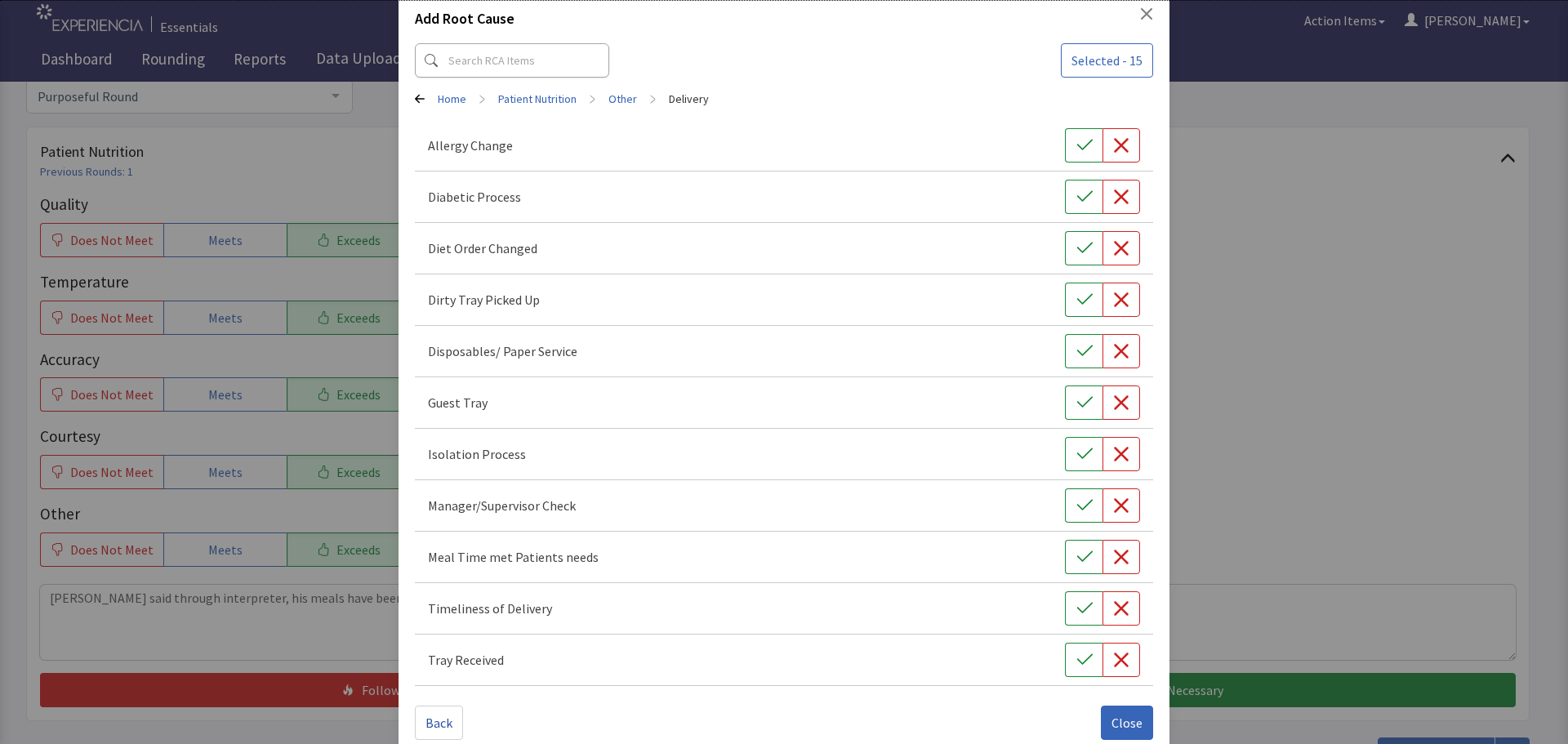
scroll to position [74, 0]
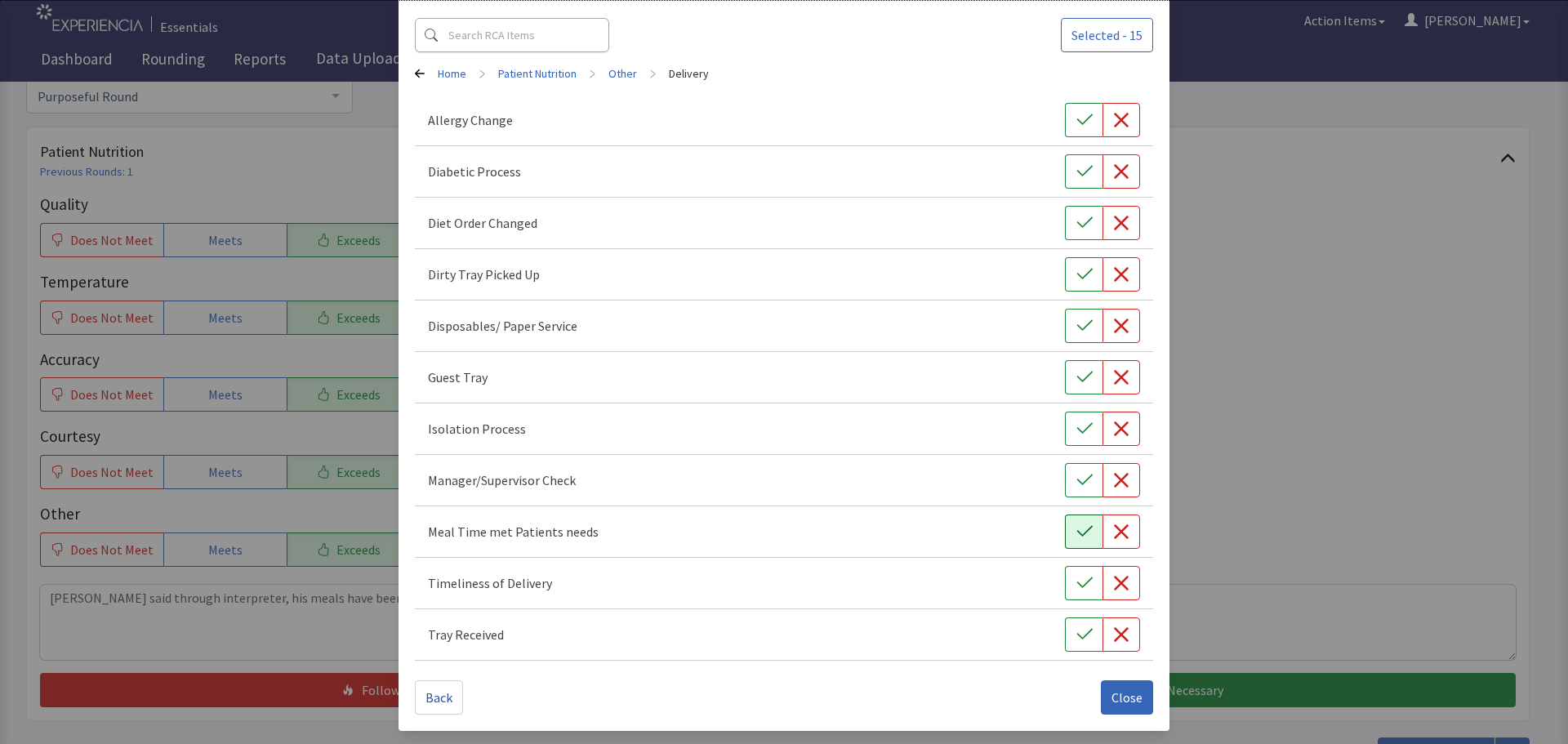
click at [1078, 534] on icon "button" at bounding box center [1085, 532] width 16 height 16
click at [1077, 579] on icon "button" at bounding box center [1085, 583] width 16 height 16
click at [1078, 633] on icon "button" at bounding box center [1085, 633] width 16 height 11
click at [1077, 276] on icon "button" at bounding box center [1085, 274] width 16 height 16
click at [1112, 706] on span "Close" at bounding box center [1127, 697] width 31 height 20
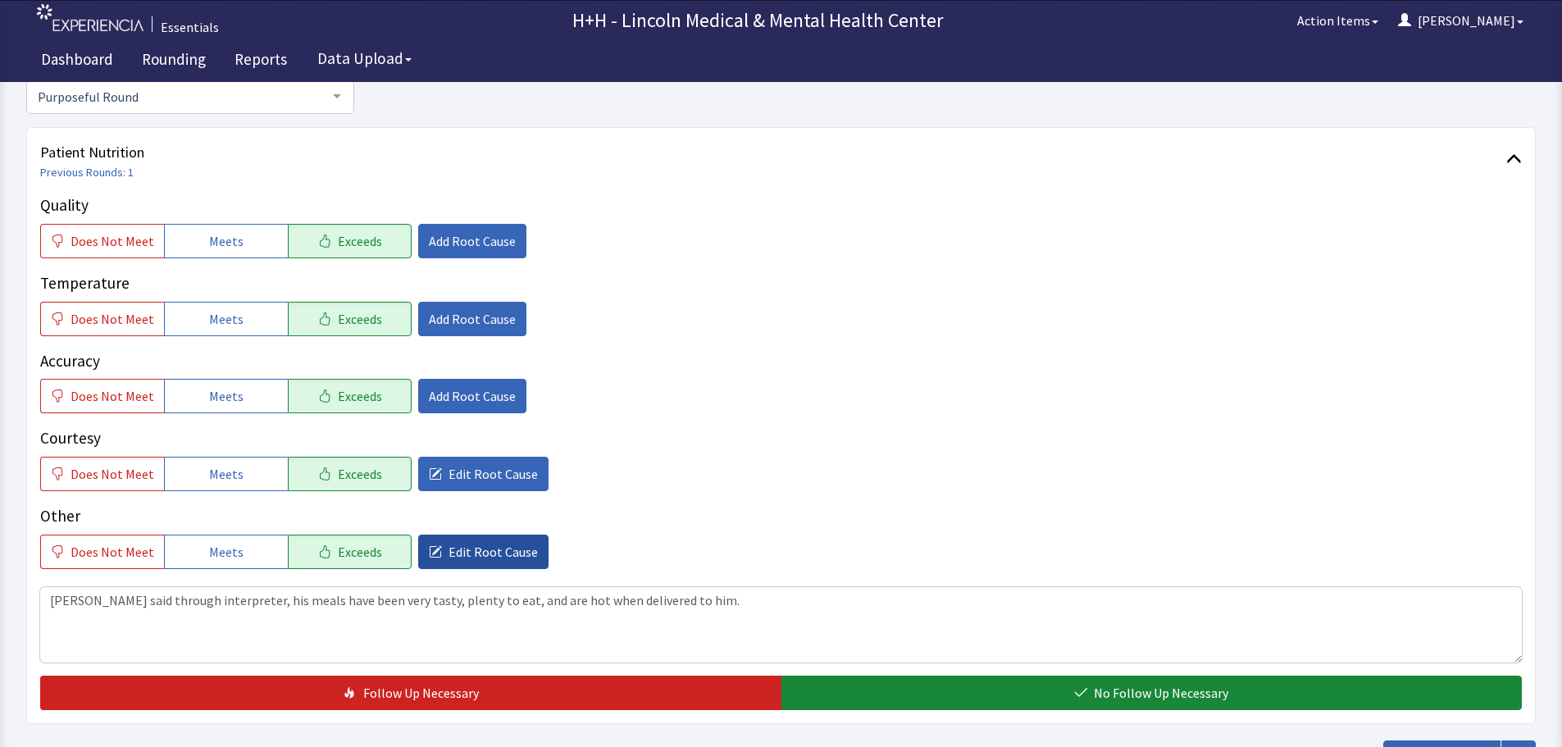
click at [465, 557] on span "Edit Root Cause" at bounding box center [493, 552] width 89 height 20
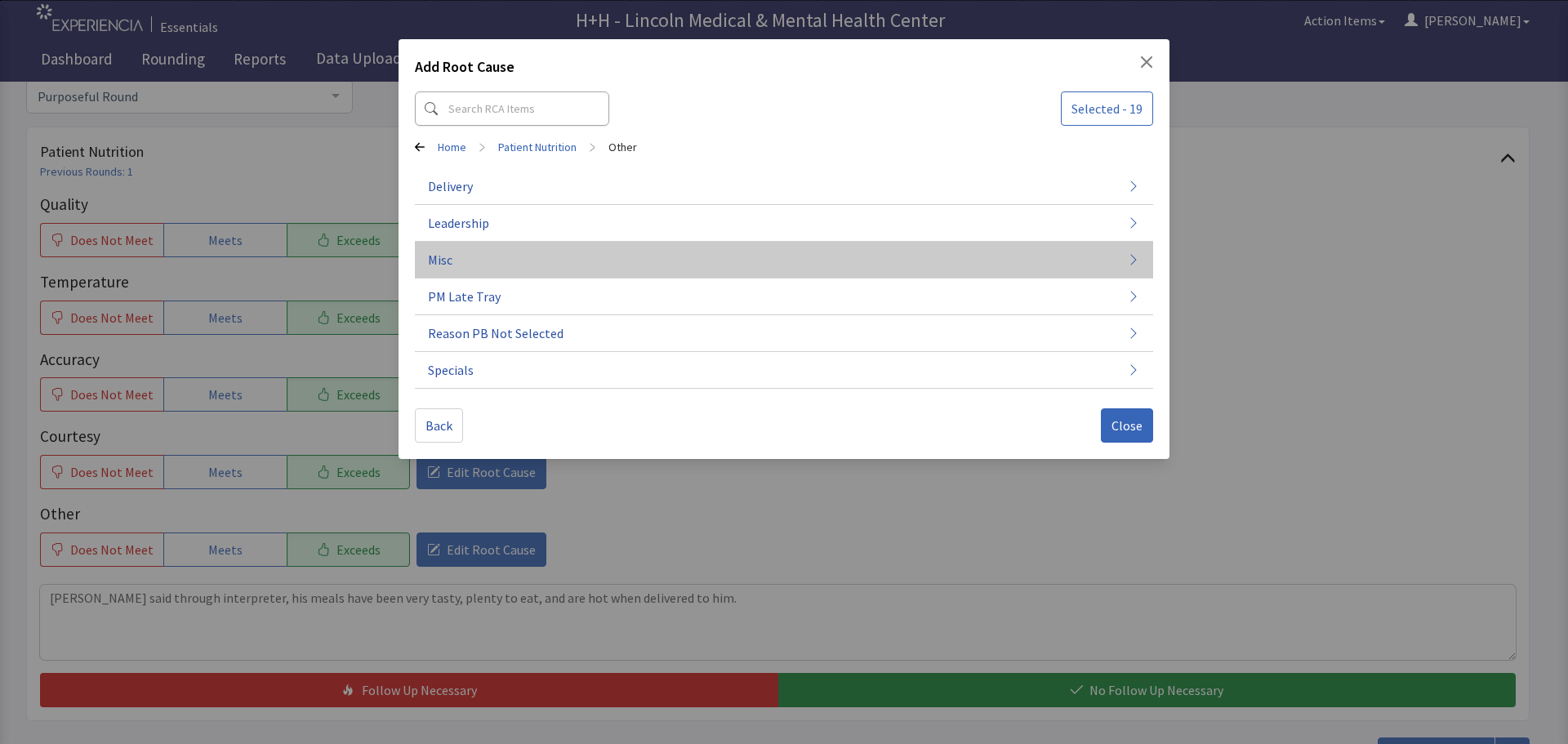
click at [462, 259] on button "Misc" at bounding box center [784, 260] width 738 height 37
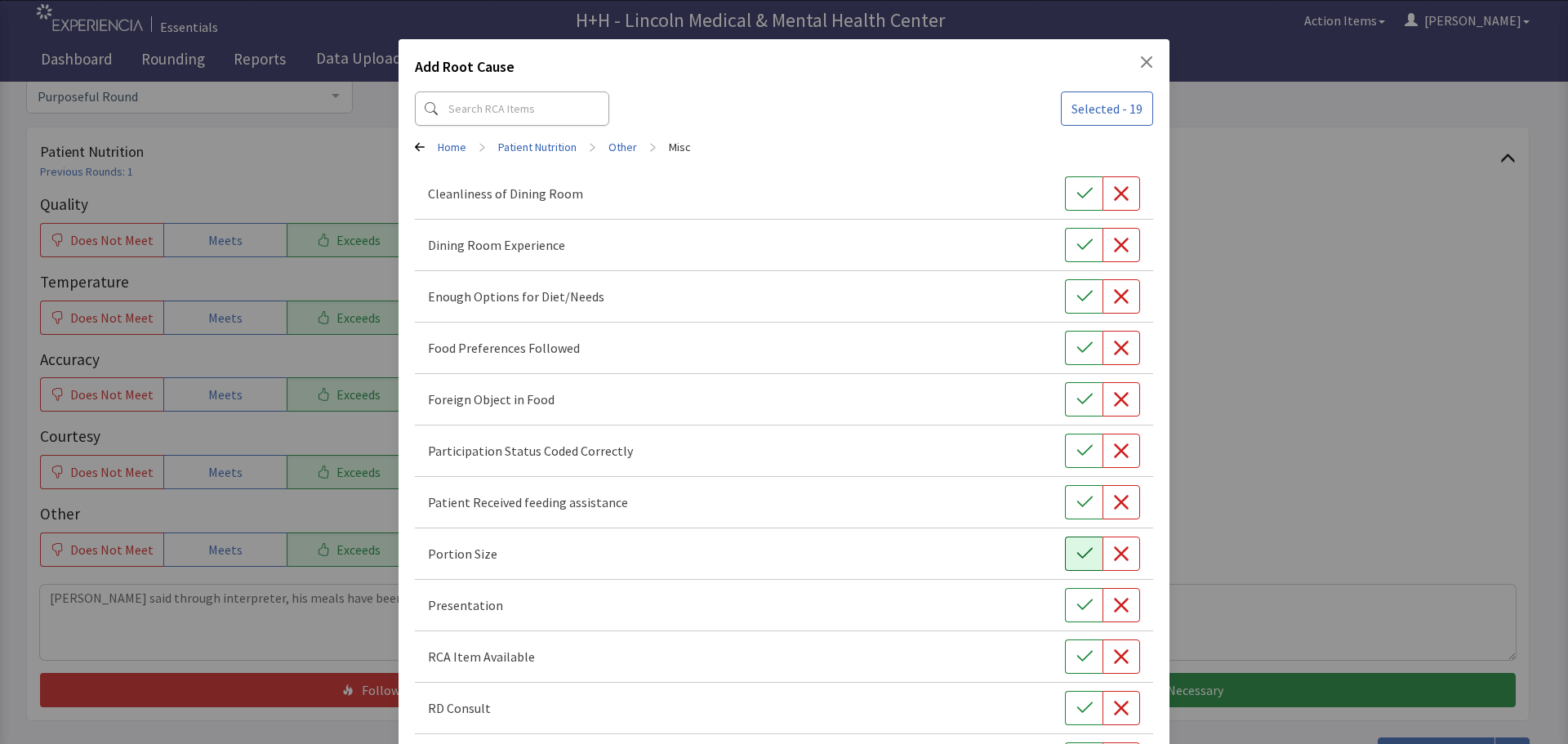
click at [1077, 561] on icon "button" at bounding box center [1085, 554] width 16 height 16
click at [1077, 604] on icon "button" at bounding box center [1085, 605] width 16 height 16
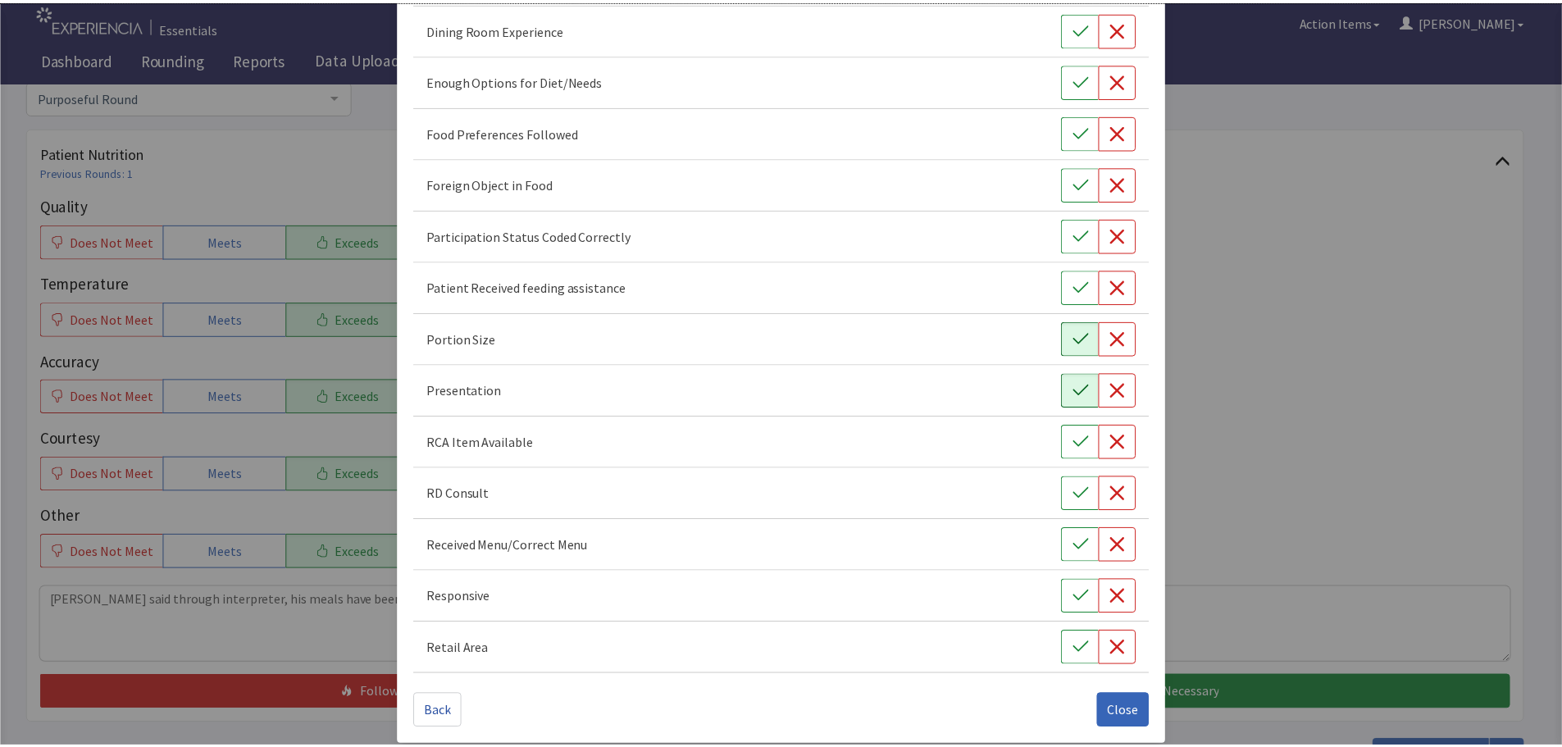
scroll to position [229, 0]
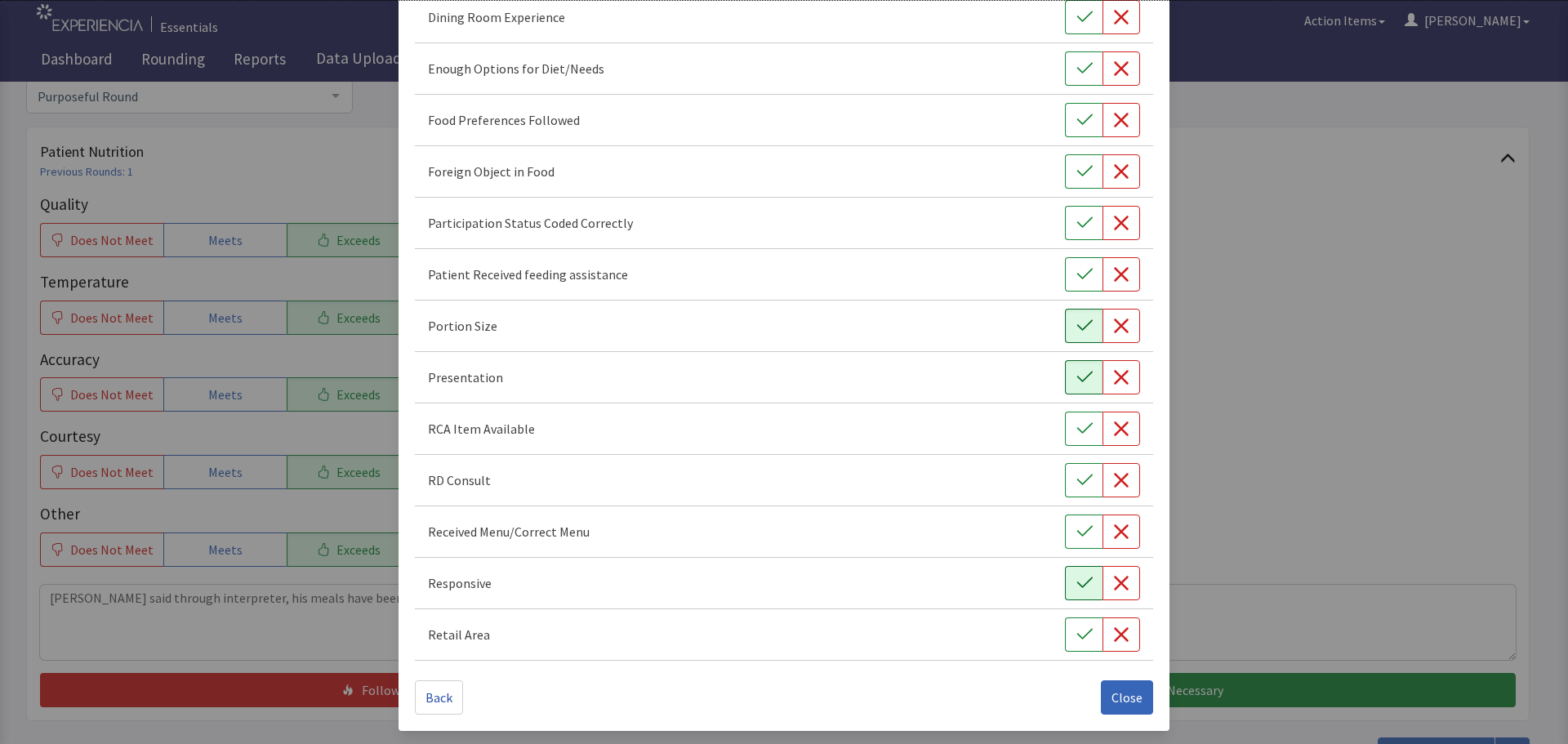
click at [1077, 588] on icon "button" at bounding box center [1085, 583] width 16 height 16
click at [1077, 116] on icon "button" at bounding box center [1085, 120] width 16 height 16
click at [1115, 692] on span "Close" at bounding box center [1127, 697] width 31 height 20
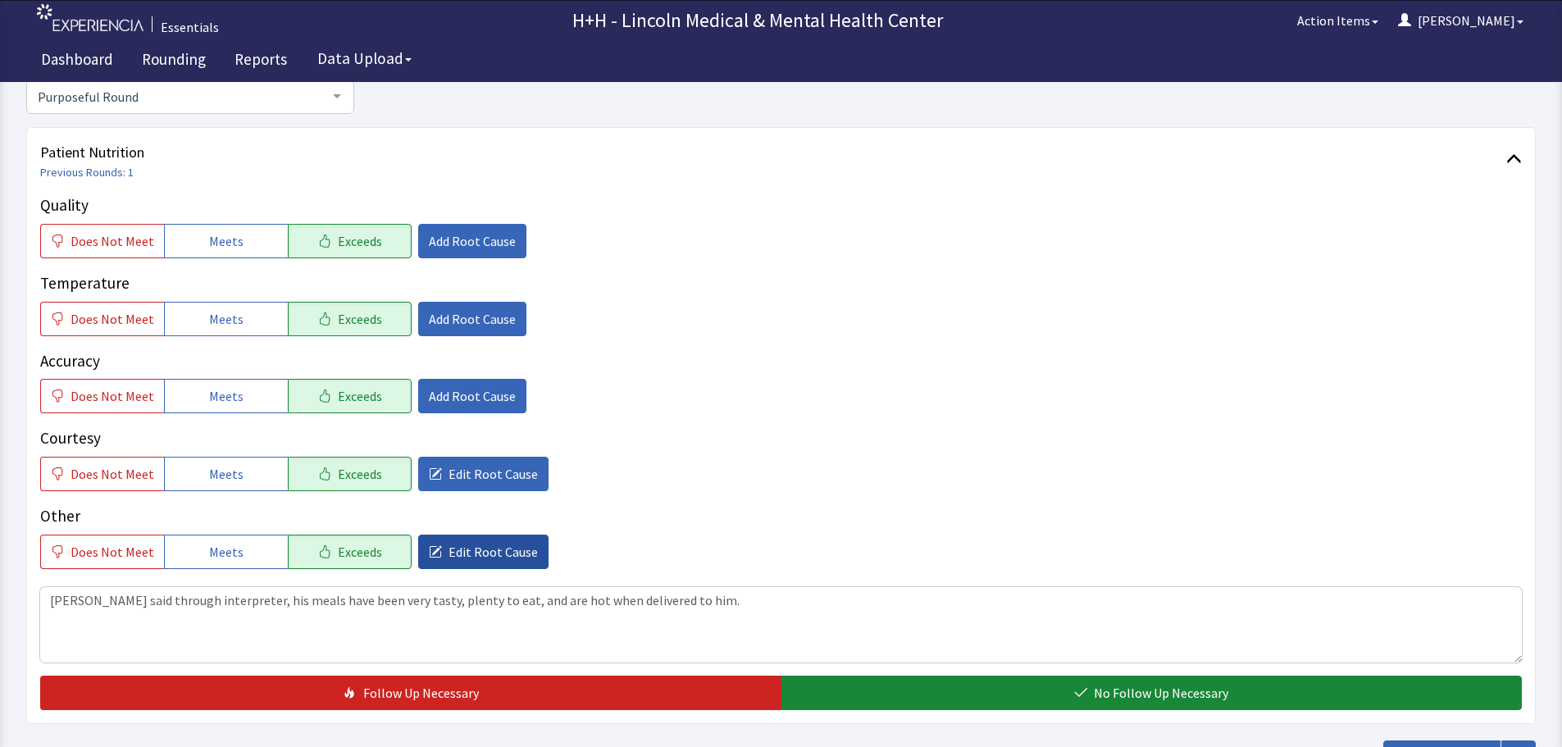
click at [491, 545] on span "Edit Root Cause" at bounding box center [493, 552] width 89 height 20
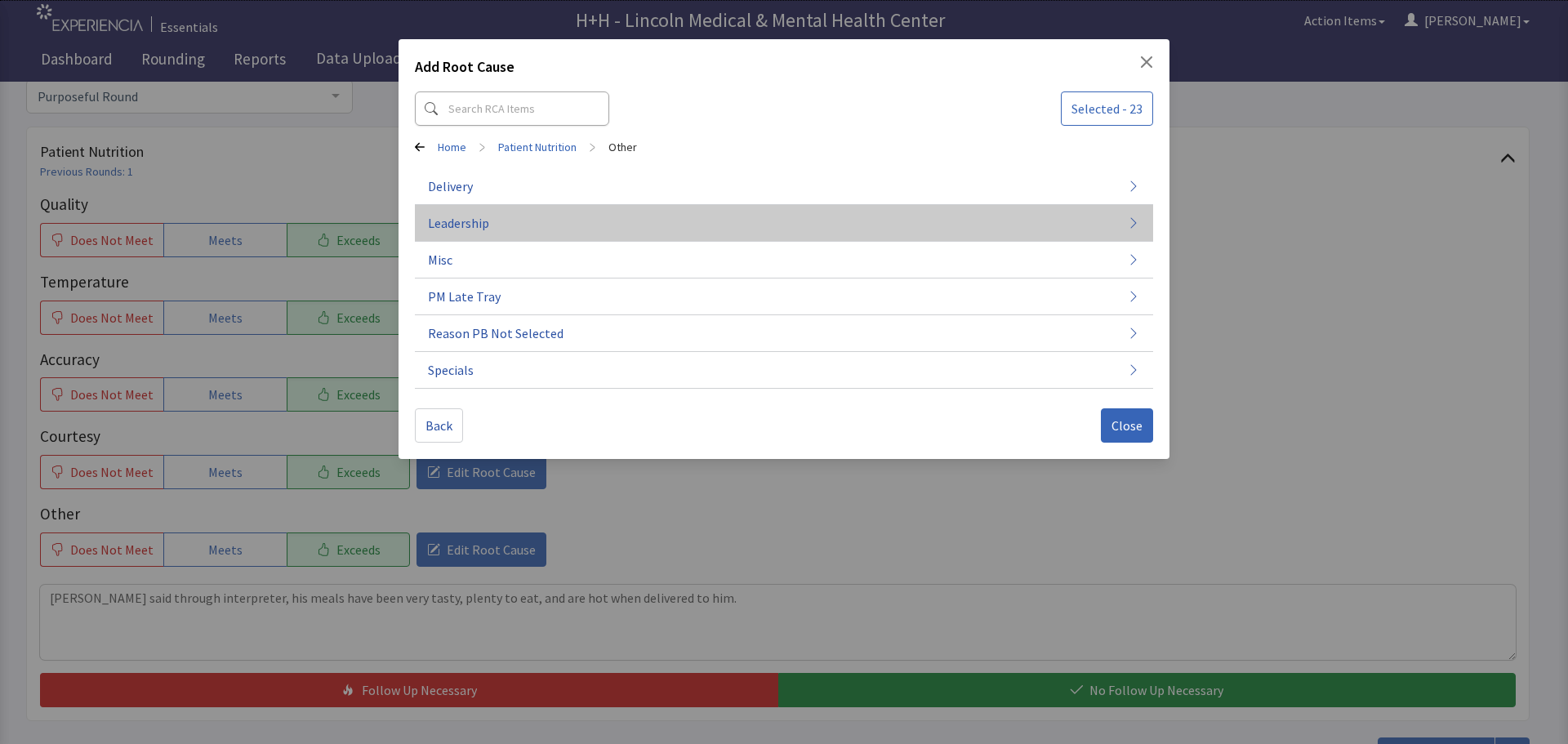
click at [443, 224] on span "Leadership" at bounding box center [459, 223] width 62 height 20
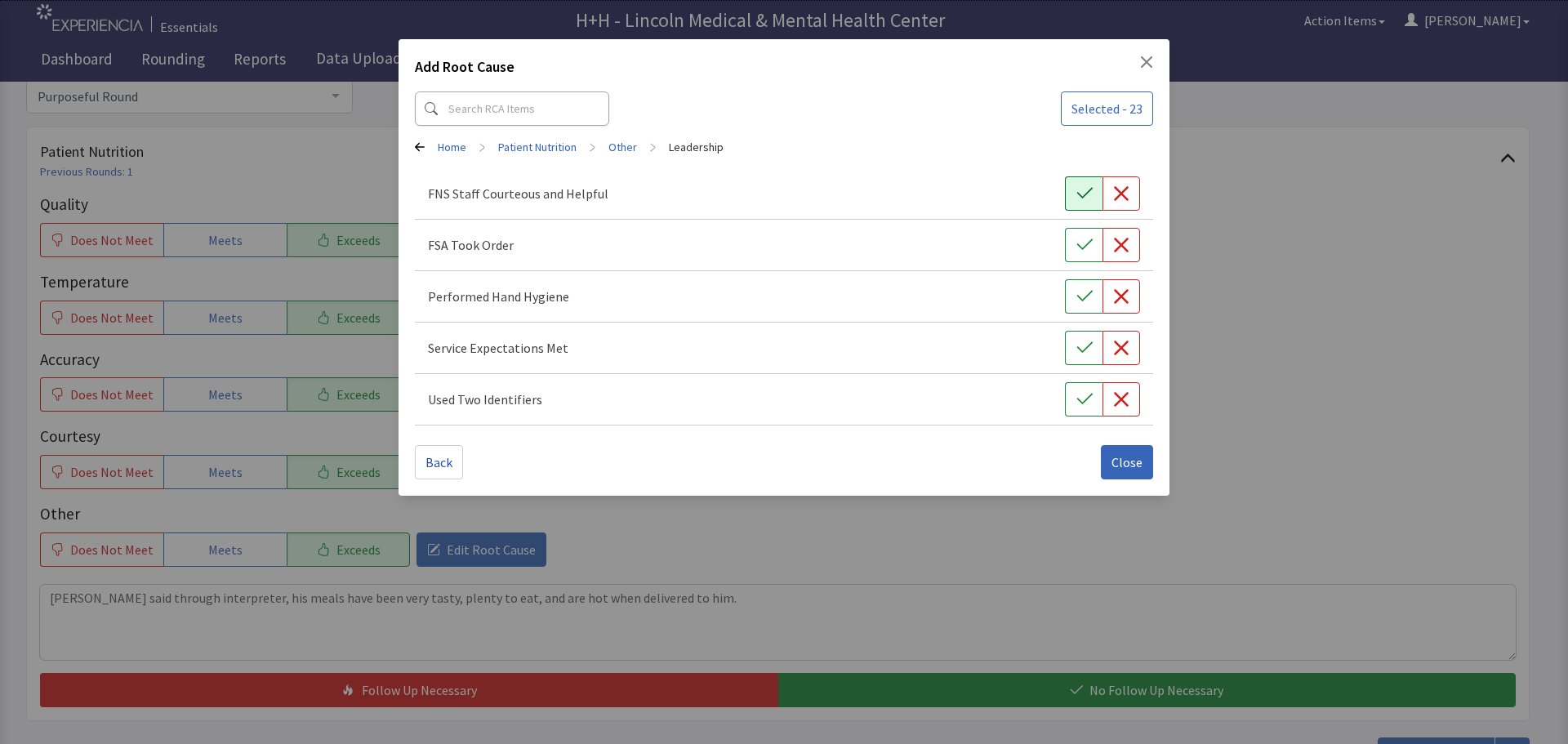
click at [1082, 193] on icon "button" at bounding box center [1085, 193] width 16 height 16
click at [1083, 238] on icon "button" at bounding box center [1085, 245] width 16 height 16
click at [1083, 292] on icon "button" at bounding box center [1085, 296] width 16 height 16
click at [1079, 342] on icon "button" at bounding box center [1085, 348] width 16 height 16
click at [1092, 392] on icon "button" at bounding box center [1085, 399] width 16 height 16
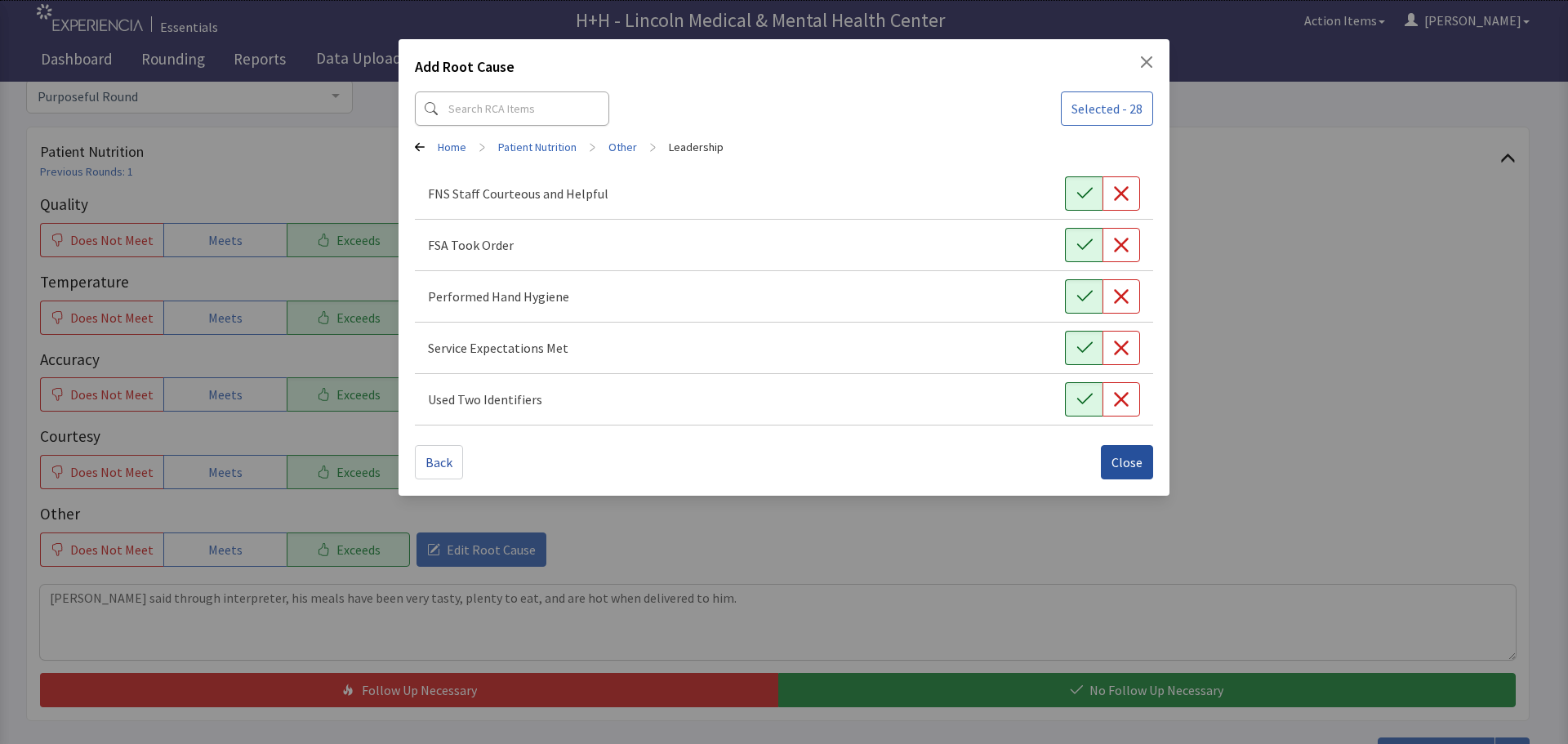
click at [1125, 463] on span "Close" at bounding box center [1127, 462] width 31 height 20
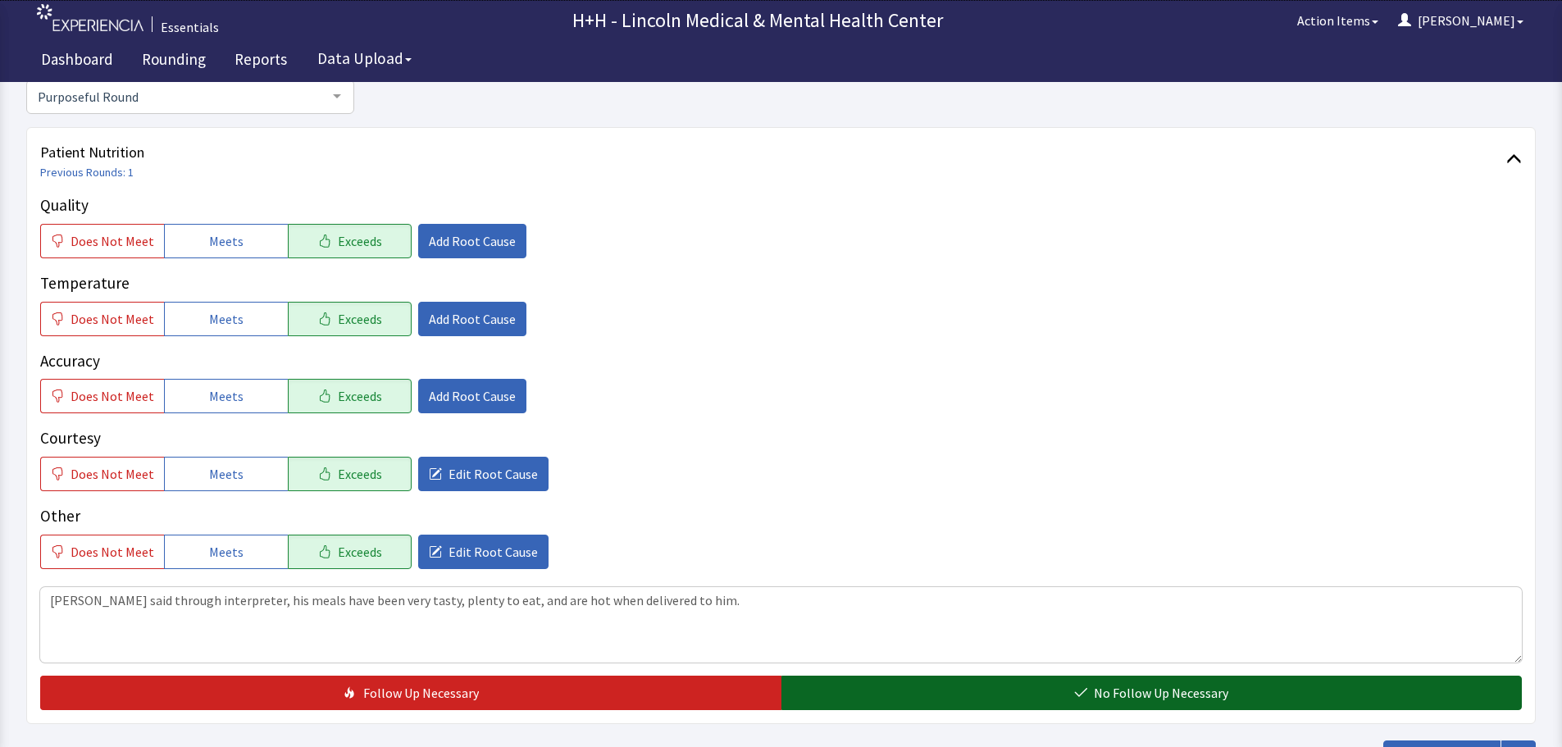
click at [1072, 695] on button "No Follow Up Necessary" at bounding box center [1151, 693] width 741 height 34
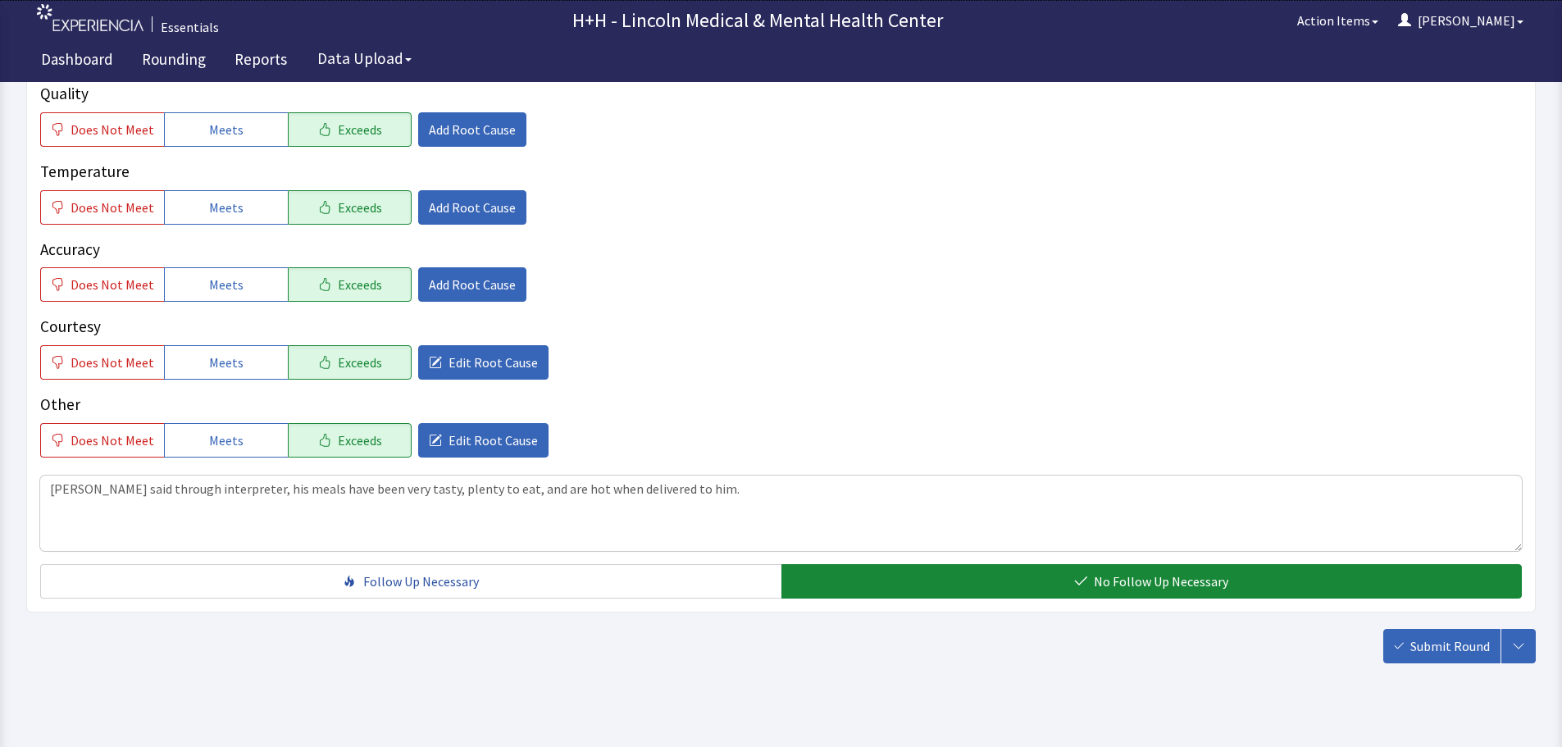
scroll to position [300, 0]
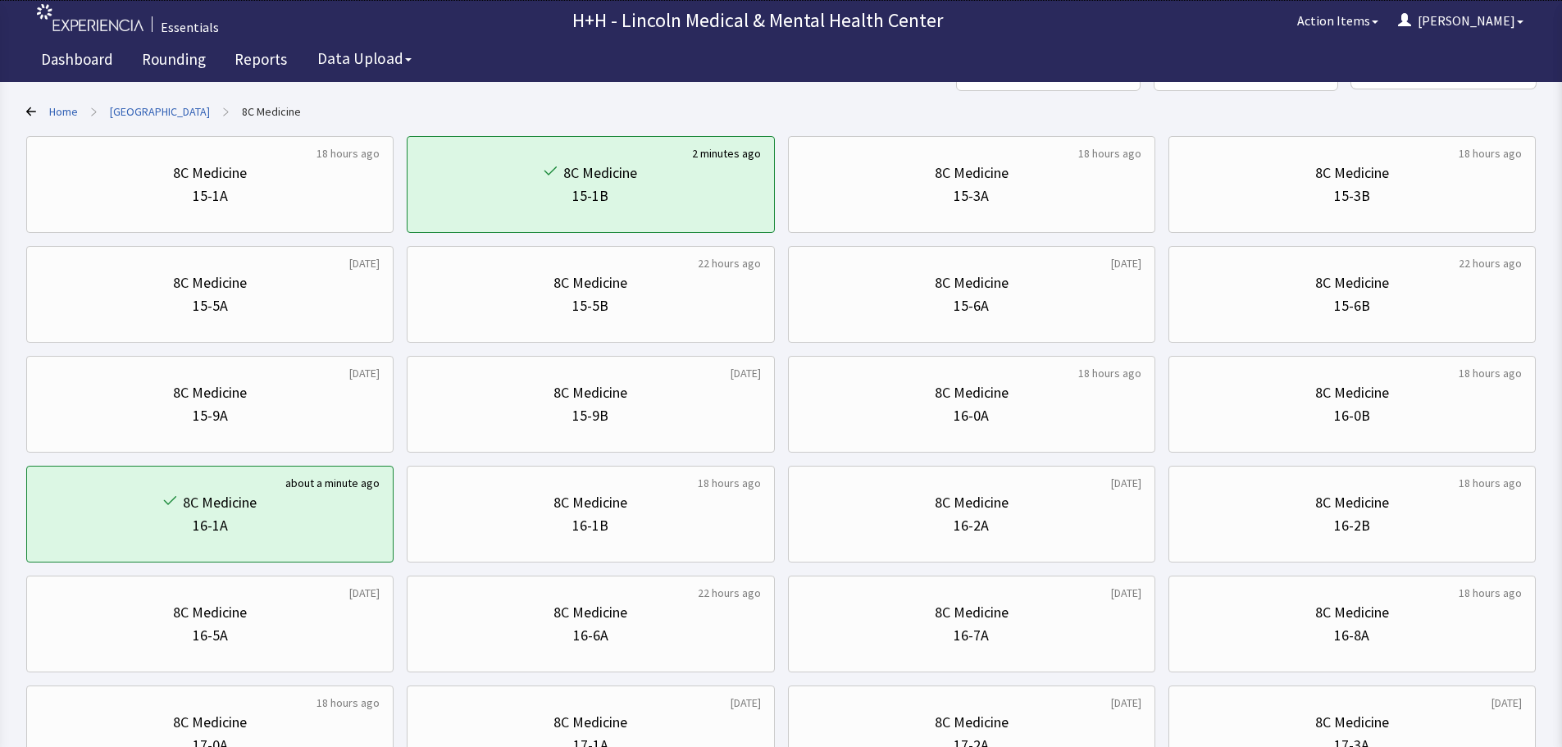
scroll to position [410, 0]
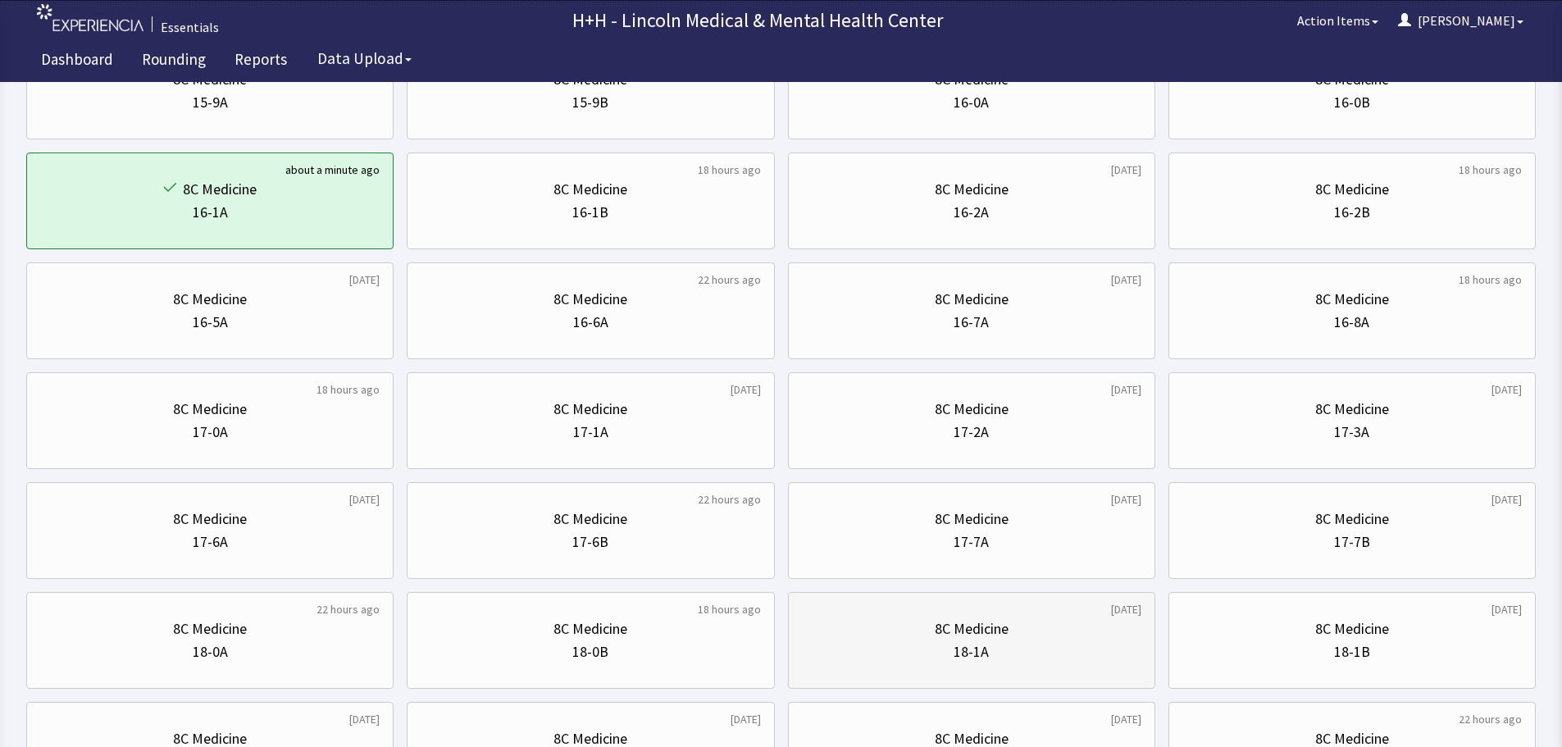
click at [1033, 655] on div "18-1A" at bounding box center [971, 651] width 339 height 23
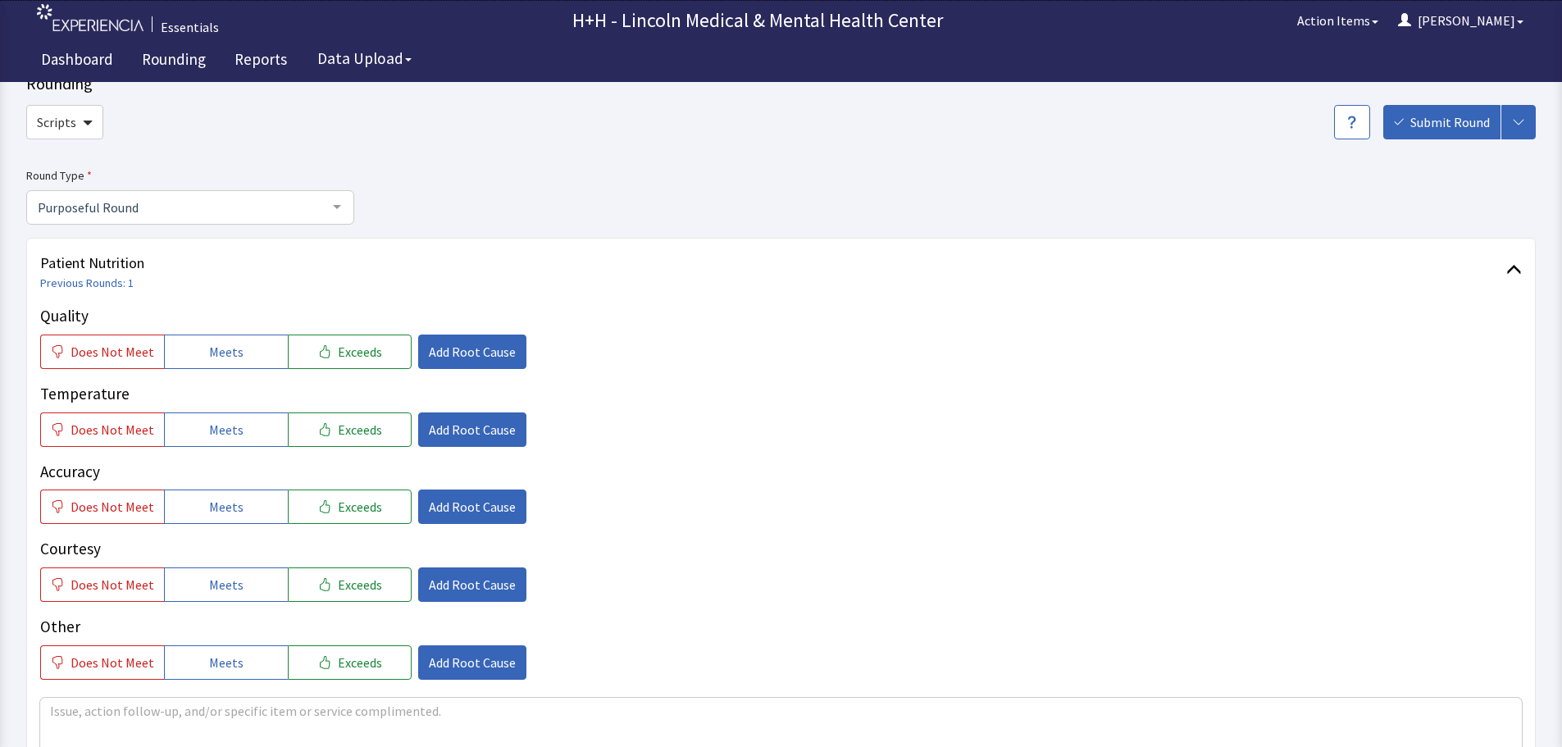
scroll to position [82, 0]
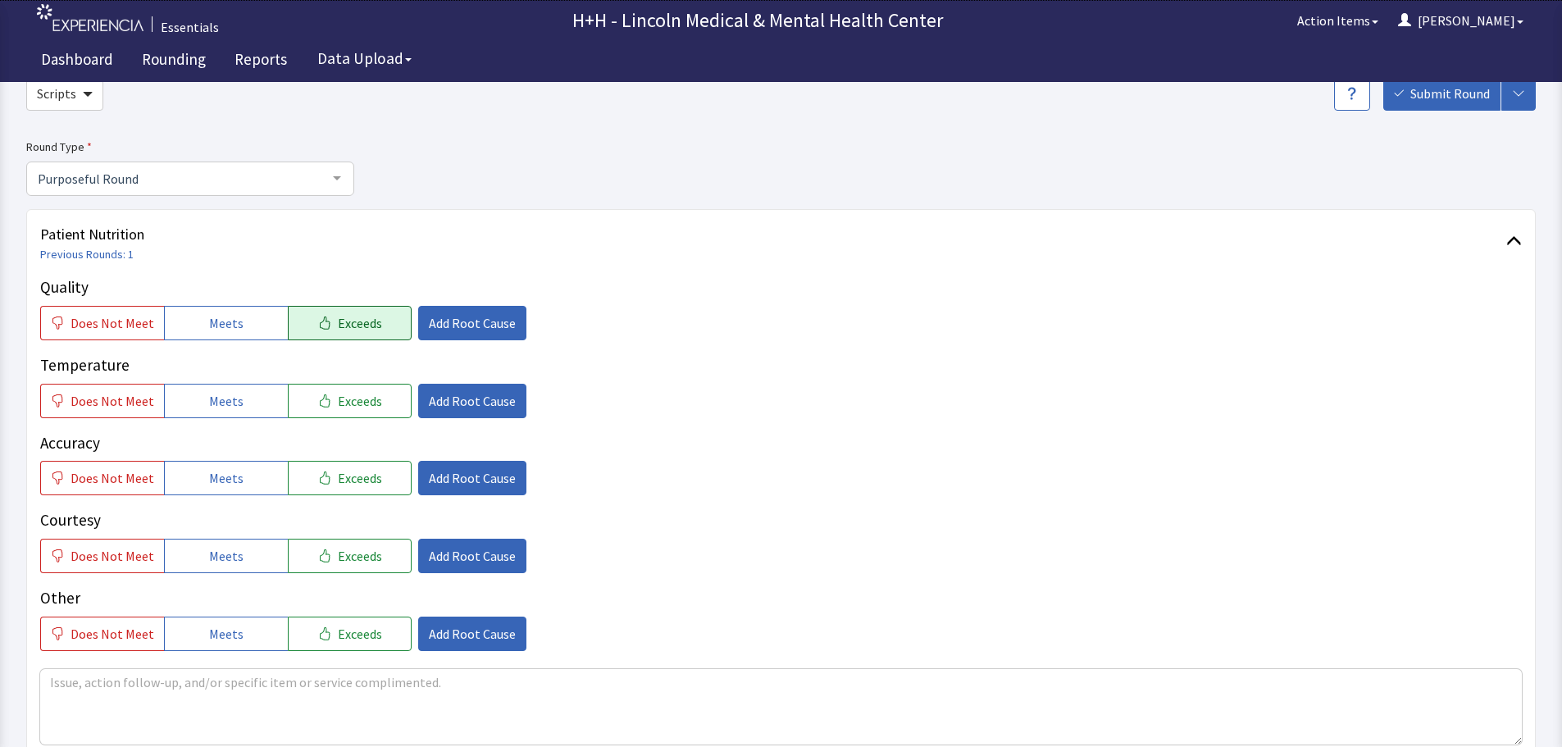
click at [338, 322] on span "Exceeds" at bounding box center [360, 323] width 44 height 20
click at [352, 409] on span "Exceeds" at bounding box center [360, 401] width 44 height 20
click at [344, 484] on span "Exceeds" at bounding box center [360, 478] width 44 height 20
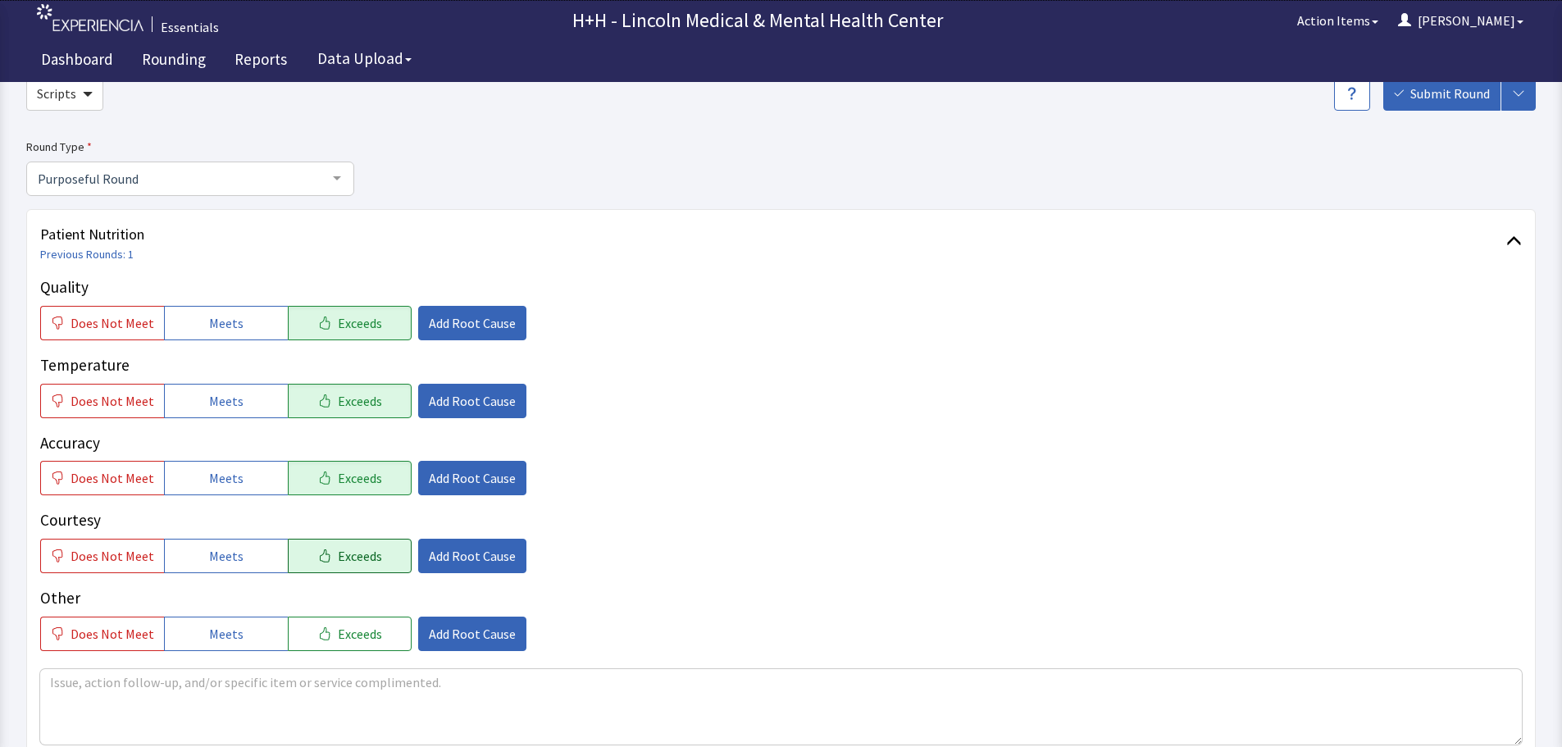
click at [344, 556] on span "Exceeds" at bounding box center [360, 556] width 44 height 20
click at [339, 639] on span "Exceeds" at bounding box center [360, 634] width 44 height 20
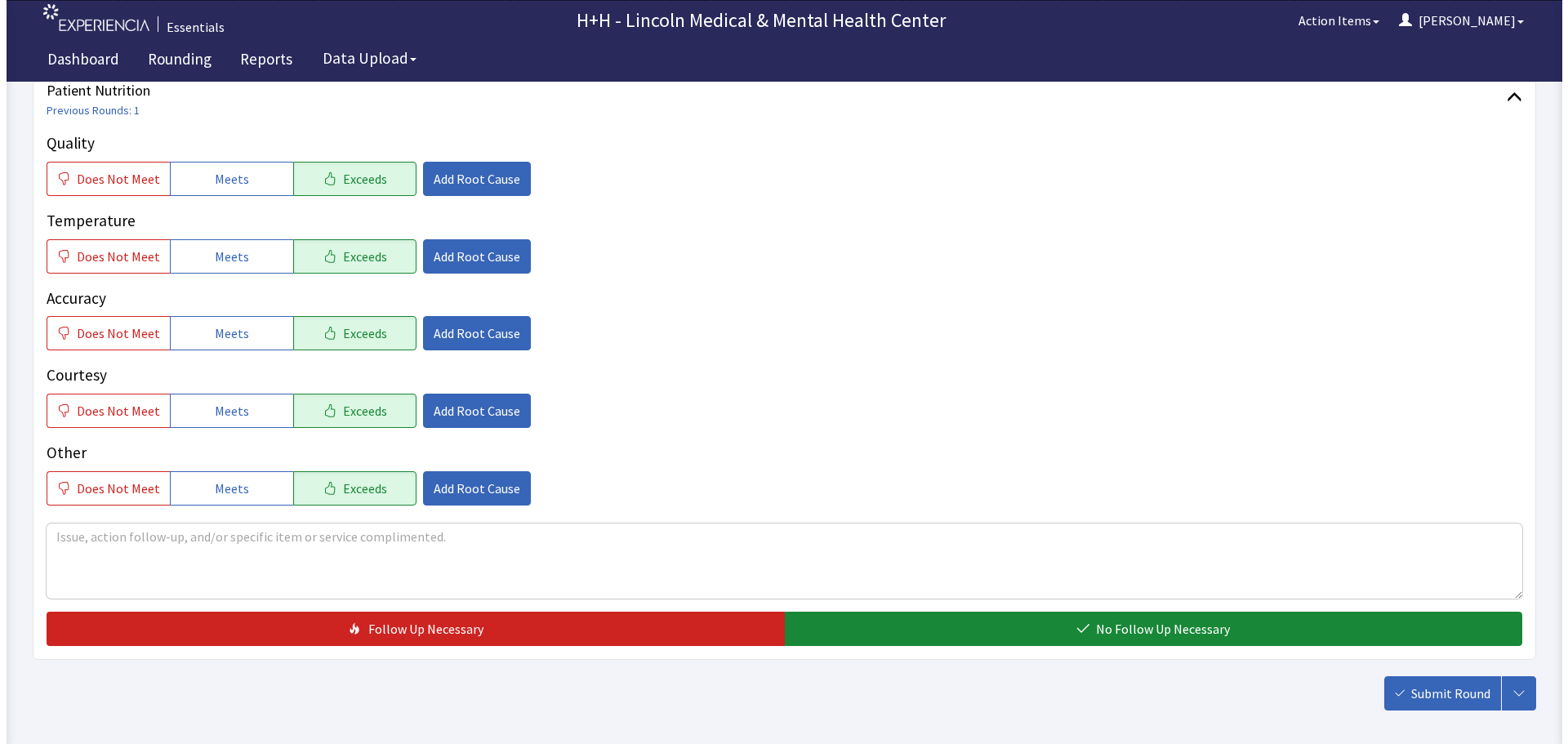
scroll to position [245, 0]
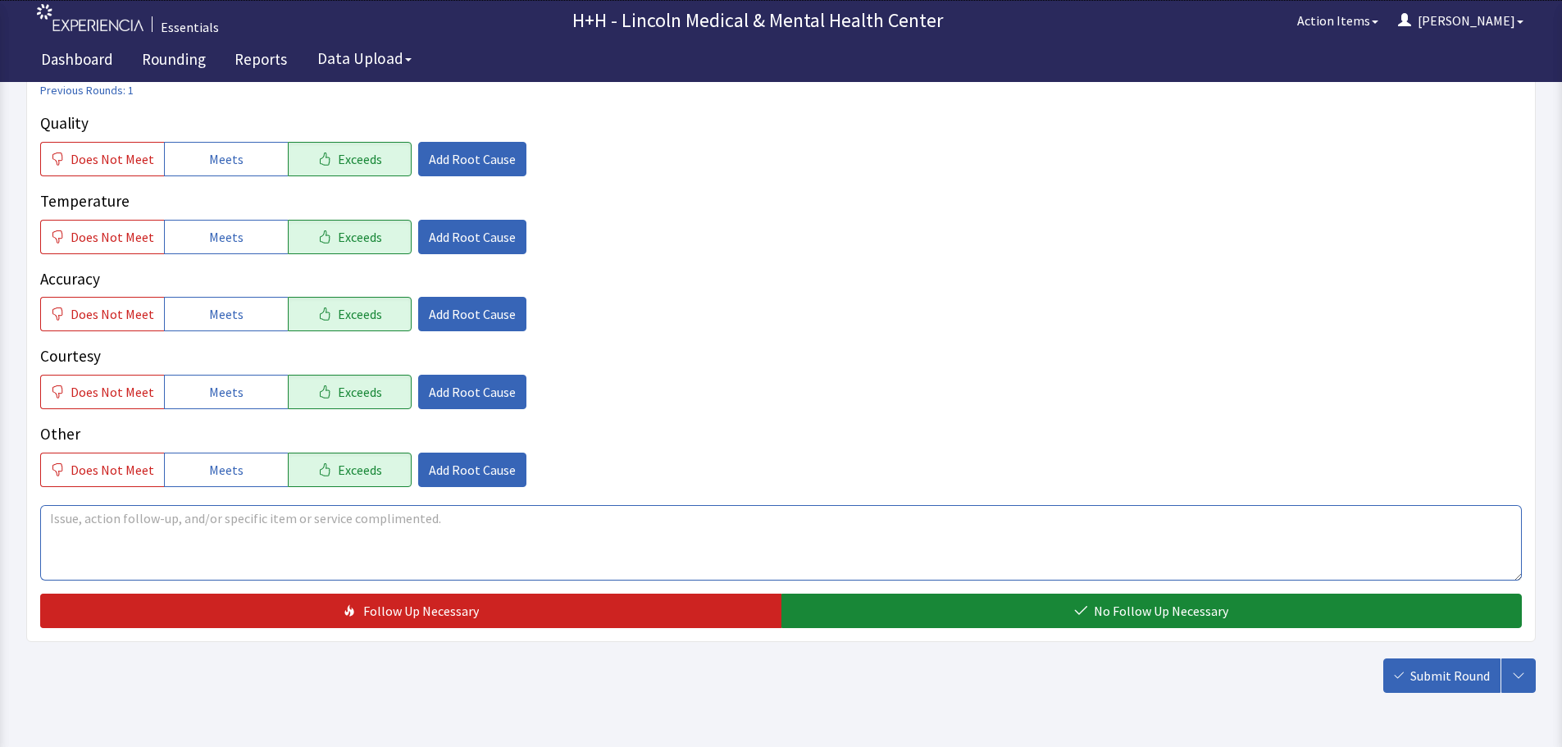
click at [100, 519] on textarea at bounding box center [781, 542] width 1482 height 75
type textarea "[PERSON_NAME] said through interpreter, that his meals have plenty of food on h…"
click at [503, 396] on button "Add Root Cause" at bounding box center [472, 392] width 108 height 34
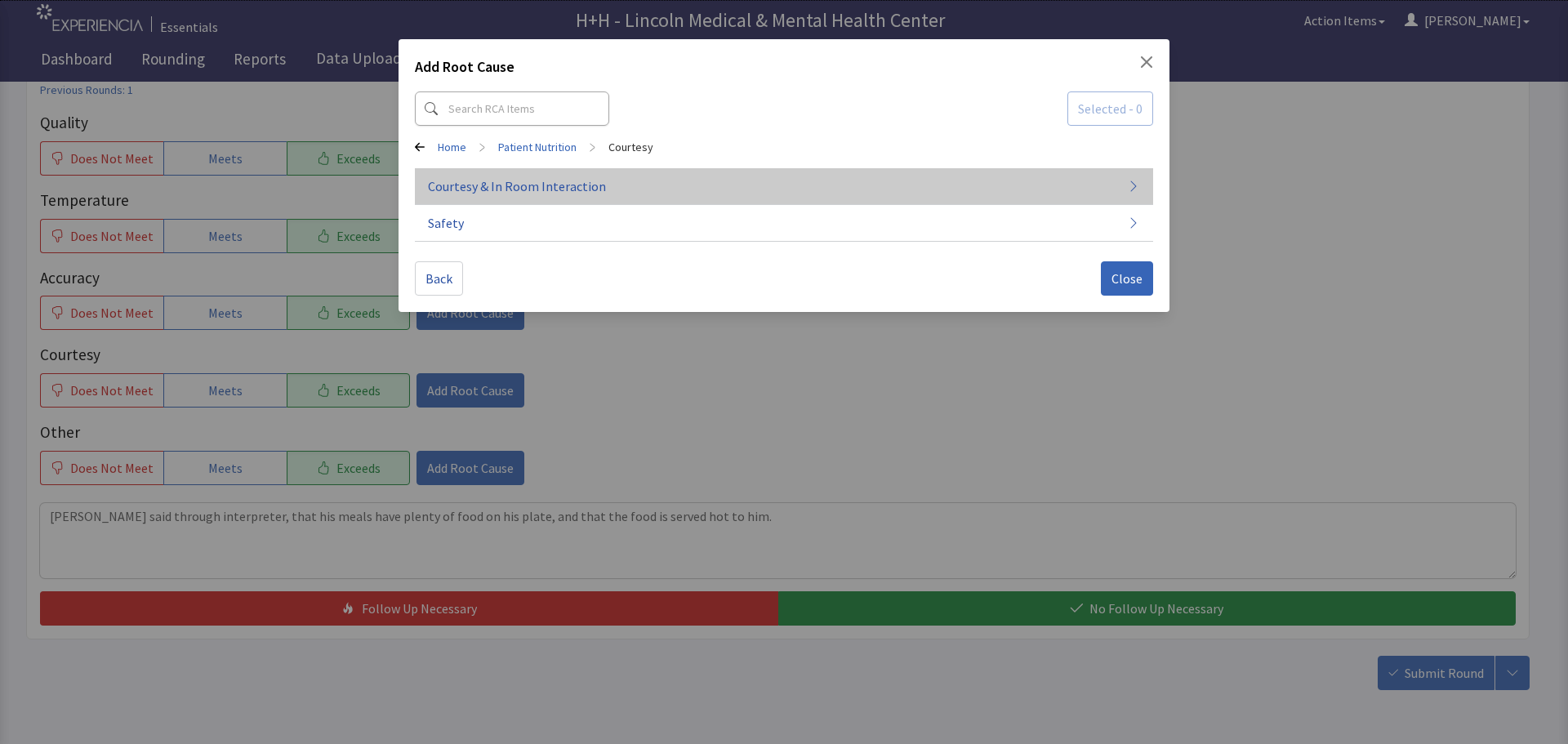
click at [547, 184] on span "Courtesy & In Room Interaction" at bounding box center [517, 186] width 178 height 20
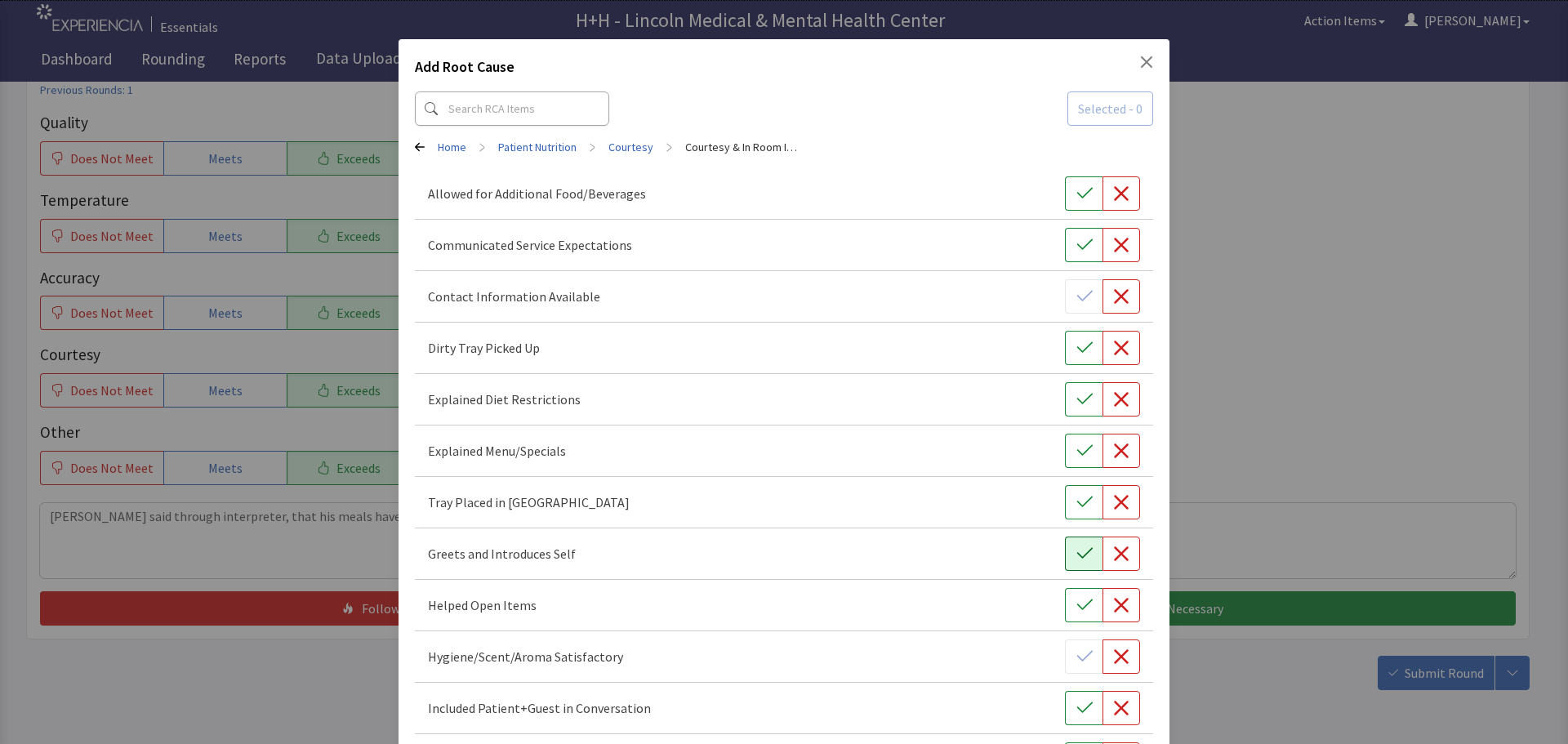
click at [1077, 551] on icon "button" at bounding box center [1085, 554] width 16 height 16
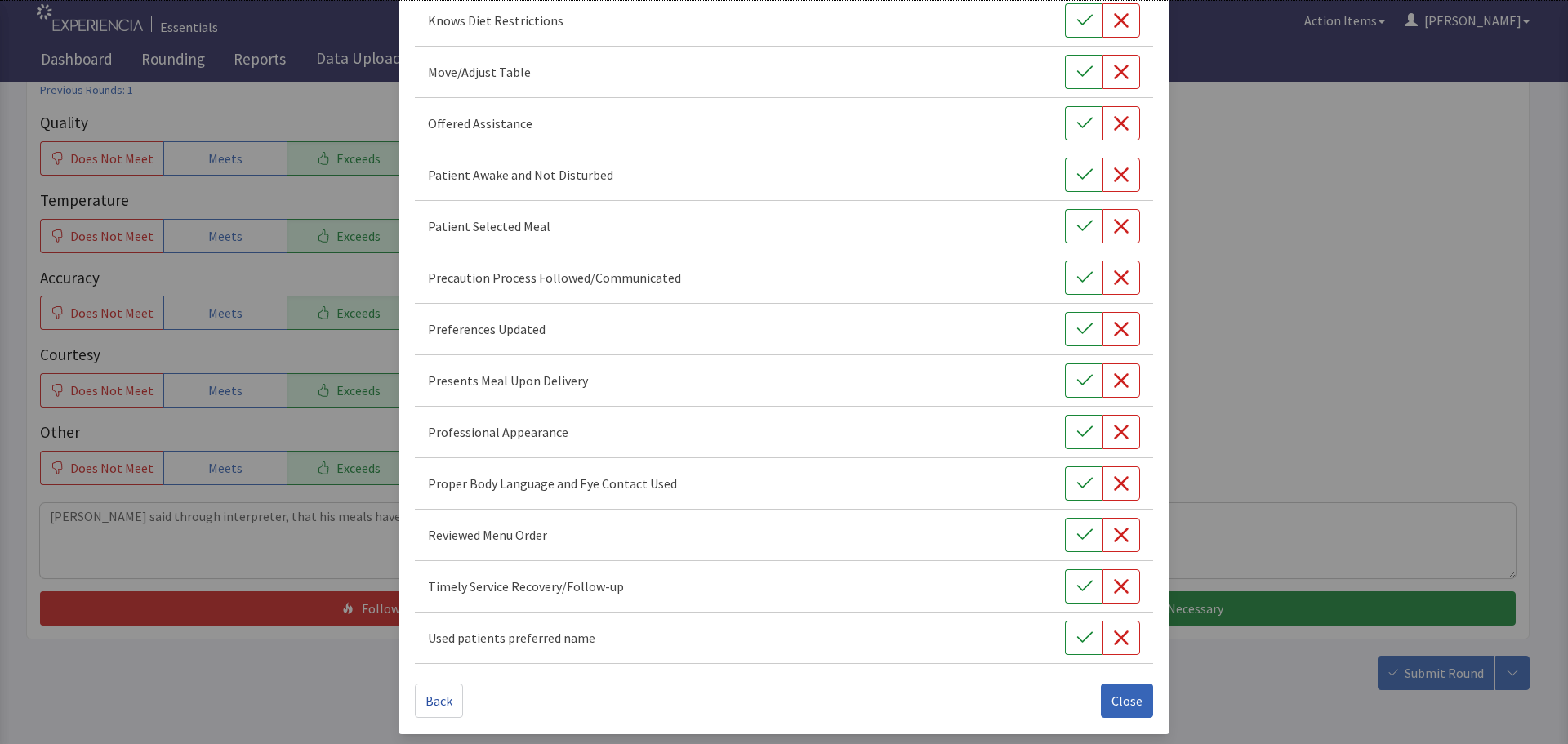
scroll to position [948, 0]
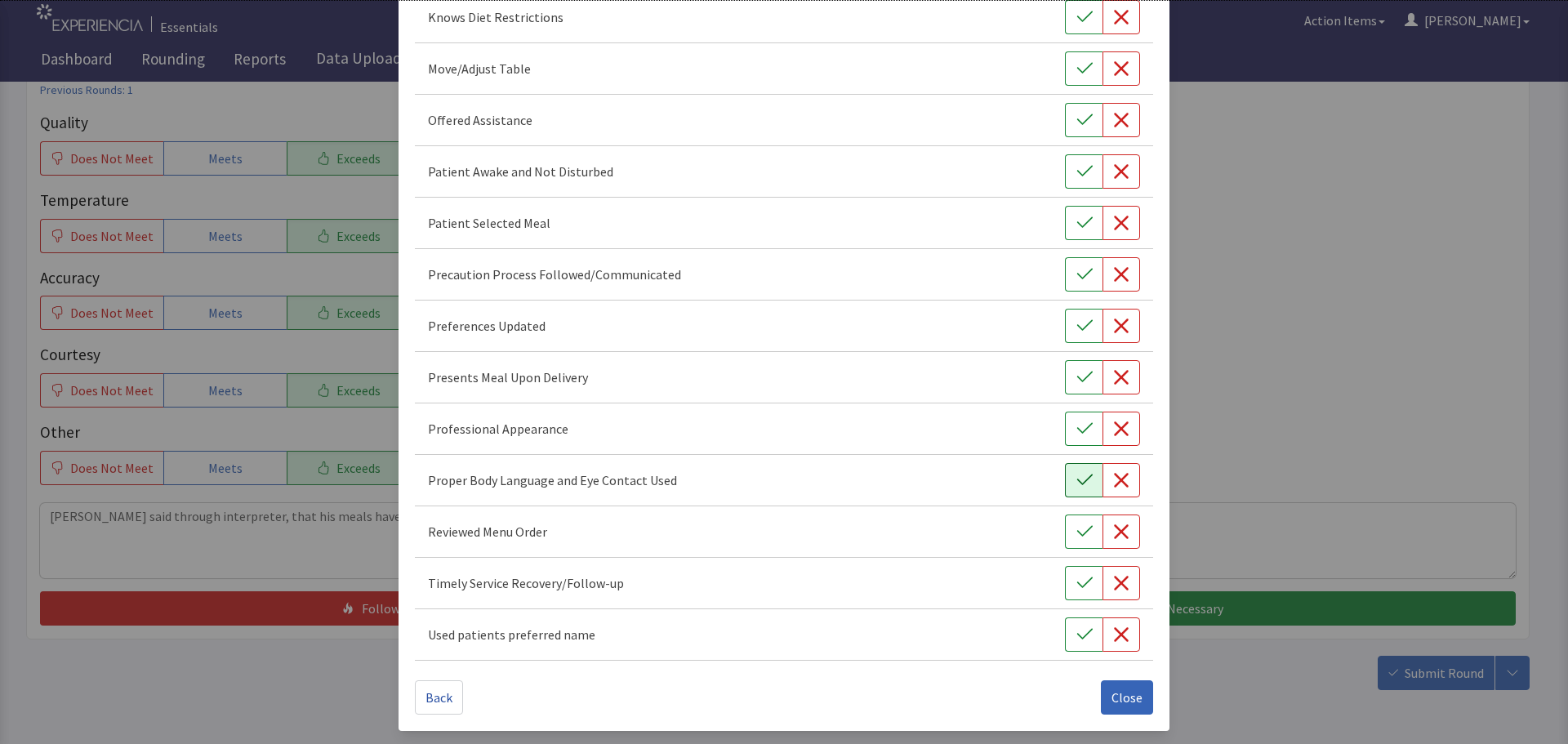
click at [1077, 480] on icon "button" at bounding box center [1085, 480] width 16 height 16
click at [1077, 434] on icon "button" at bounding box center [1085, 428] width 16 height 16
click at [1077, 378] on icon "button" at bounding box center [1085, 377] width 16 height 16
click at [1082, 325] on icon "button" at bounding box center [1085, 326] width 16 height 16
click at [1078, 174] on icon "button" at bounding box center [1085, 171] width 16 height 16
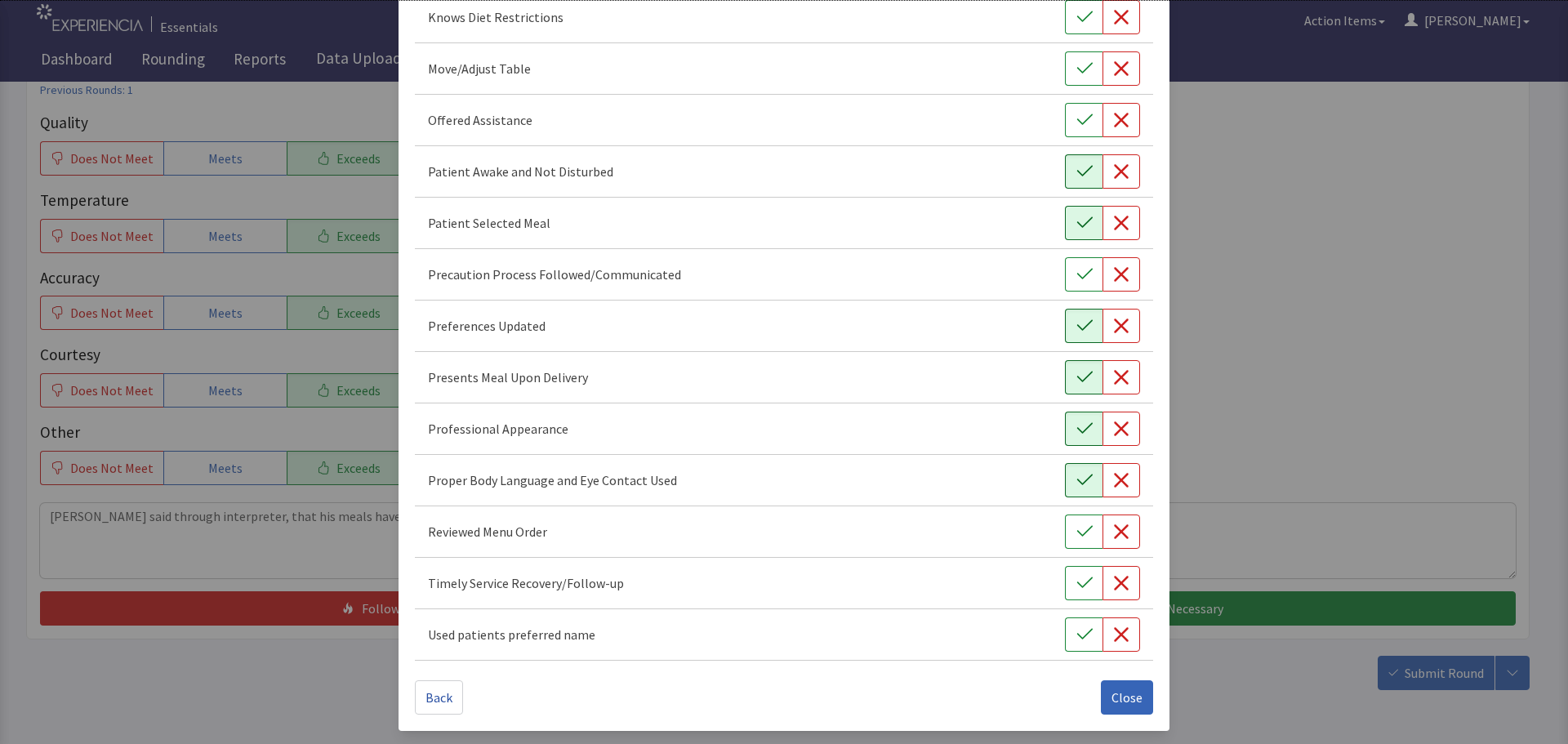
click at [1077, 219] on icon "button" at bounding box center [1085, 223] width 16 height 16
click at [1077, 118] on icon "button" at bounding box center [1085, 120] width 16 height 16
click at [1077, 62] on icon "button" at bounding box center [1085, 69] width 16 height 16
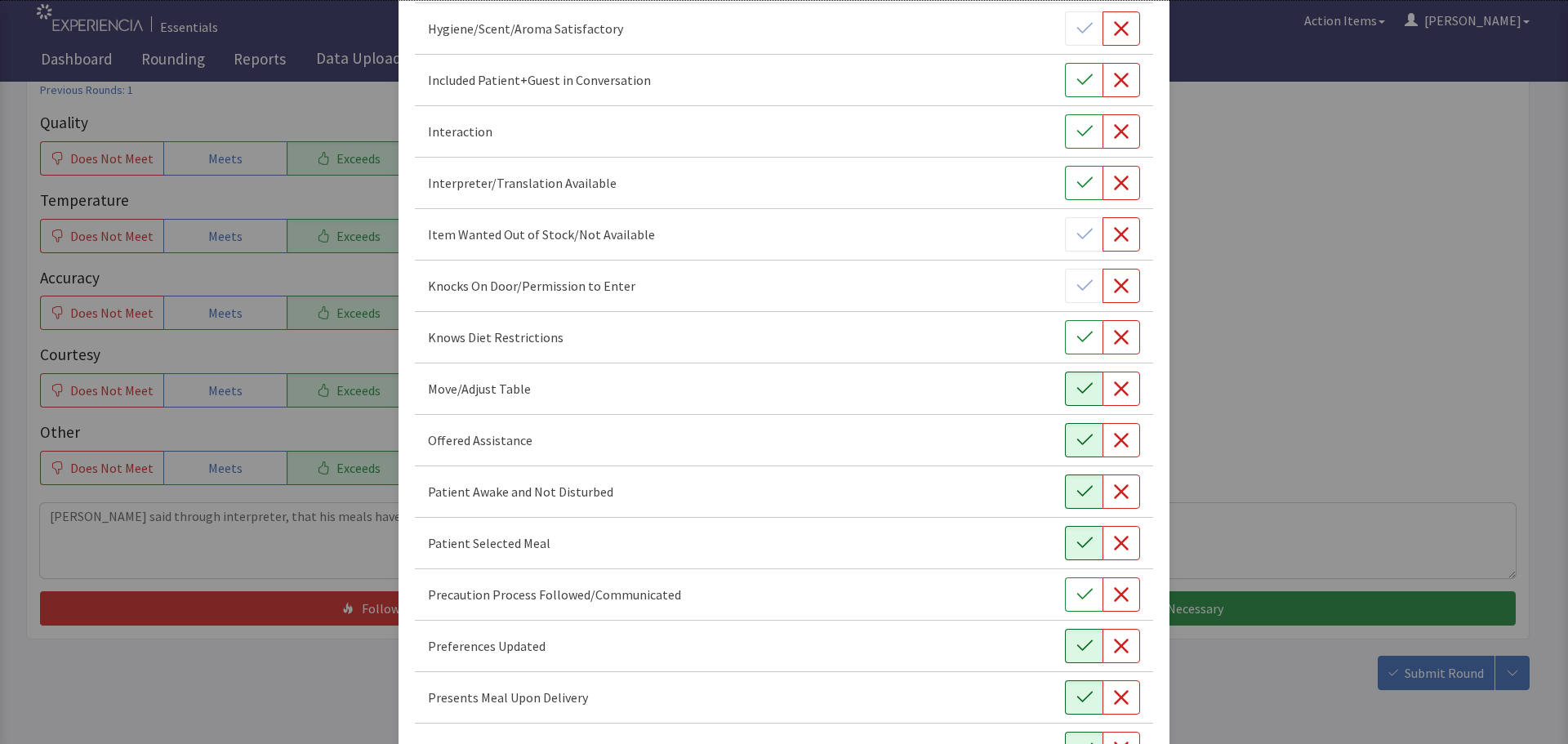
scroll to position [621, 0]
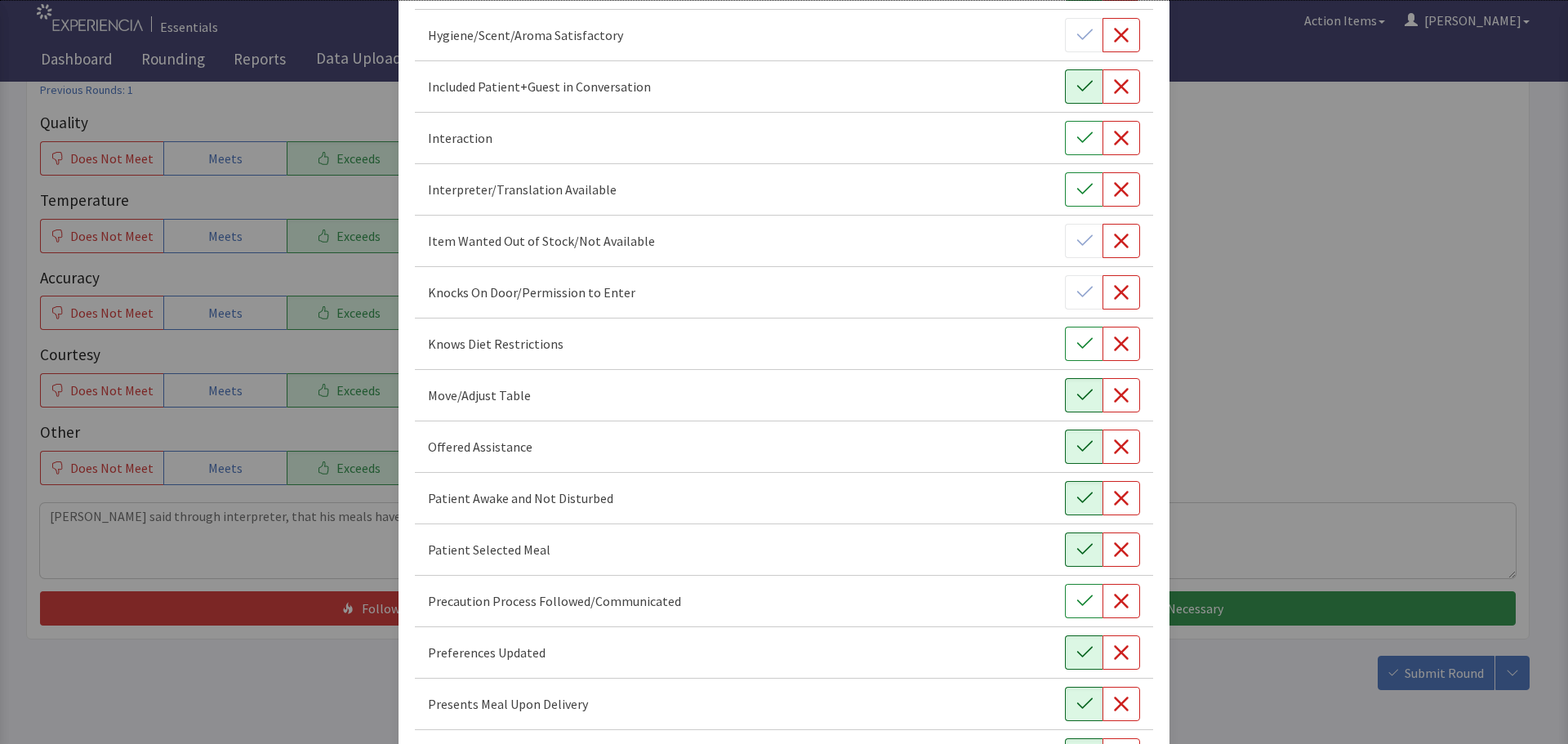
click at [1077, 84] on icon "button" at bounding box center [1085, 87] width 16 height 16
click at [1077, 133] on icon "button" at bounding box center [1085, 137] width 16 height 16
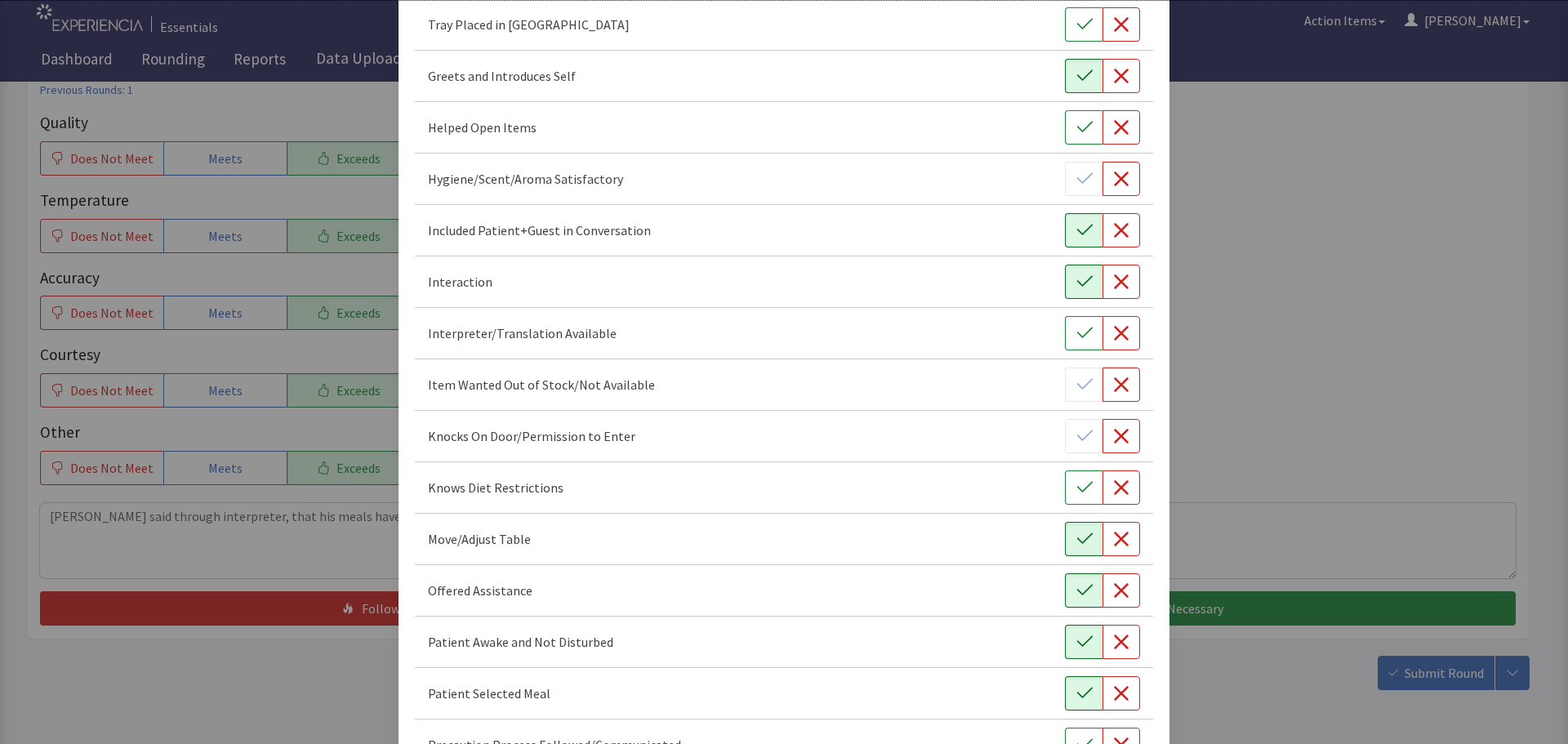
scroll to position [458, 0]
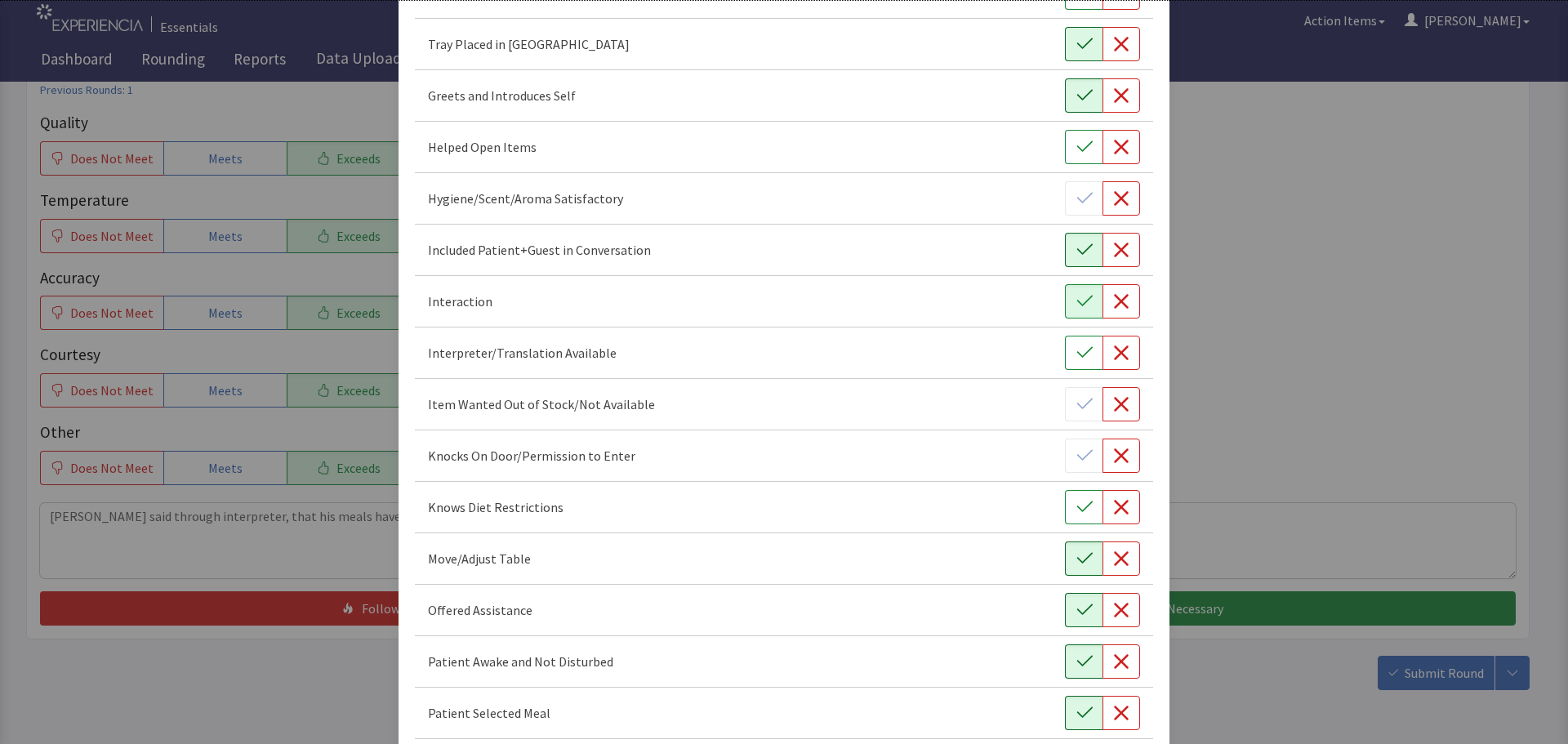
click at [1077, 48] on icon "button" at bounding box center [1085, 44] width 16 height 16
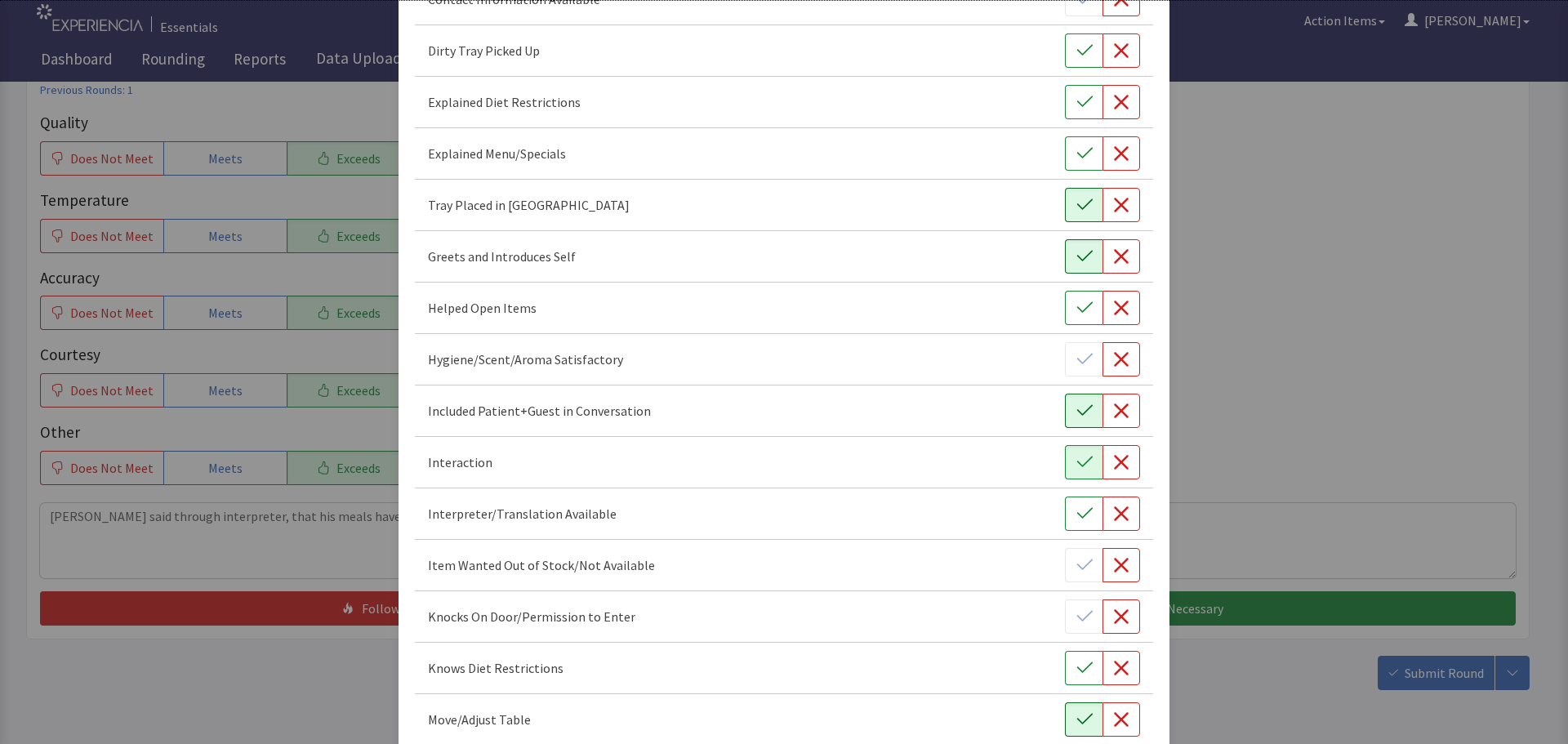
scroll to position [213, 0]
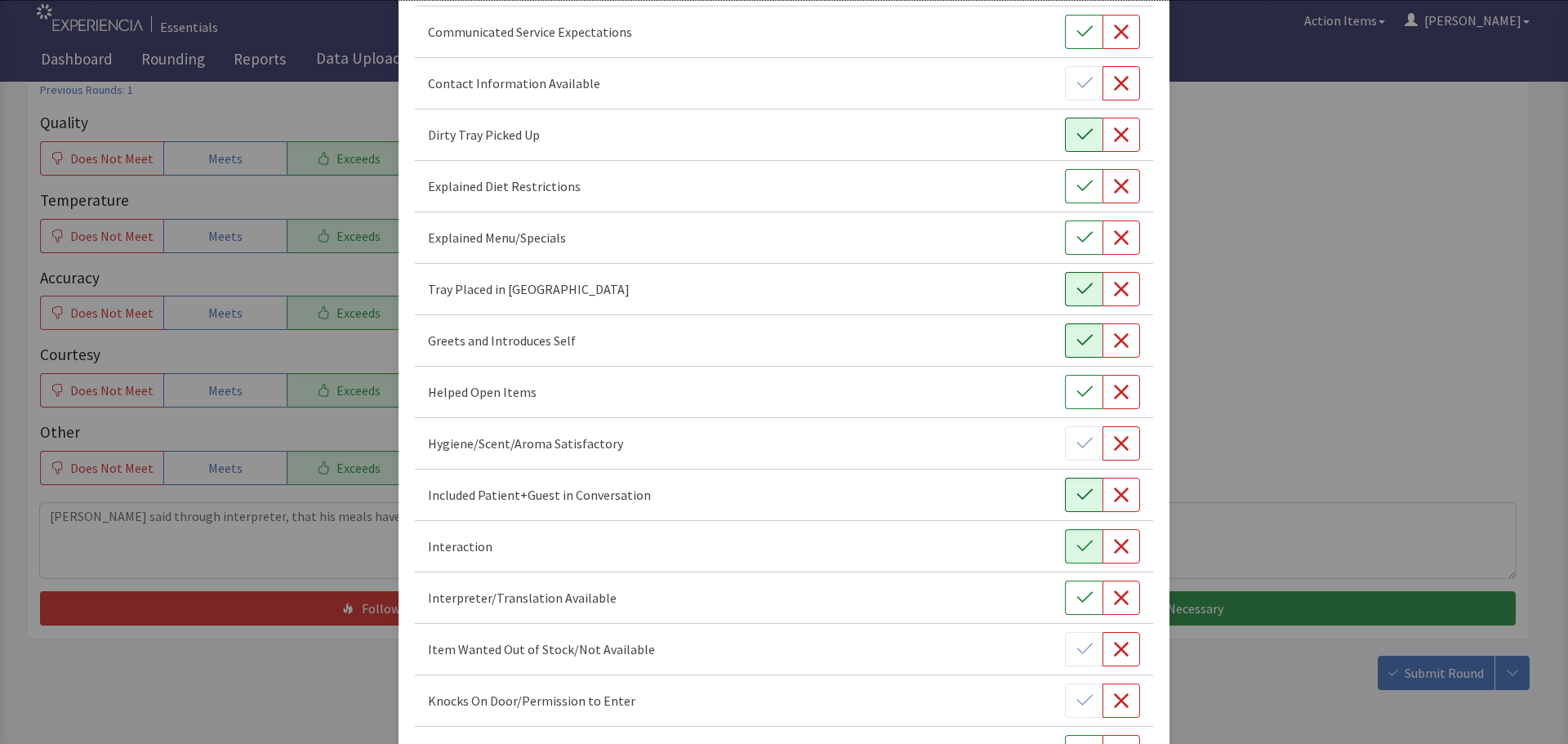
click at [1065, 132] on button "button" at bounding box center [1084, 134] width 38 height 34
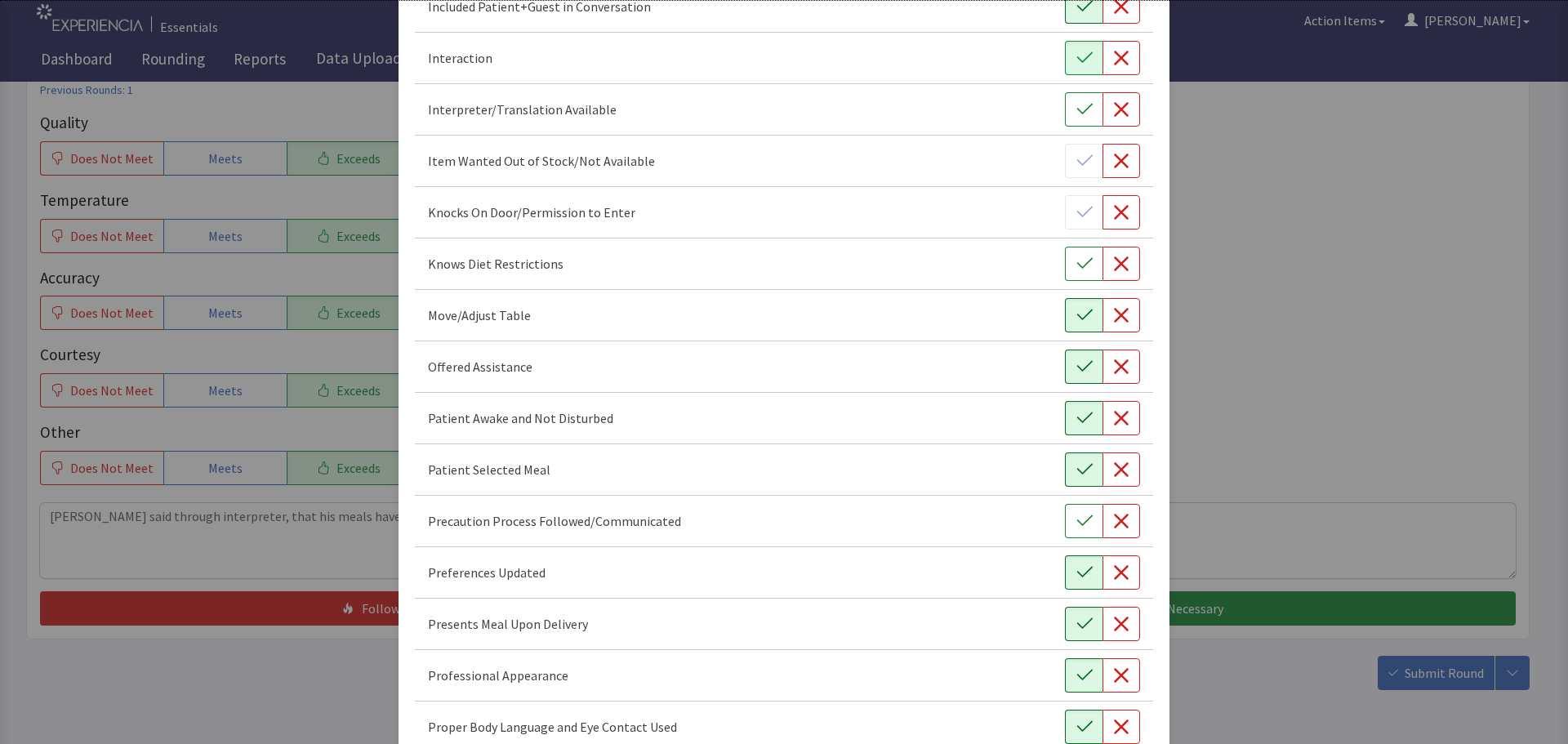
scroll to position [948, 0]
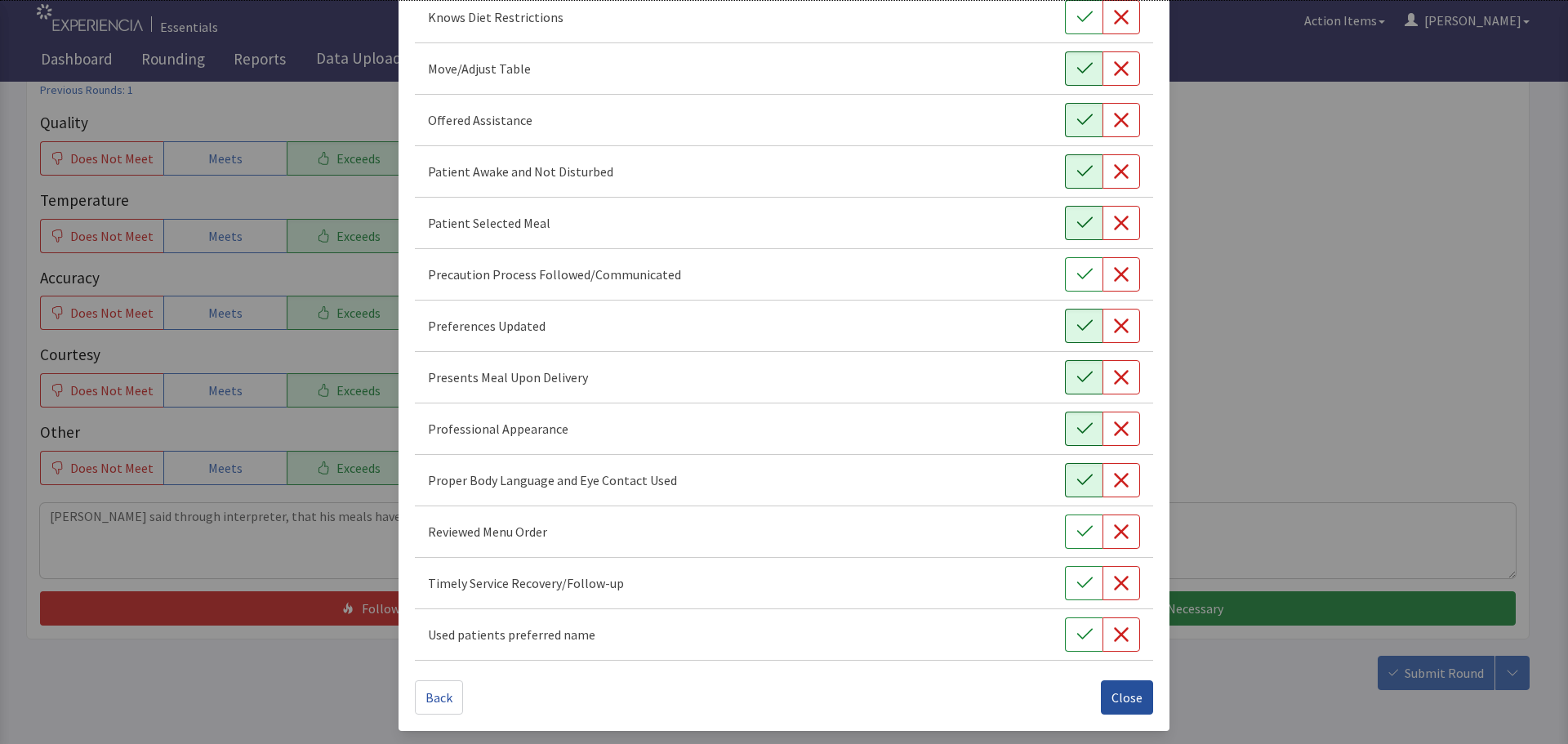
click at [1125, 693] on span "Close" at bounding box center [1127, 697] width 31 height 20
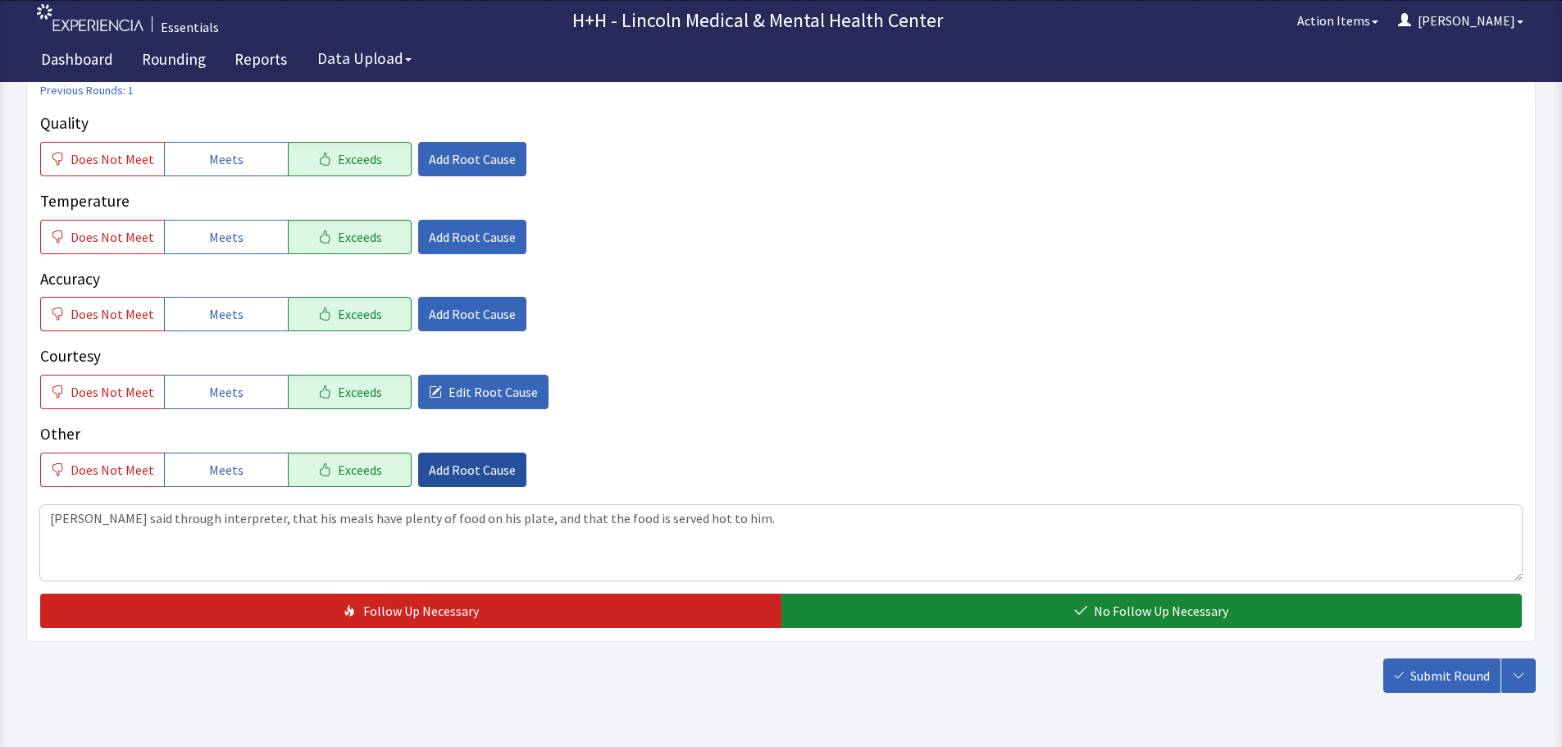
click at [466, 463] on span "Add Root Cause" at bounding box center [472, 470] width 87 height 20
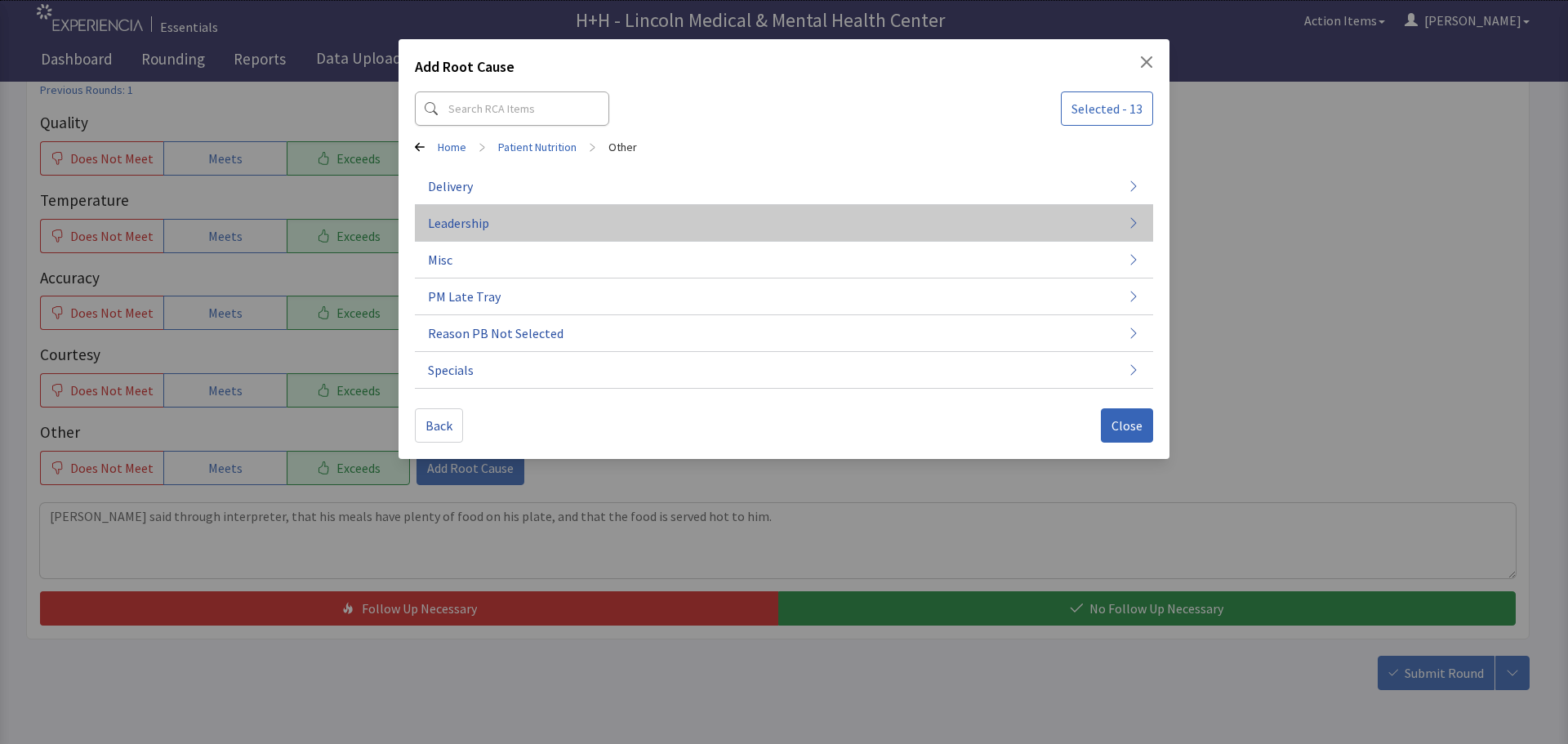
click at [484, 227] on span "Leadership" at bounding box center [459, 223] width 62 height 20
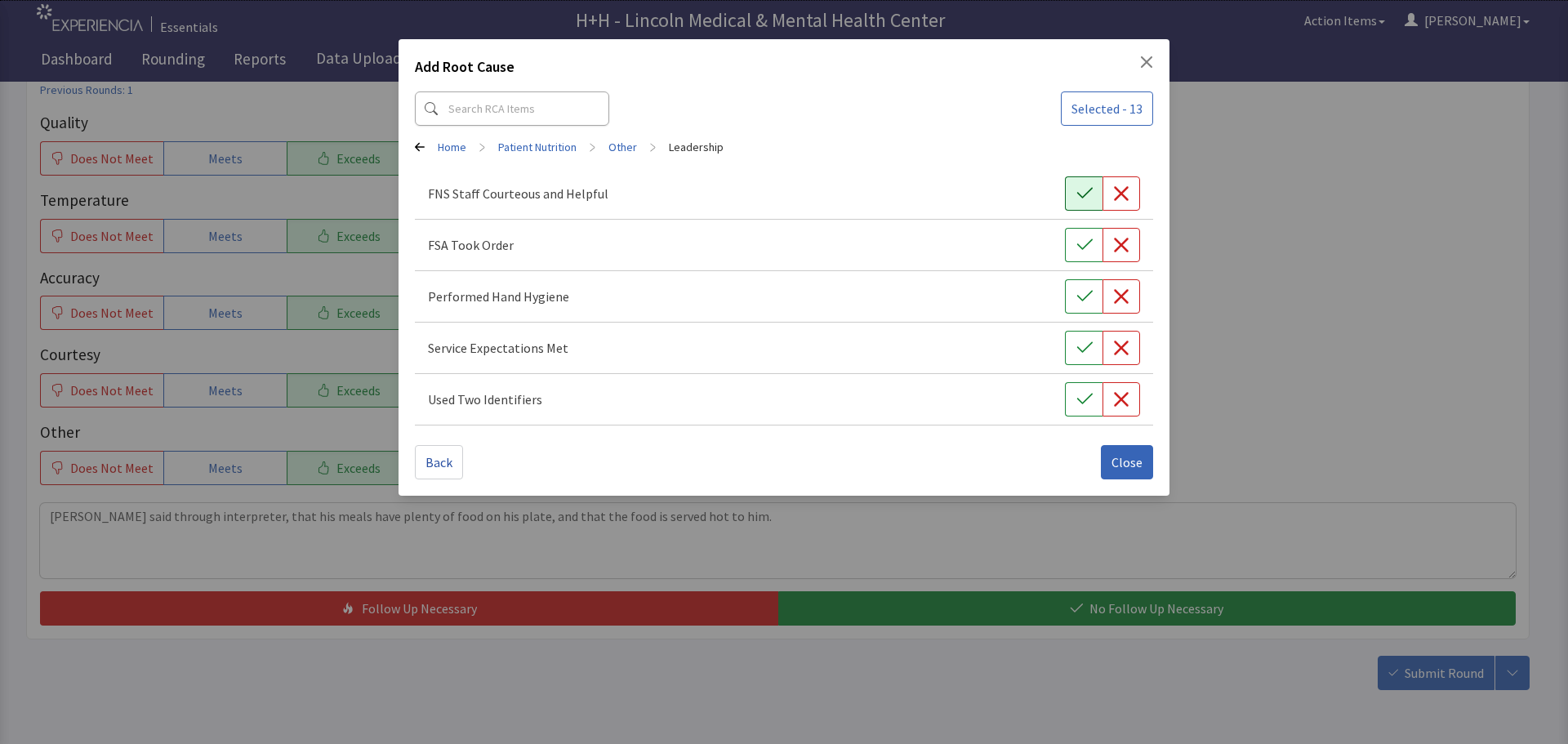
click at [1092, 191] on icon "button" at bounding box center [1085, 193] width 16 height 16
click at [1088, 243] on icon "button" at bounding box center [1085, 244] width 16 height 11
click at [1091, 288] on button "button" at bounding box center [1084, 296] width 38 height 34
click at [1087, 343] on icon "button" at bounding box center [1085, 348] width 16 height 16
click at [1082, 392] on icon "button" at bounding box center [1085, 399] width 16 height 16
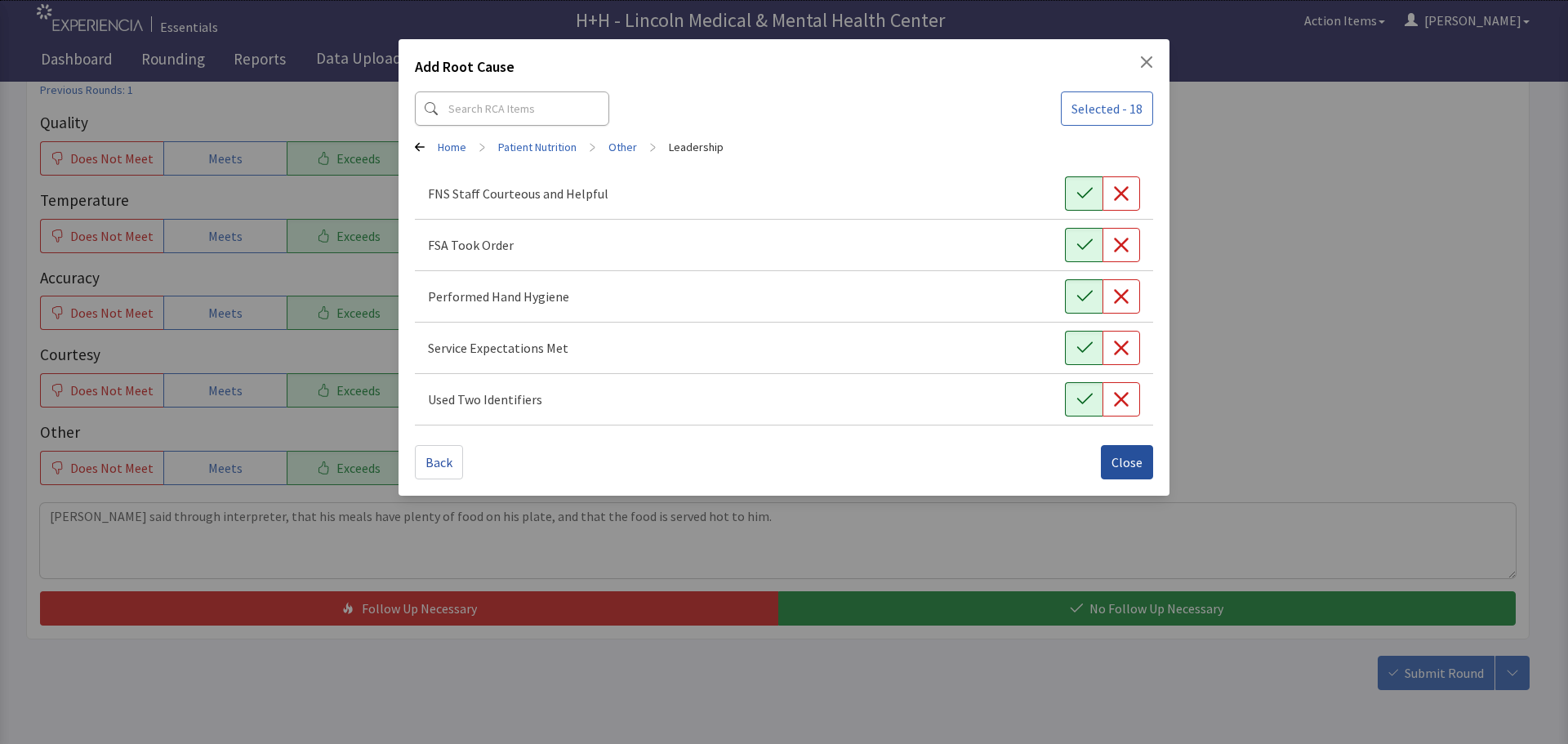
click at [1117, 467] on span "Close" at bounding box center [1127, 462] width 31 height 20
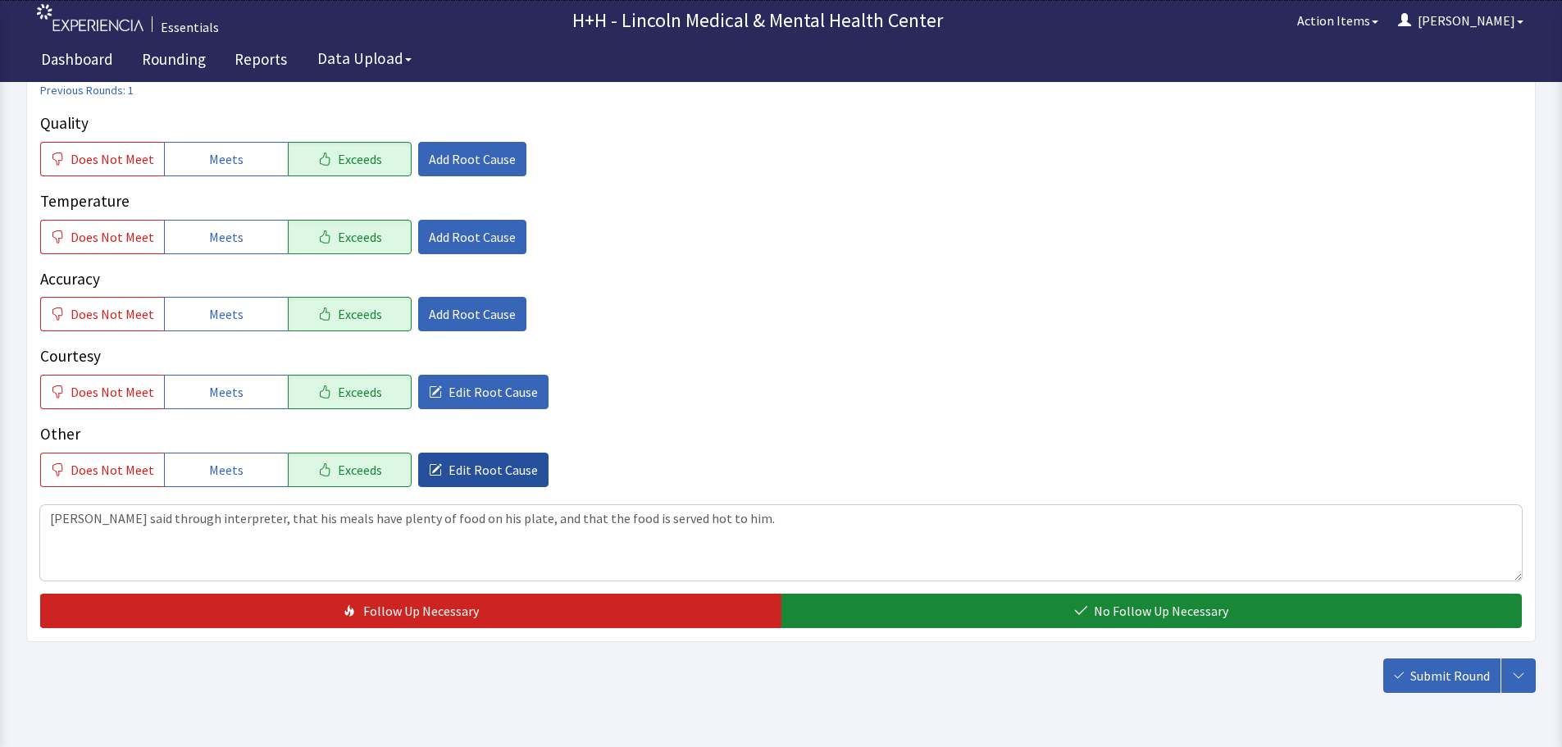
click at [504, 482] on button "Edit Root Cause" at bounding box center [483, 470] width 130 height 34
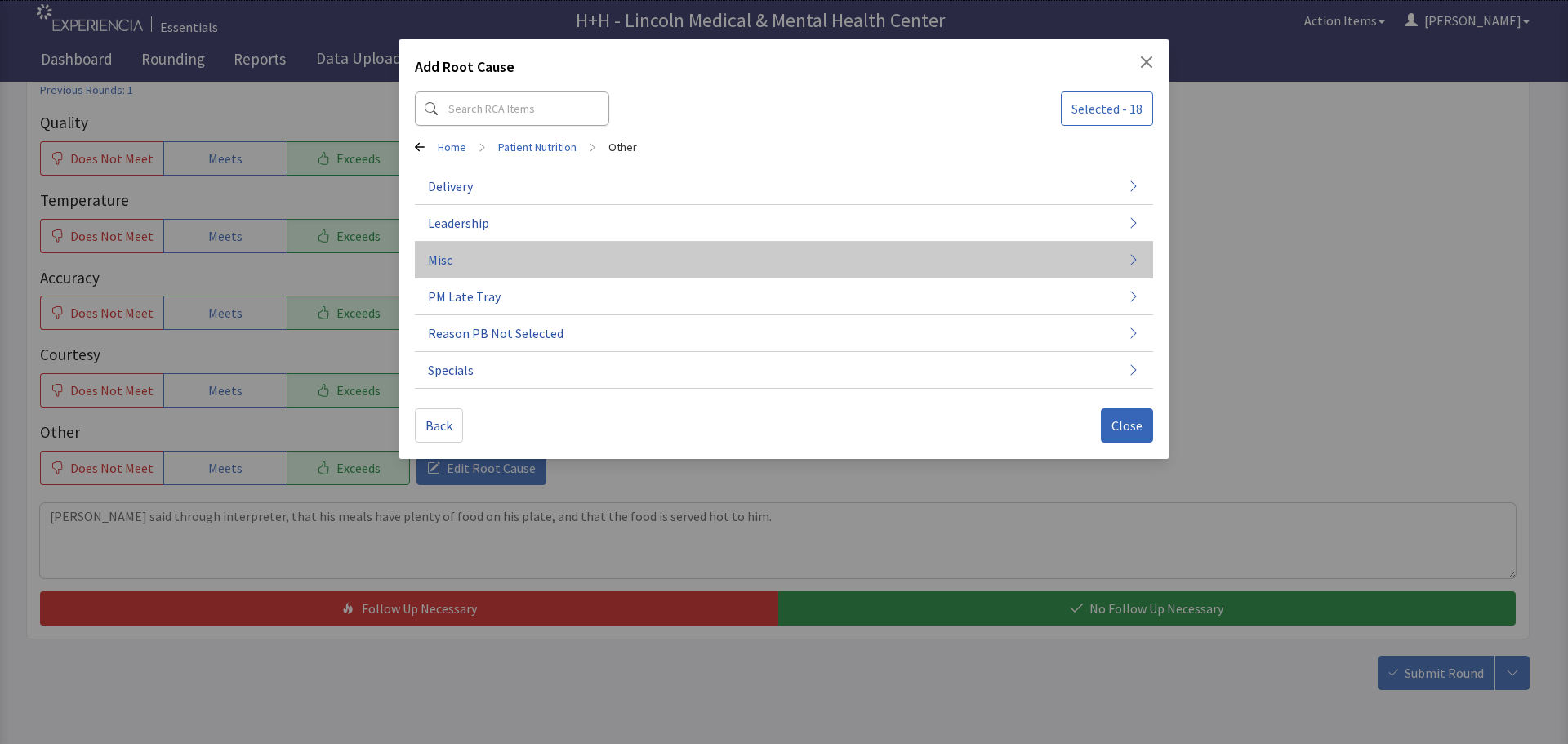
click at [486, 261] on button "Misc" at bounding box center [784, 260] width 738 height 37
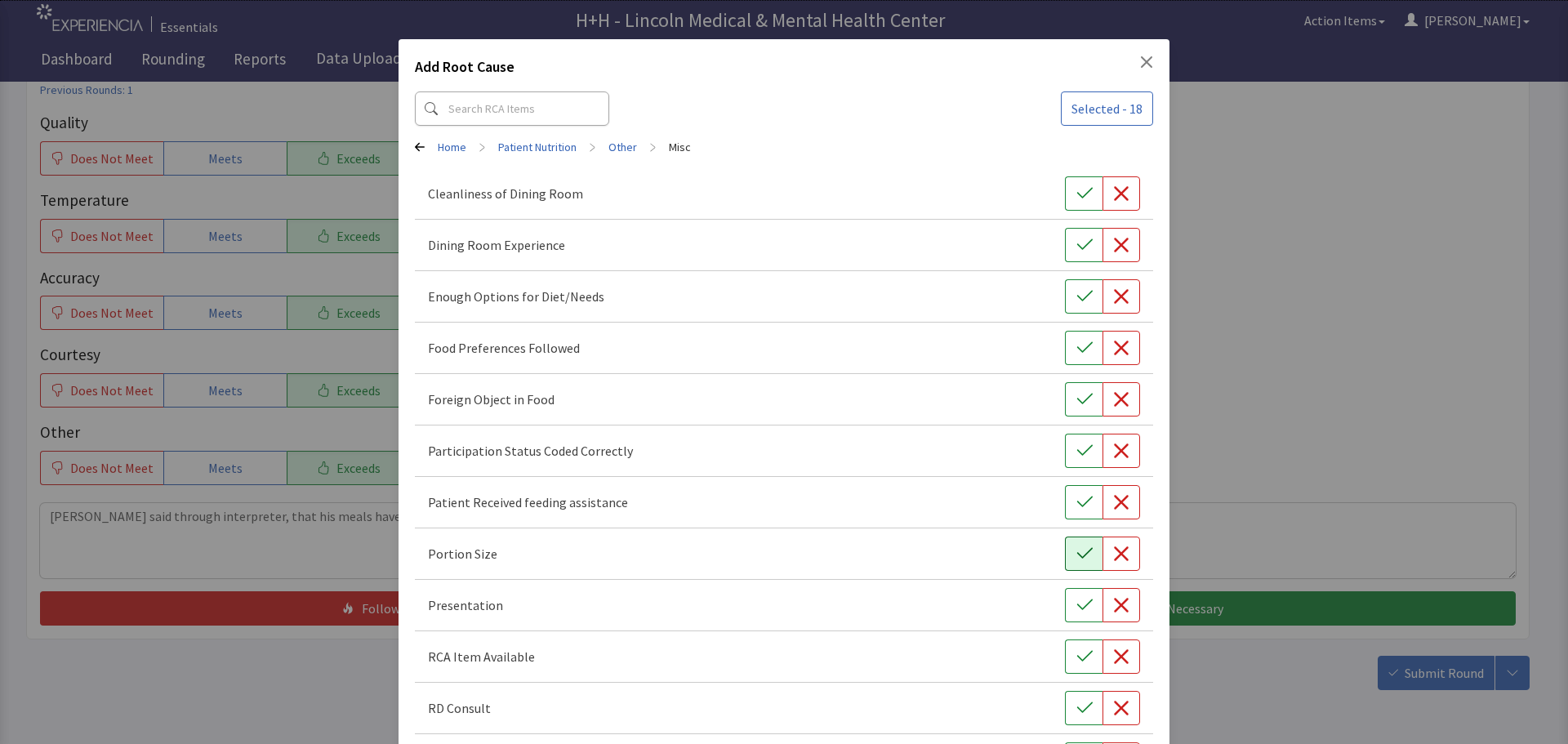
click at [1077, 548] on icon "button" at bounding box center [1085, 554] width 16 height 16
click at [1071, 596] on button "button" at bounding box center [1084, 605] width 38 height 34
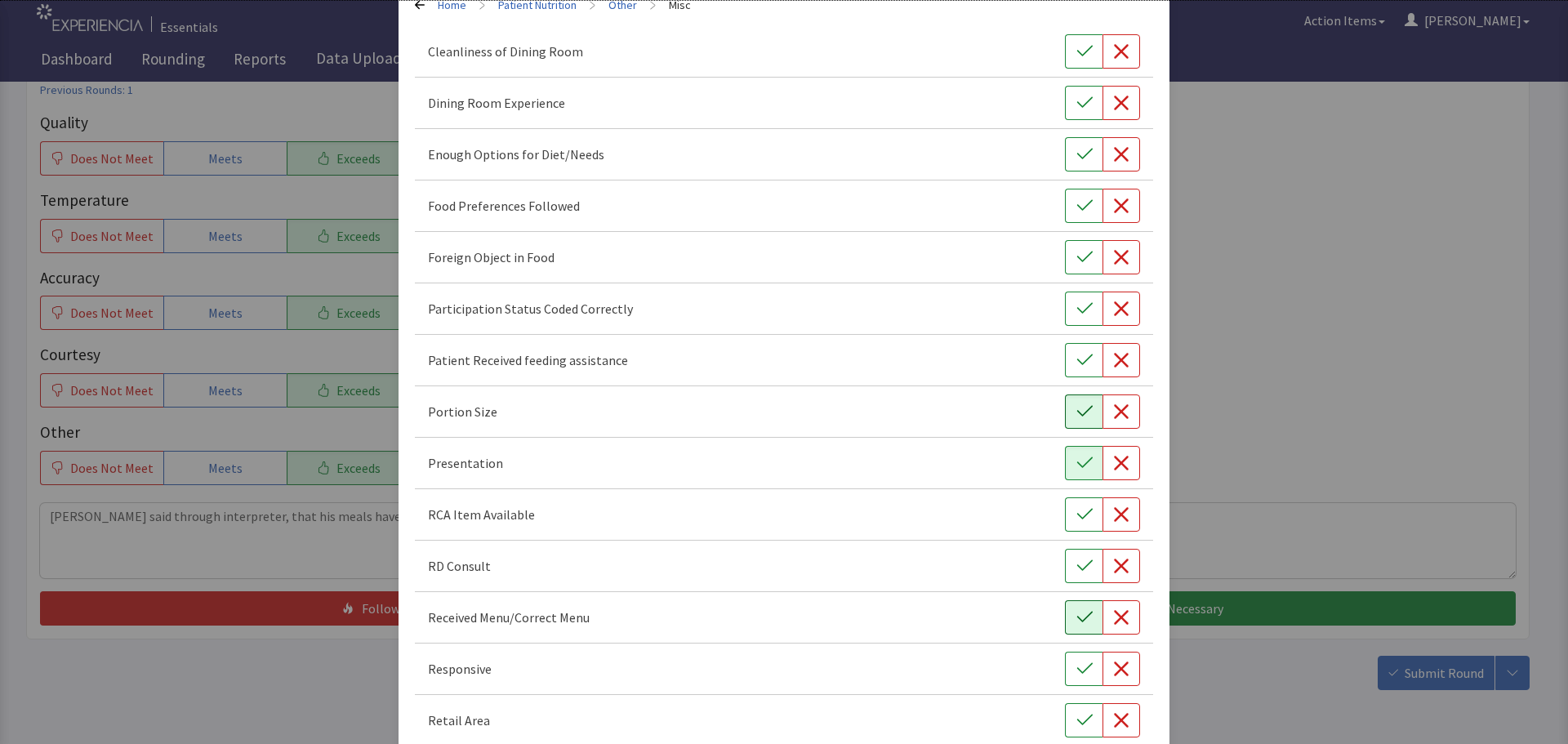
scroll to position [163, 0]
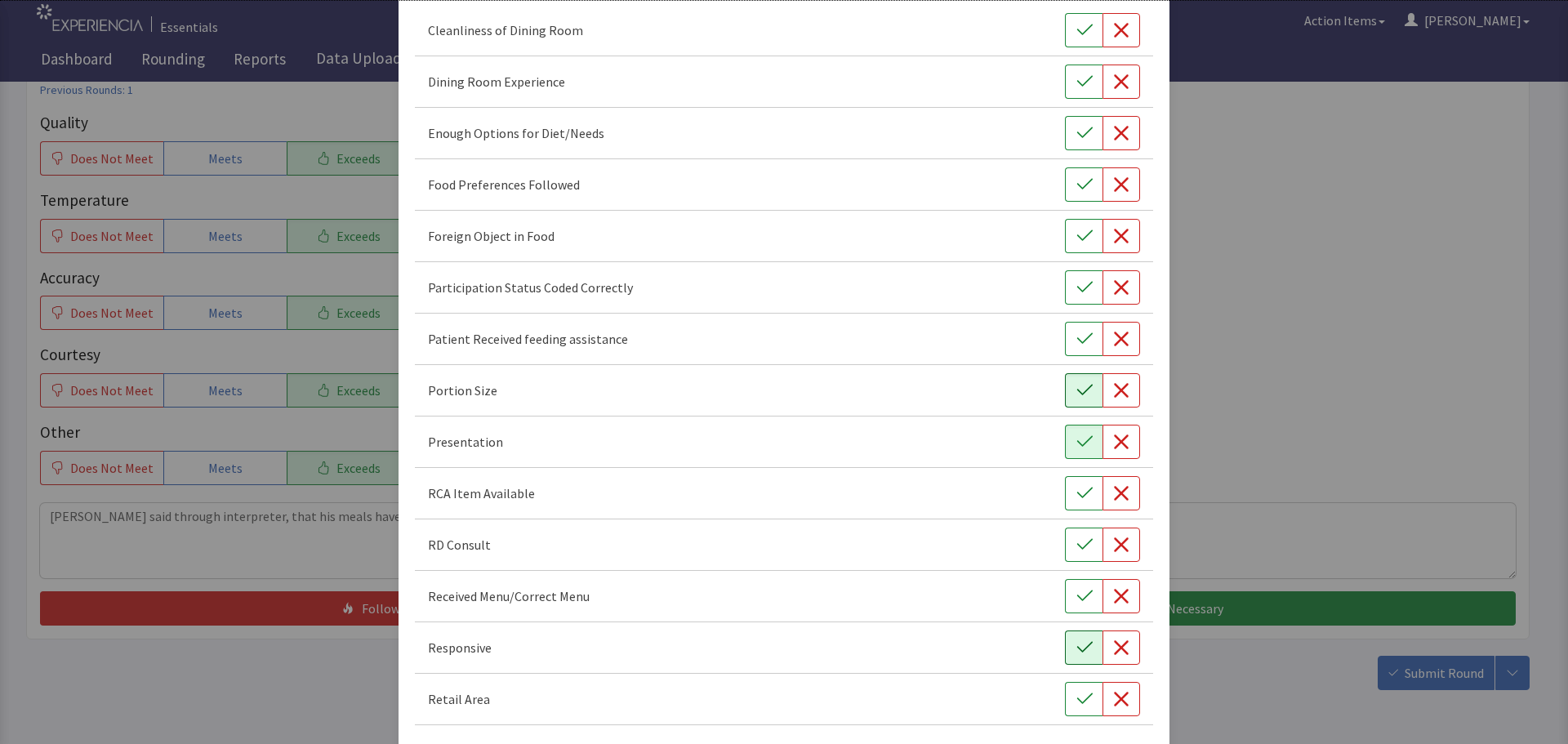
click at [1077, 644] on icon "button" at bounding box center [1085, 647] width 16 height 16
click at [1065, 177] on button "button" at bounding box center [1084, 184] width 38 height 34
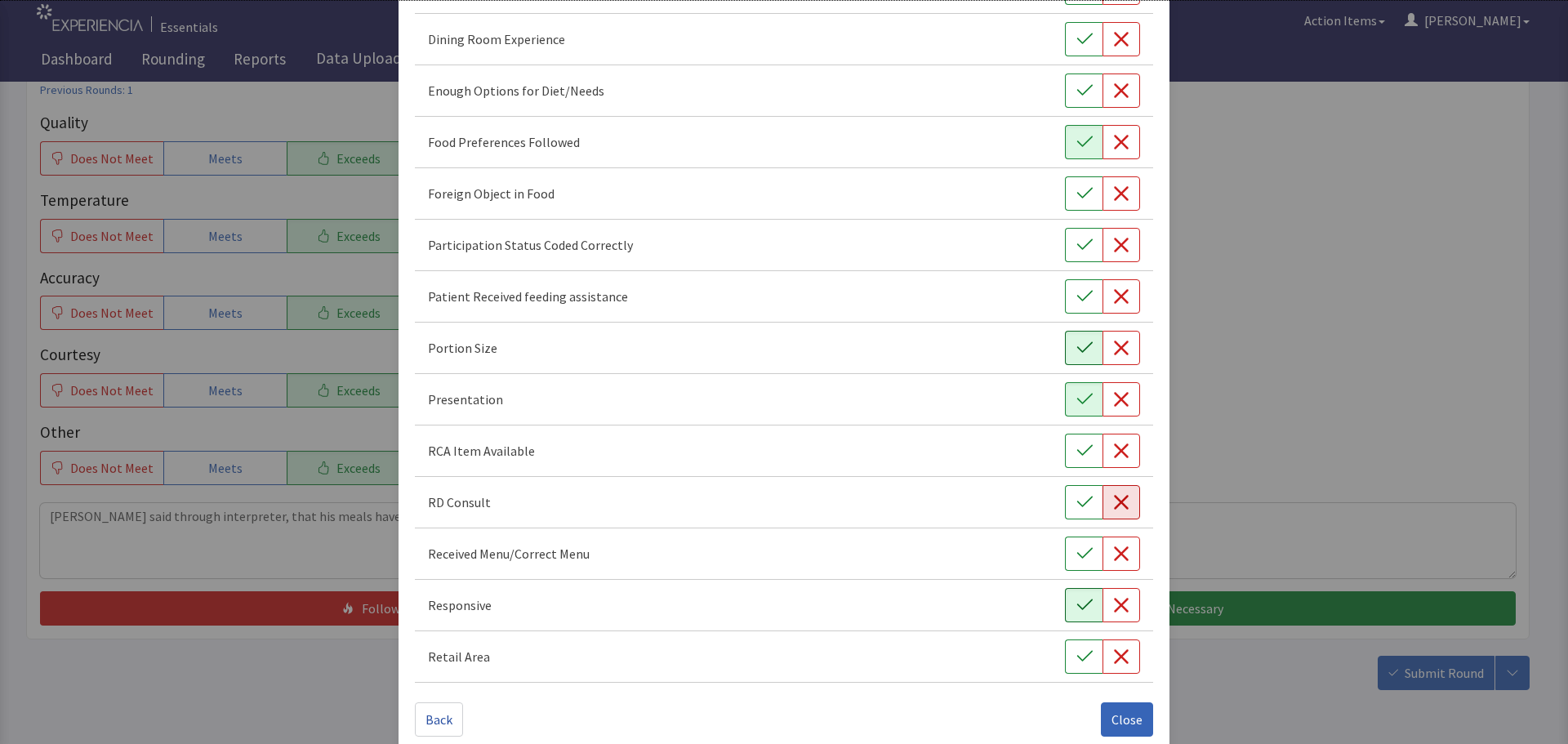
scroll to position [228, 0]
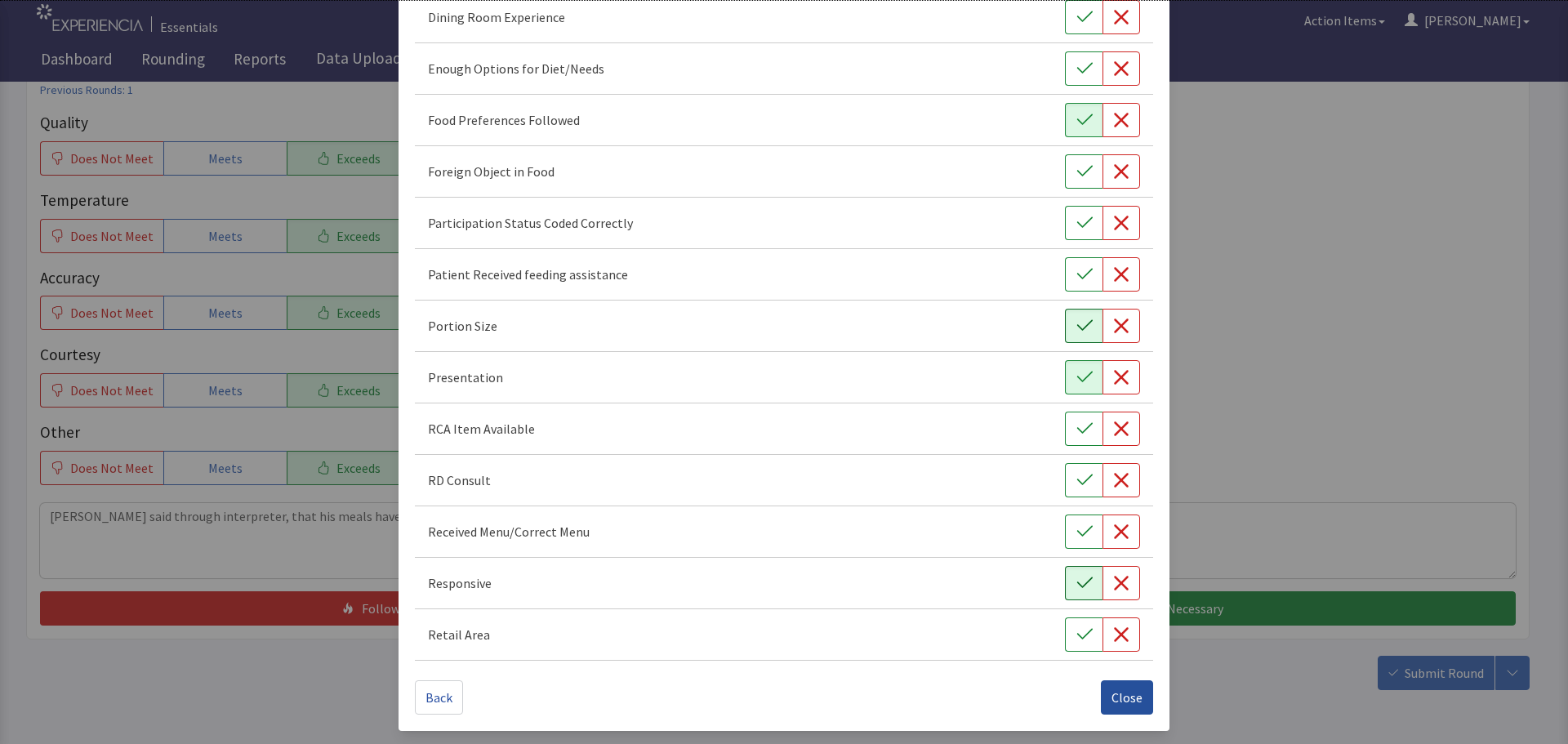
click at [1123, 697] on span "Close" at bounding box center [1127, 697] width 31 height 20
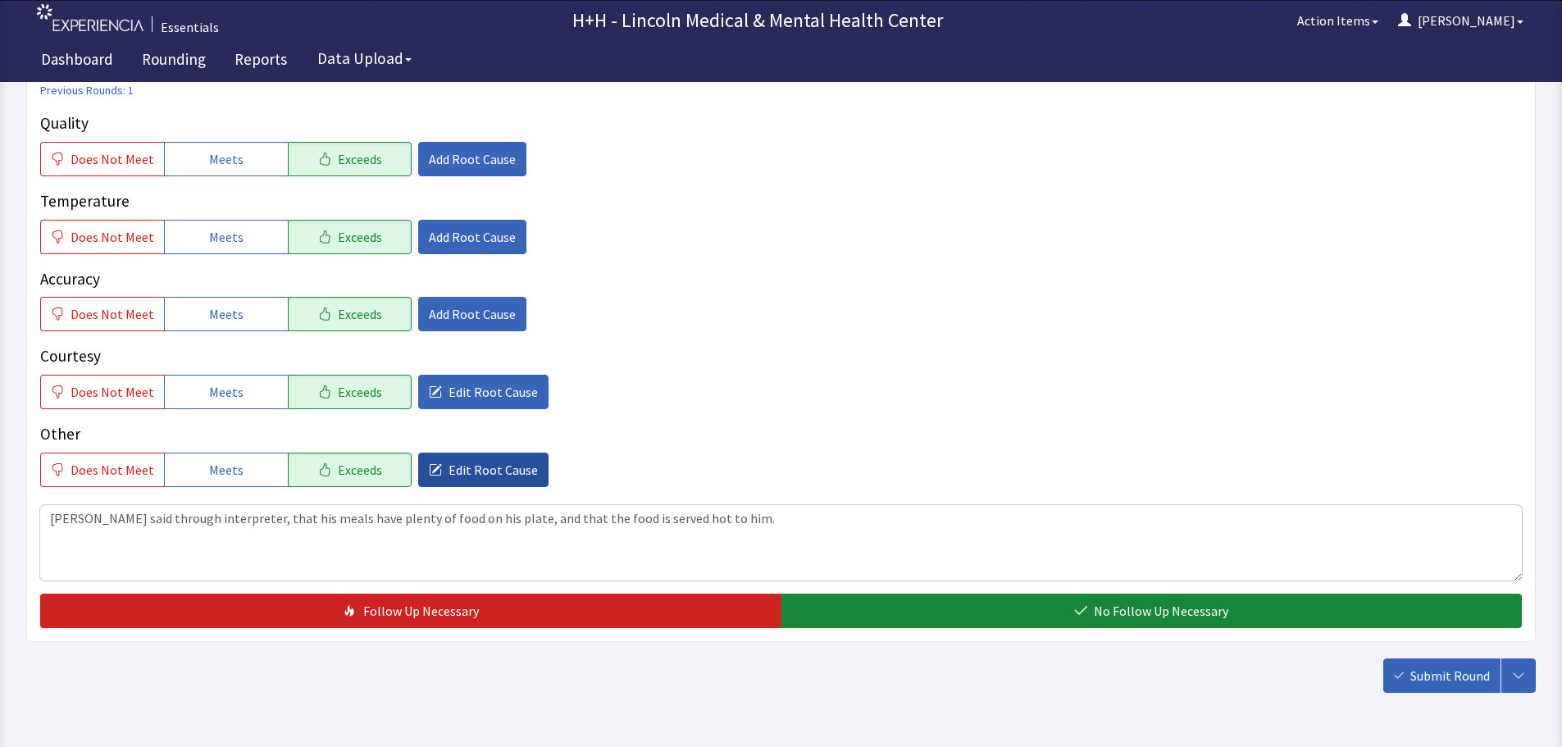
click at [499, 477] on span "Edit Root Cause" at bounding box center [493, 470] width 89 height 20
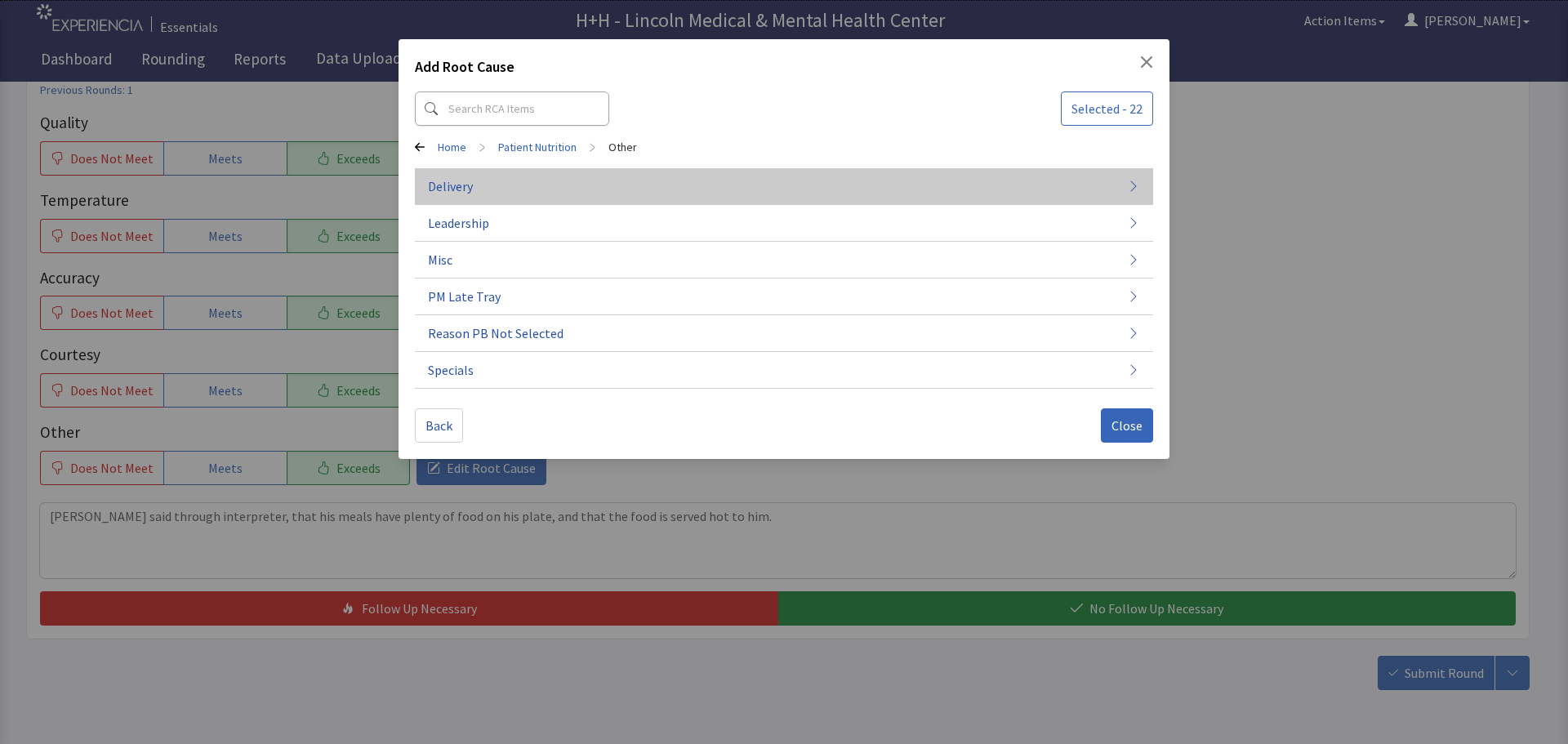
click at [460, 188] on span "Delivery" at bounding box center [450, 186] width 45 height 20
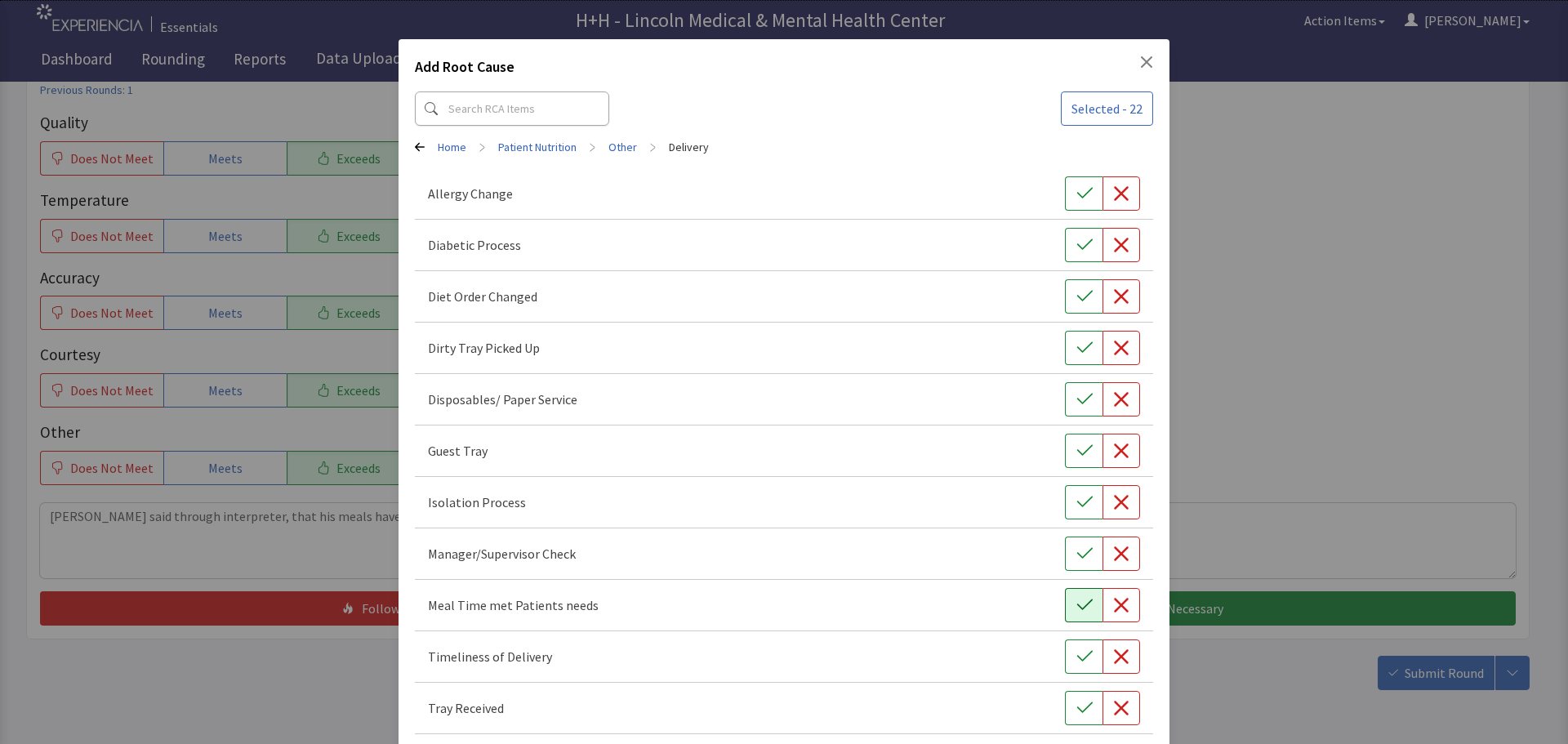
click at [1077, 611] on icon "button" at bounding box center [1085, 605] width 16 height 16
click at [1077, 652] on icon "button" at bounding box center [1085, 656] width 16 height 16
click at [1077, 709] on icon "button" at bounding box center [1085, 708] width 16 height 16
click at [1077, 350] on icon "button" at bounding box center [1085, 348] width 16 height 16
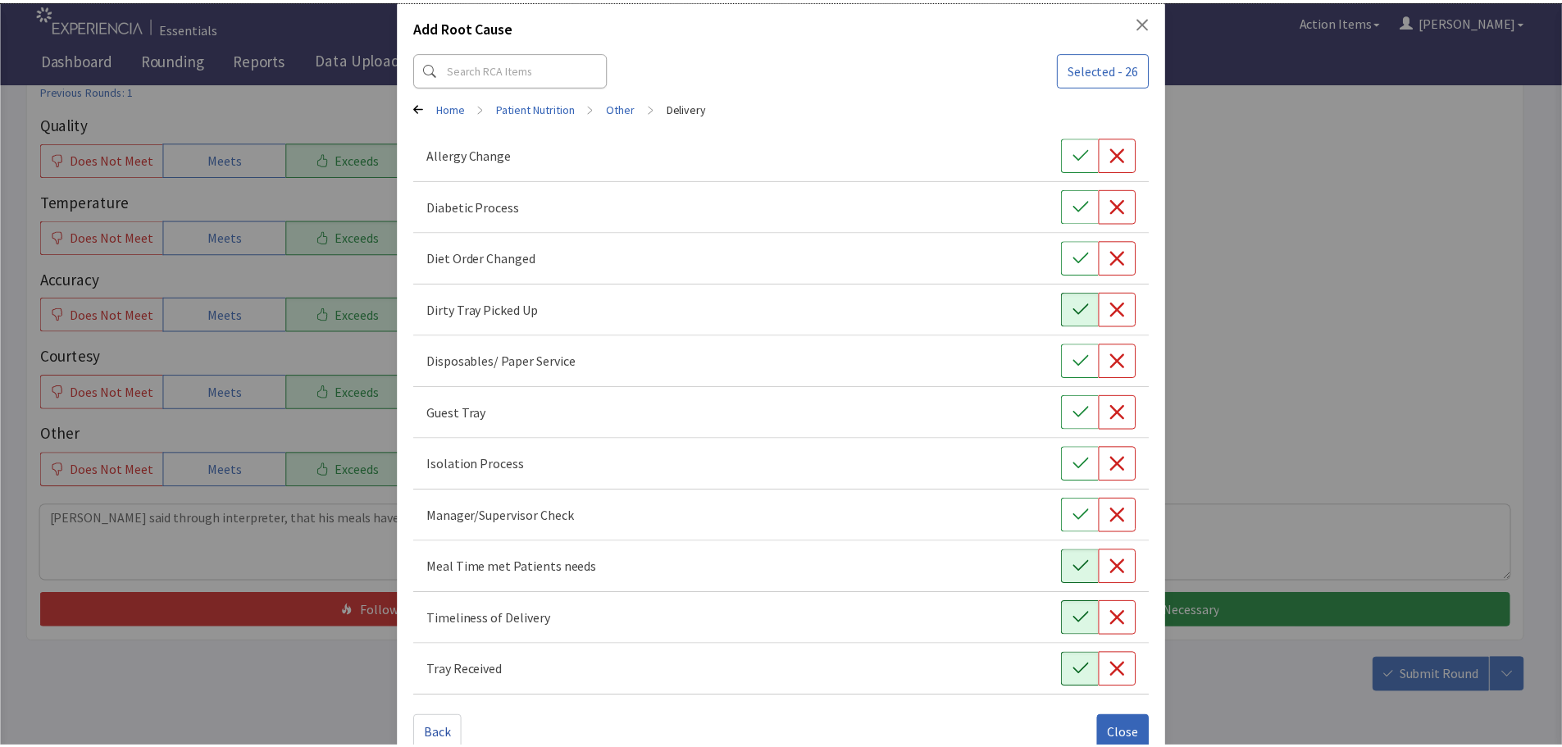
scroll to position [74, 0]
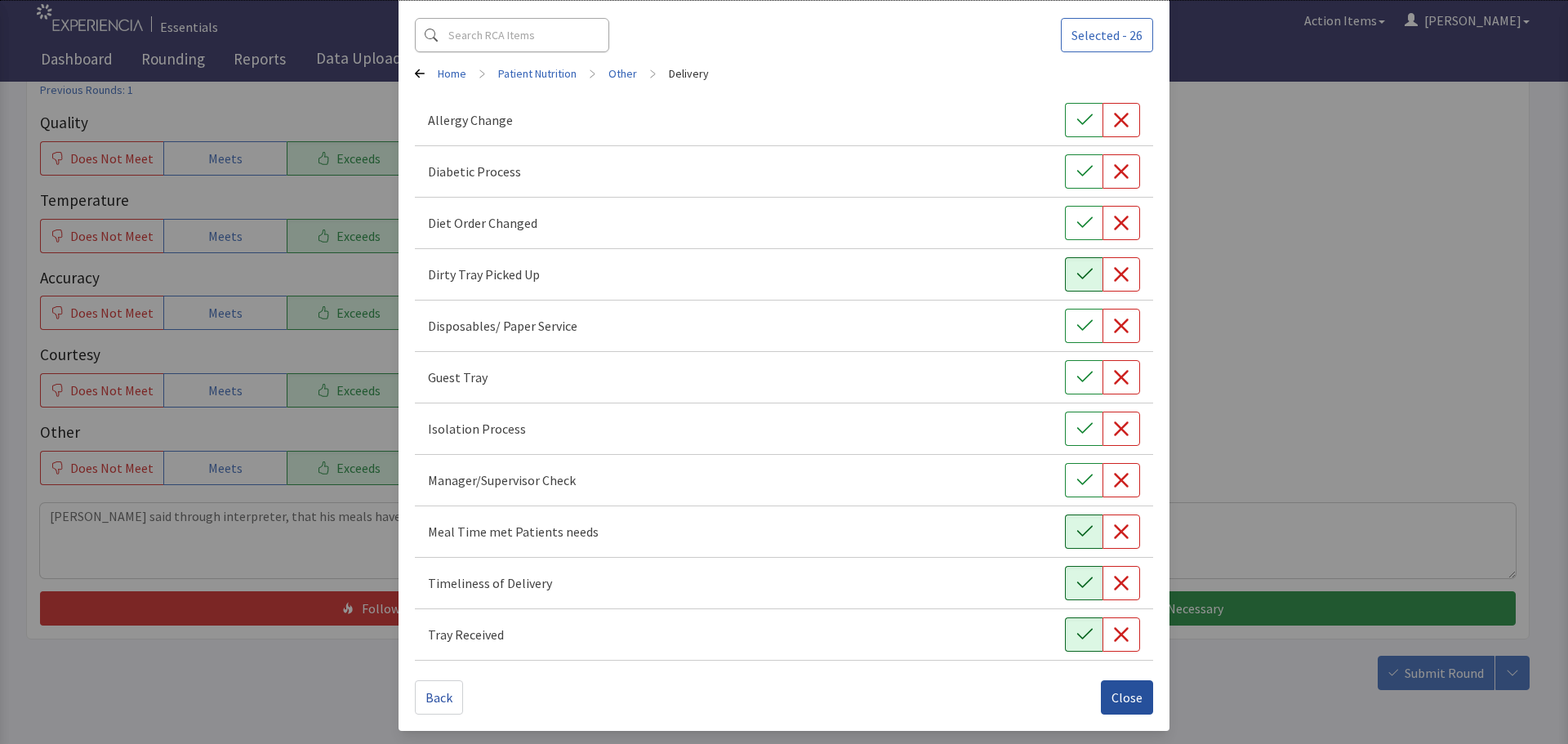
click at [1128, 692] on span "Close" at bounding box center [1127, 697] width 31 height 20
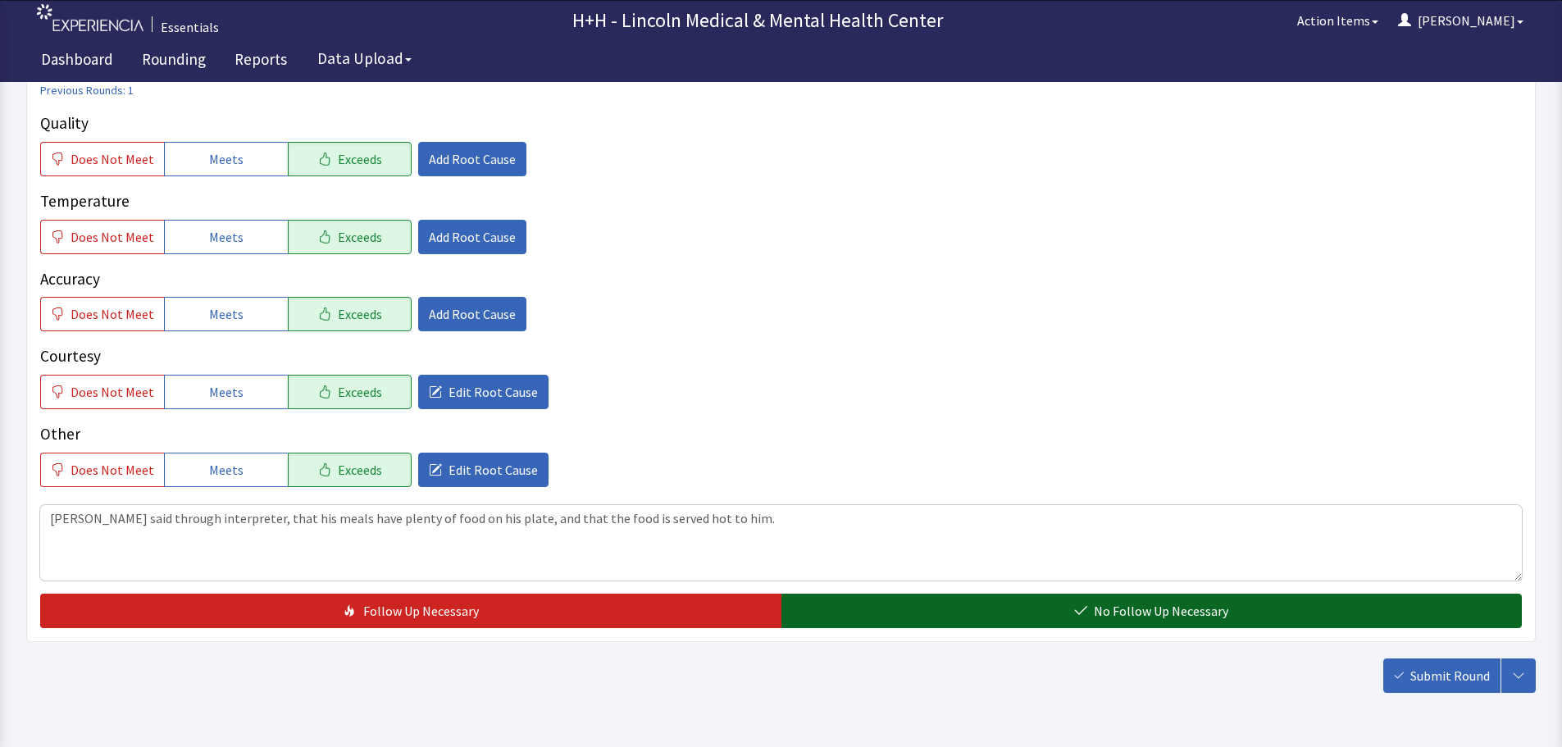
click at [1093, 610] on button "No Follow Up Necessary" at bounding box center [1151, 611] width 741 height 34
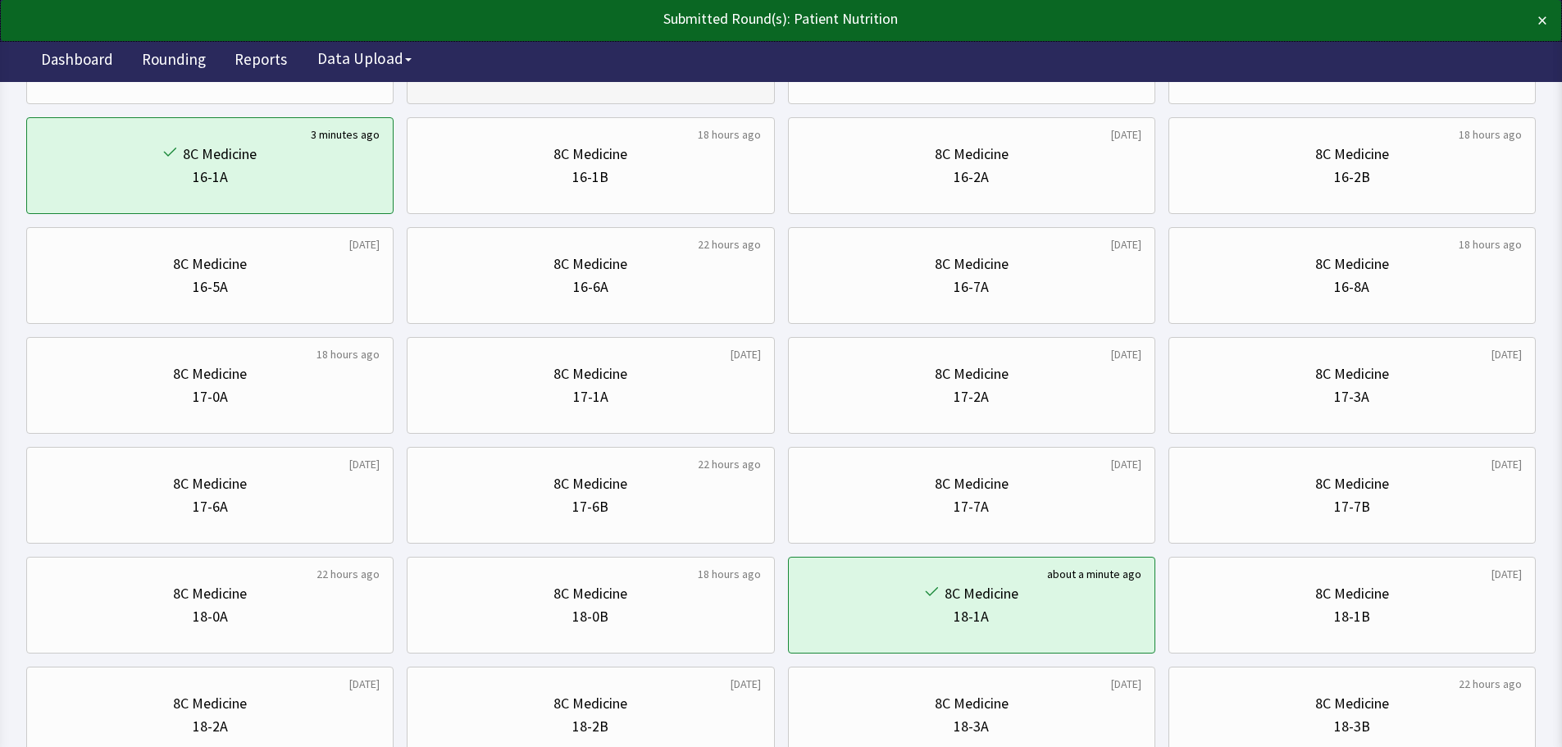
scroll to position [492, 0]
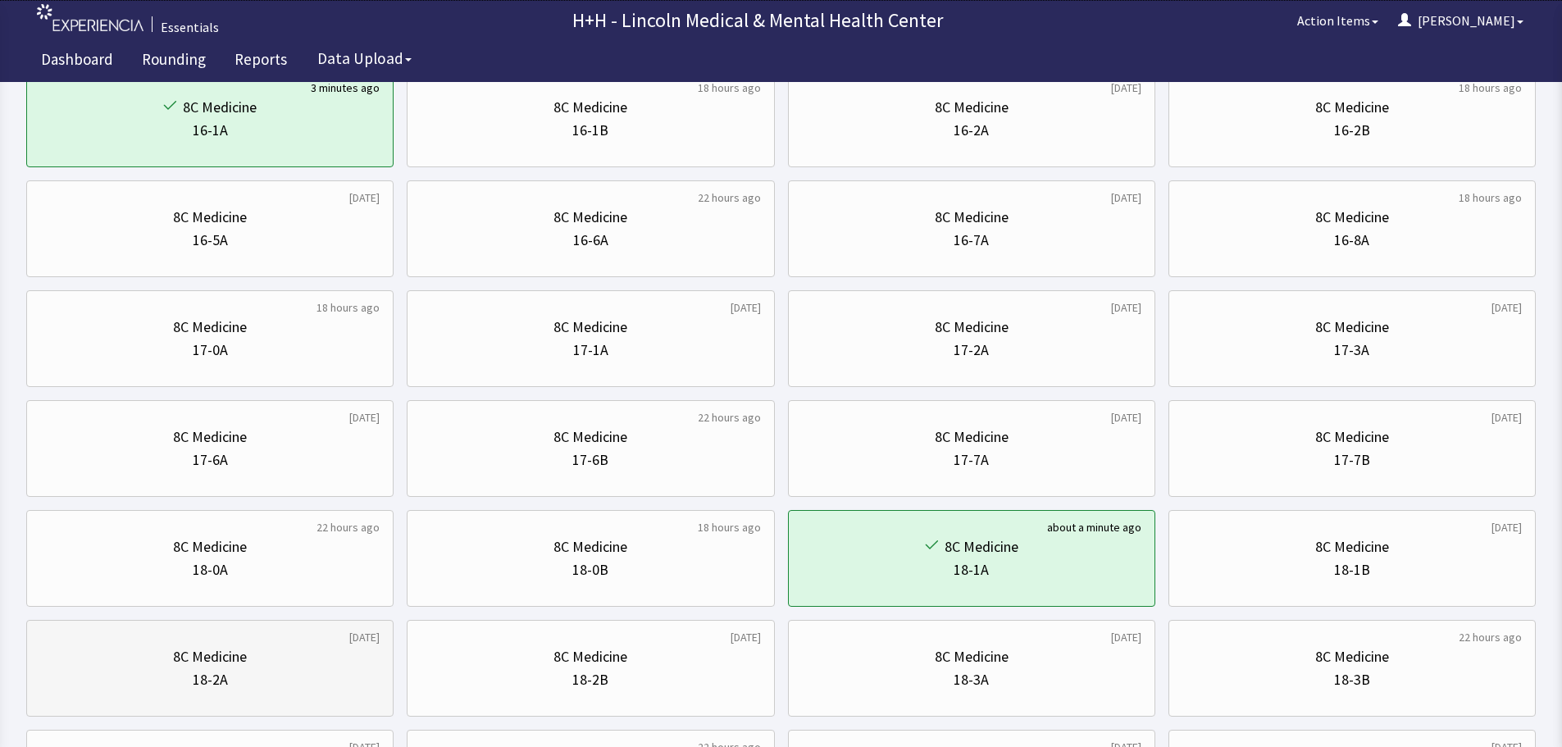
click at [267, 665] on div "8C Medicine" at bounding box center [209, 656] width 339 height 23
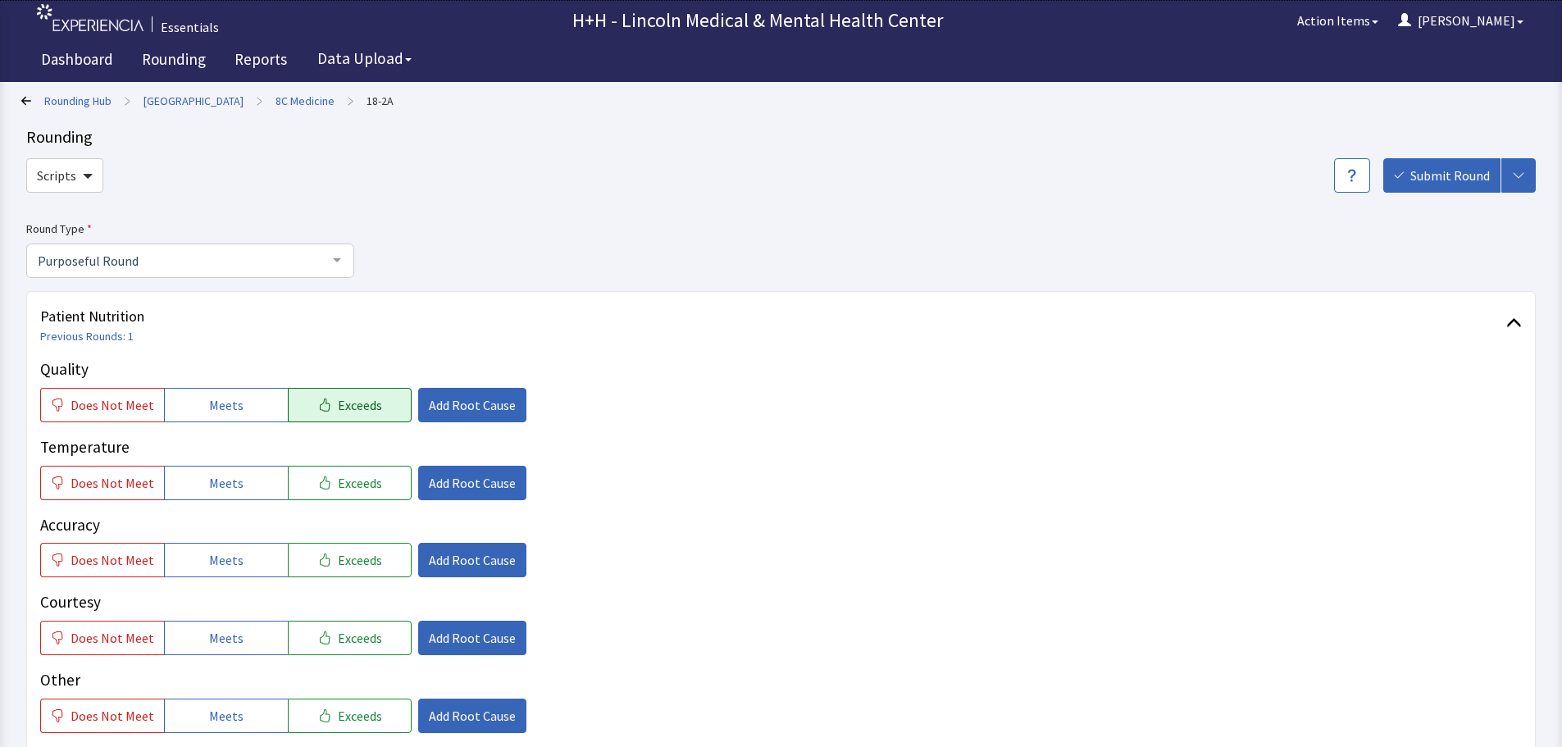
click at [338, 398] on span "Exceeds" at bounding box center [360, 405] width 44 height 20
click at [355, 480] on span "Exceeds" at bounding box center [360, 483] width 44 height 20
click at [370, 564] on span "Exceeds" at bounding box center [360, 560] width 44 height 20
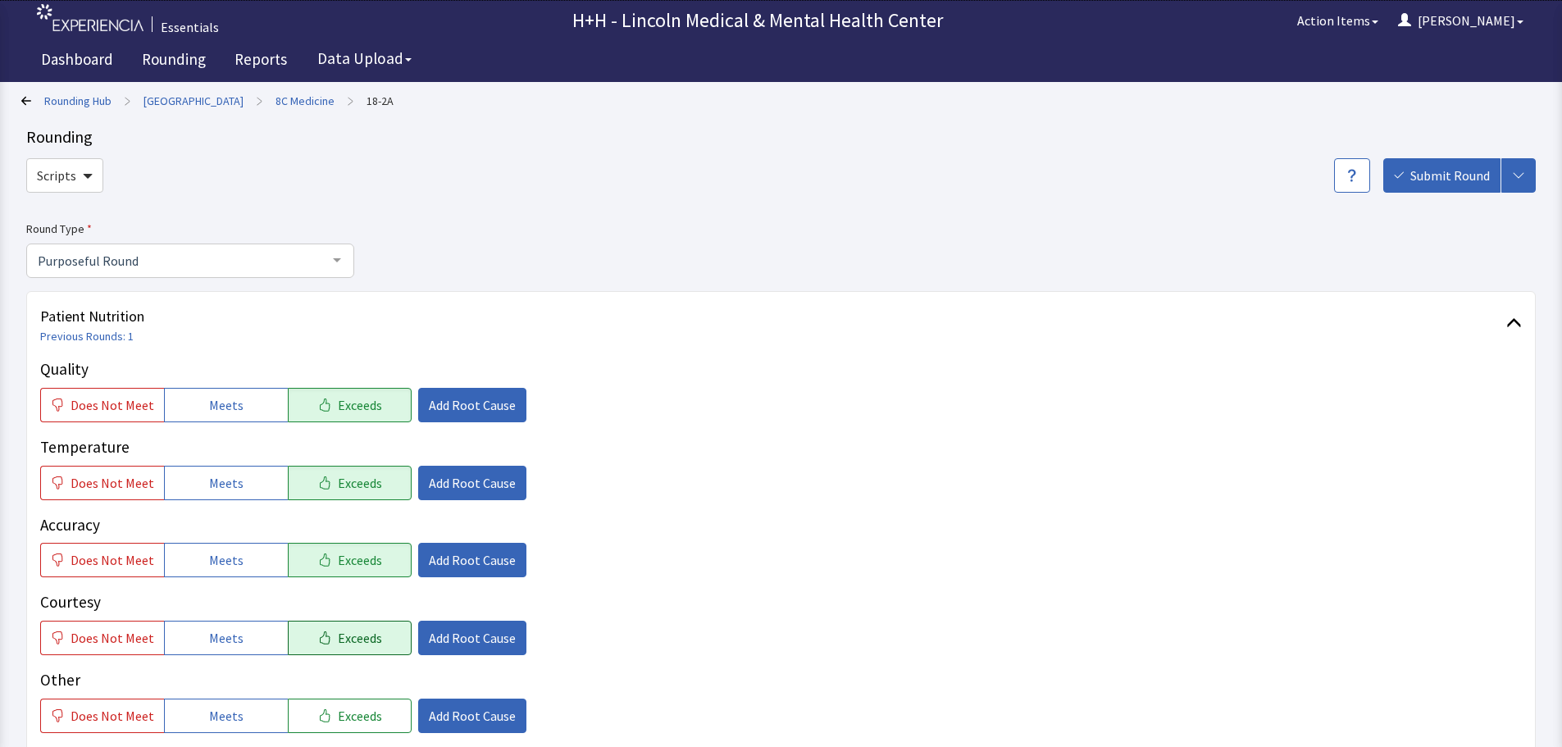
click at [362, 641] on span "Exceeds" at bounding box center [360, 638] width 44 height 20
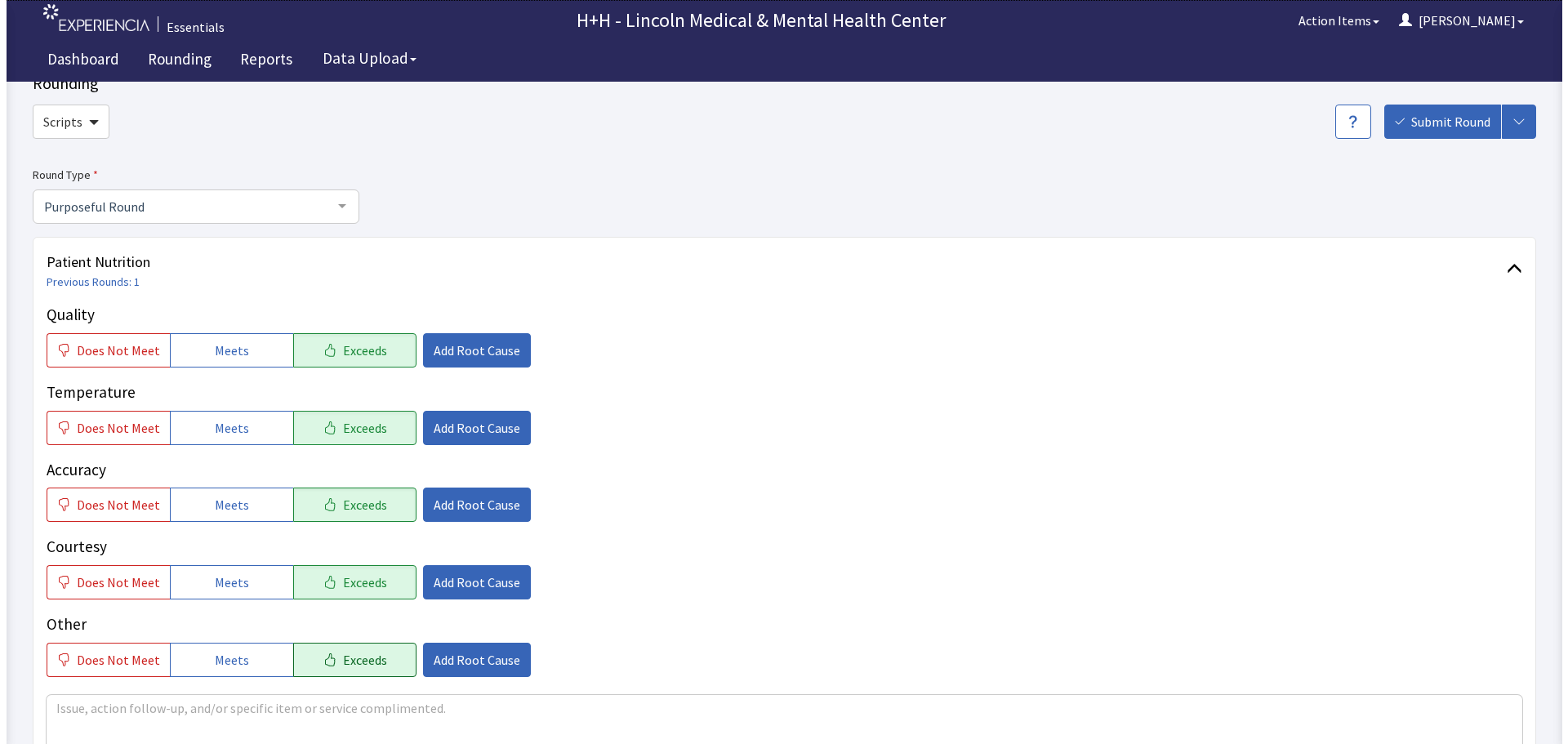
scroll to position [82, 0]
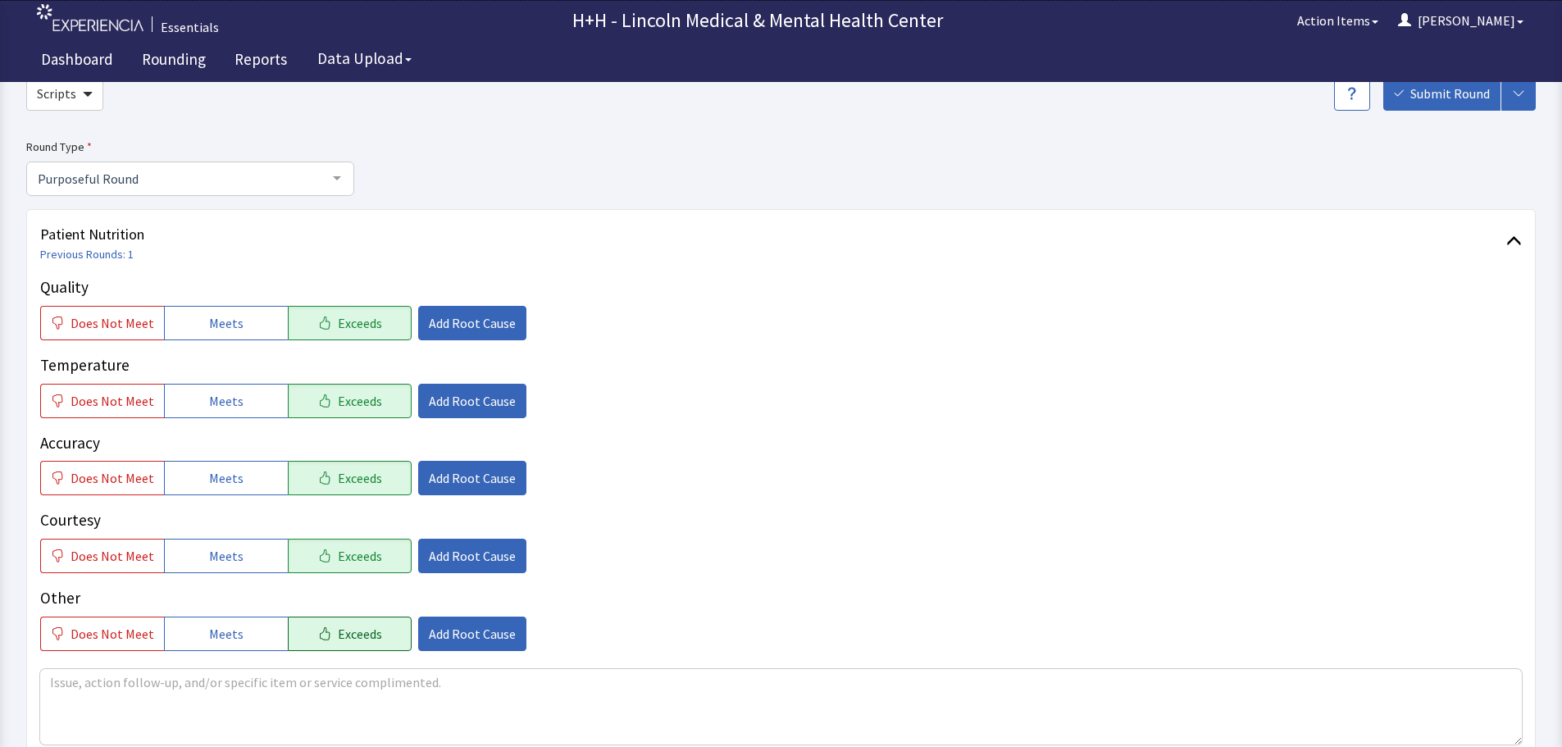
click at [362, 632] on span "Exceeds" at bounding box center [360, 634] width 44 height 20
click at [120, 687] on textarea at bounding box center [781, 706] width 1482 height 75
click at [251, 681] on textarea "Gentleman raved about [DATE] special breakfast" at bounding box center [781, 706] width 1482 height 75
click at [296, 683] on textarea "Gentleman raved about [DATE] Special breakfast" at bounding box center [781, 706] width 1482 height 75
click at [390, 686] on textarea "Gentleman raved about [DATE] Special Quiche Breakfast" at bounding box center [781, 706] width 1482 height 75
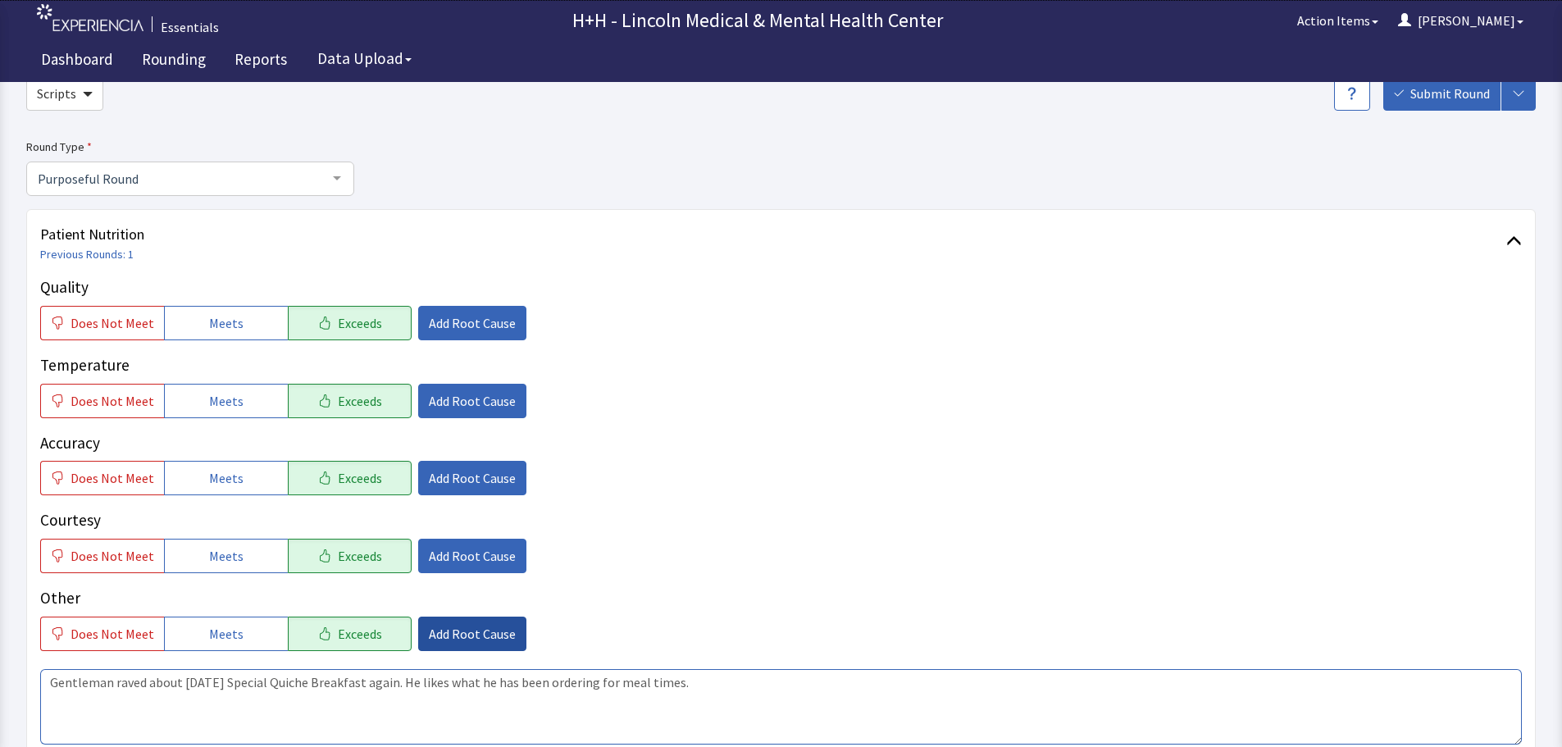
type textarea "Gentleman raved about [DATE] Special Quiche Breakfast again. He likes what he h…"
click at [435, 630] on span "Add Root Cause" at bounding box center [472, 634] width 87 height 20
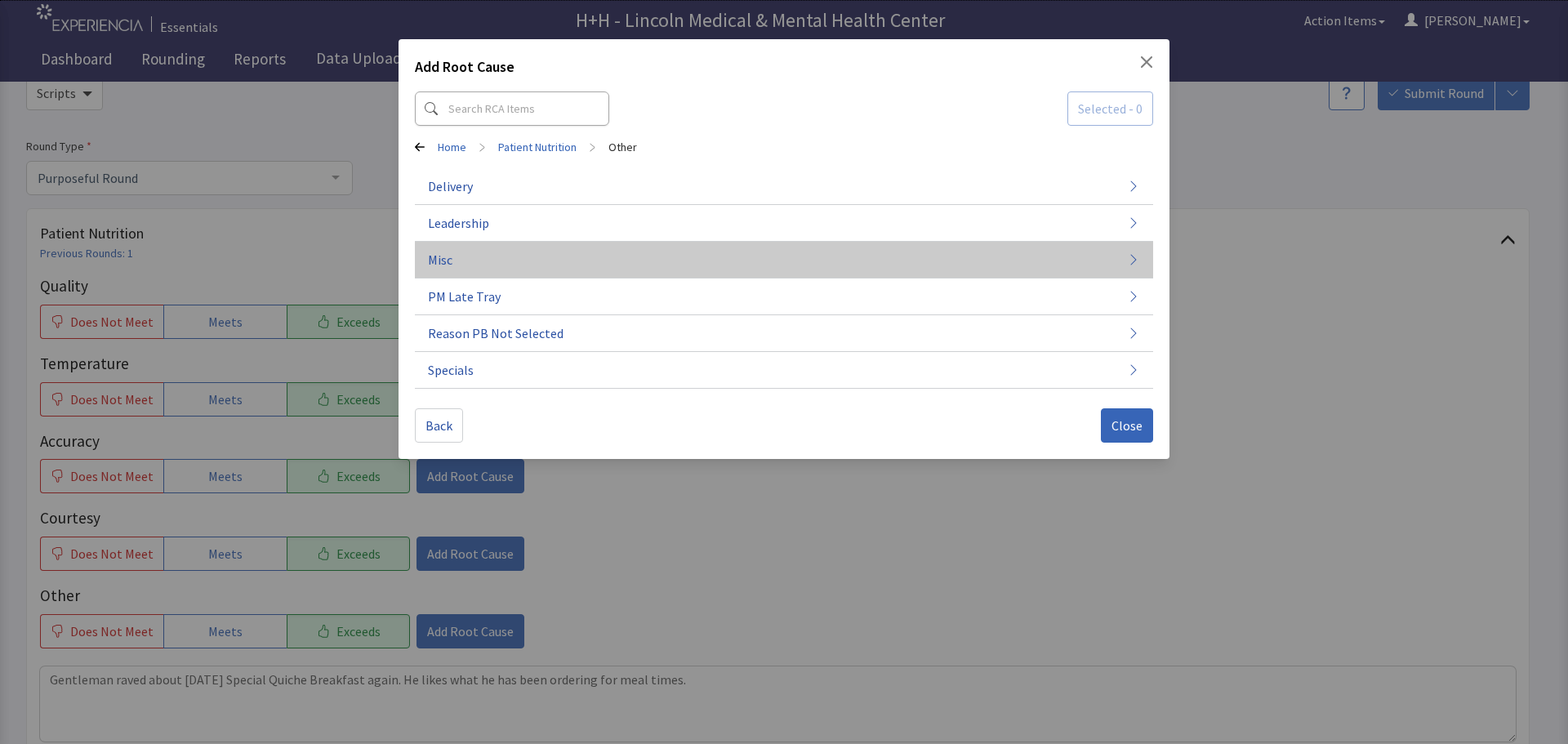
click at [461, 251] on button "Misc" at bounding box center [784, 260] width 738 height 37
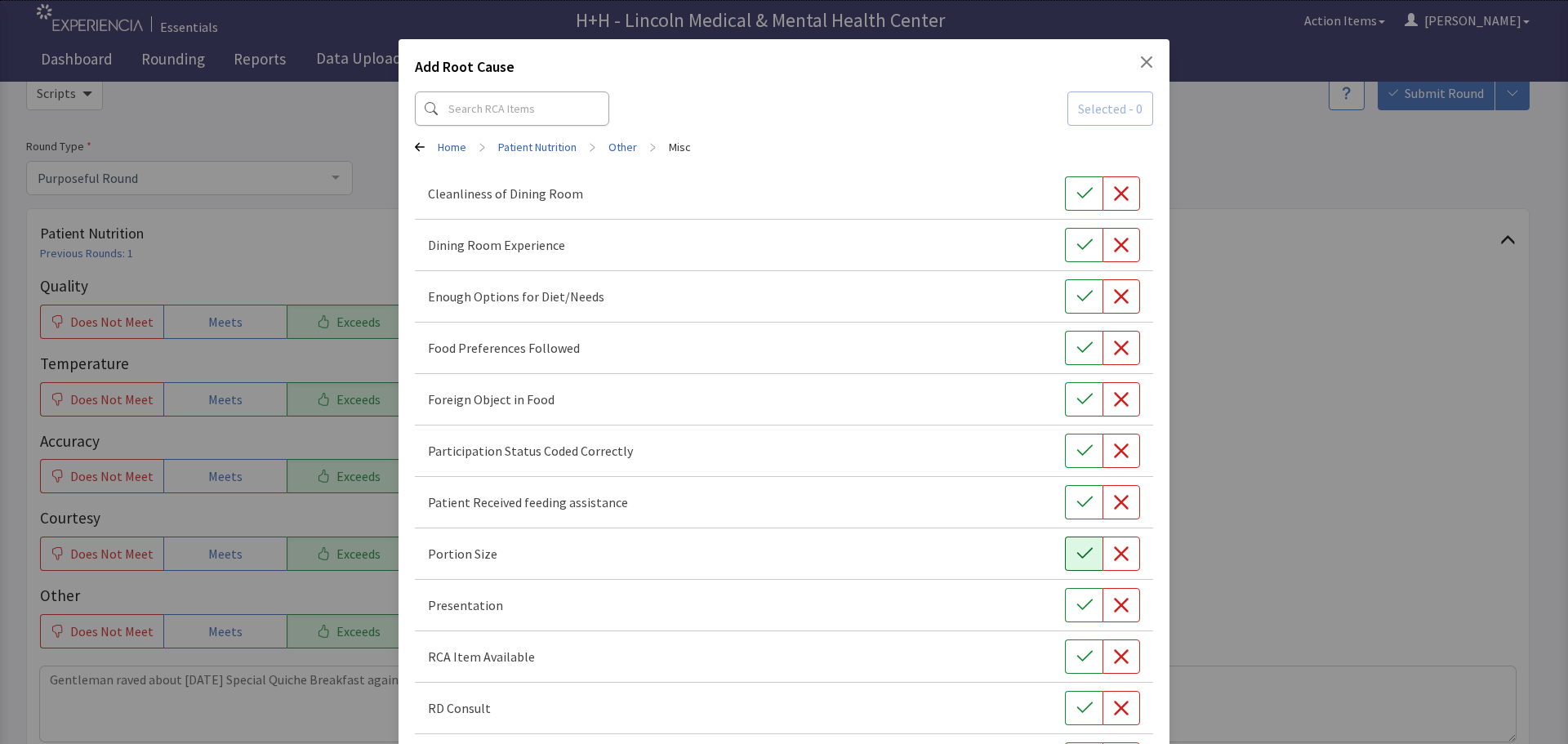
click at [1077, 555] on icon "button" at bounding box center [1085, 554] width 16 height 16
click at [1084, 600] on button "button" at bounding box center [1084, 605] width 38 height 34
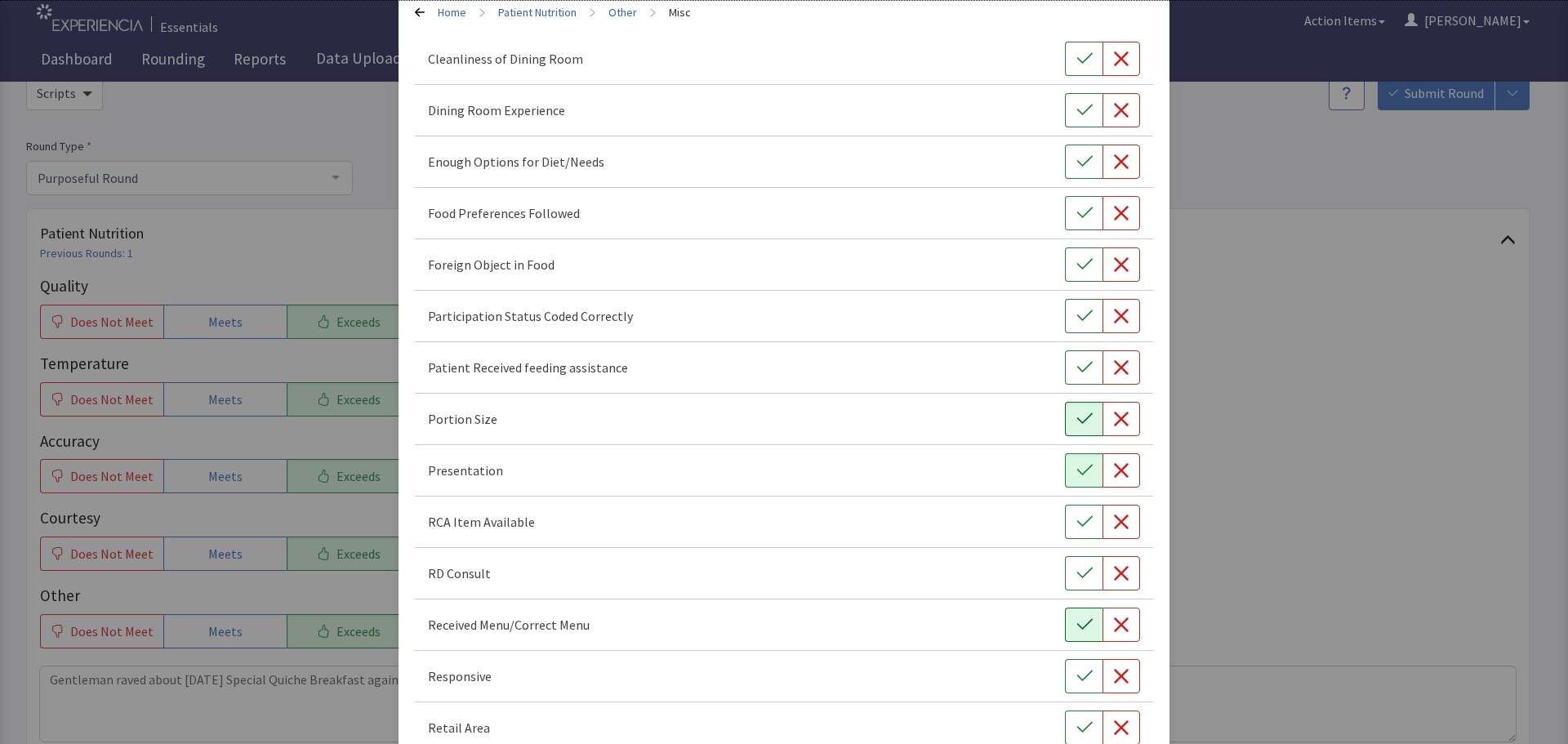
scroll to position [163, 0]
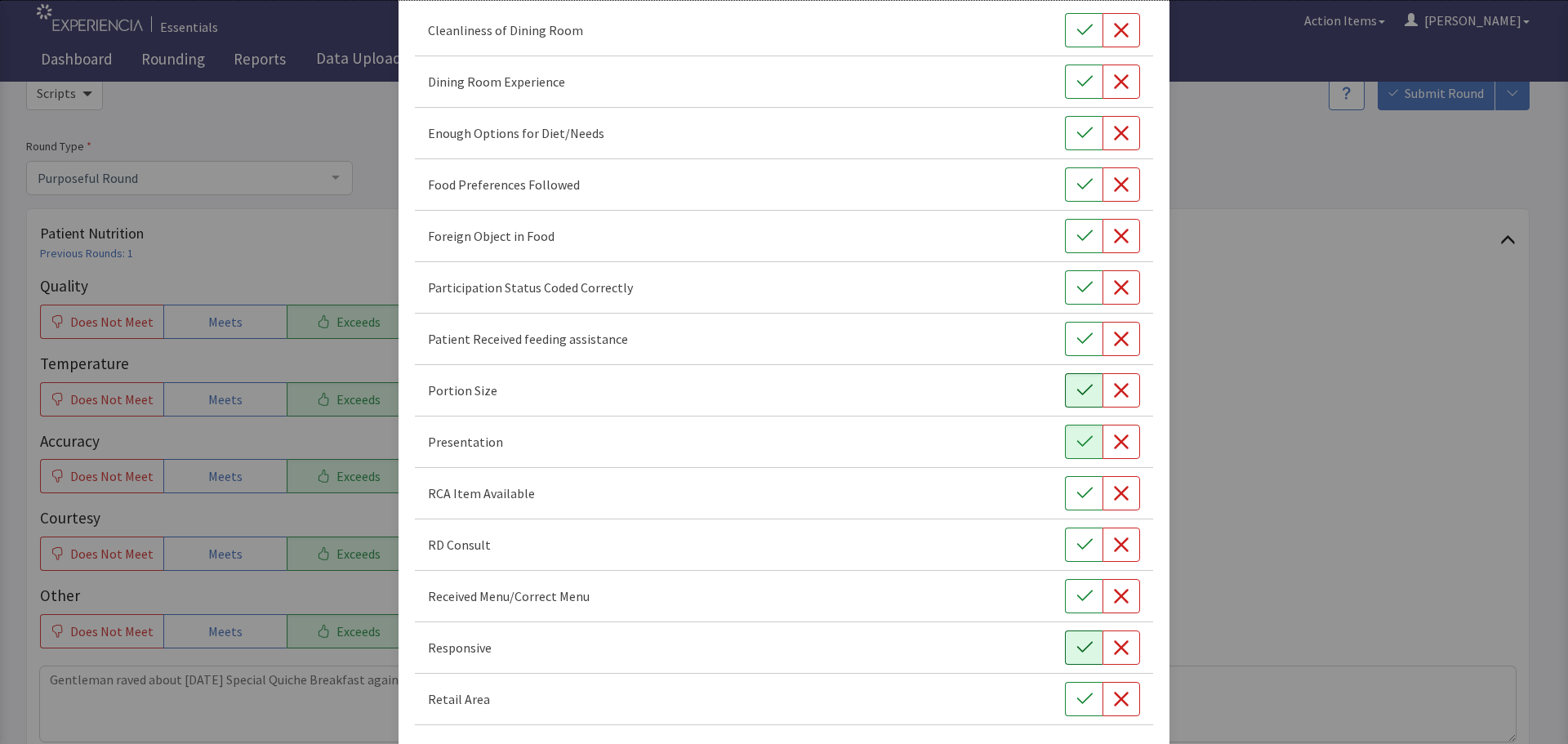
click at [1082, 651] on icon "button" at bounding box center [1085, 647] width 16 height 16
click at [1065, 179] on button "button" at bounding box center [1084, 184] width 38 height 34
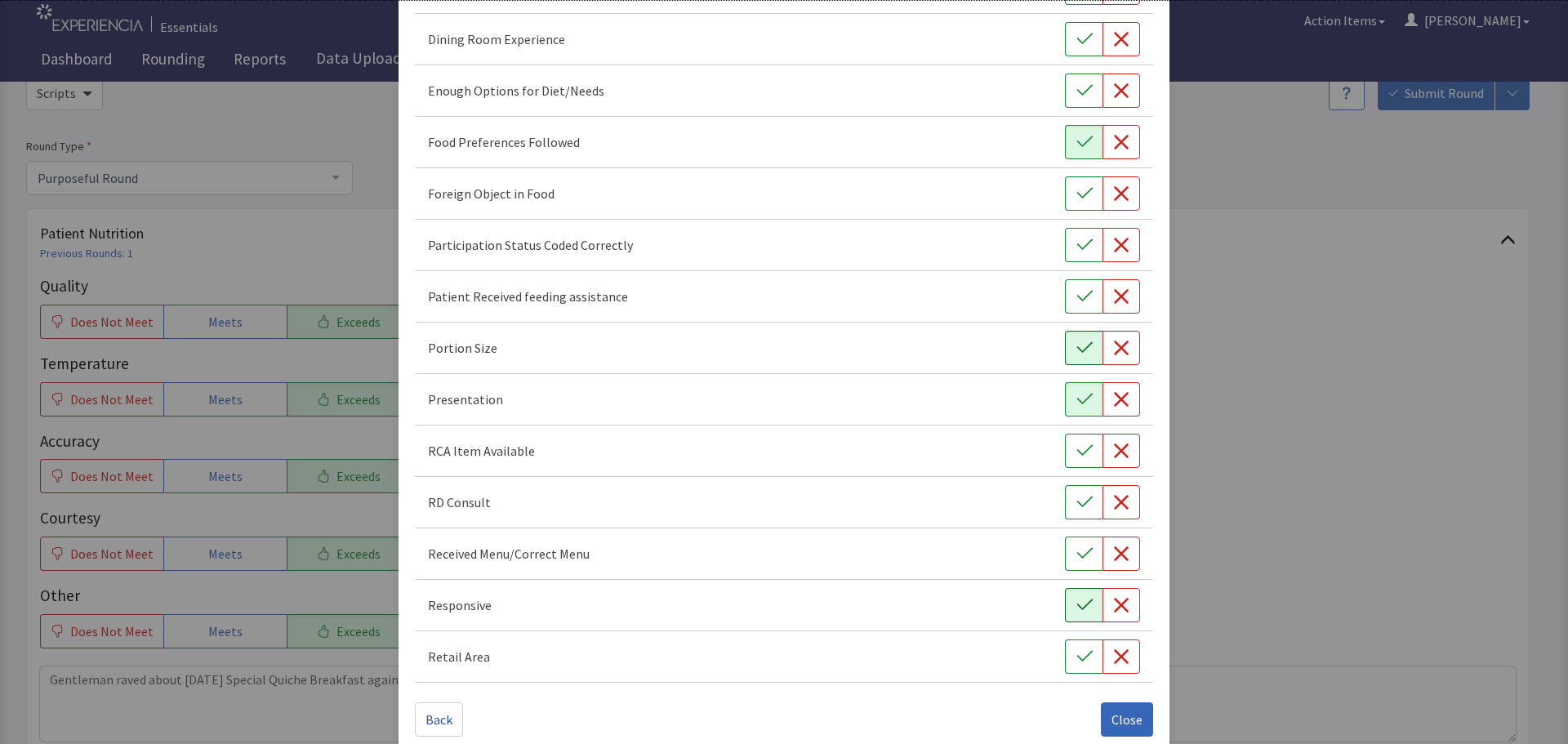
scroll to position [228, 0]
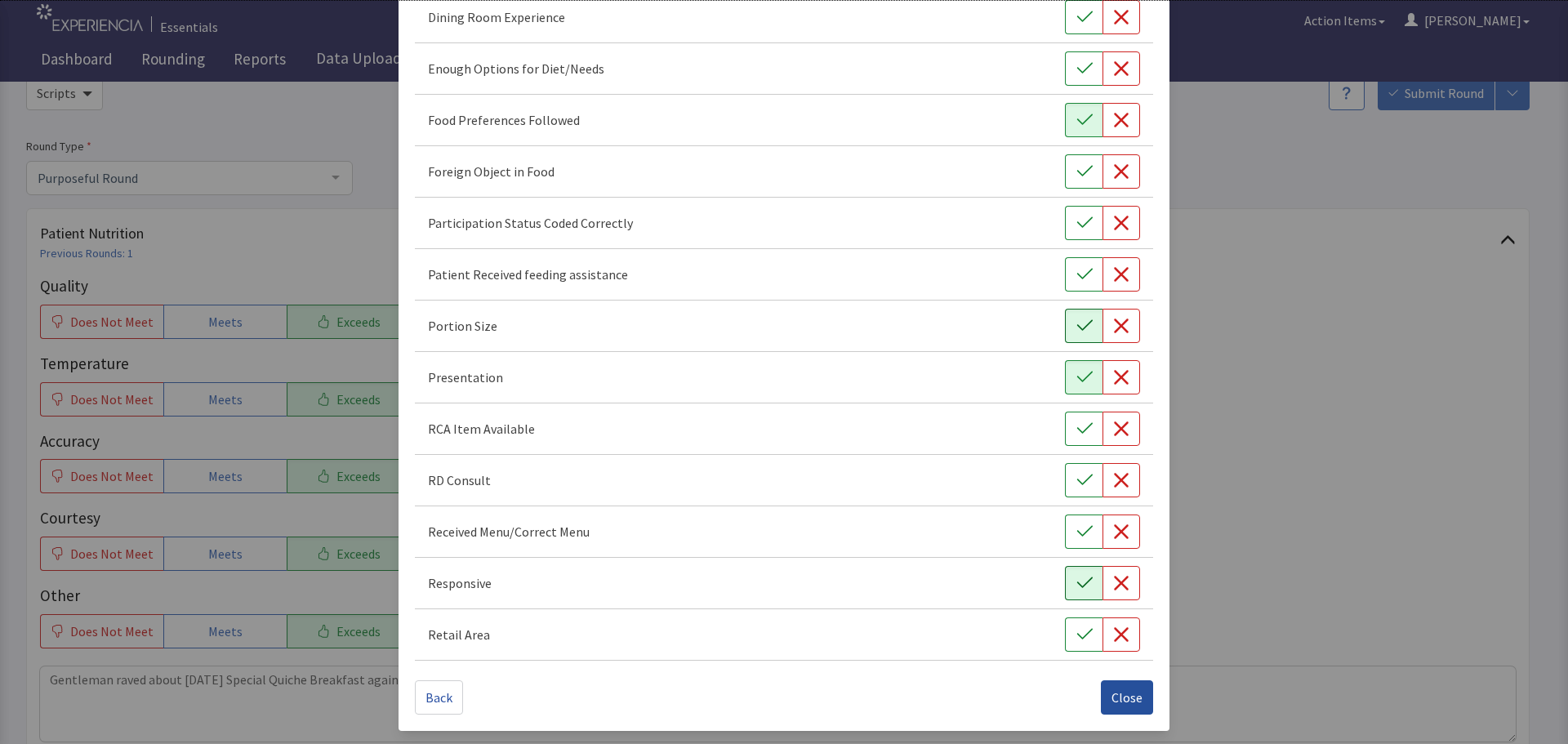
click at [1113, 699] on span "Close" at bounding box center [1127, 697] width 31 height 20
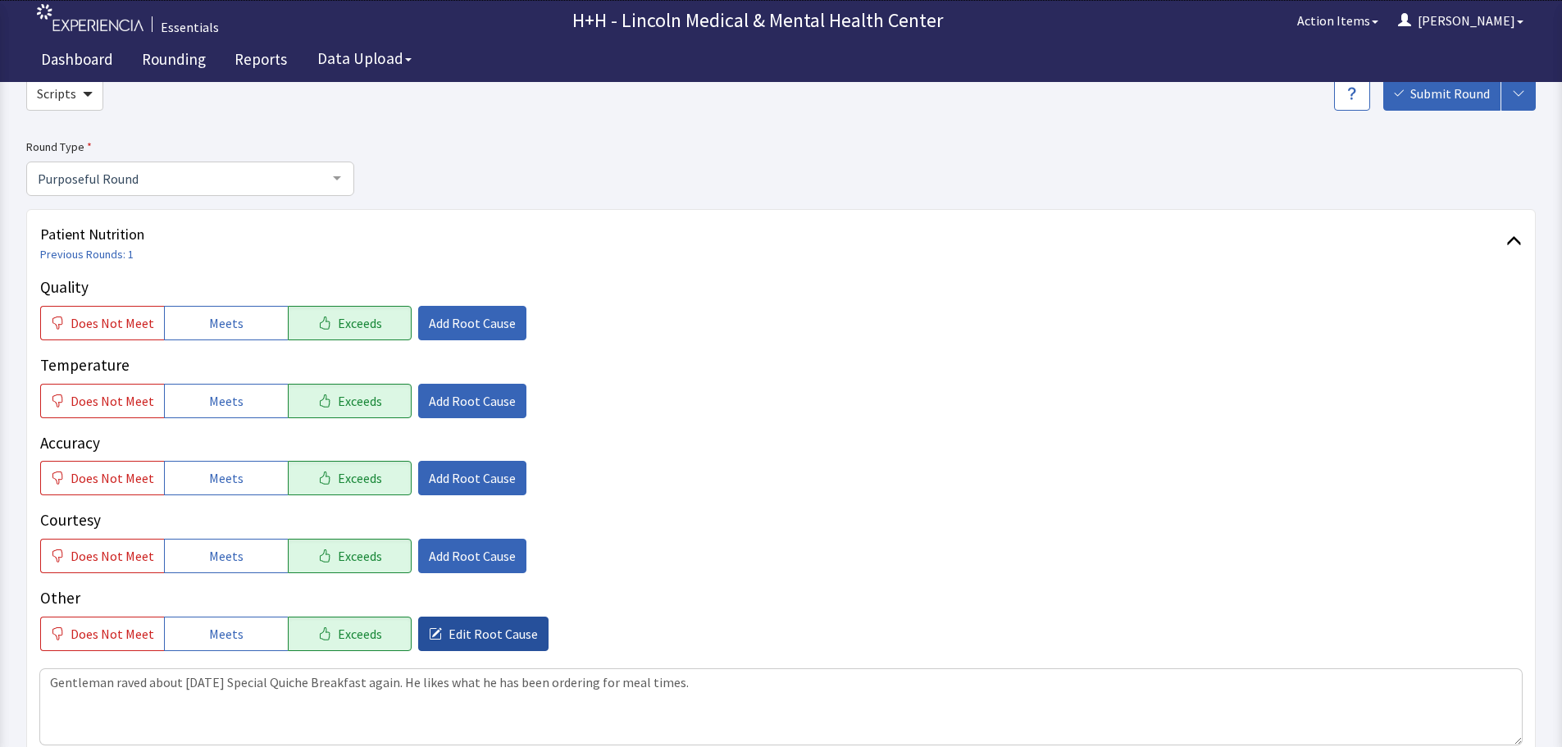
click at [504, 640] on span "Edit Root Cause" at bounding box center [493, 634] width 89 height 20
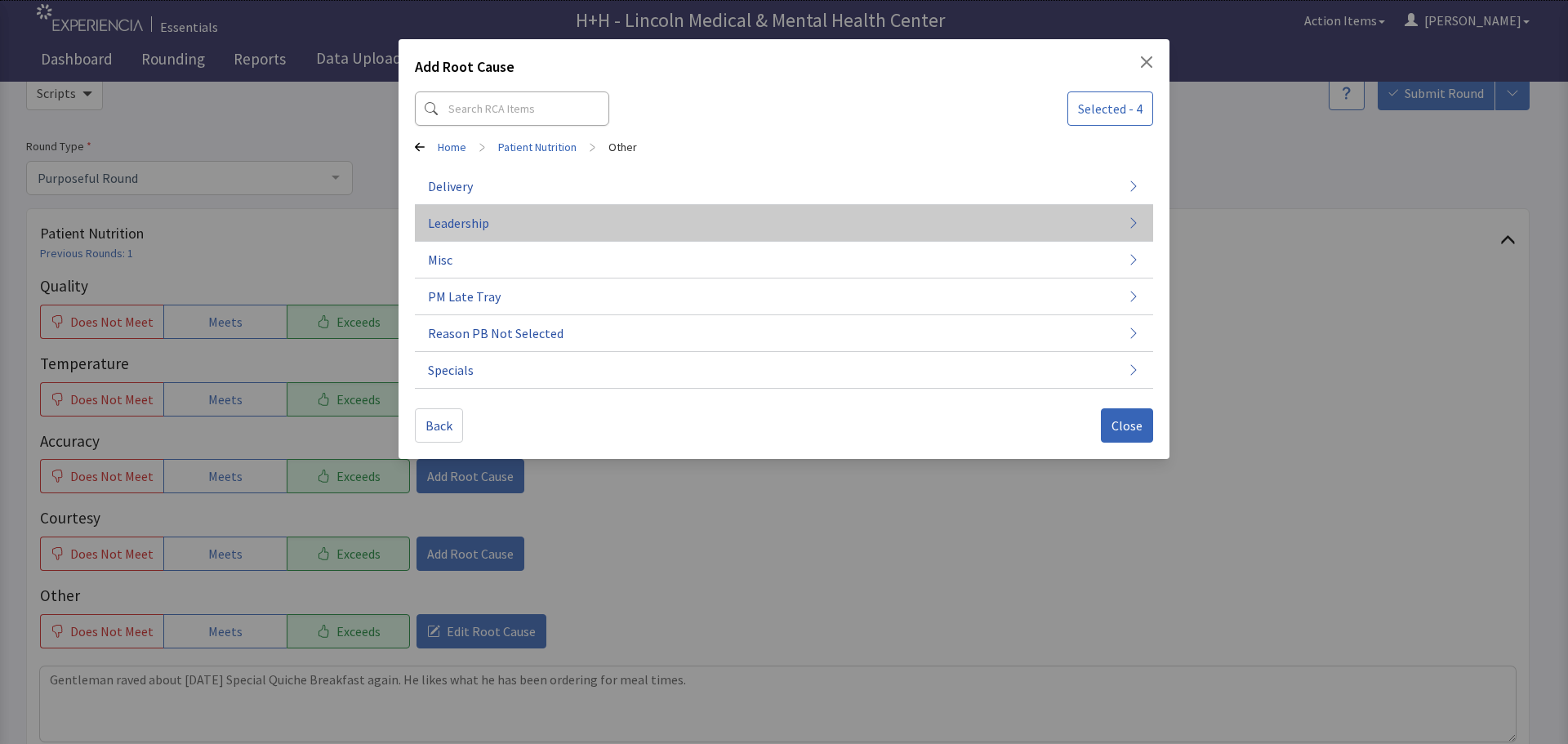
click at [475, 224] on span "Leadership" at bounding box center [459, 223] width 62 height 20
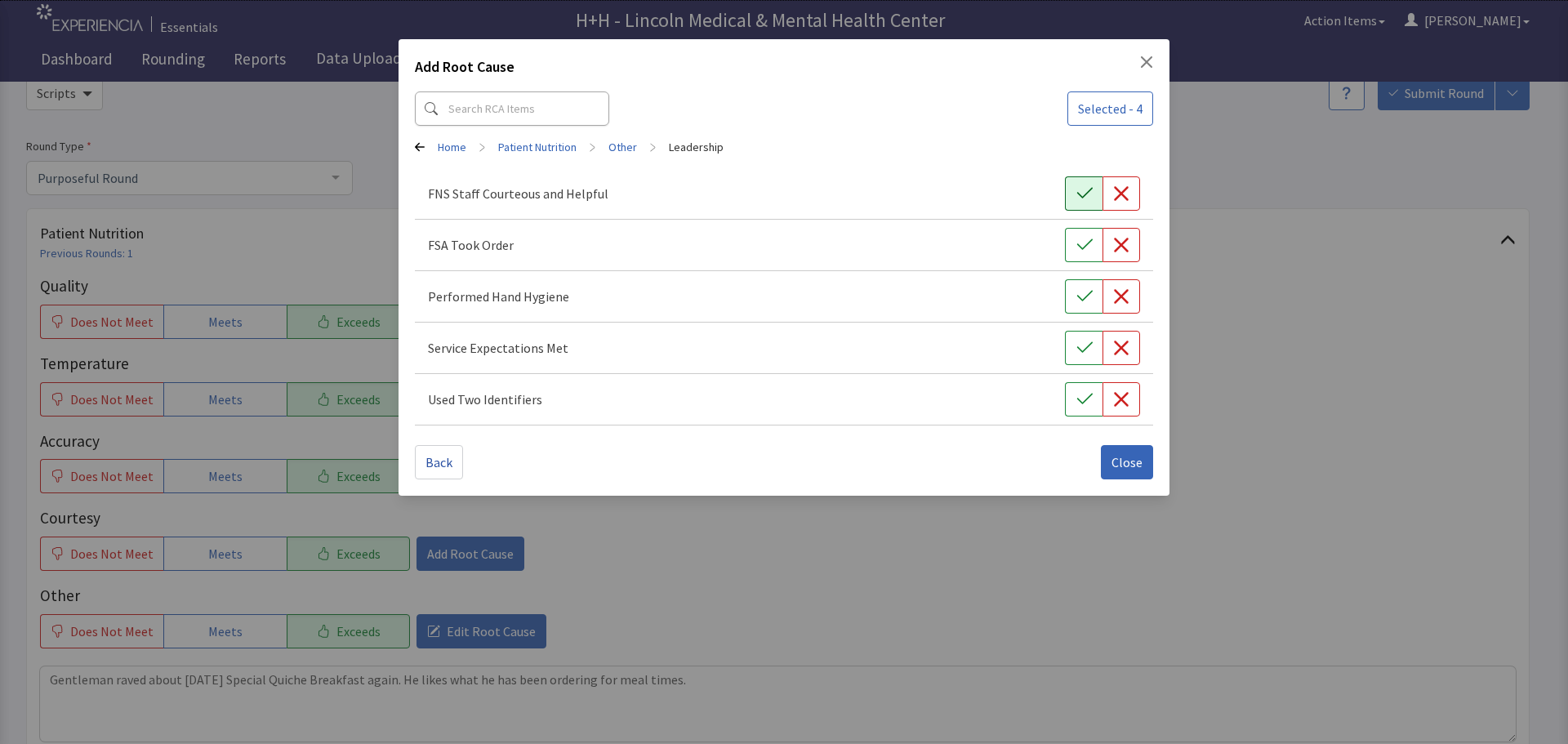
click at [1074, 198] on button "button" at bounding box center [1084, 193] width 38 height 34
click at [1082, 239] on icon "button" at bounding box center [1085, 245] width 16 height 16
drag, startPoint x: 1089, startPoint y: 291, endPoint x: 1091, endPoint y: 319, distance: 28.1
click at [1089, 292] on icon "button" at bounding box center [1085, 296] width 16 height 16
click at [1089, 344] on icon "button" at bounding box center [1085, 348] width 16 height 16
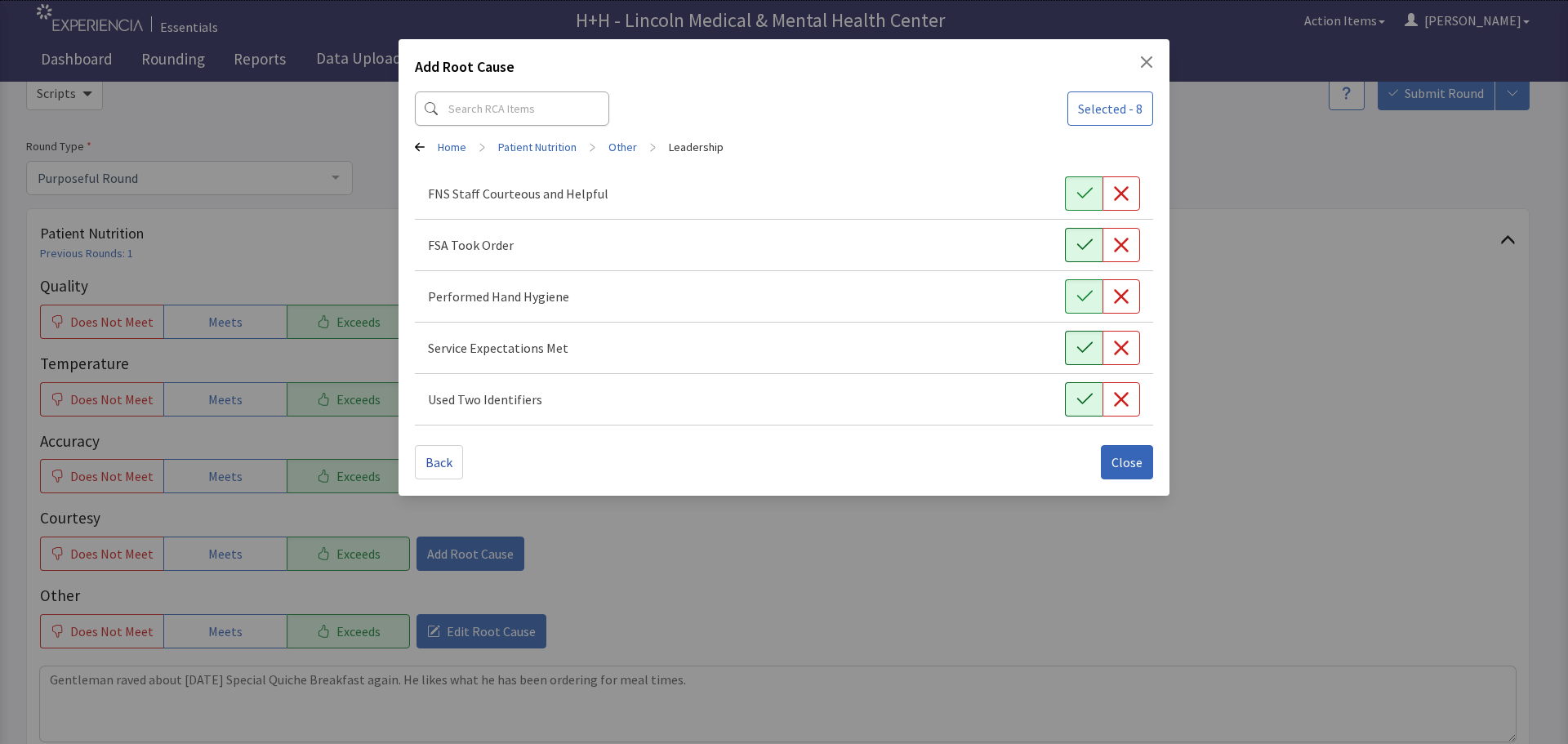
click at [1091, 404] on icon "button" at bounding box center [1085, 399] width 16 height 16
click at [1116, 467] on span "Close" at bounding box center [1127, 462] width 31 height 20
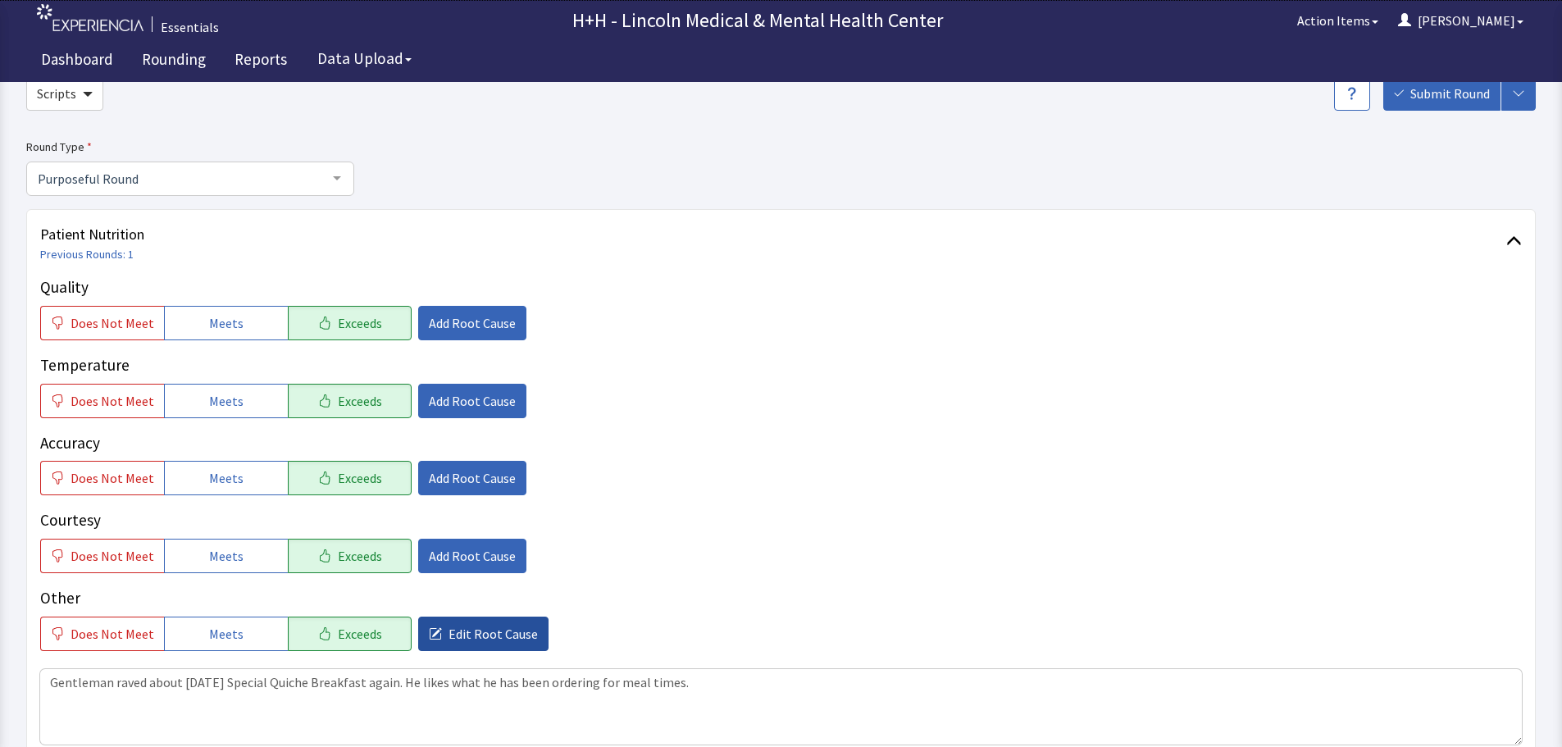
click at [497, 635] on span "Edit Root Cause" at bounding box center [493, 634] width 89 height 20
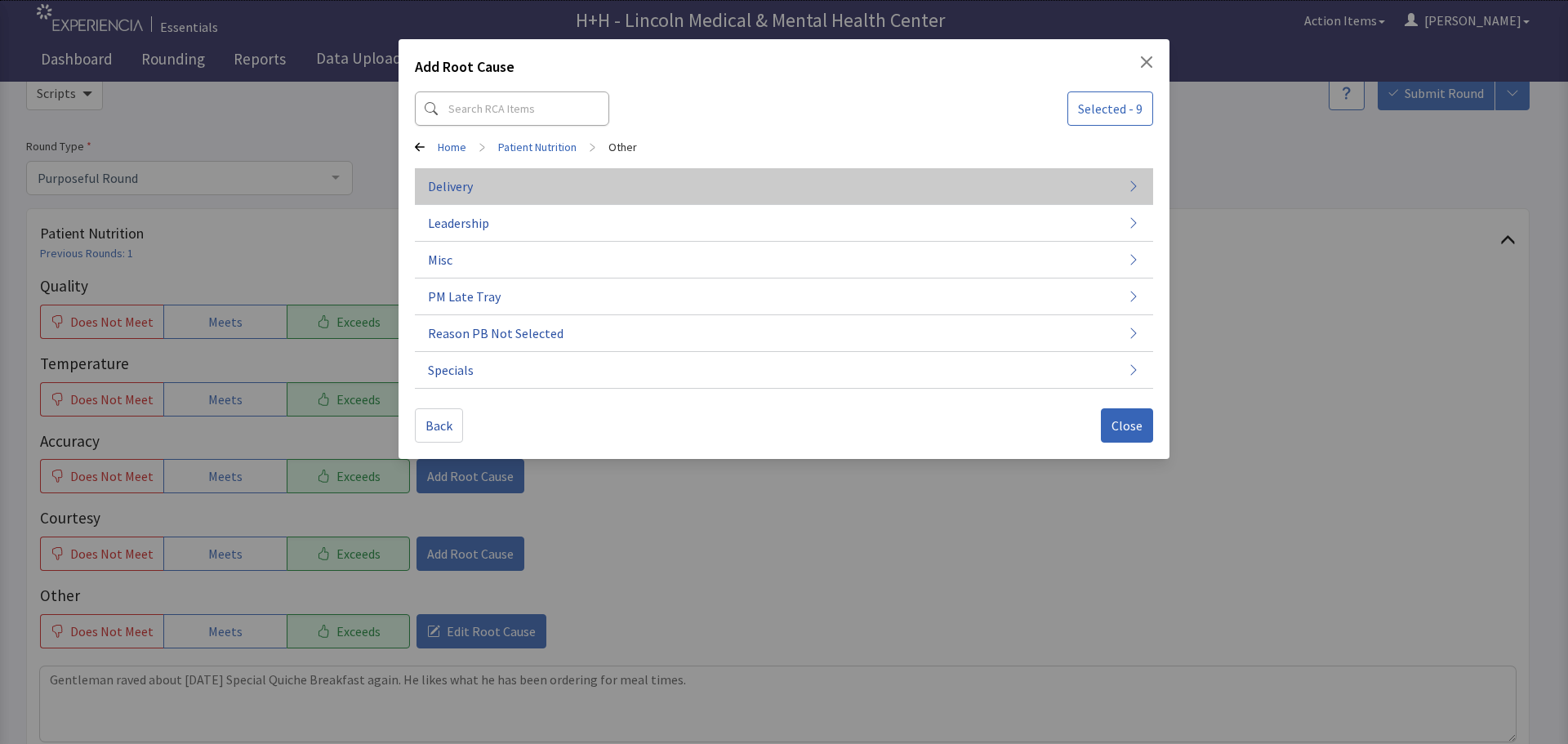
click at [479, 242] on button "Delivery" at bounding box center [784, 260] width 738 height 37
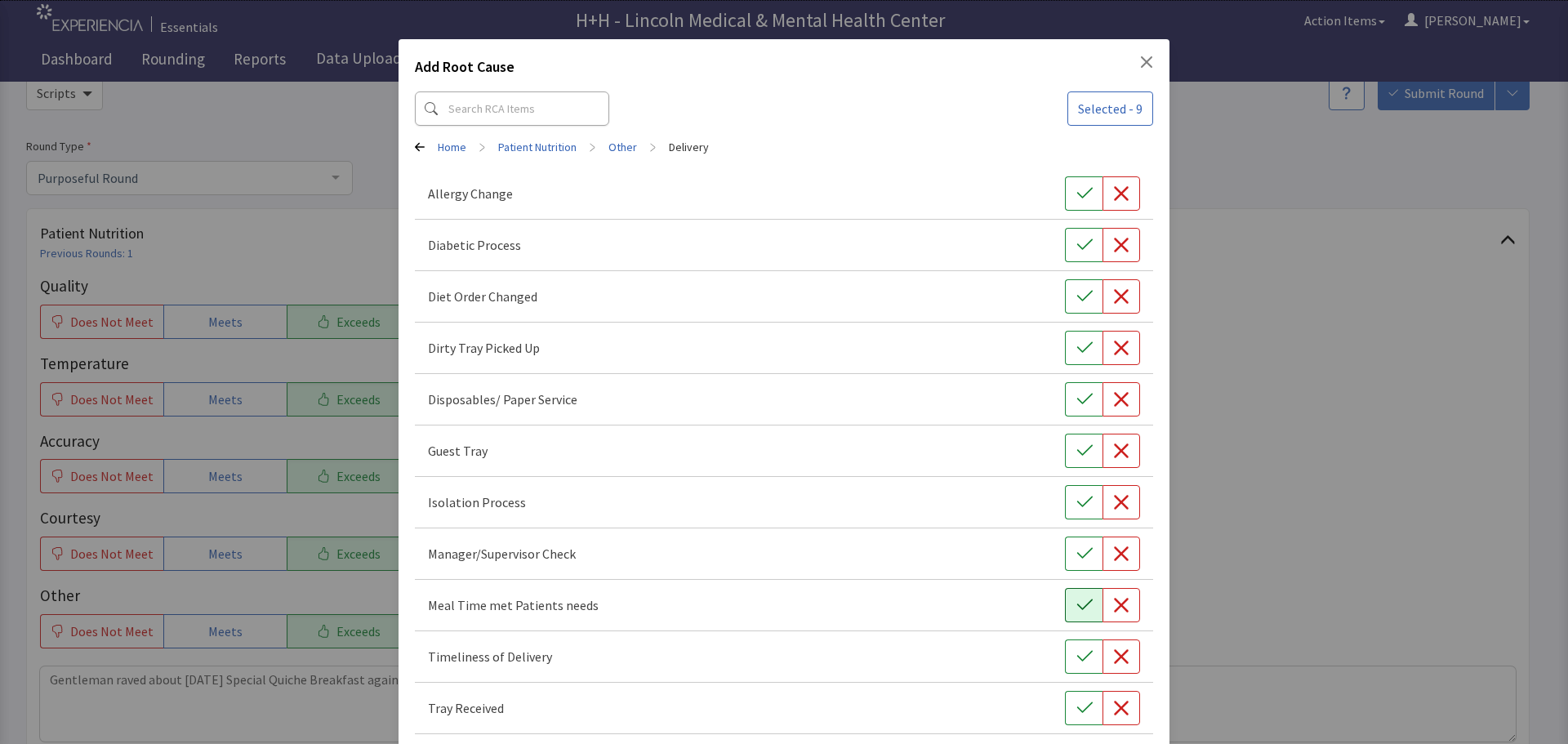
click at [1075, 588] on div "Meal Time met Patients needs" at bounding box center [784, 606] width 738 height 52
click at [1077, 657] on icon "button" at bounding box center [1085, 656] width 16 height 11
click at [1077, 705] on icon "button" at bounding box center [1085, 708] width 16 height 16
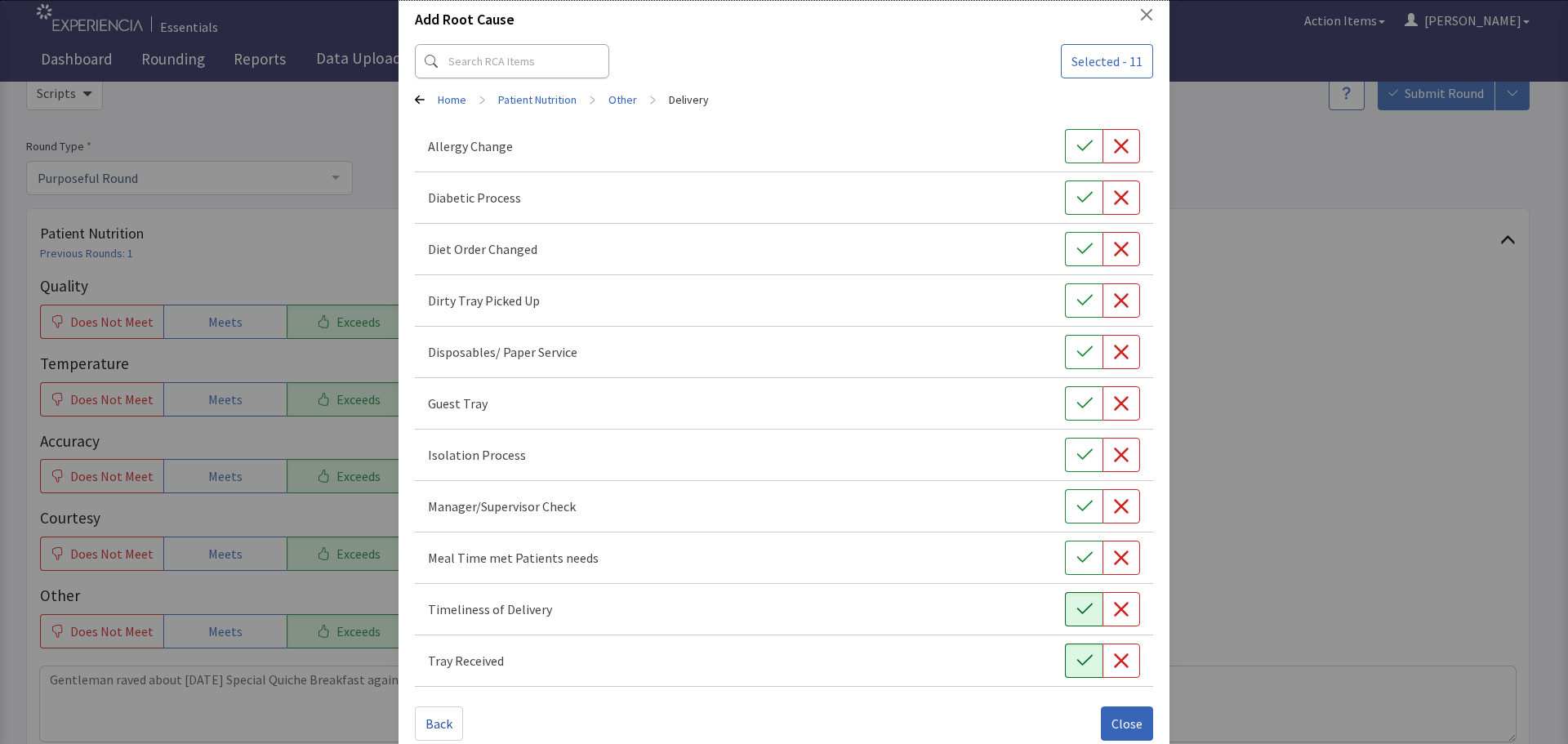
scroll to position [74, 0]
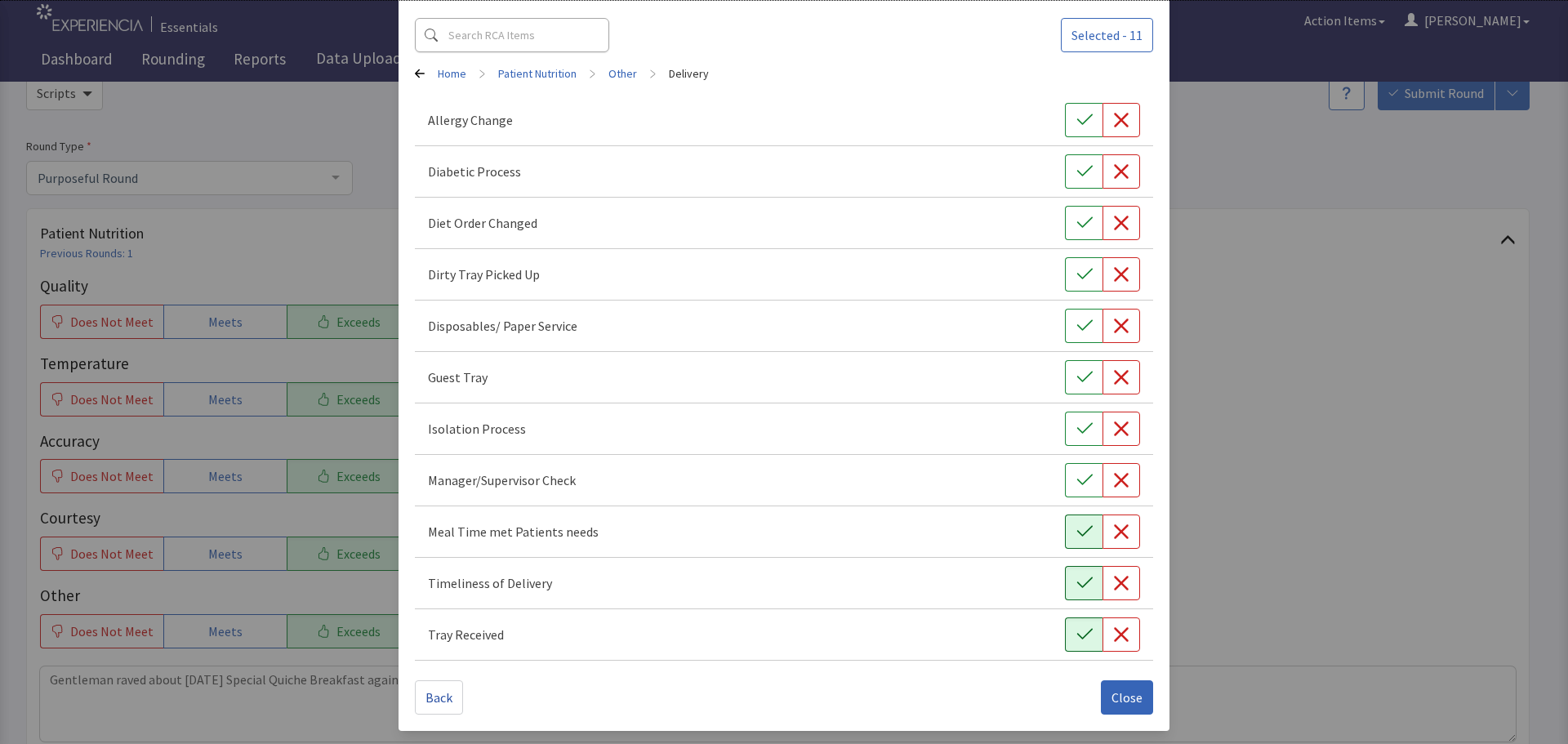
click at [1074, 523] on button "button" at bounding box center [1084, 532] width 38 height 34
click at [1124, 696] on span "Close" at bounding box center [1127, 697] width 31 height 20
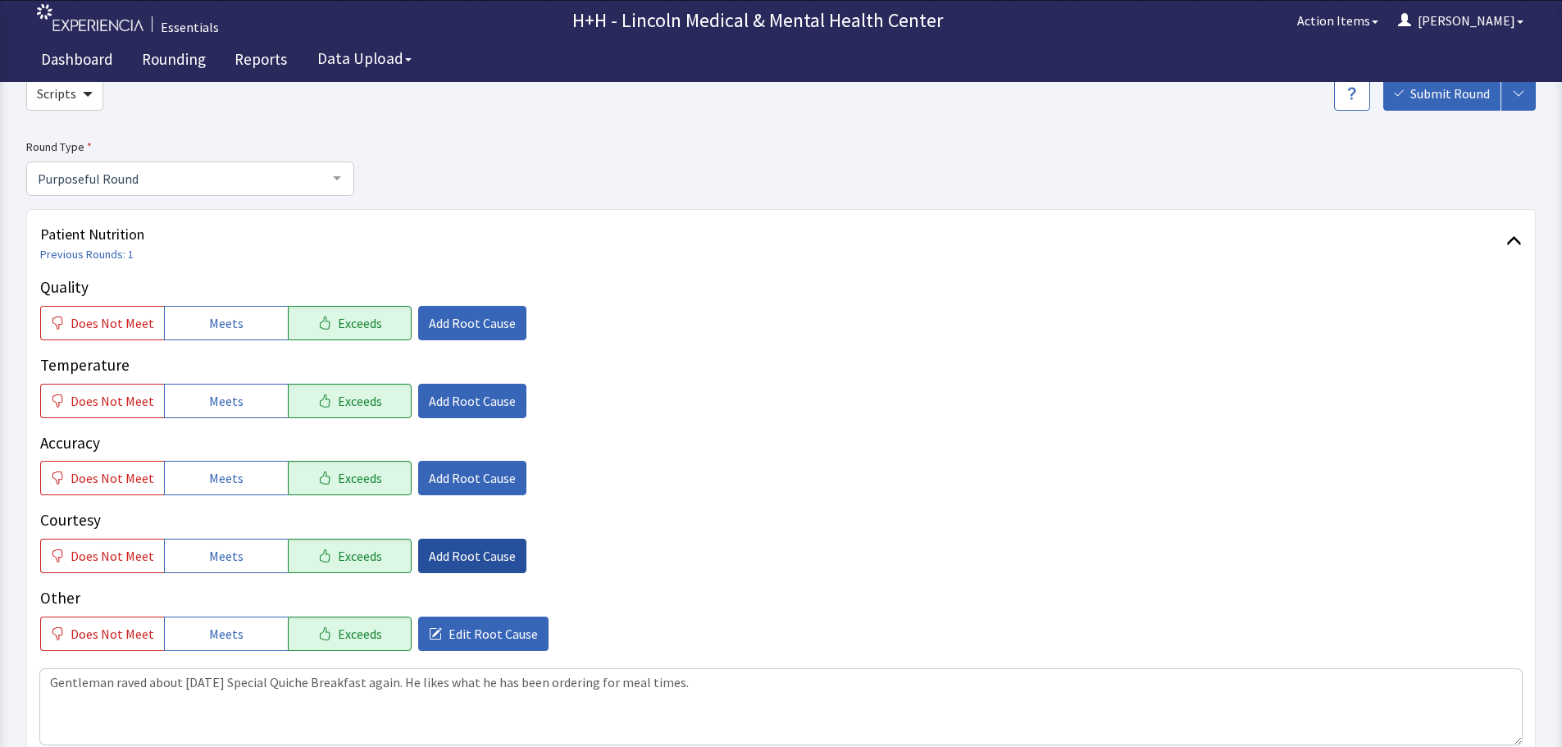
click at [467, 560] on span "Add Root Cause" at bounding box center [472, 556] width 87 height 20
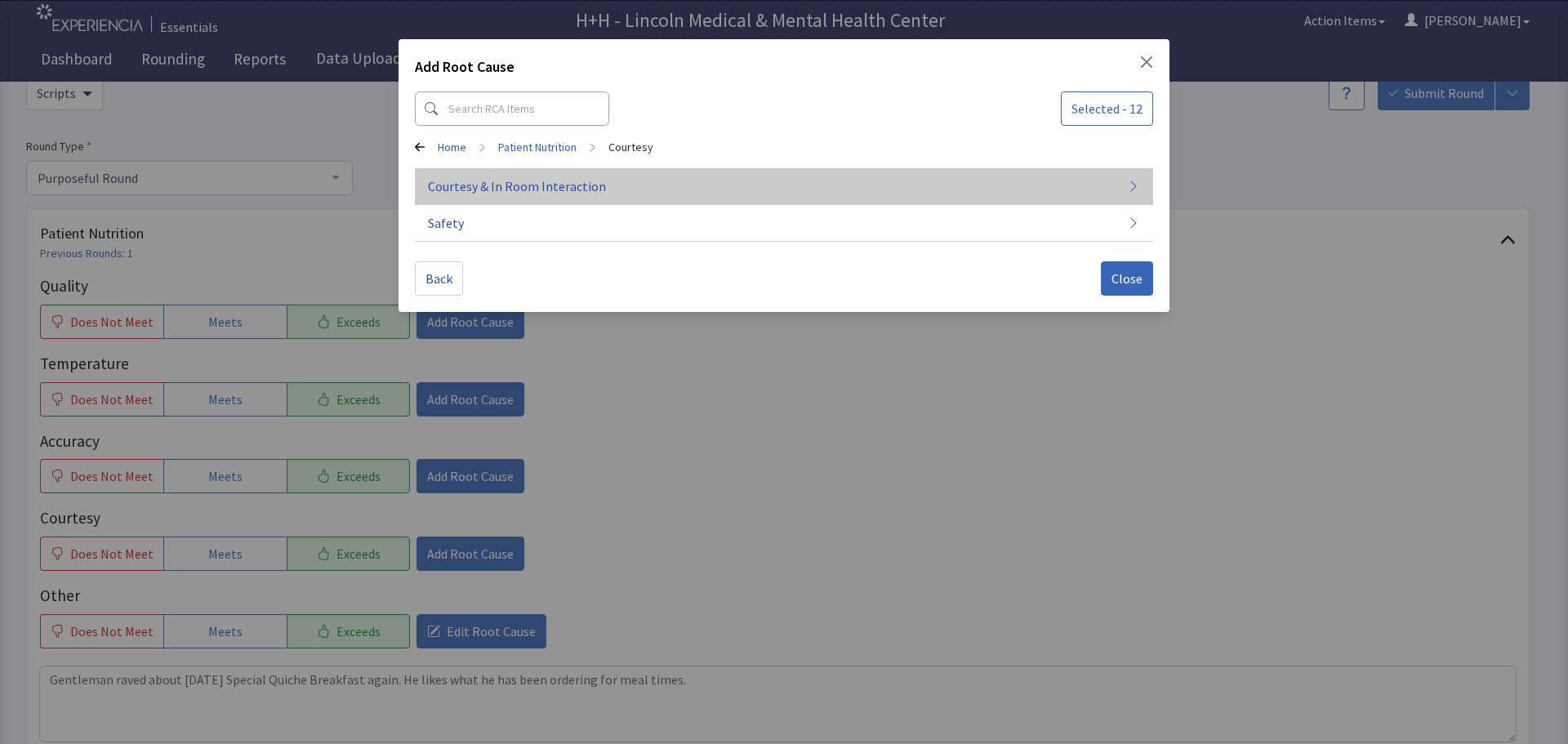
click at [524, 182] on span "Courtesy & In Room Interaction" at bounding box center [517, 186] width 178 height 20
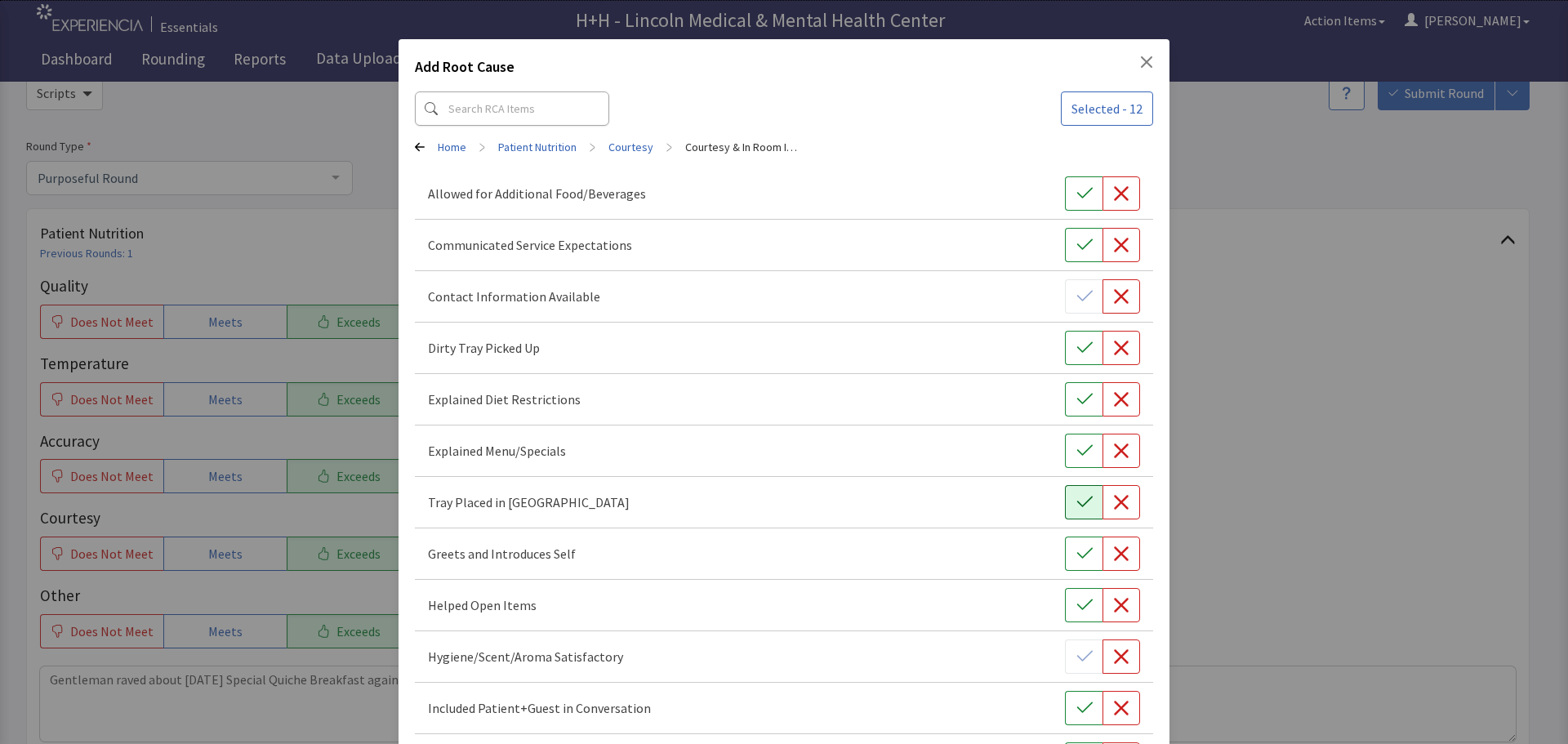
click at [1088, 511] on button "button" at bounding box center [1084, 502] width 38 height 34
click at [1077, 547] on icon "button" at bounding box center [1085, 554] width 16 height 16
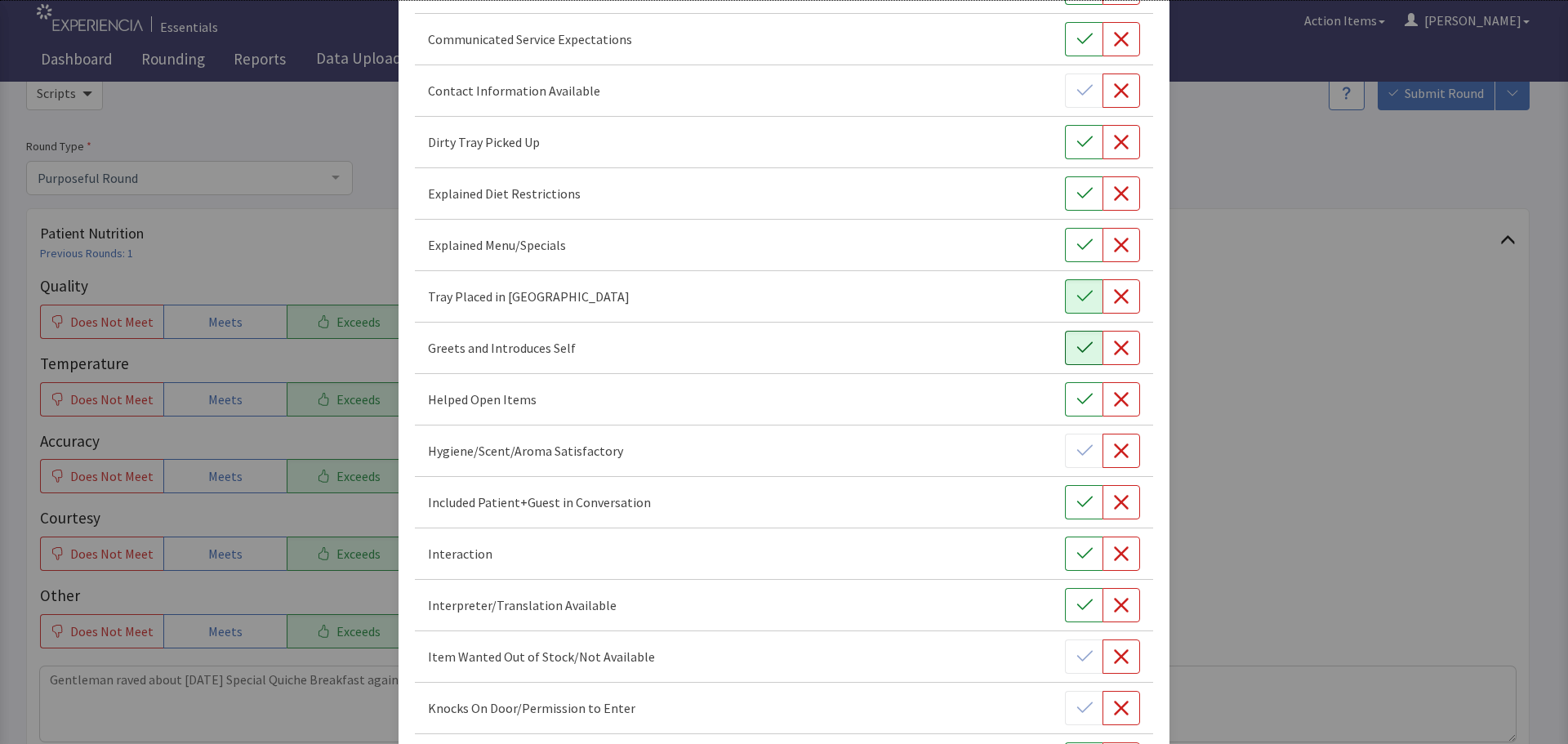
scroll to position [245, 0]
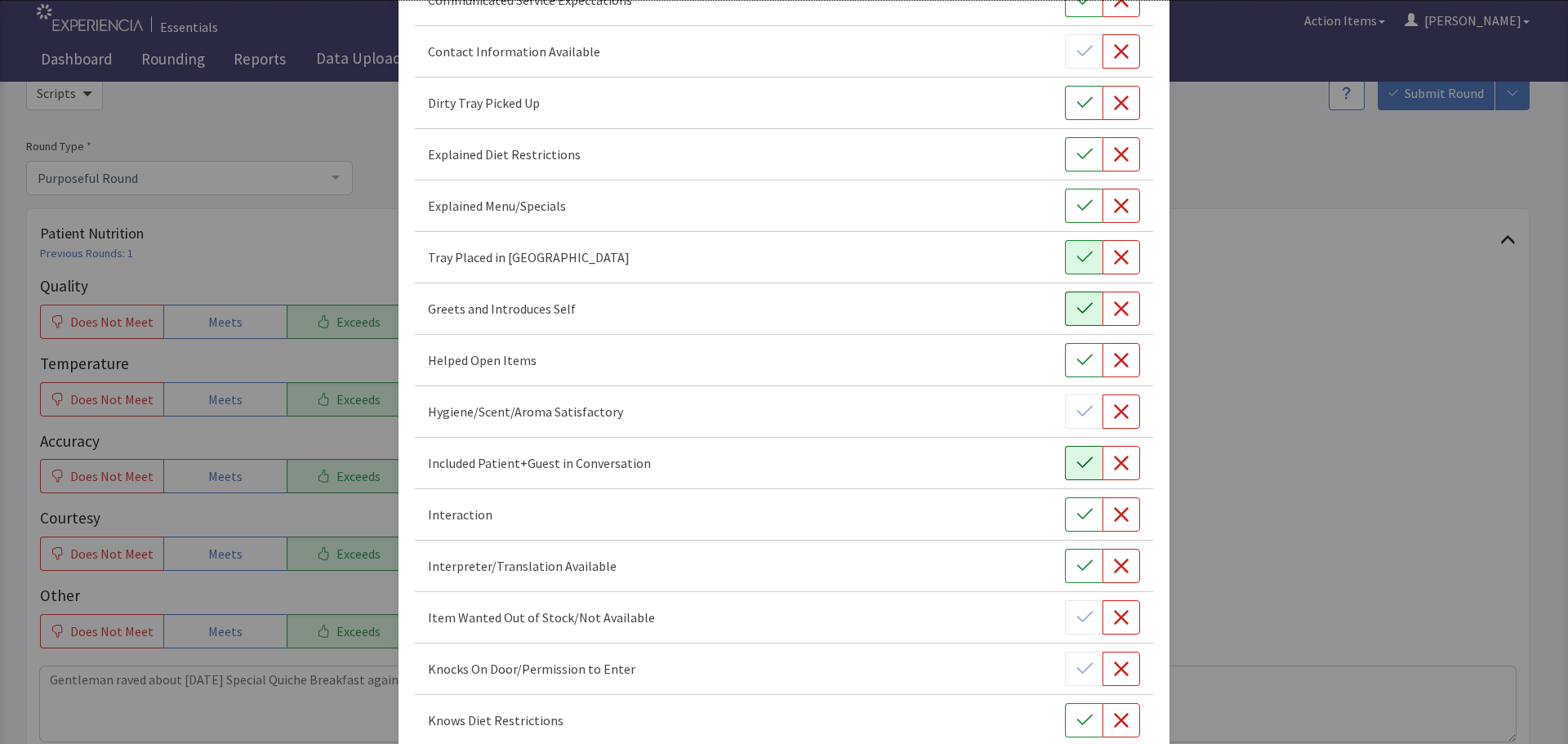
click at [1077, 465] on icon "button" at bounding box center [1085, 463] width 16 height 16
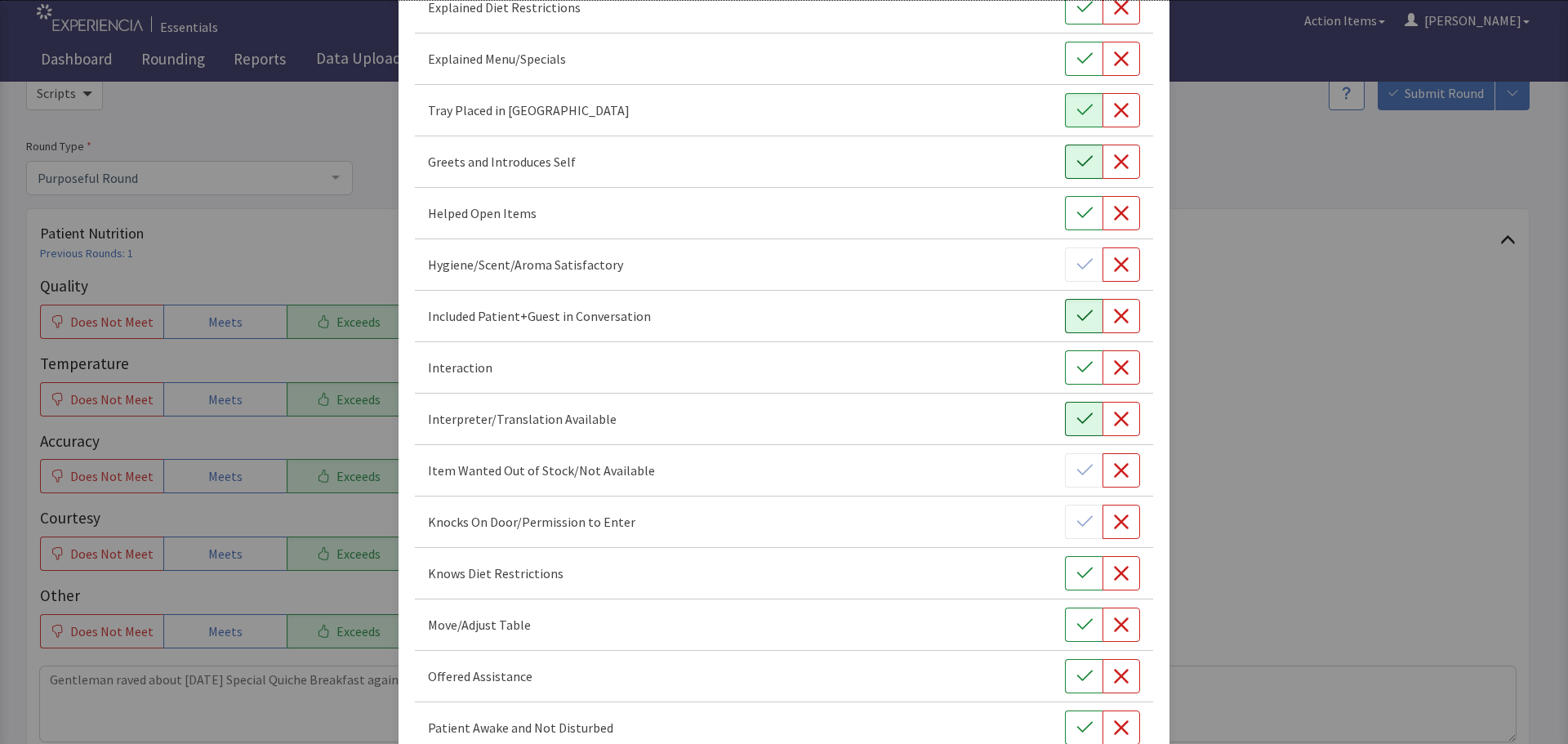
scroll to position [408, 0]
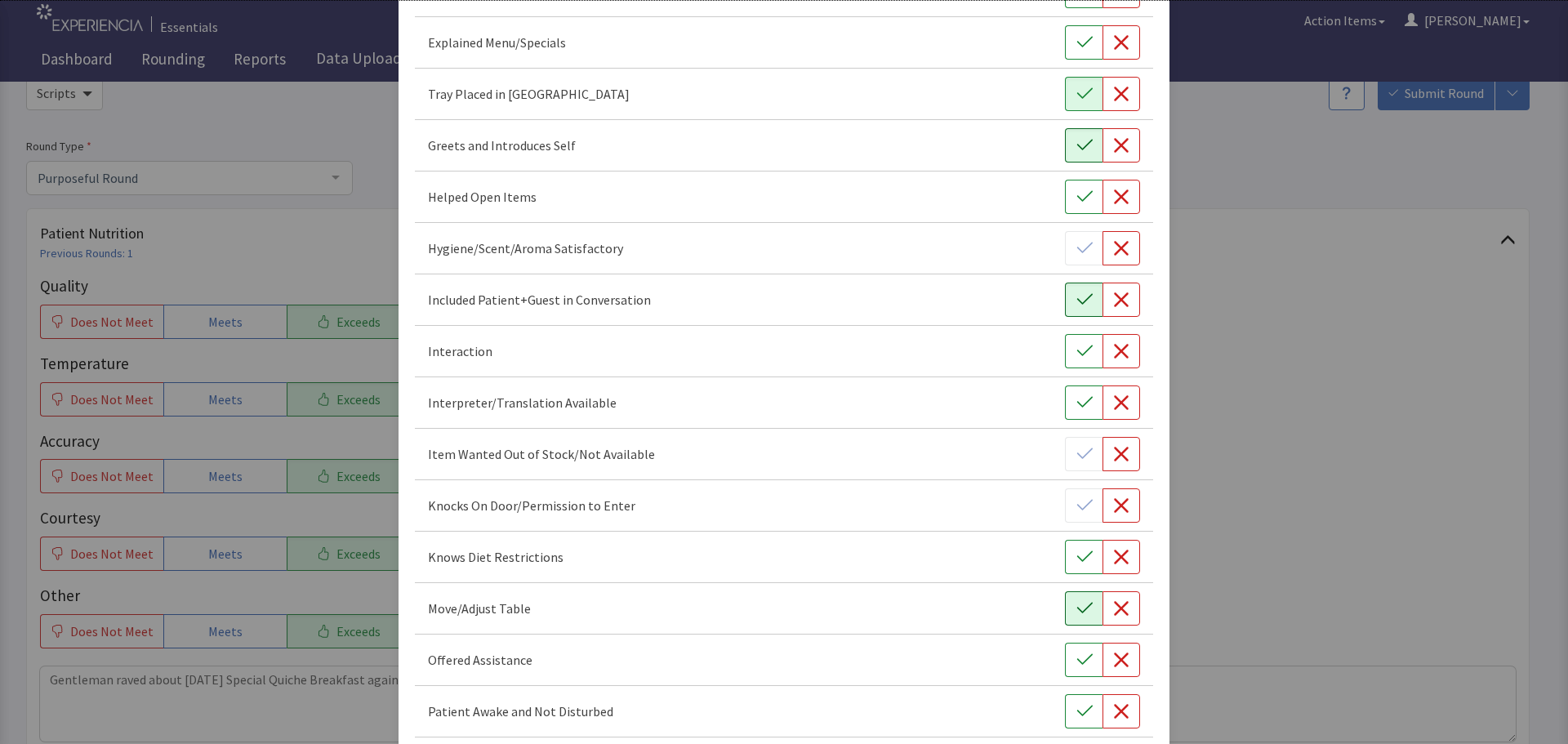
click at [1081, 613] on icon "button" at bounding box center [1085, 609] width 16 height 16
click at [1077, 658] on icon "button" at bounding box center [1085, 659] width 16 height 16
click at [1077, 706] on icon "button" at bounding box center [1085, 711] width 16 height 16
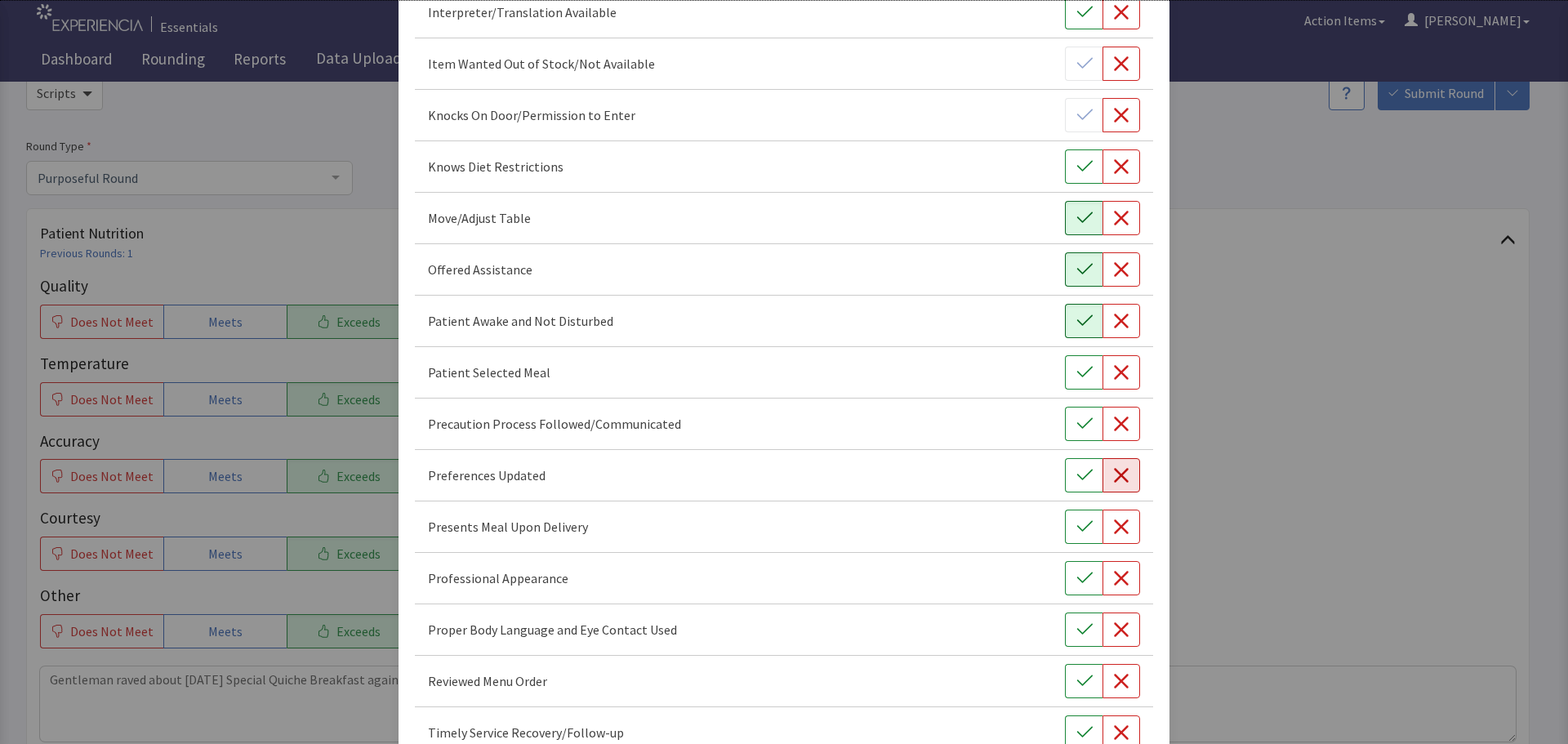
scroll to position [817, 0]
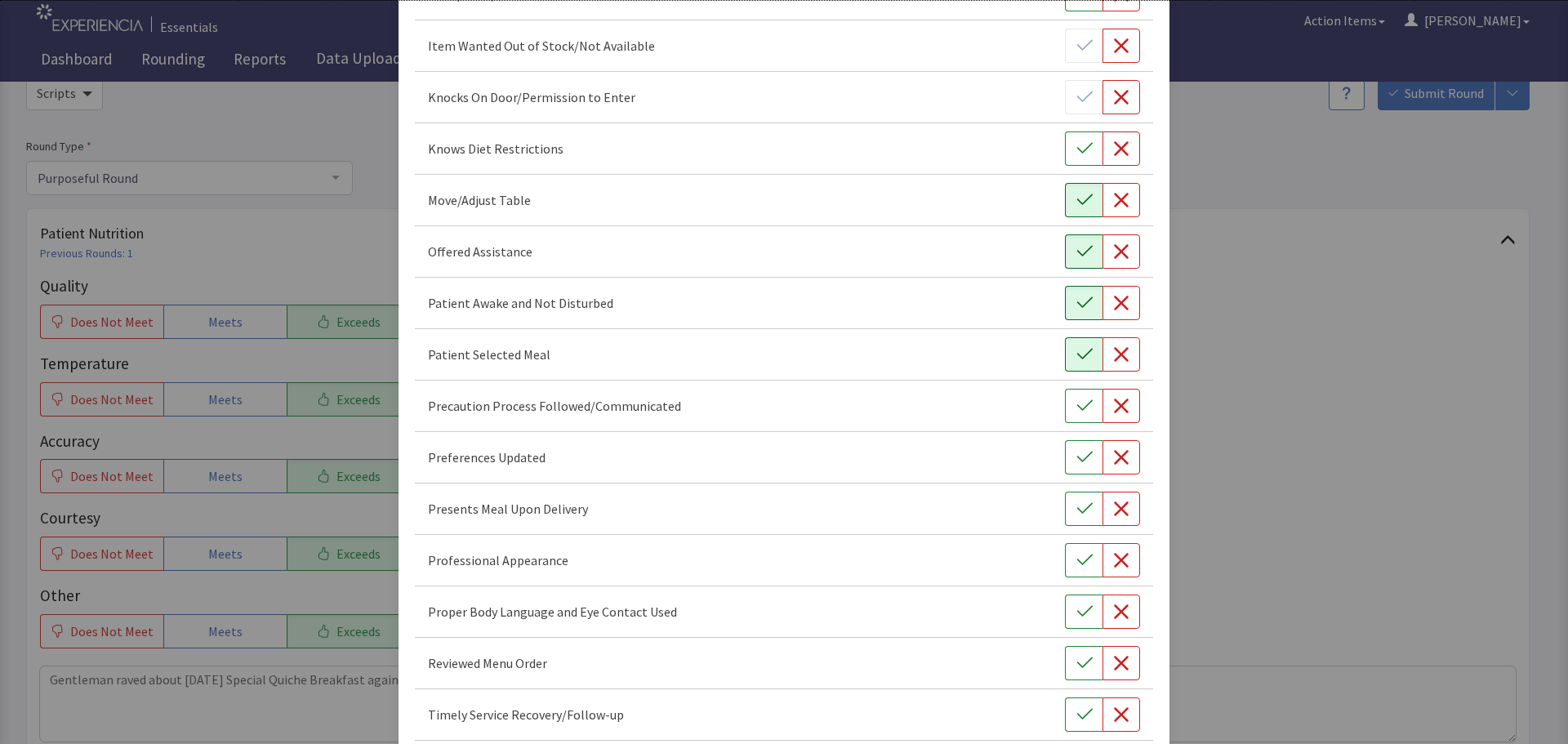
click at [1077, 348] on icon "button" at bounding box center [1085, 355] width 16 height 16
click at [1077, 462] on icon "button" at bounding box center [1085, 457] width 16 height 16
click at [1077, 511] on icon "button" at bounding box center [1085, 509] width 16 height 16
drag, startPoint x: 1074, startPoint y: 565, endPoint x: 1075, endPoint y: 574, distance: 9.1
click at [1077, 565] on icon "button" at bounding box center [1085, 560] width 16 height 16
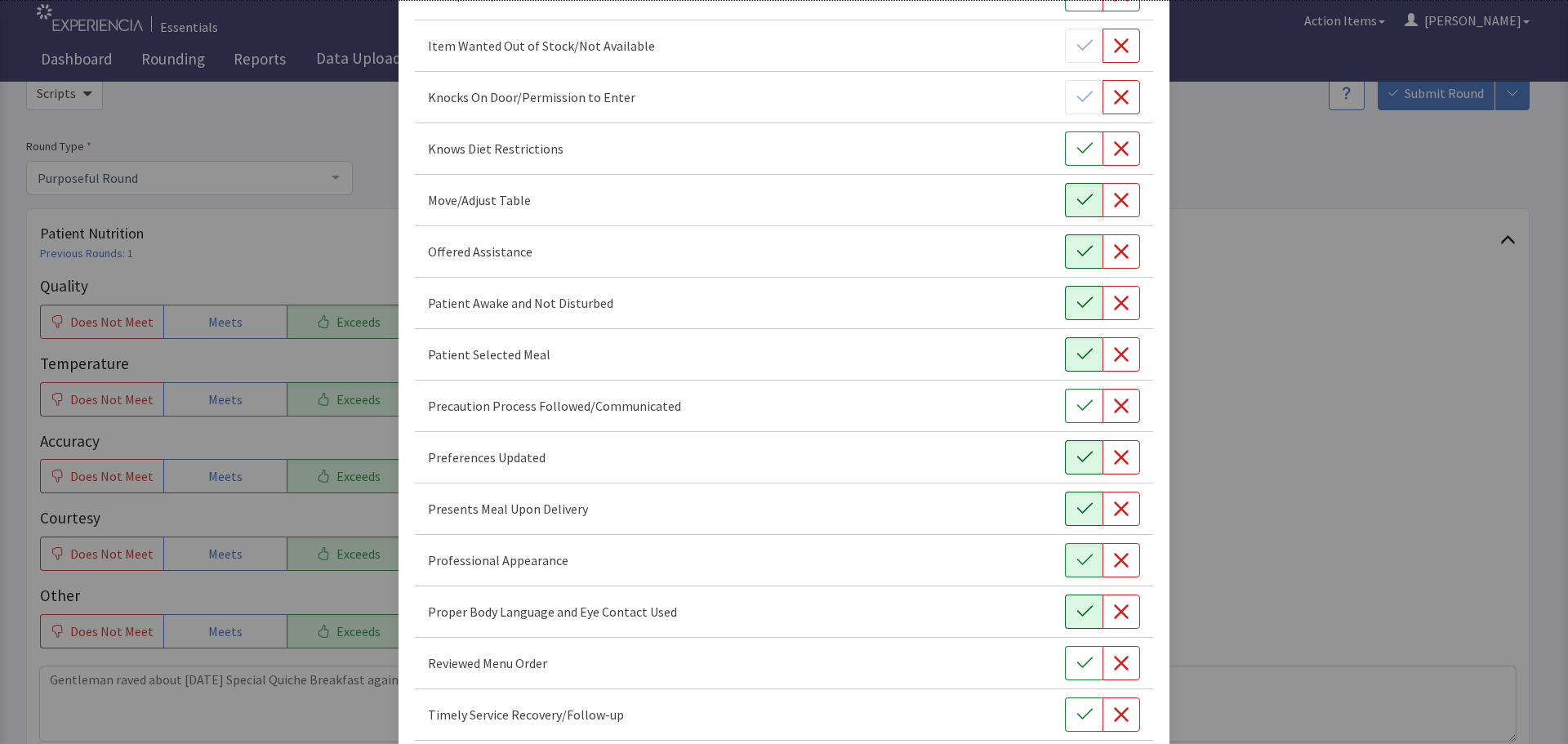
click at [1077, 617] on icon "button" at bounding box center [1085, 612] width 16 height 16
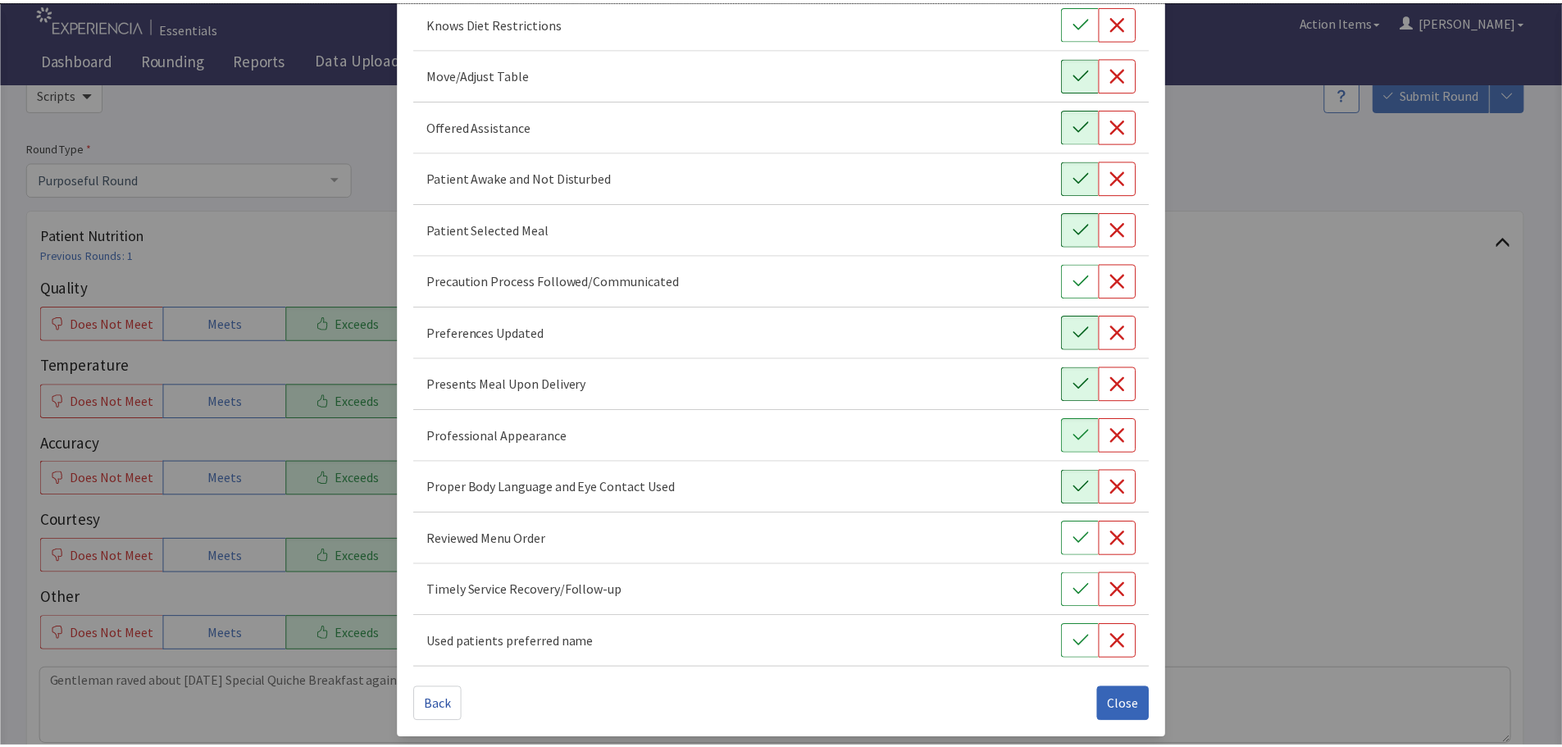
scroll to position [952, 0]
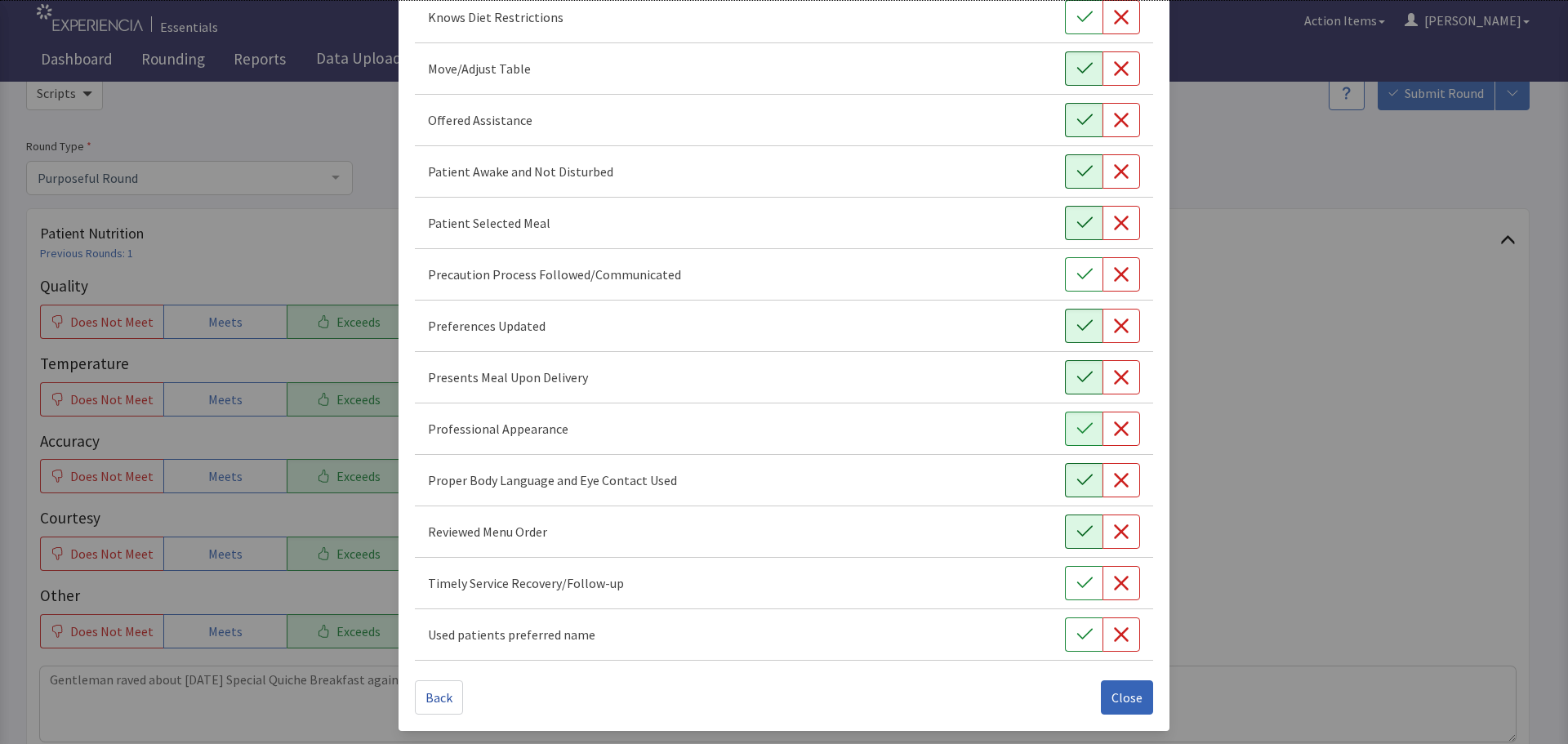
click at [1087, 525] on button "button" at bounding box center [1084, 532] width 38 height 34
click at [1064, 565] on div "Timely Service Recovery/Follow-up" at bounding box center [784, 584] width 738 height 52
click at [1077, 635] on icon "button" at bounding box center [1085, 634] width 16 height 16
click at [1112, 691] on span "Close" at bounding box center [1127, 697] width 31 height 20
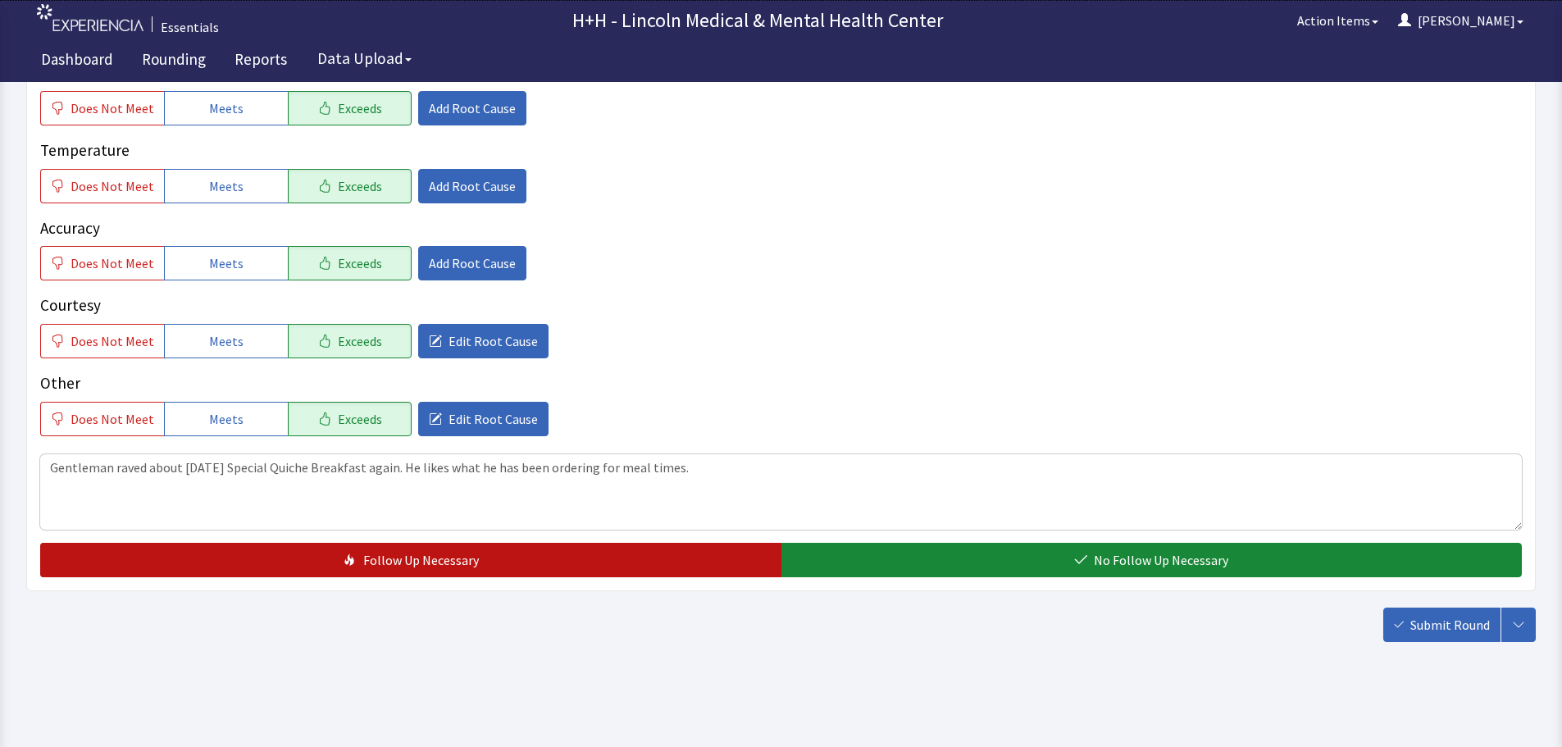
scroll to position [300, 0]
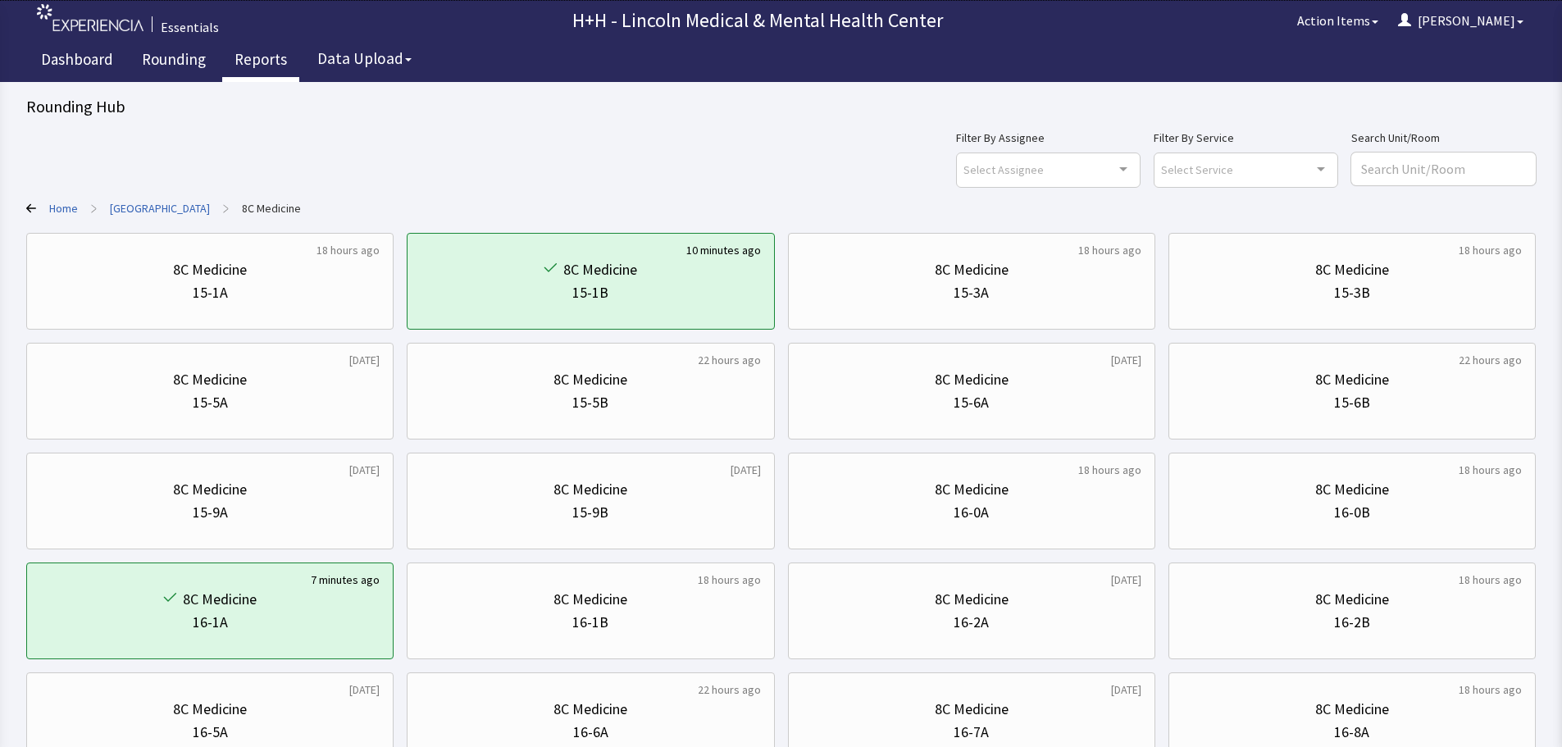
click at [258, 55] on link "Reports" at bounding box center [260, 61] width 77 height 41
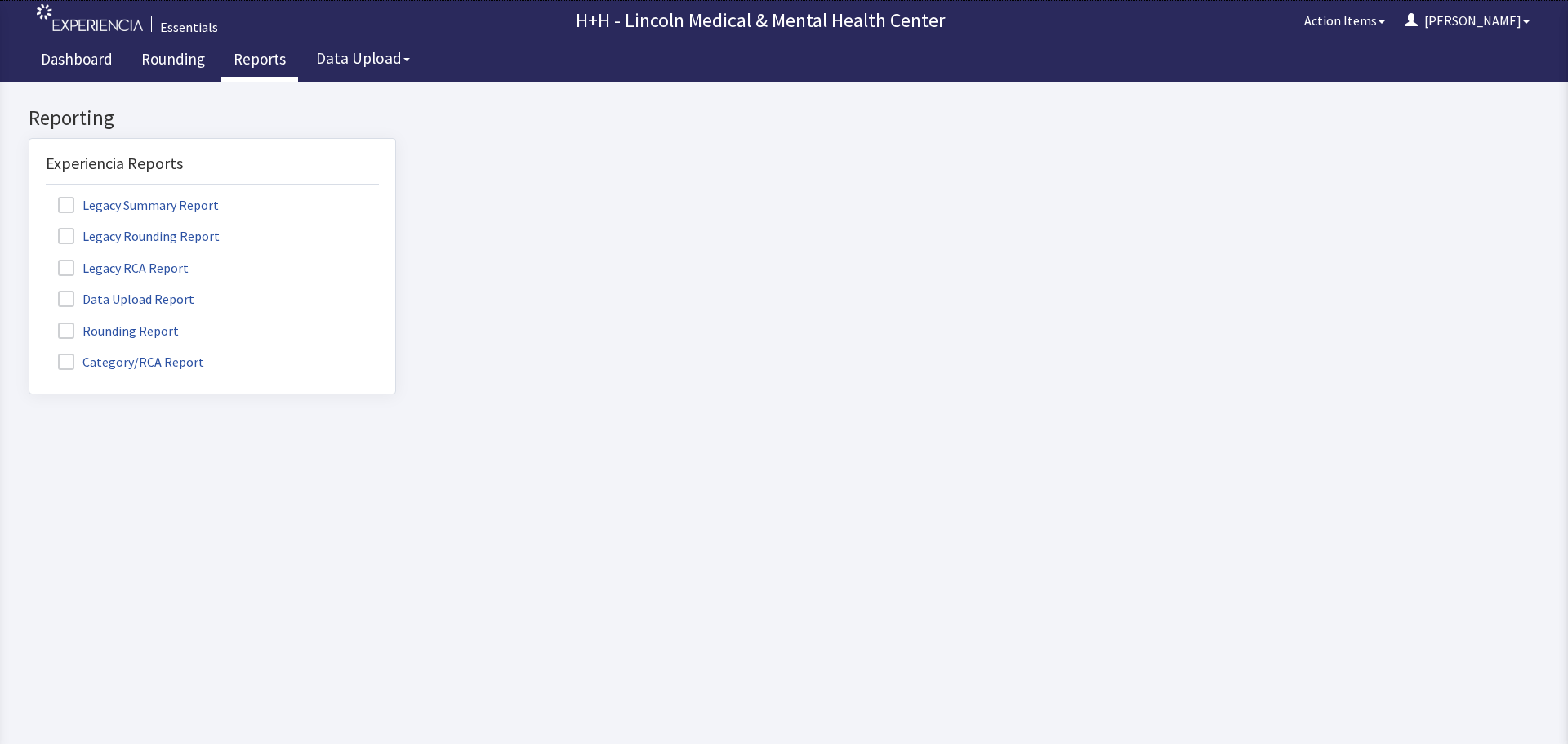
click at [165, 332] on label "Rounding Report" at bounding box center [121, 330] width 149 height 21
click at [30, 322] on input "Rounding Report" at bounding box center [30, 322] width 0 height 0
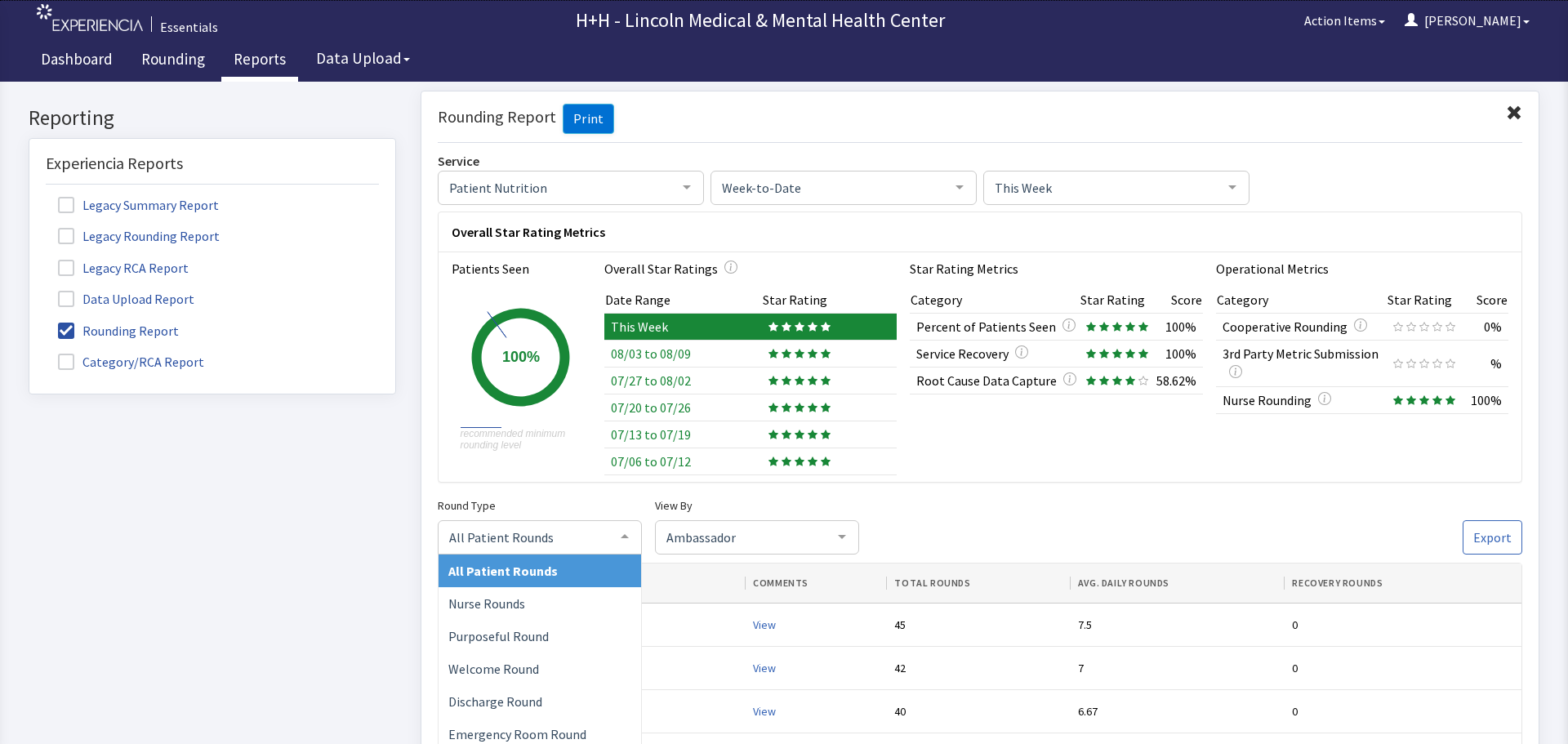
click div "All Patient Rounds"
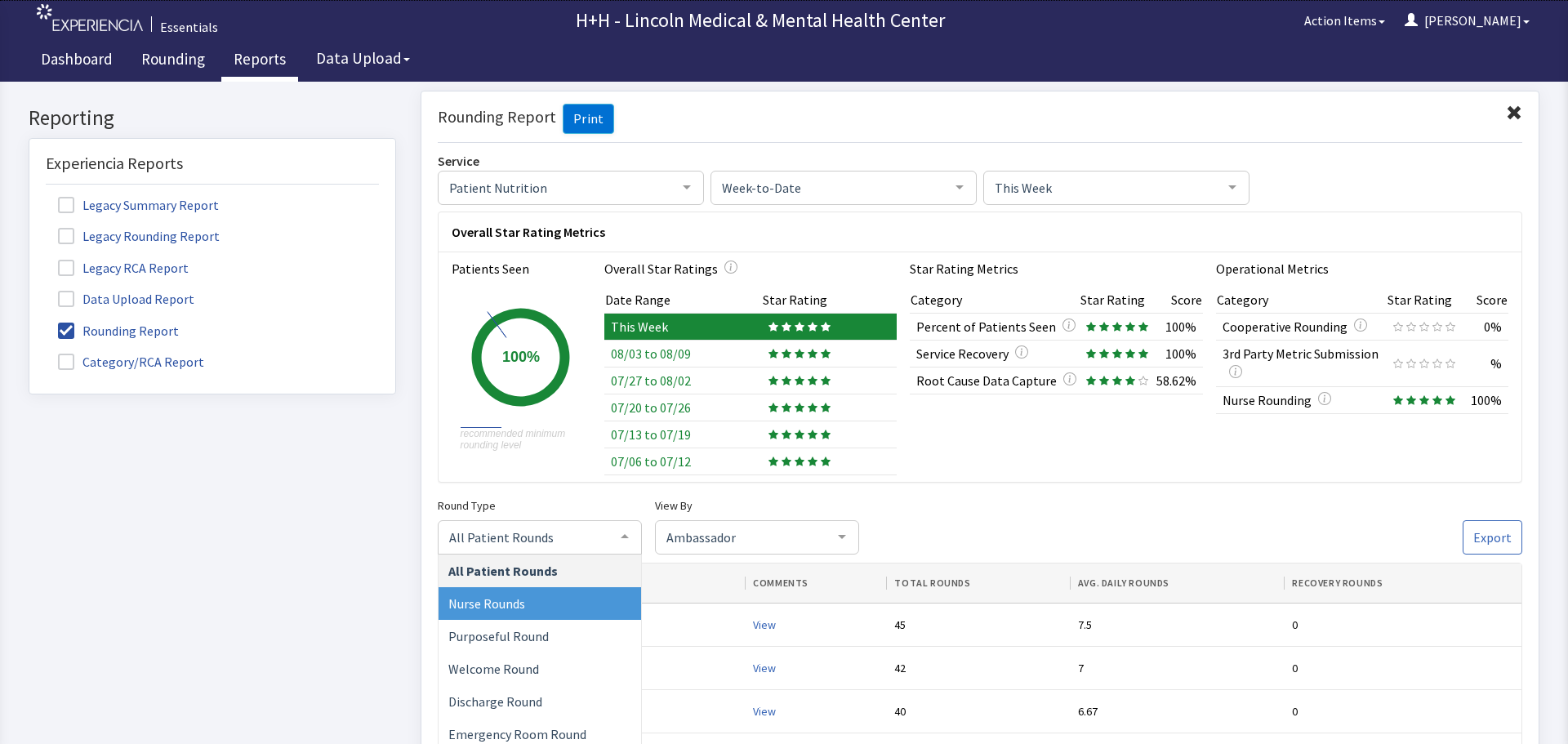
click at [540, 599] on span "Nurse Rounds" at bounding box center [539, 603] width 202 height 33
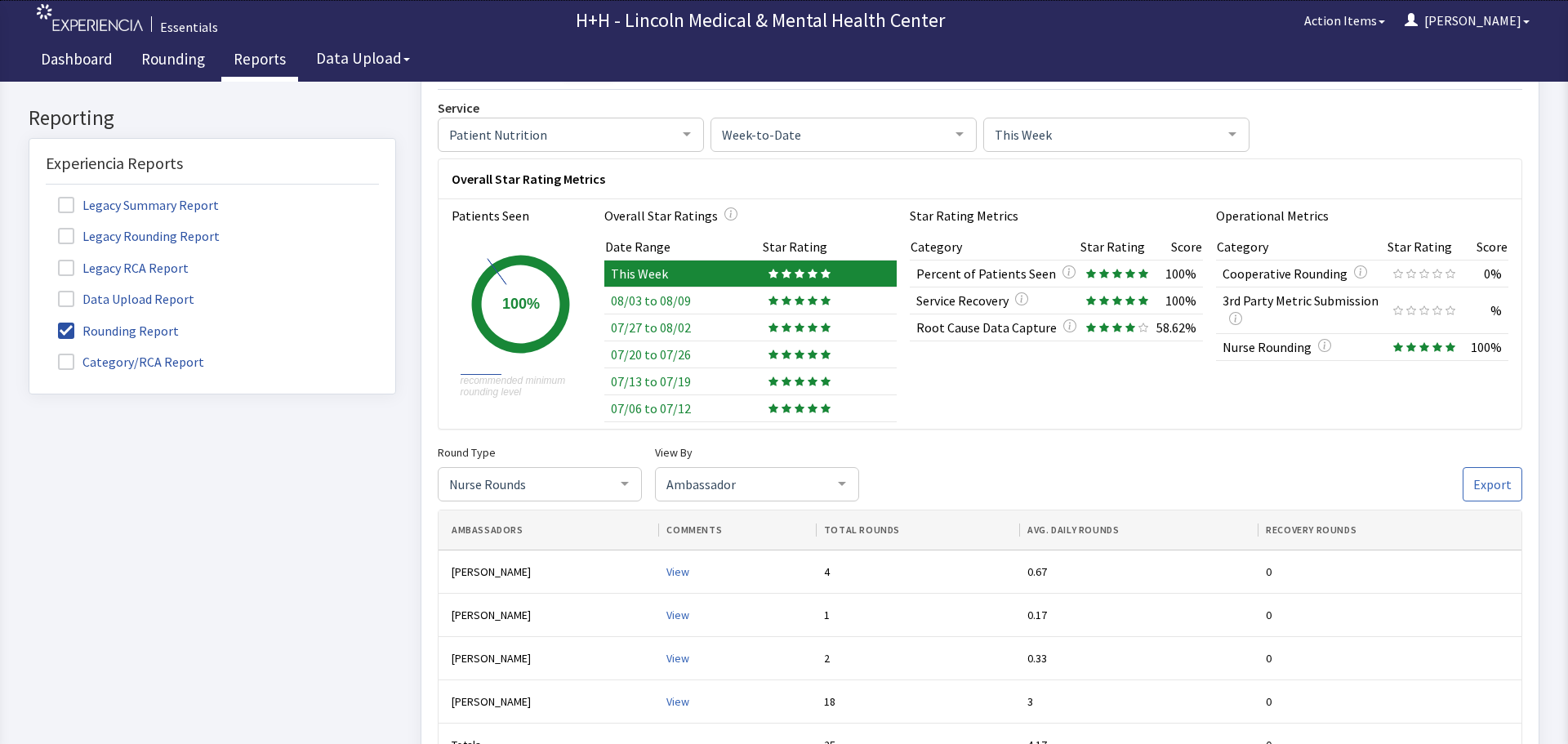
scroll to position [82, 0]
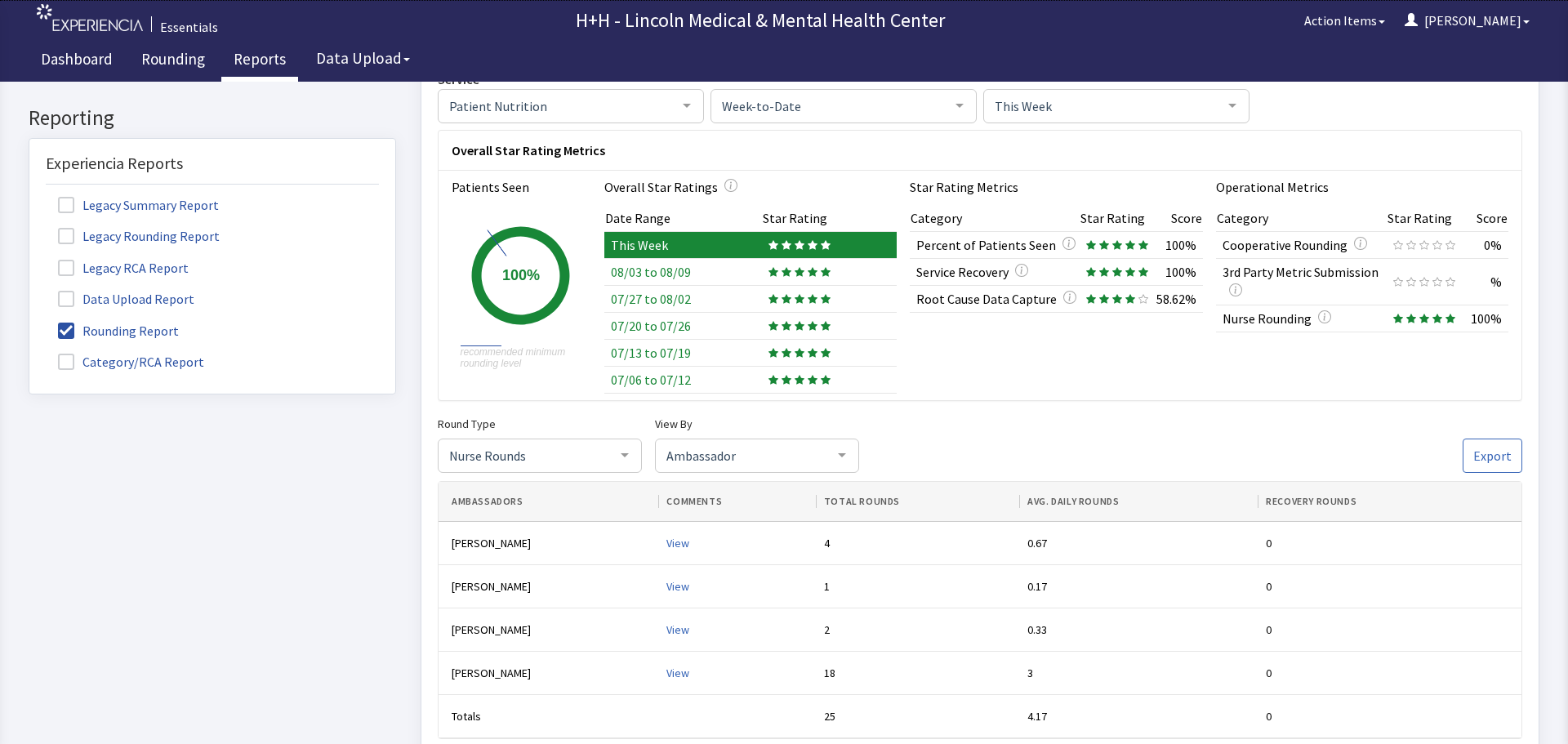
click div
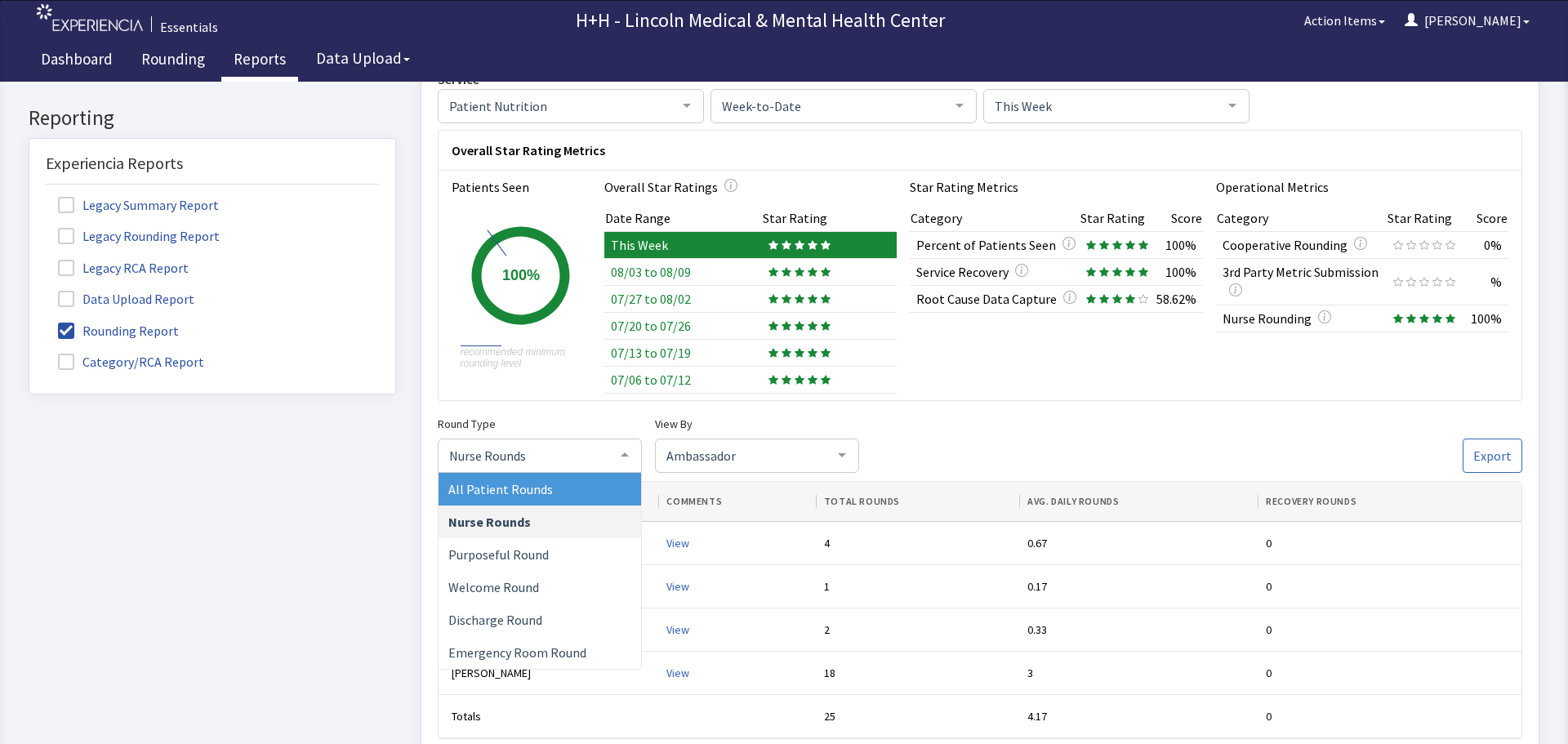
click span "All Patient Rounds"
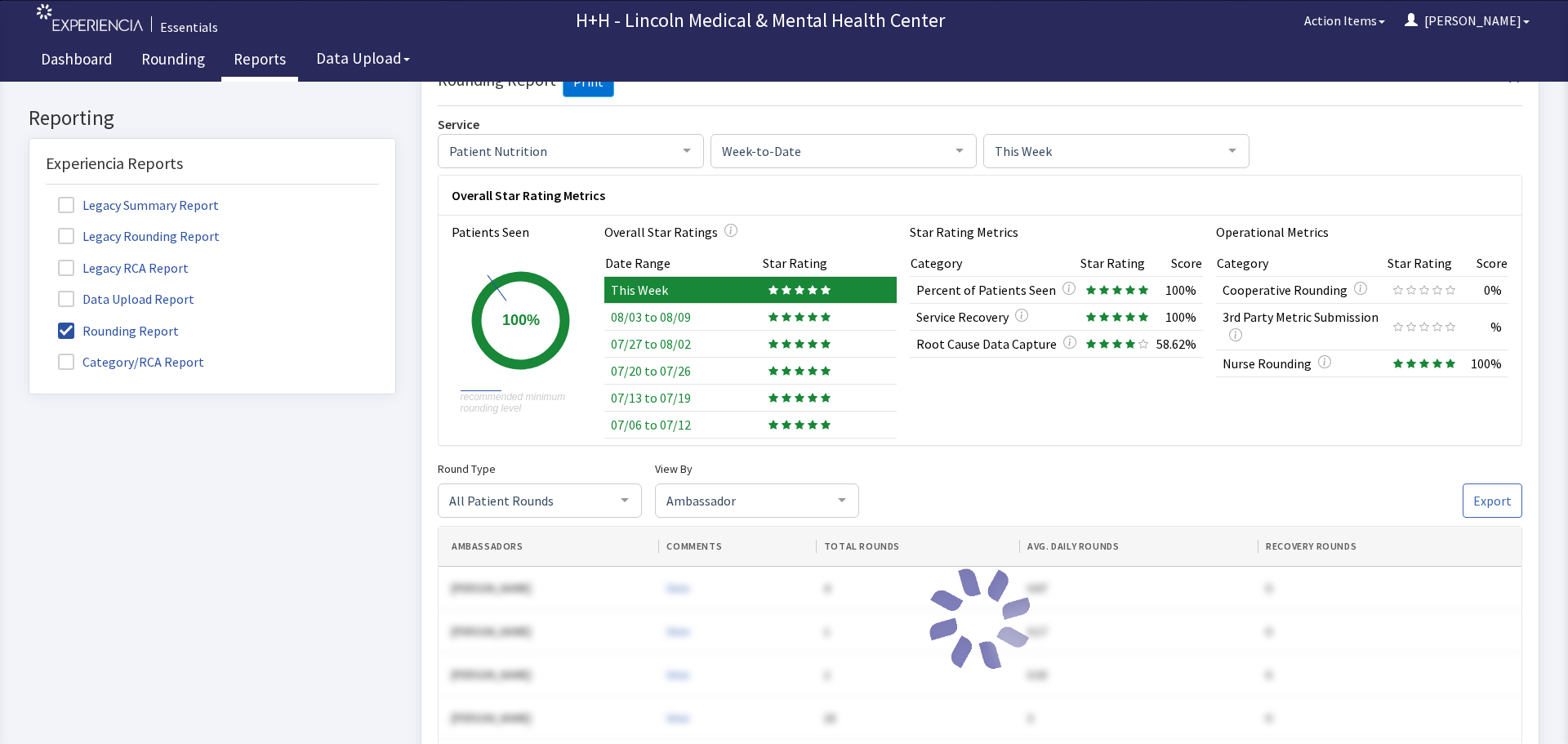
scroll to position [0, 0]
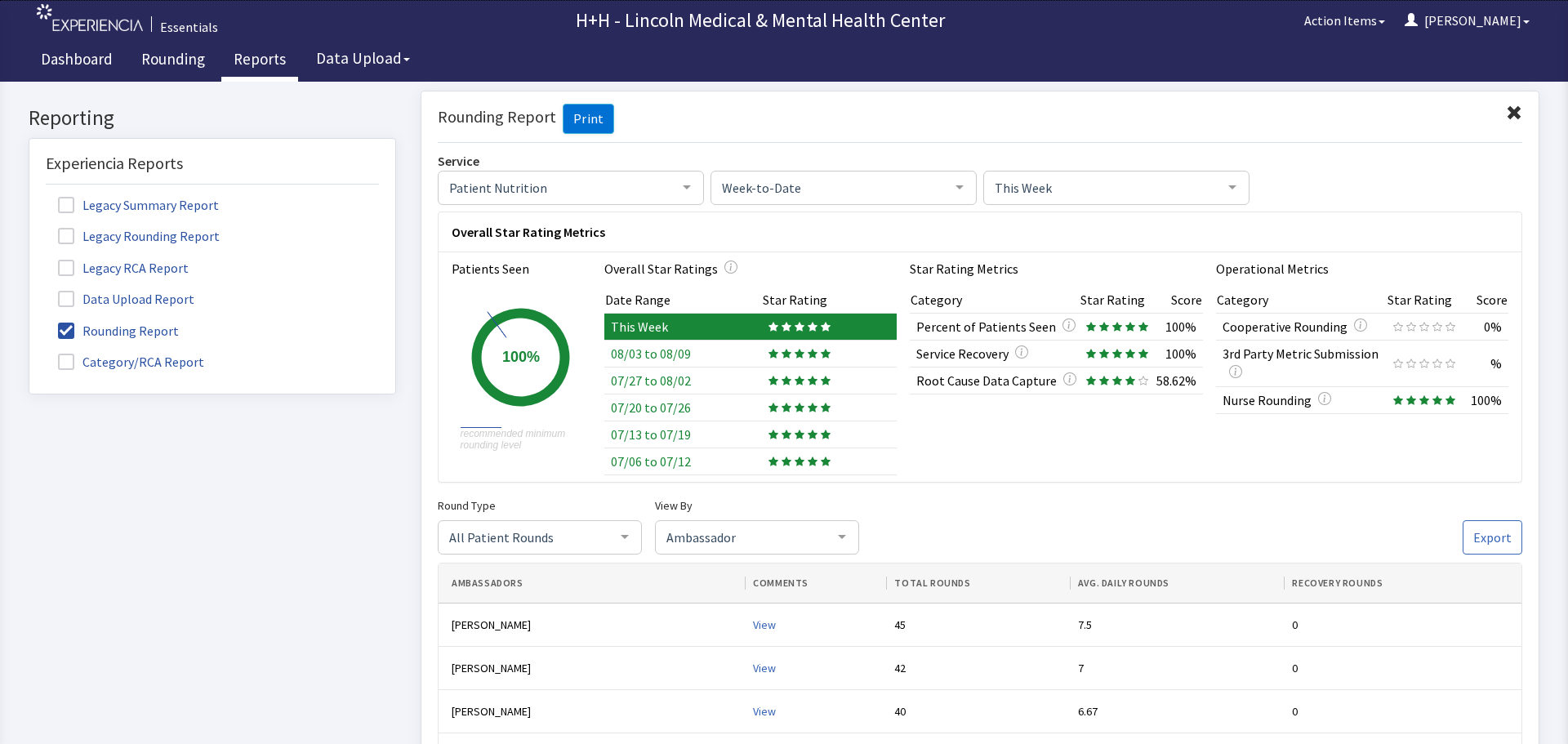
click at [1506, 111] on span at bounding box center [1514, 113] width 16 height 16
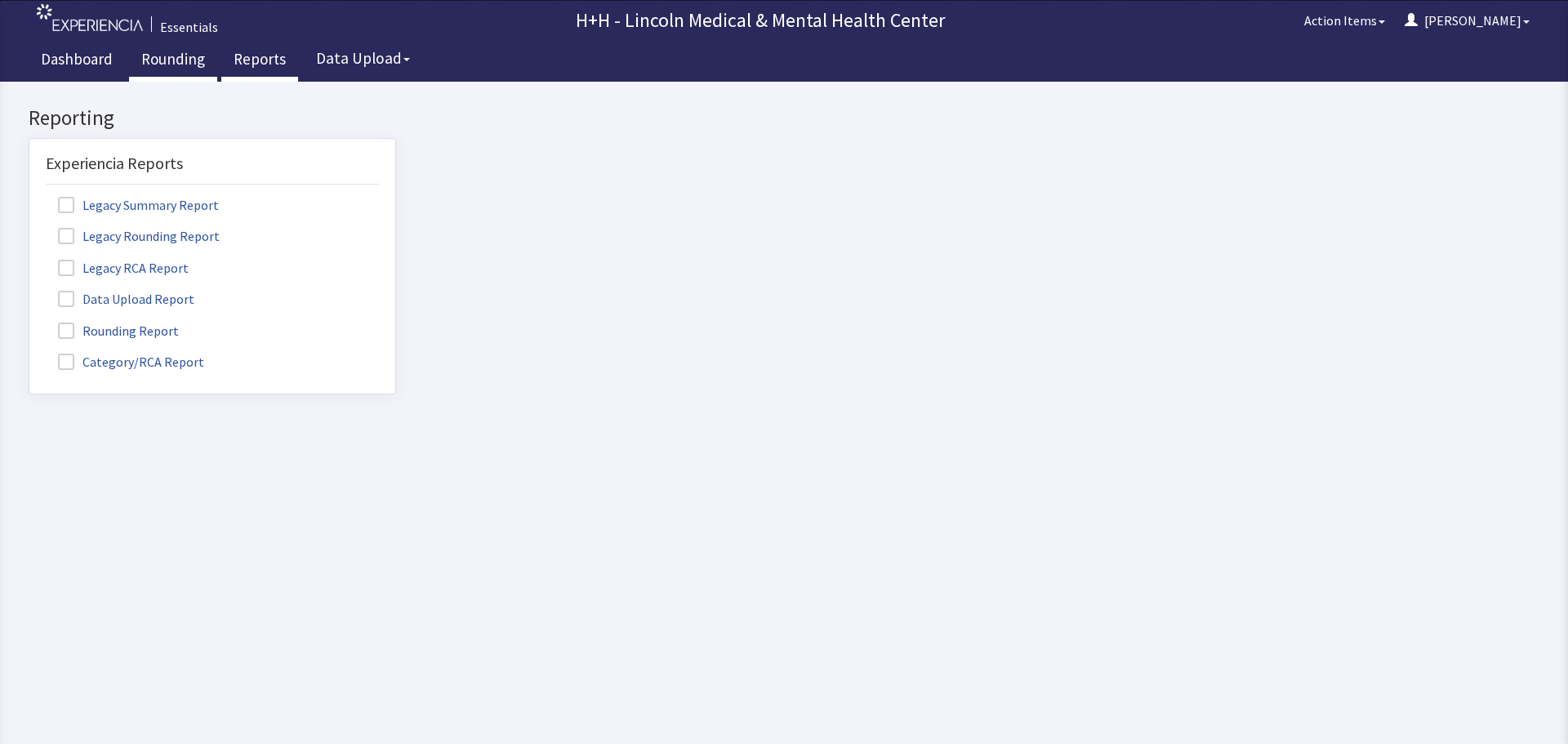
click at [193, 64] on link "Rounding" at bounding box center [173, 61] width 89 height 41
